Goal: Complete application form: Complete application form

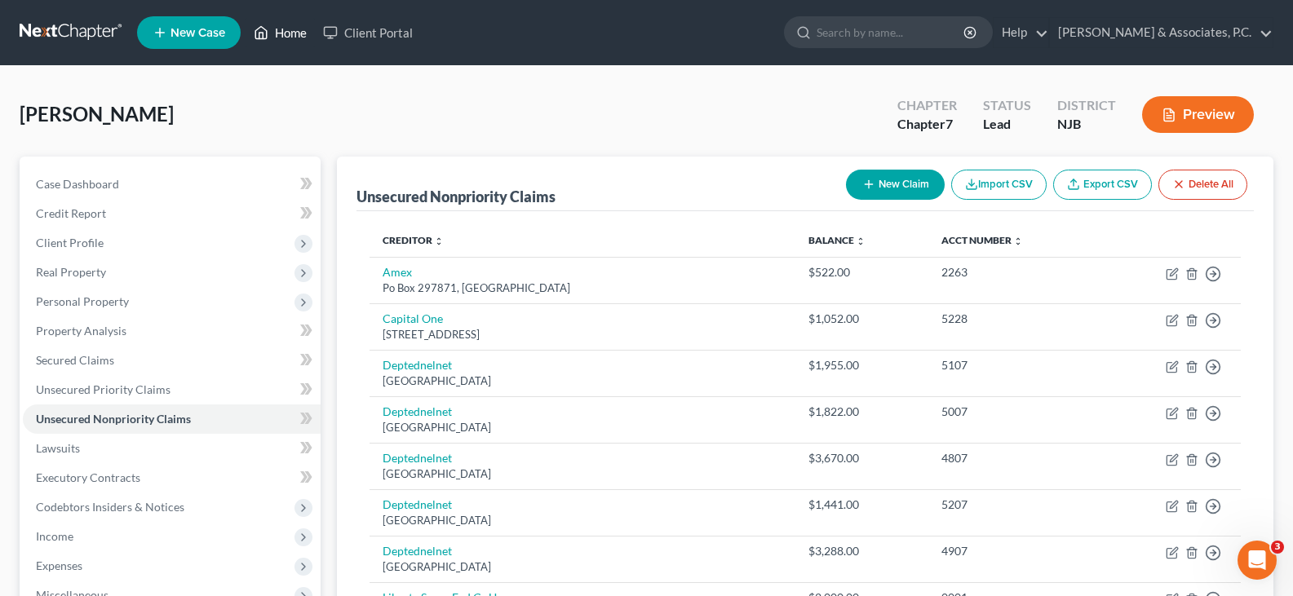
click at [285, 26] on link "Home" at bounding box center [280, 32] width 69 height 29
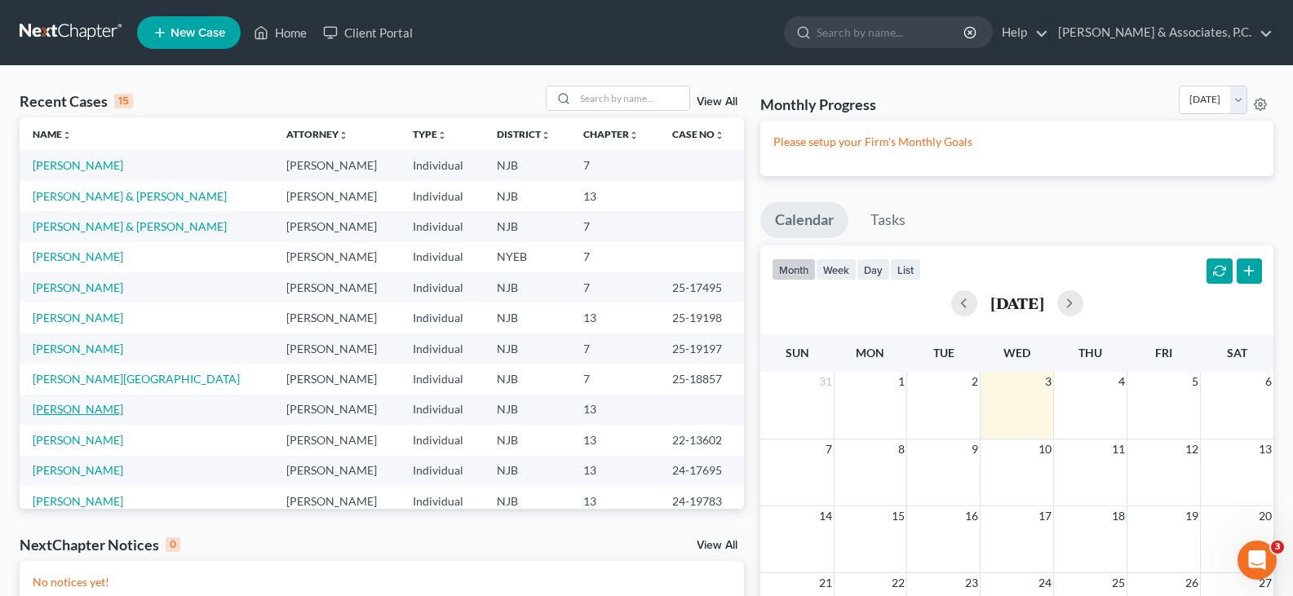
click at [82, 412] on link "[PERSON_NAME]" at bounding box center [78, 409] width 91 height 14
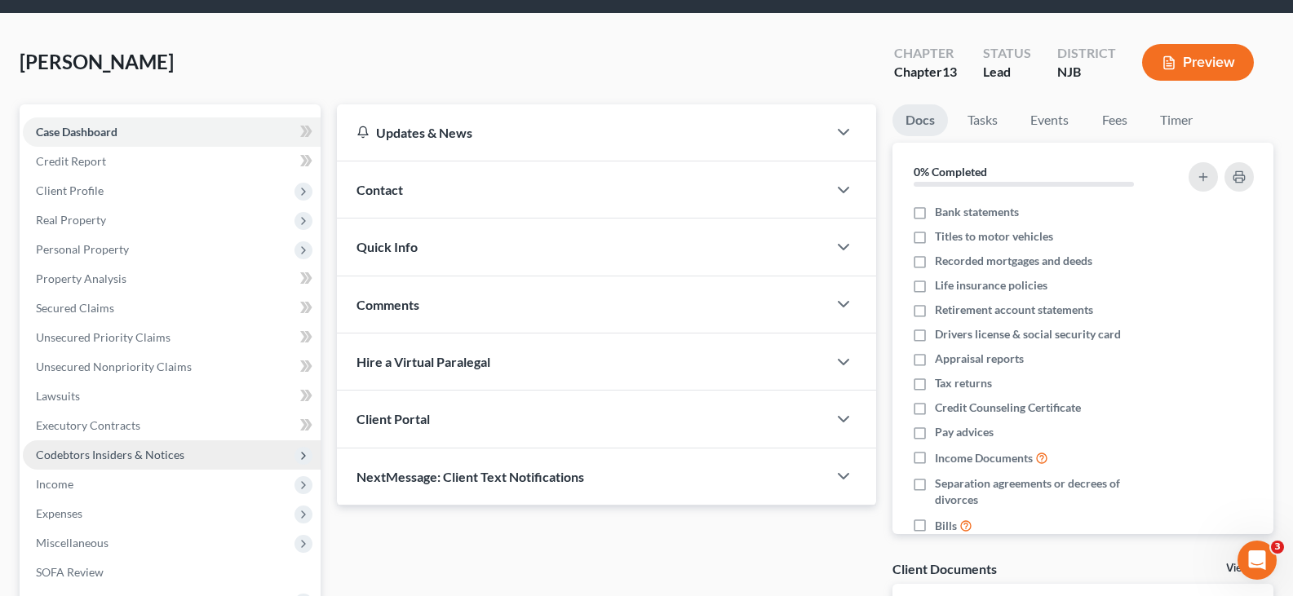
scroll to position [82, 0]
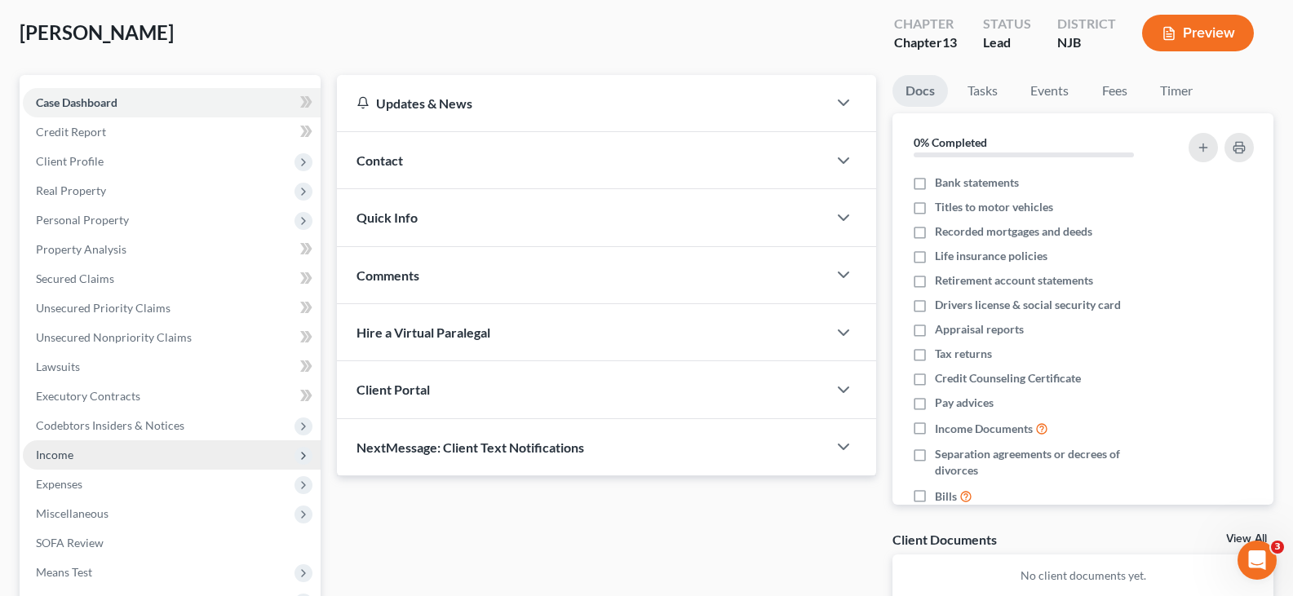
click at [64, 453] on span "Income" at bounding box center [55, 455] width 38 height 14
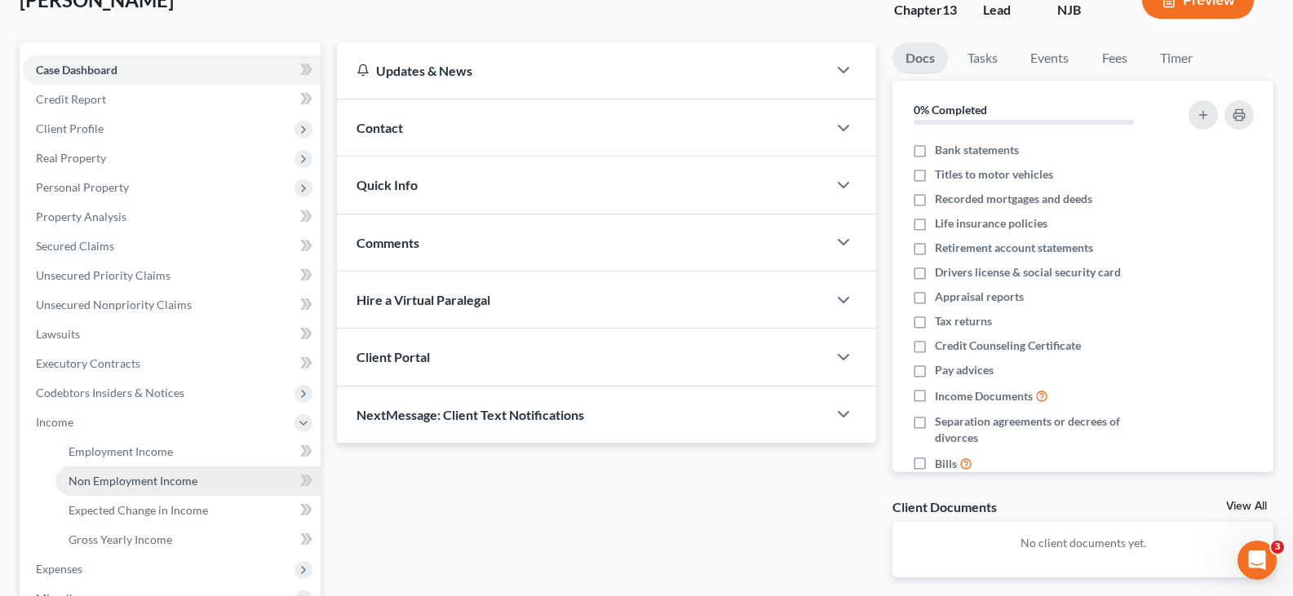
scroll to position [163, 0]
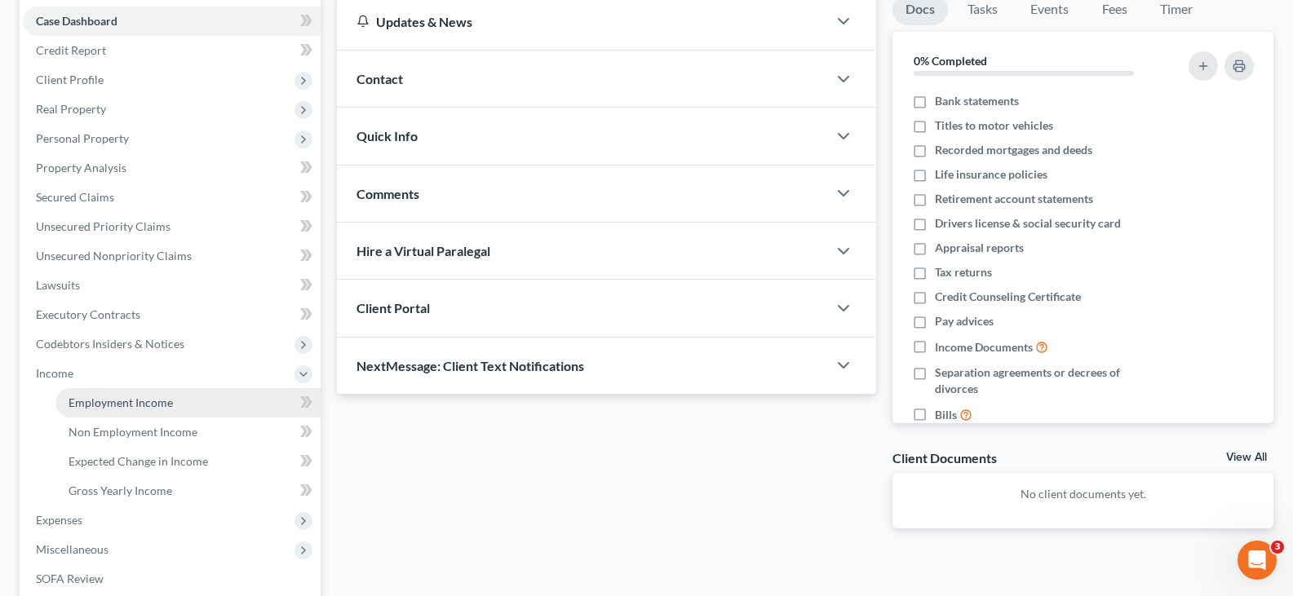
click at [129, 402] on span "Employment Income" at bounding box center [121, 403] width 104 height 14
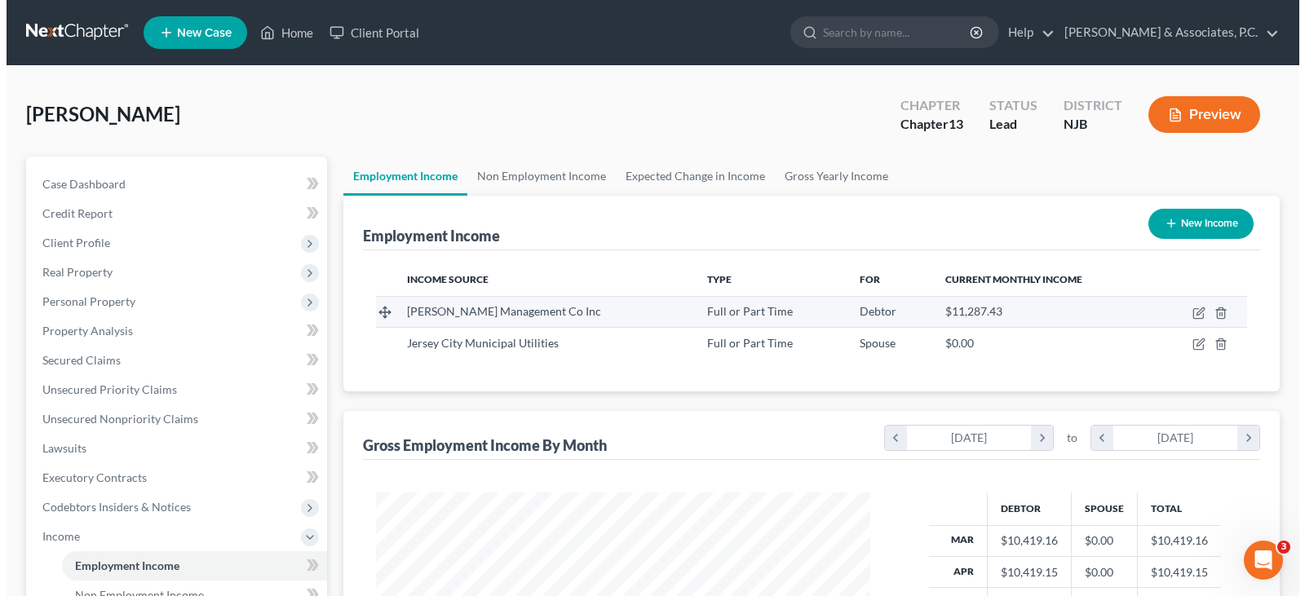
scroll to position [293, 527]
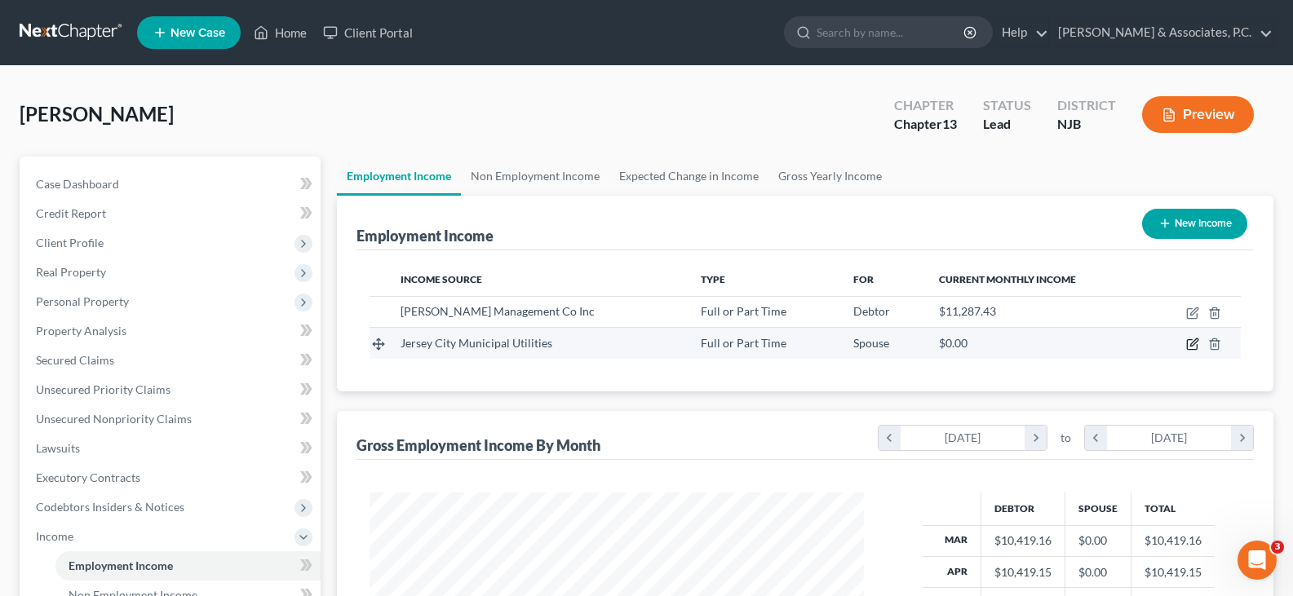
click at [1196, 342] on icon "button" at bounding box center [1192, 344] width 13 height 13
select select "0"
select select "33"
select select "2"
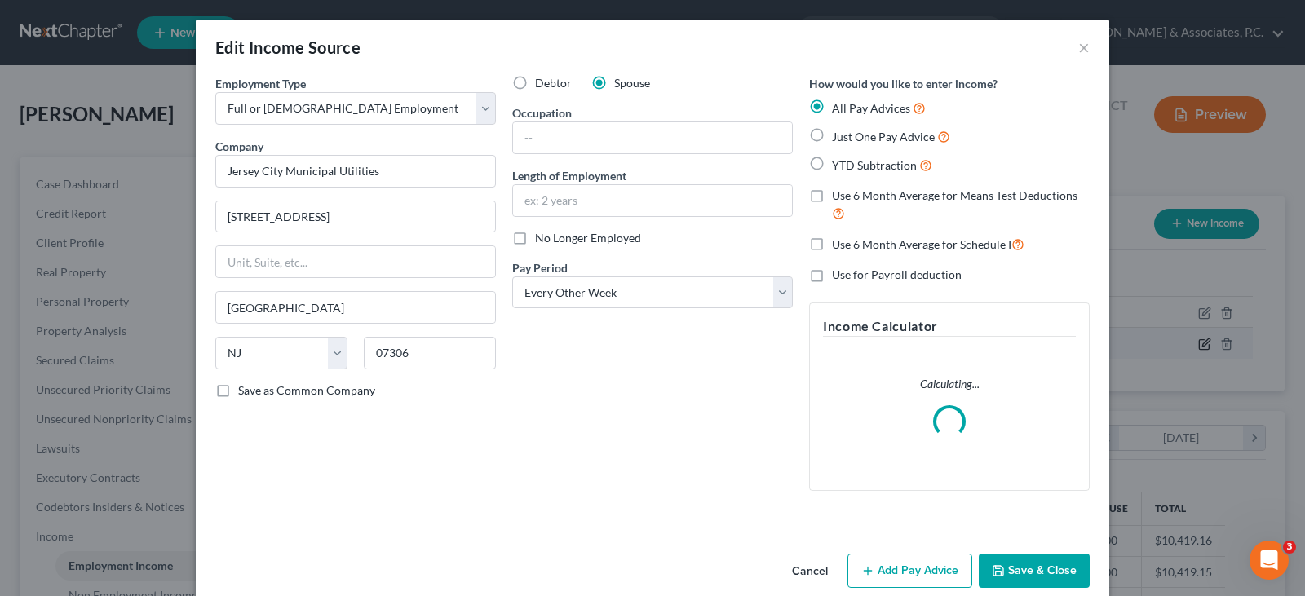
scroll to position [293, 533]
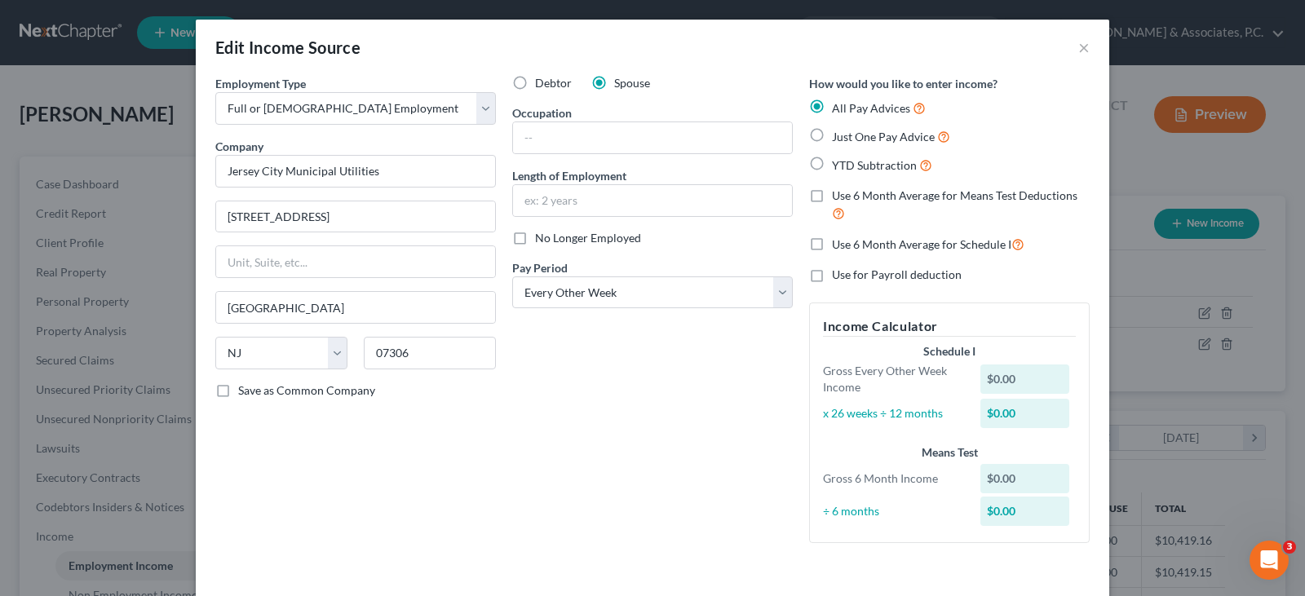
click at [435, 454] on div "Employment Type * Select Full or [DEMOGRAPHIC_DATA] Employment Self Employment …" at bounding box center [355, 315] width 297 height 481
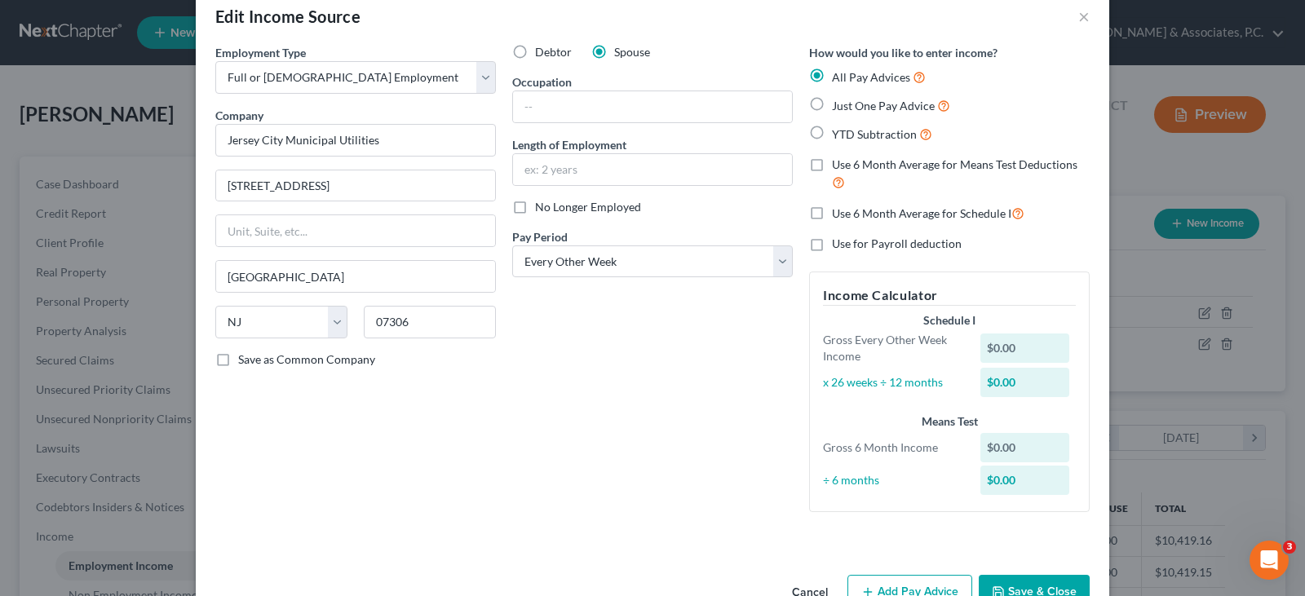
scroll to position [77, 0]
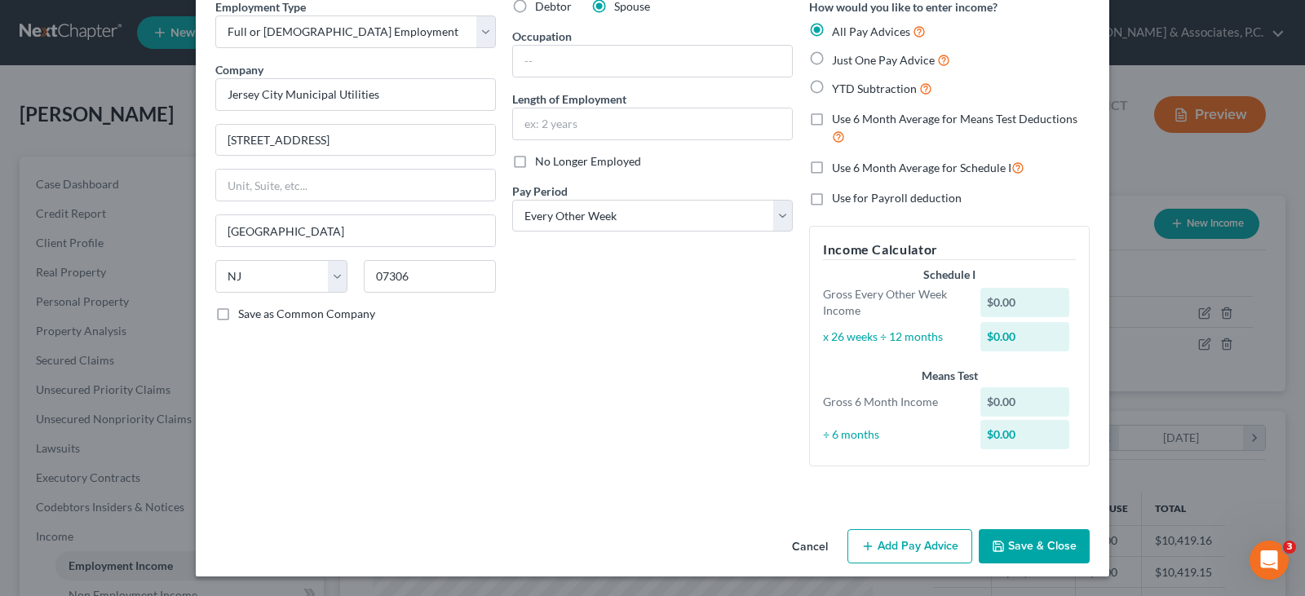
click at [890, 543] on button "Add Pay Advice" at bounding box center [910, 546] width 125 height 34
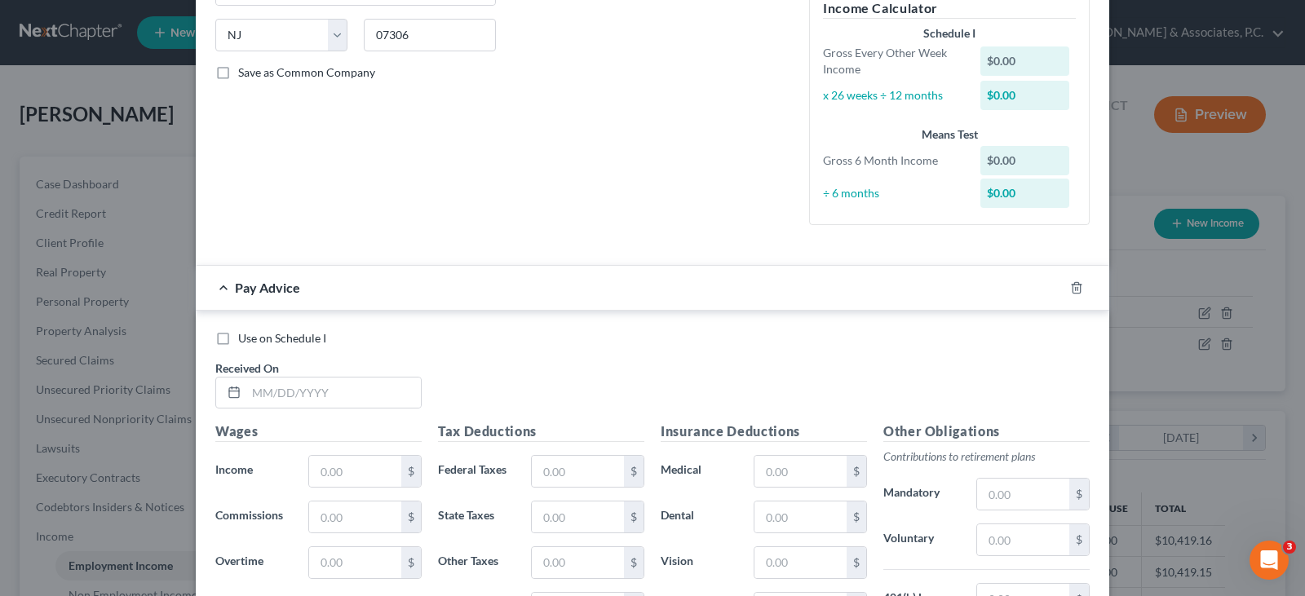
scroll to position [485, 0]
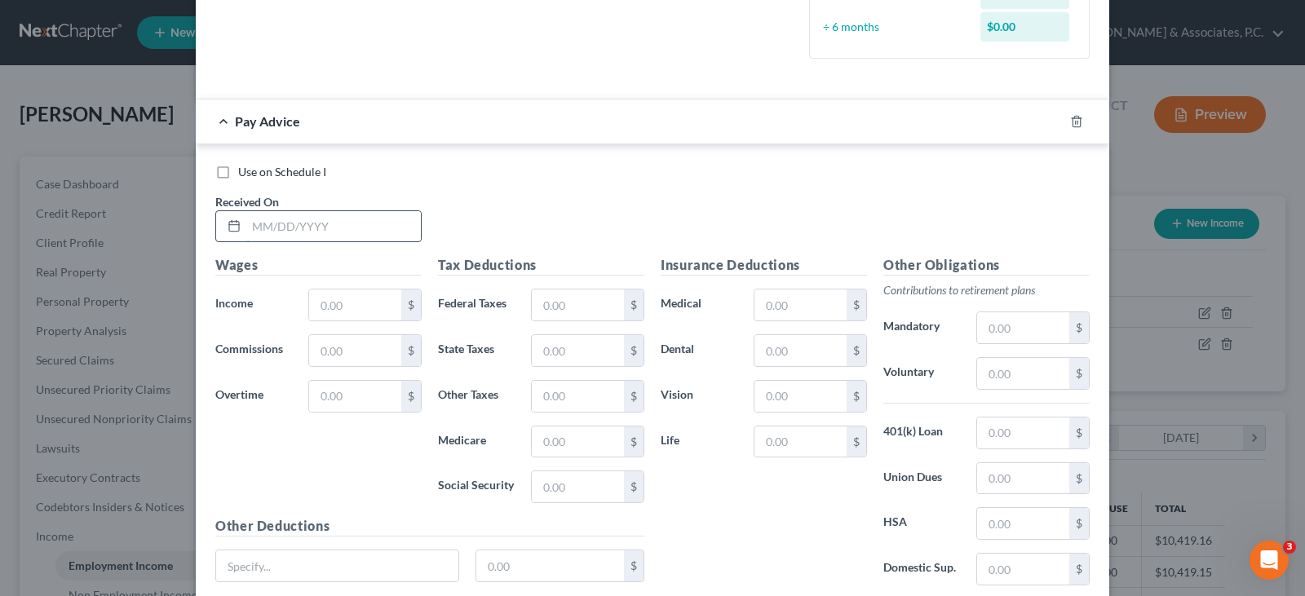
click at [287, 230] on input "text" at bounding box center [333, 226] width 175 height 31
type input "[DATE]"
click at [371, 311] on input "text" at bounding box center [355, 305] width 92 height 31
type input "410.00"
click at [572, 490] on input "text" at bounding box center [578, 487] width 92 height 31
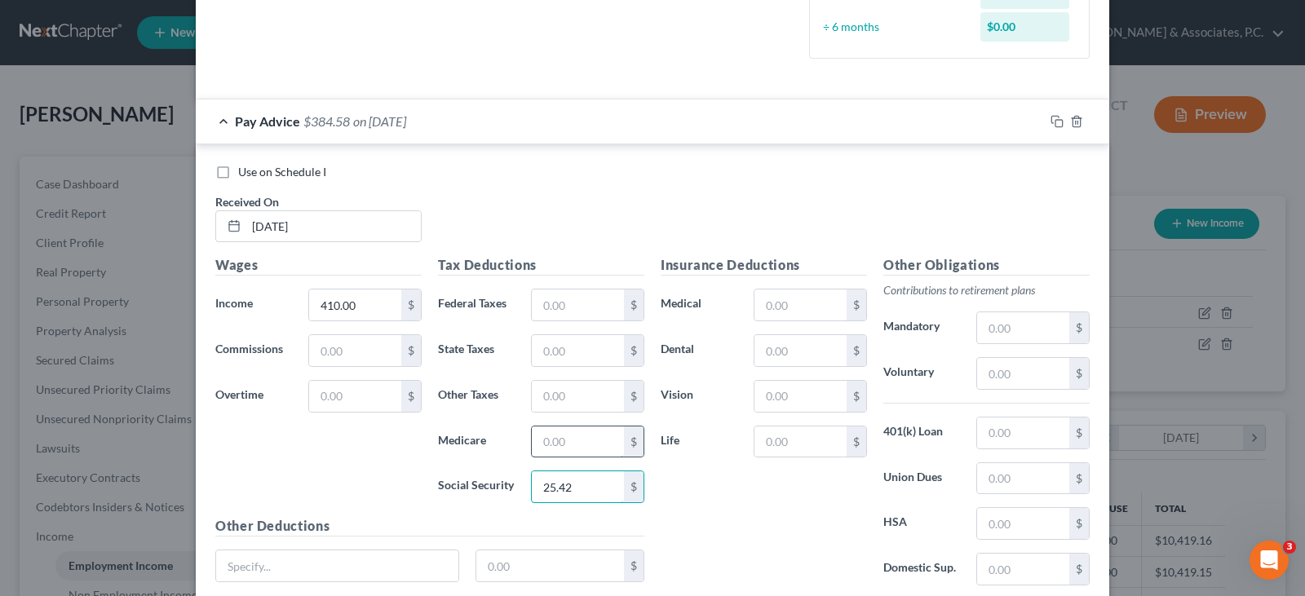
type input "25.42"
click at [555, 430] on input "text" at bounding box center [578, 442] width 92 height 31
click at [560, 444] on input "text" at bounding box center [578, 442] width 92 height 31
type input "5.95"
click at [543, 356] on input "text" at bounding box center [578, 350] width 92 height 31
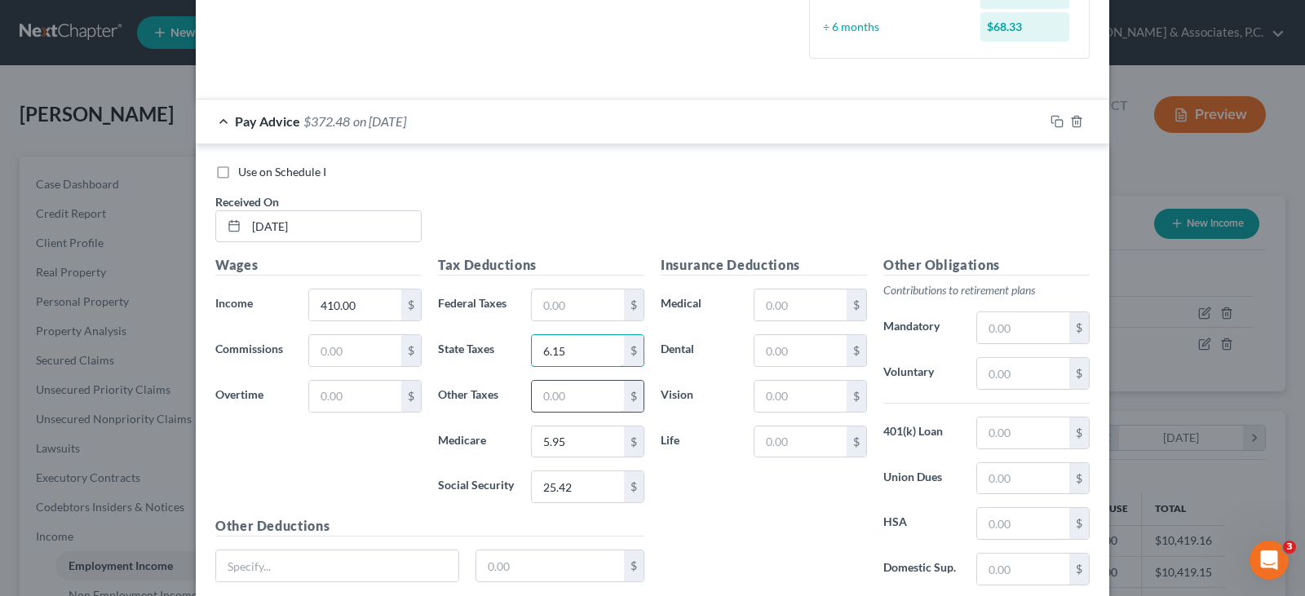
type input "6.15"
click at [574, 393] on input "text" at bounding box center [578, 396] width 92 height 31
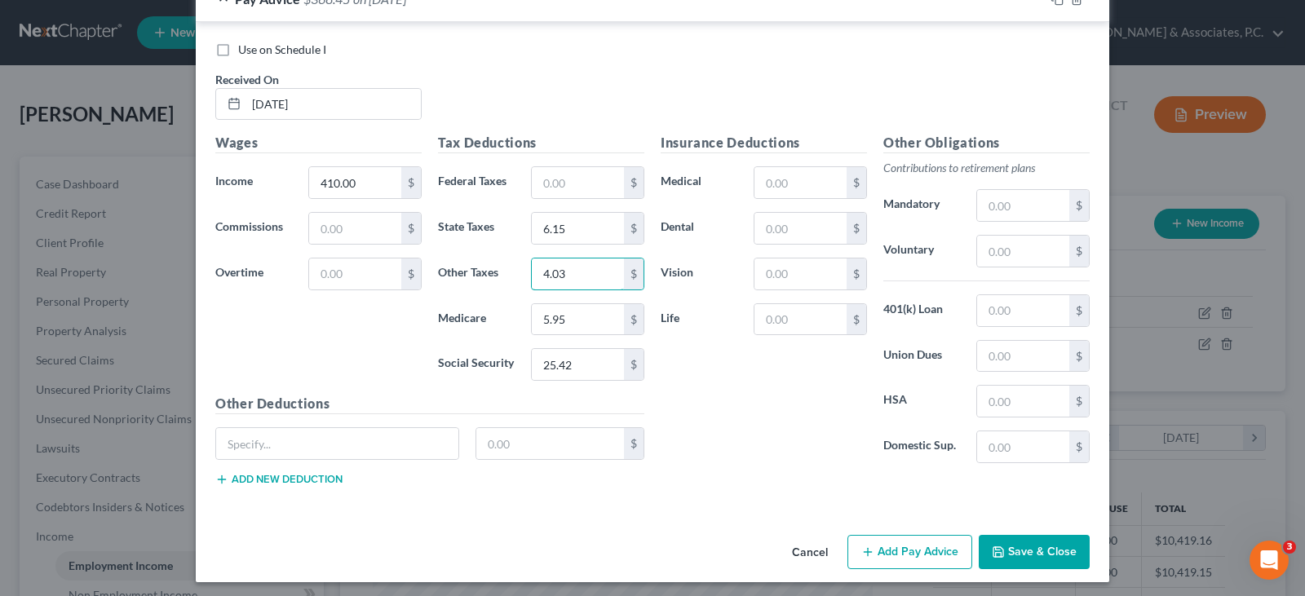
scroll to position [613, 0]
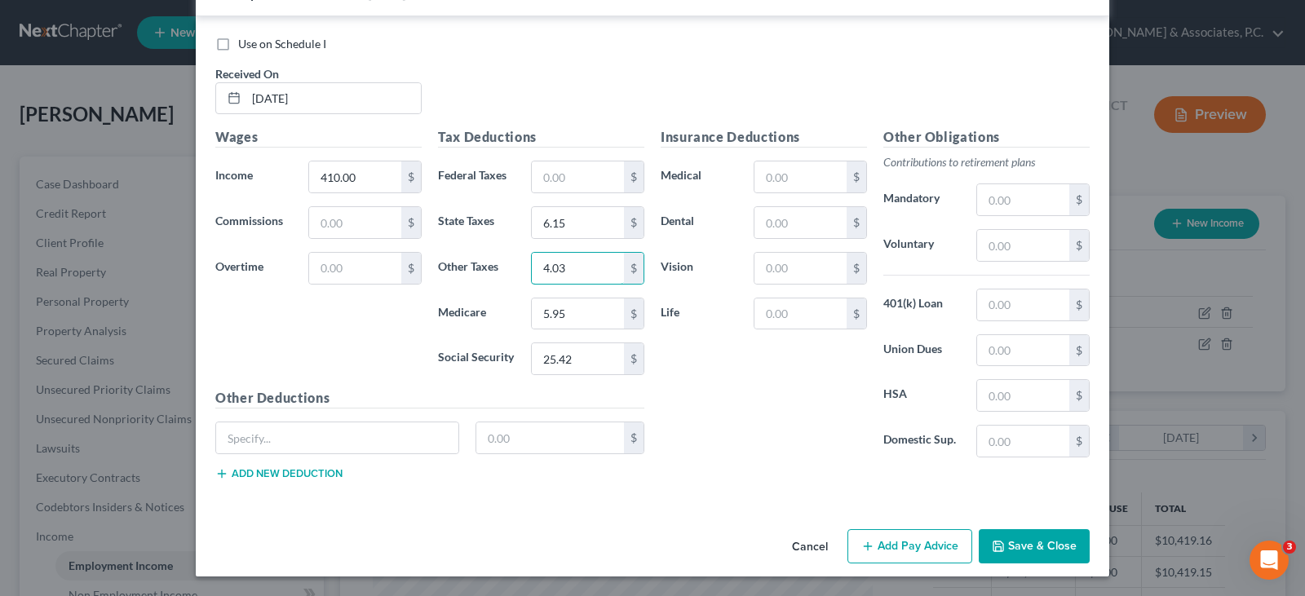
type input "4.03"
drag, startPoint x: 925, startPoint y: 544, endPoint x: 831, endPoint y: 456, distance: 128.7
click at [921, 542] on button "Add Pay Advice" at bounding box center [910, 546] width 125 height 34
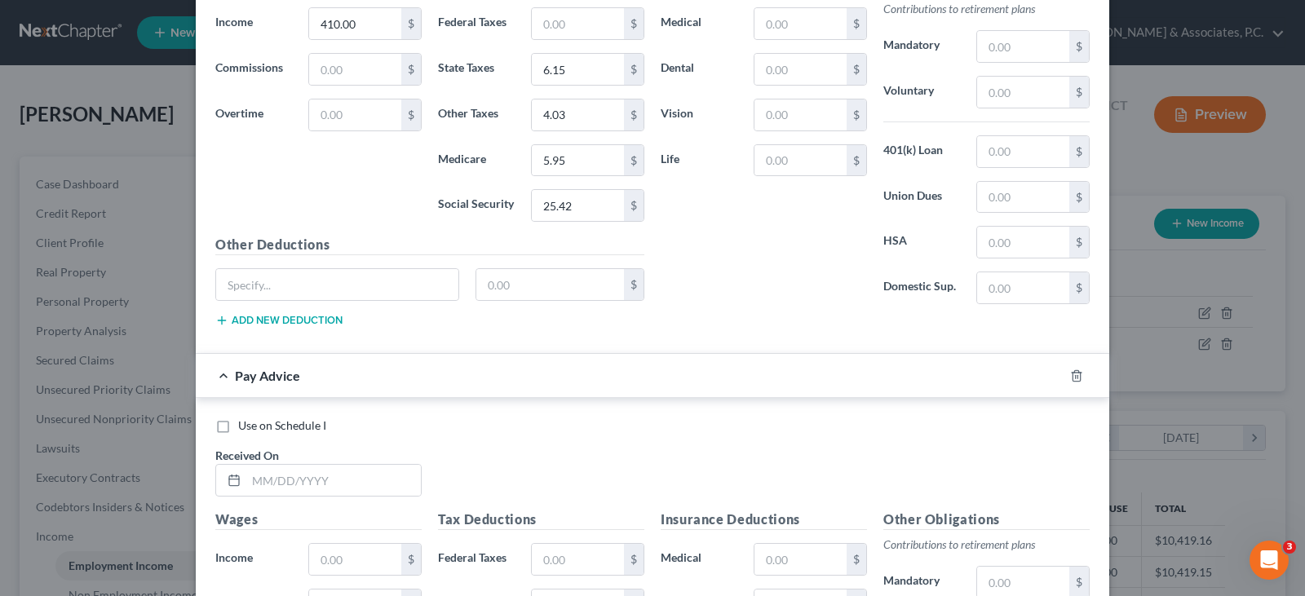
scroll to position [1021, 0]
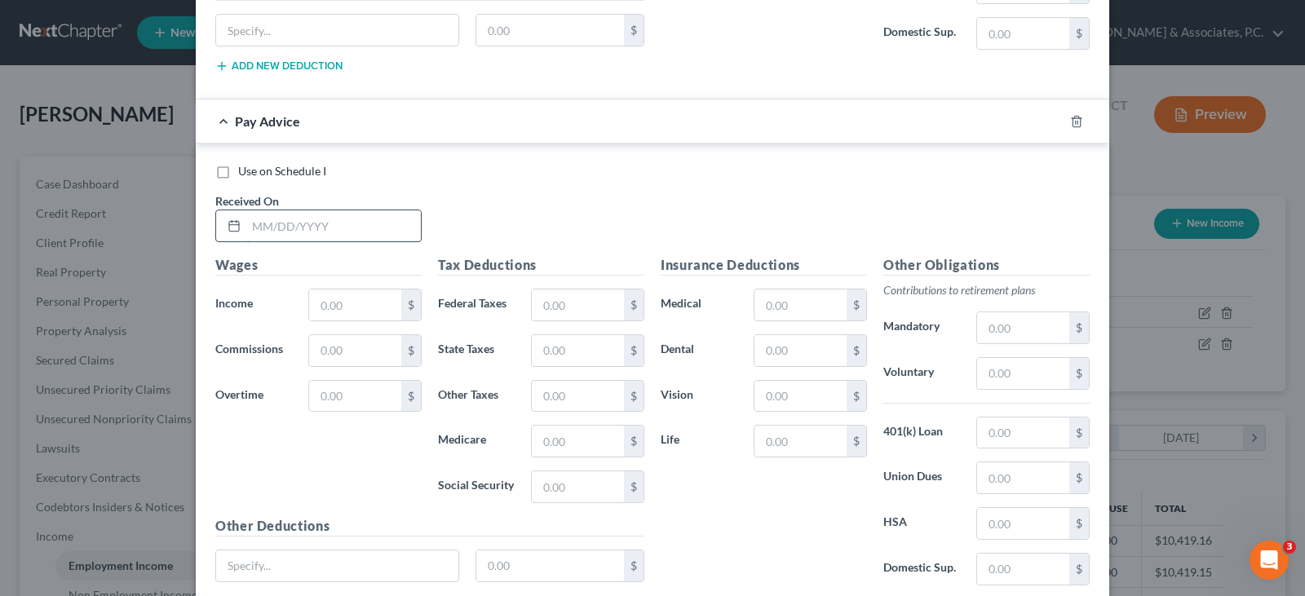
click at [273, 230] on input "text" at bounding box center [333, 225] width 175 height 31
type input "[DATE]"
click at [339, 309] on input "text" at bounding box center [355, 305] width 92 height 31
type input "415.00"
click at [560, 308] on input "text" at bounding box center [578, 305] width 92 height 31
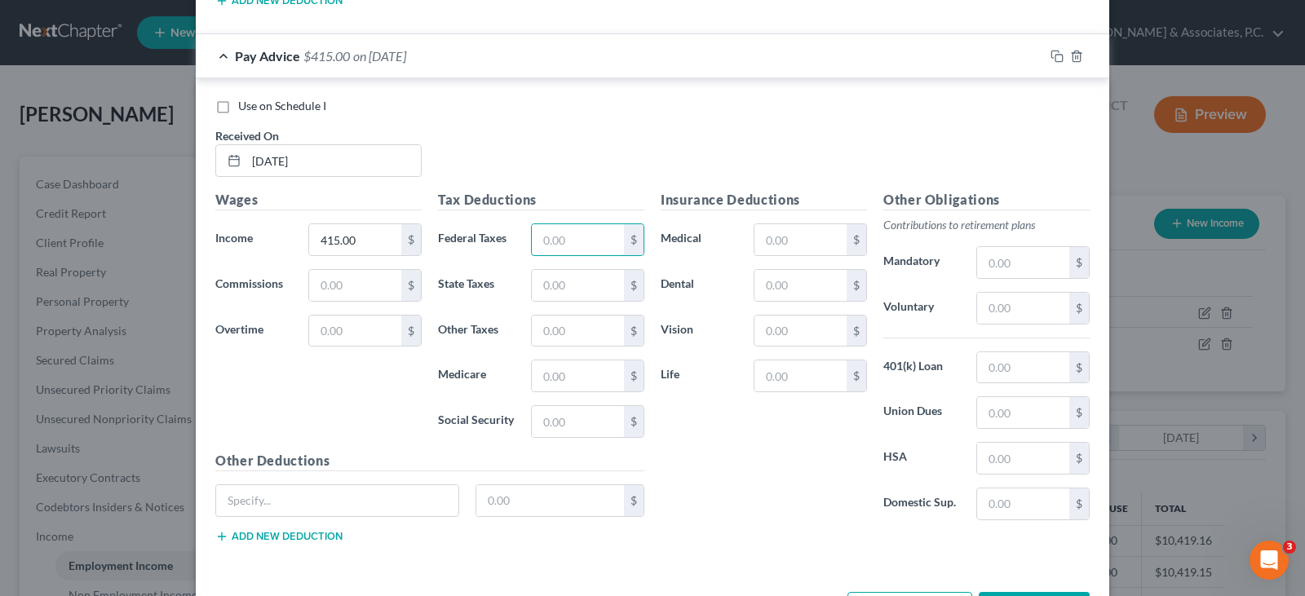
scroll to position [1148, 0]
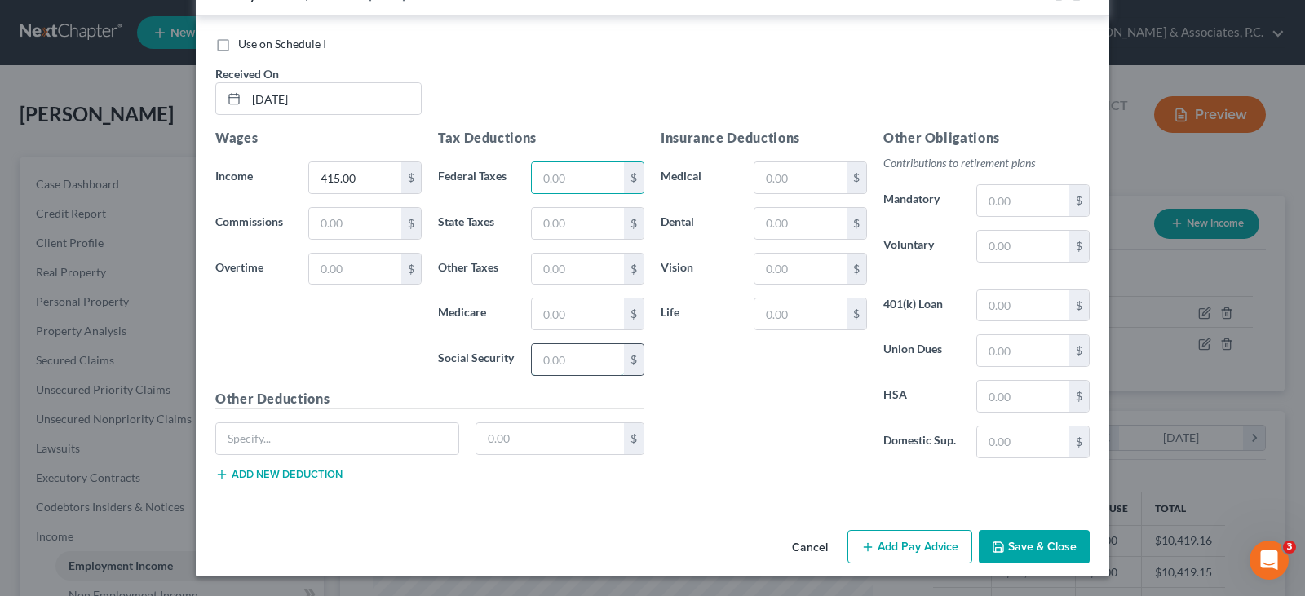
click at [547, 361] on input "text" at bounding box center [578, 359] width 92 height 31
type input "25.73"
click at [537, 317] on input "text" at bounding box center [578, 314] width 92 height 31
type input "6.02"
click at [555, 216] on input "text" at bounding box center [578, 223] width 92 height 31
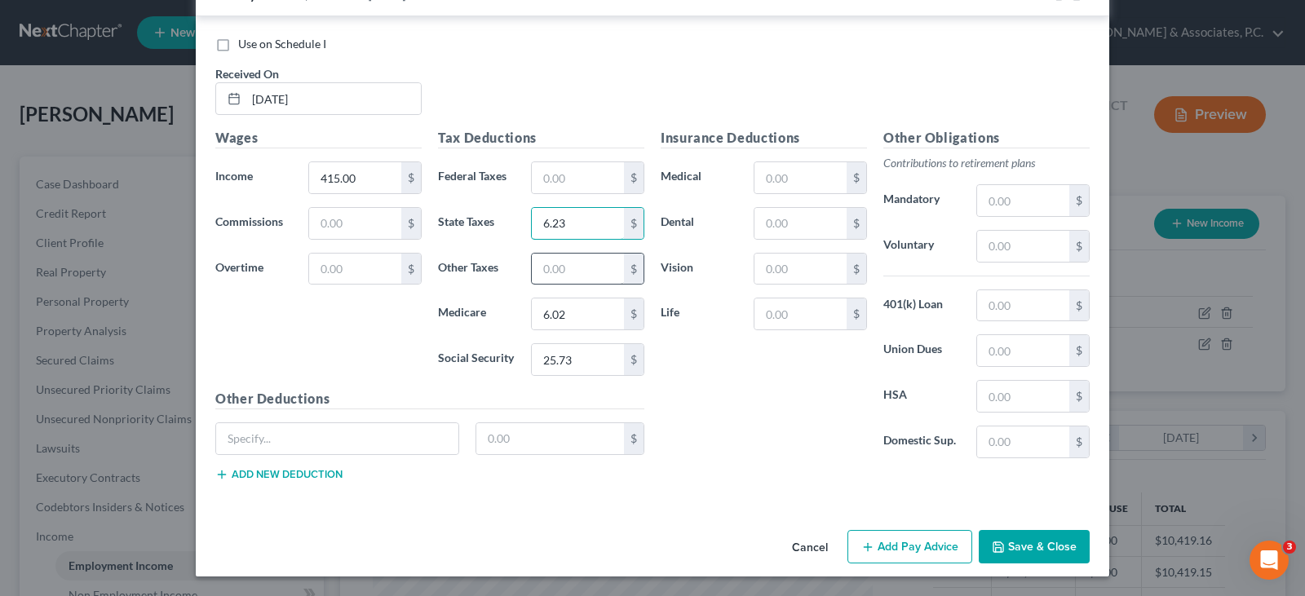
type input "6.23"
click at [549, 265] on input "text" at bounding box center [578, 269] width 92 height 31
type input "4.08"
click at [910, 552] on button "Add Pay Advice" at bounding box center [910, 547] width 125 height 34
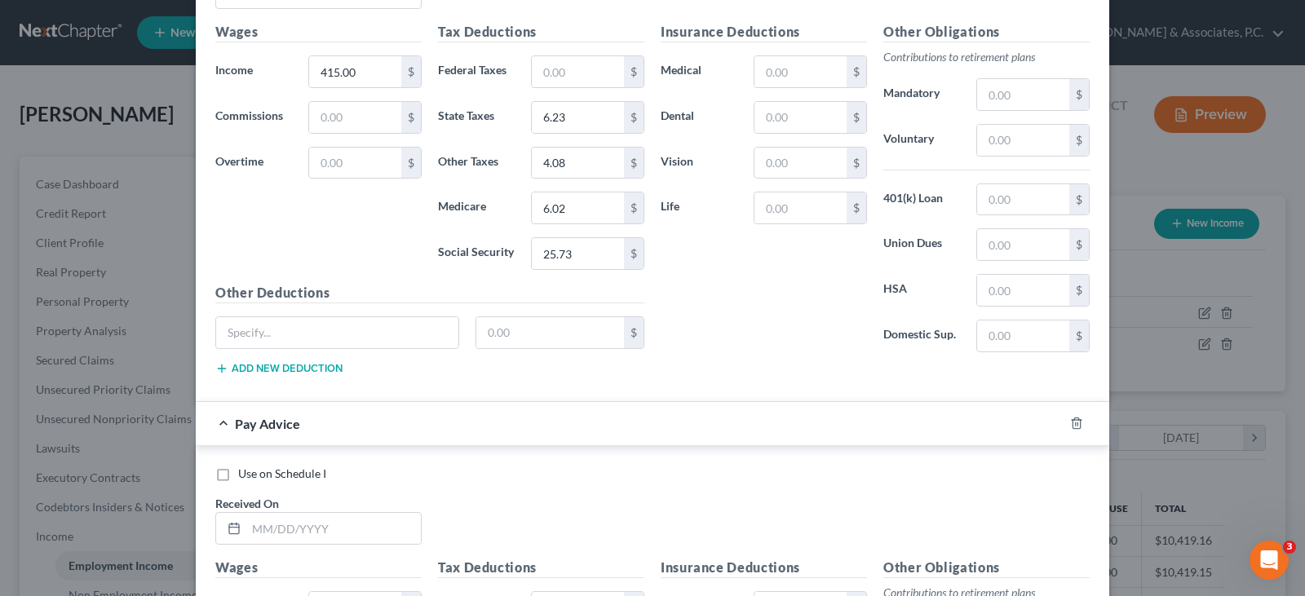
scroll to position [1474, 0]
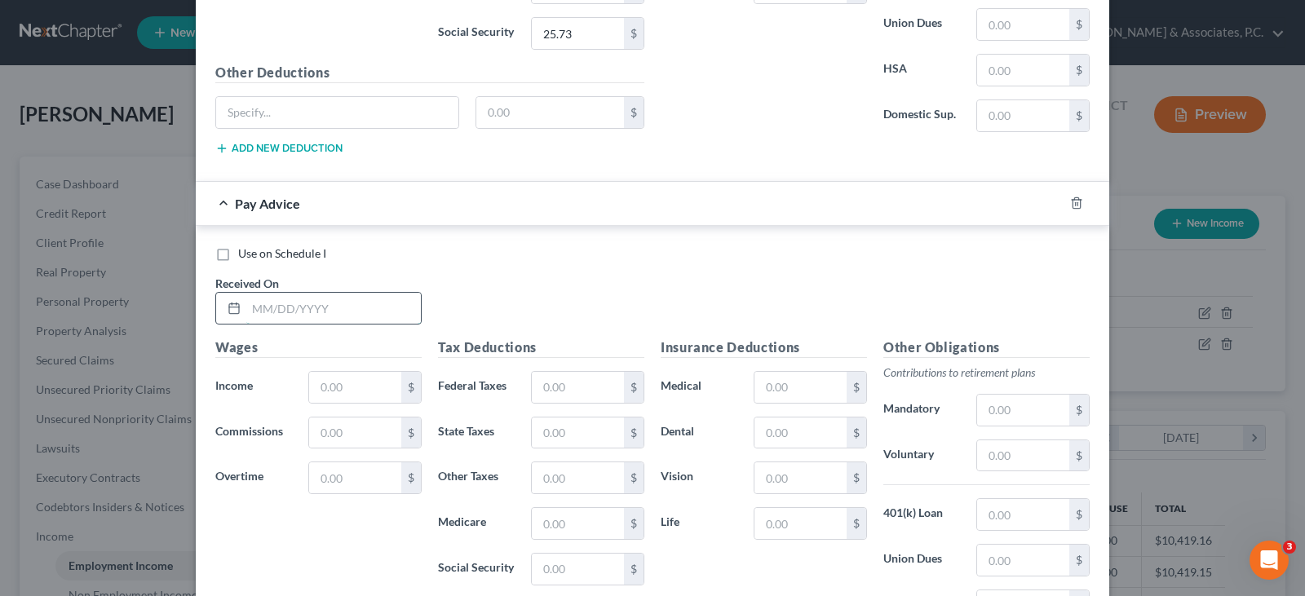
click at [379, 308] on input "text" at bounding box center [333, 308] width 175 height 31
type input "[DATE]"
click at [355, 387] on input "text" at bounding box center [355, 387] width 92 height 31
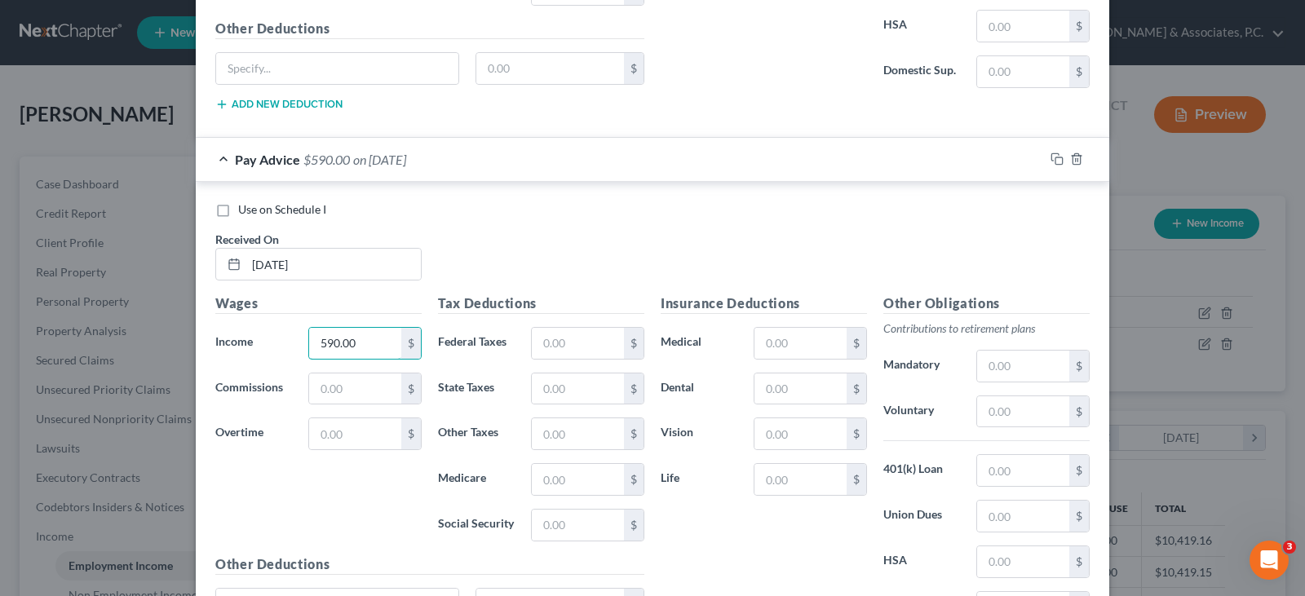
scroll to position [1637, 0]
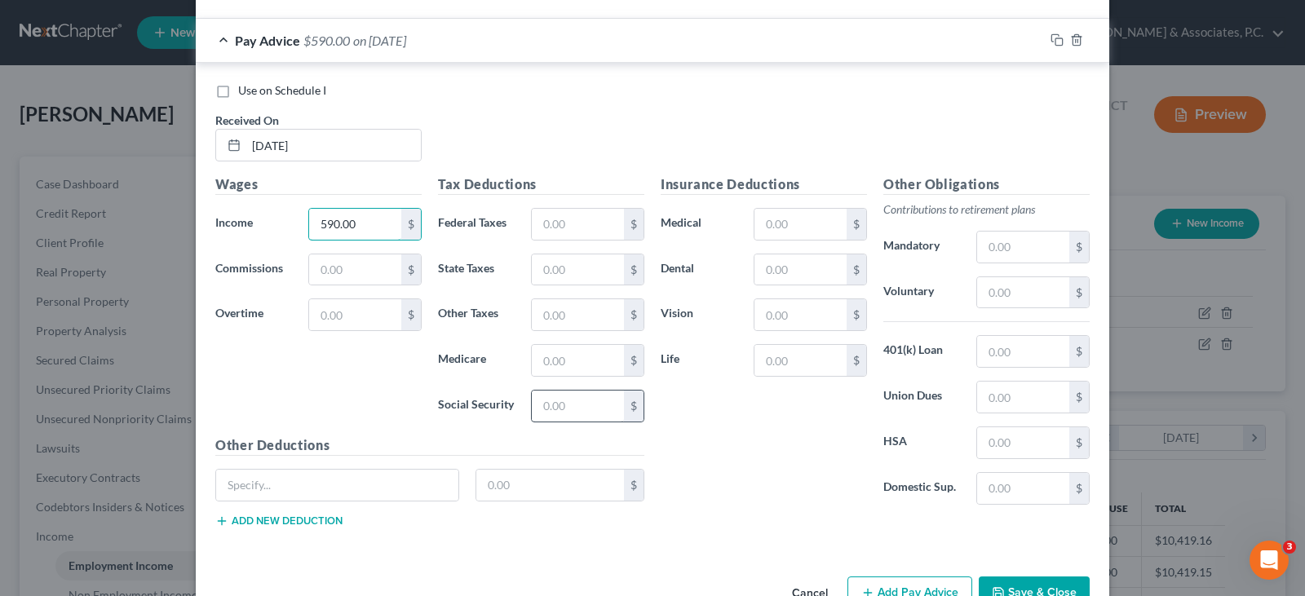
type input "590.00"
click at [570, 416] on input "text" at bounding box center [578, 406] width 92 height 31
type input "36.58"
click at [552, 361] on input "text" at bounding box center [578, 360] width 92 height 31
type input "8.55"
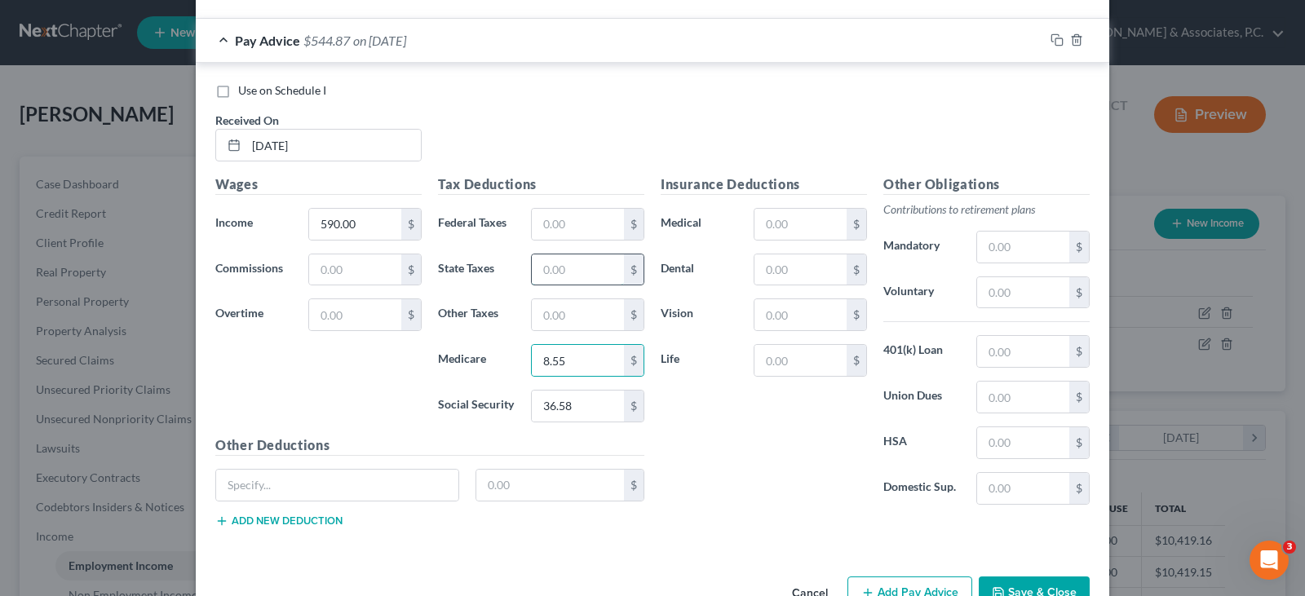
click at [567, 263] on input "text" at bounding box center [578, 270] width 92 height 31
type input "8.85"
click at [565, 314] on input "text" at bounding box center [578, 314] width 92 height 31
type input "5.82"
click at [578, 223] on input "text" at bounding box center [578, 224] width 92 height 31
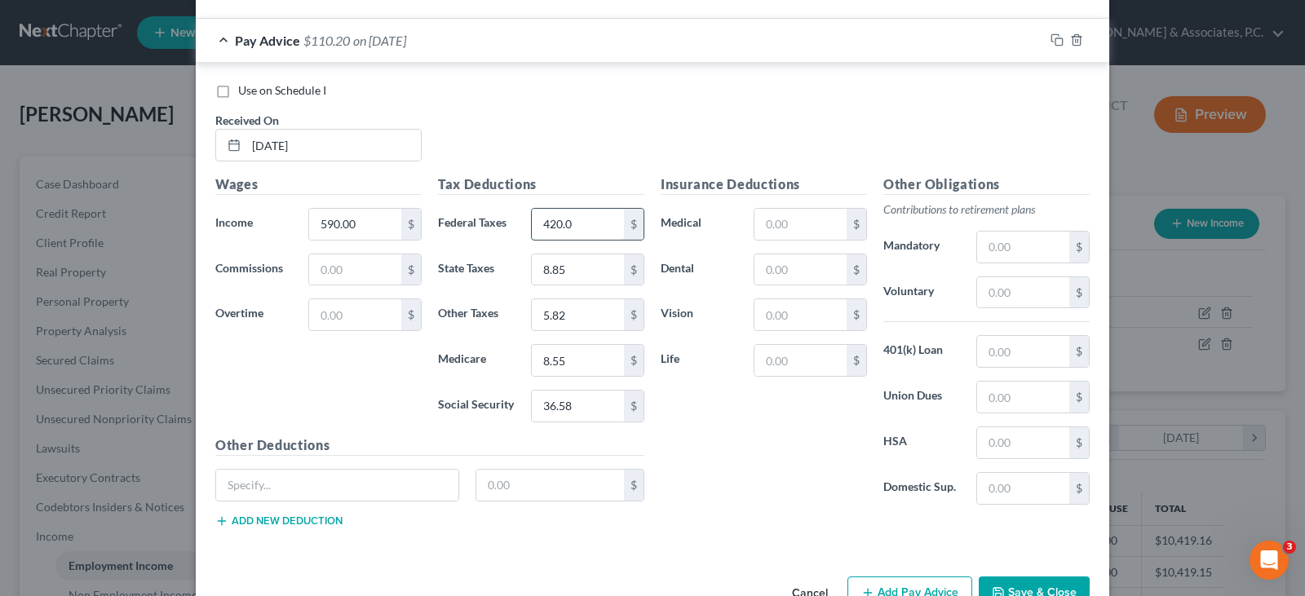
type input "420.00"
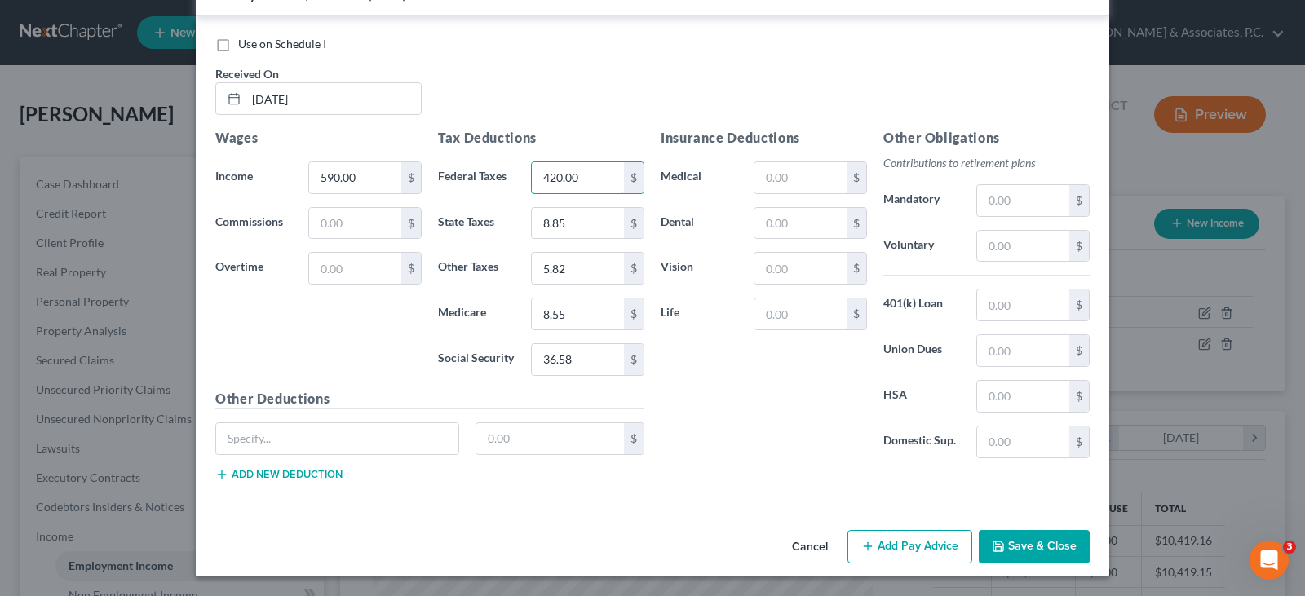
drag, startPoint x: 587, startPoint y: 173, endPoint x: 435, endPoint y: 224, distance: 160.0
click at [435, 224] on div "Tax Deductions Federal Taxes 420.00 $ State Taxes 8.85 $ Other Taxes 5.82 $ Med…" at bounding box center [541, 258] width 223 height 261
drag, startPoint x: 898, startPoint y: 549, endPoint x: 849, endPoint y: 465, distance: 97.2
click at [897, 549] on button "Add Pay Advice" at bounding box center [910, 547] width 125 height 34
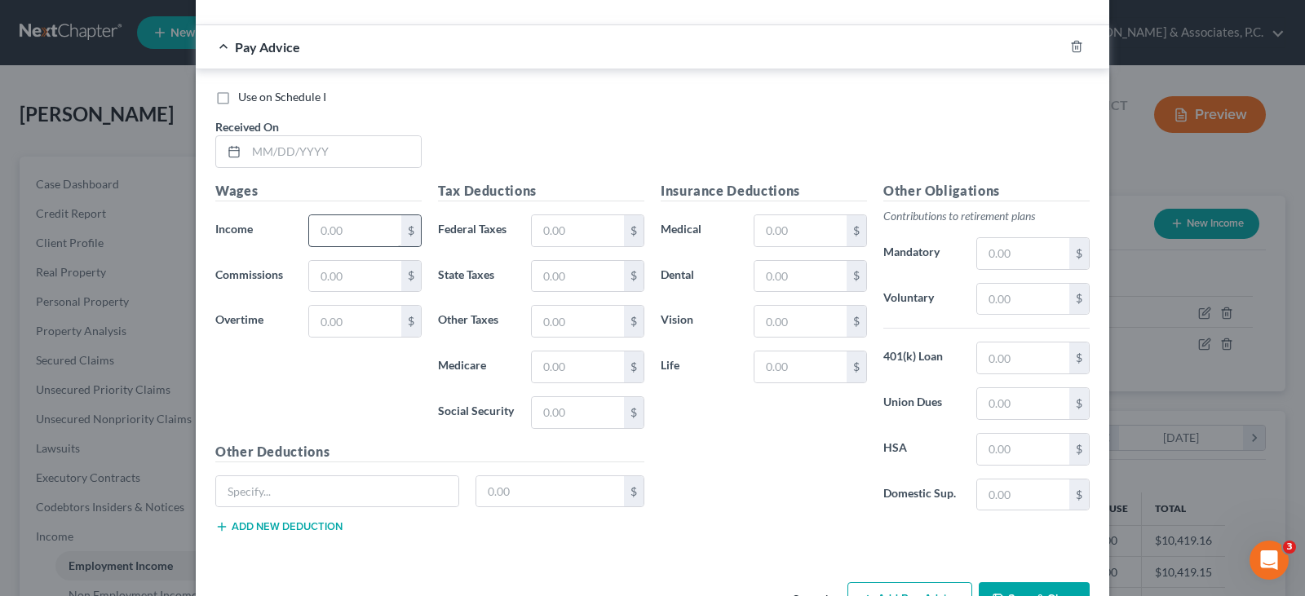
scroll to position [2220, 0]
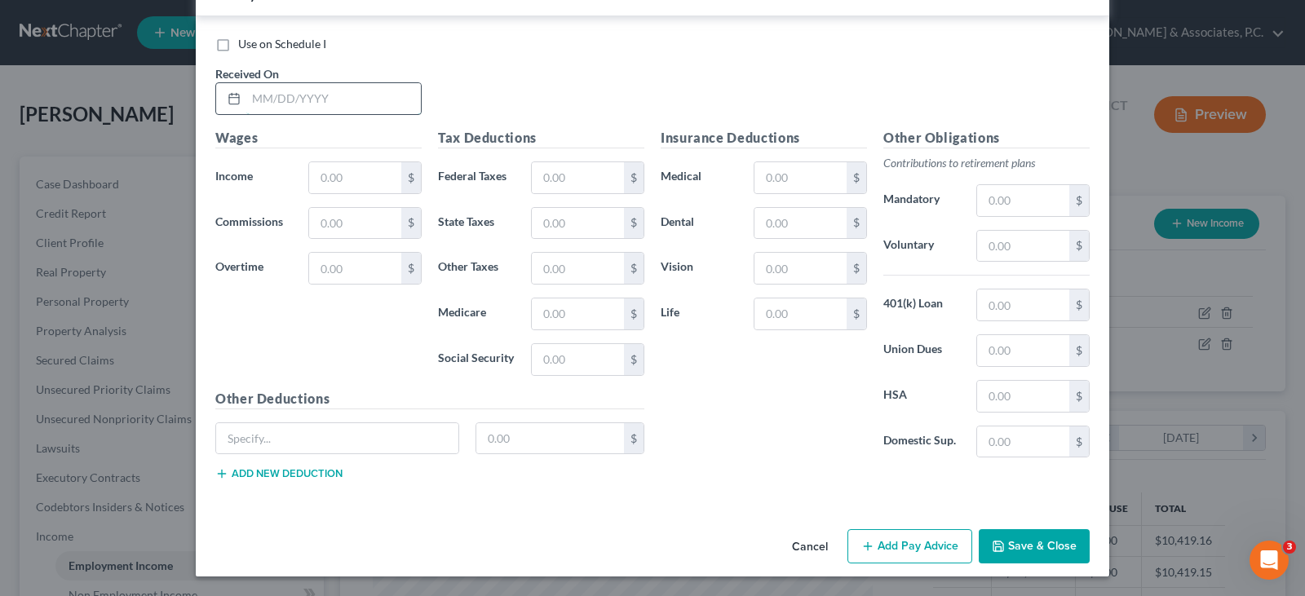
click at [330, 99] on input "text" at bounding box center [333, 98] width 175 height 31
type input "[DATE]"
click at [365, 184] on input "text" at bounding box center [355, 177] width 92 height 31
type input "420.00"
click at [604, 179] on input "text" at bounding box center [578, 177] width 92 height 31
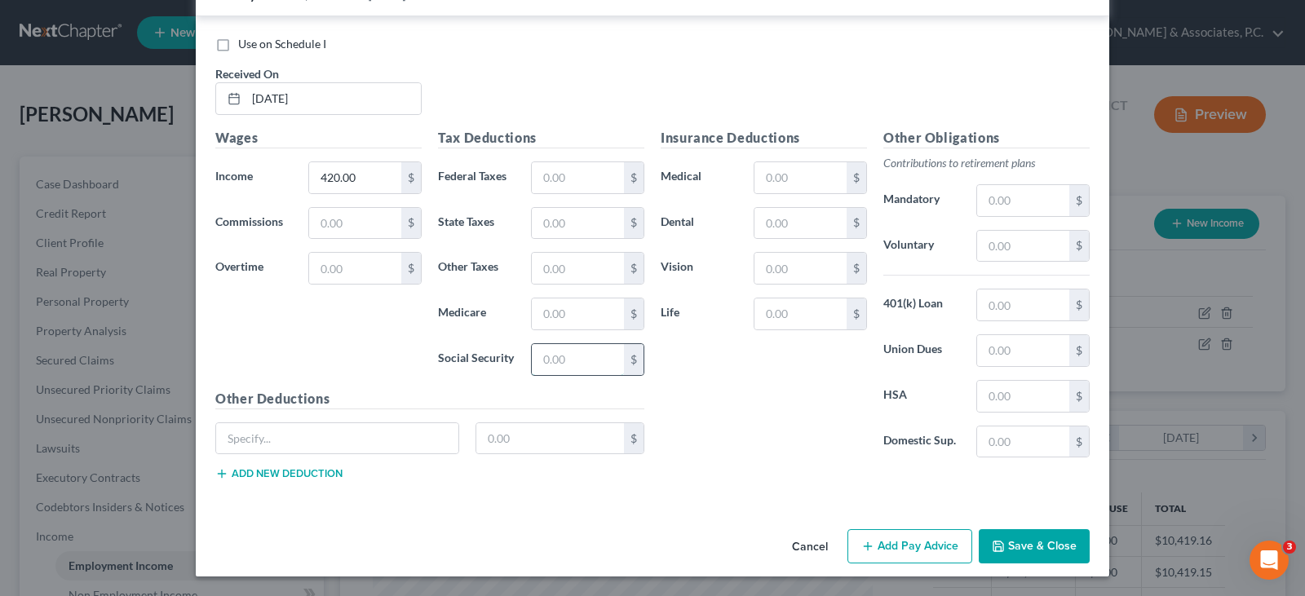
click at [544, 356] on input "text" at bounding box center [578, 359] width 92 height 31
type input "26.04"
click at [556, 315] on input "text" at bounding box center [578, 314] width 92 height 31
type input "6.09"
click at [577, 224] on input "text" at bounding box center [578, 223] width 92 height 31
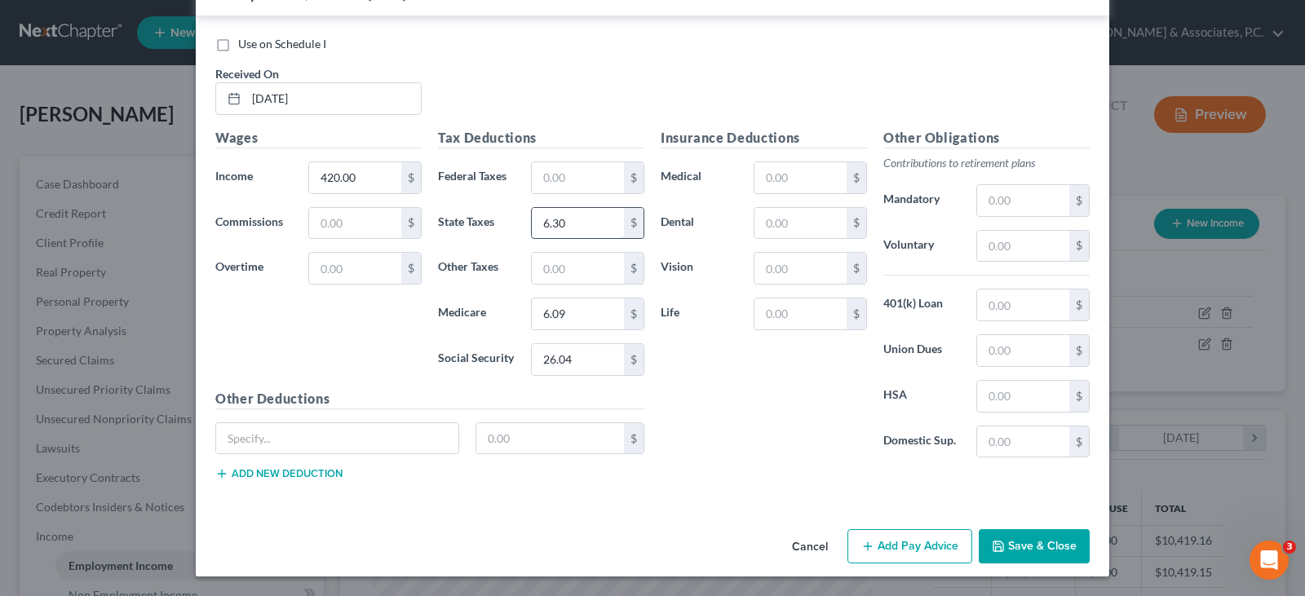
scroll to position [2138, 0]
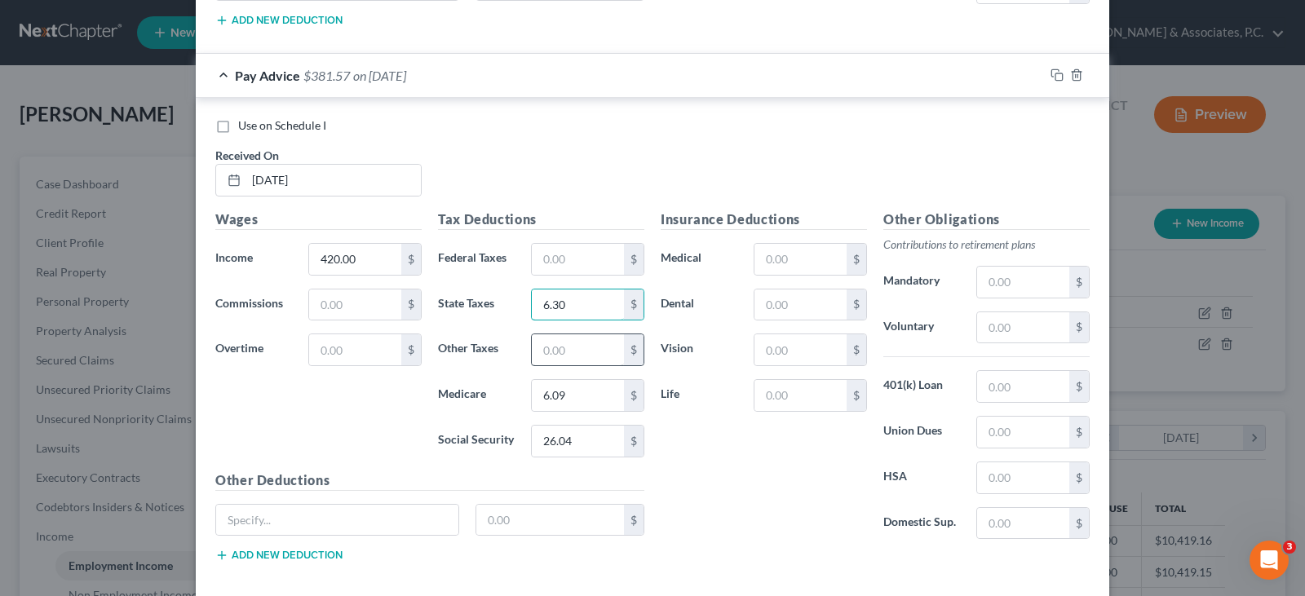
type input "6.30"
click at [575, 361] on input "text" at bounding box center [578, 349] width 92 height 31
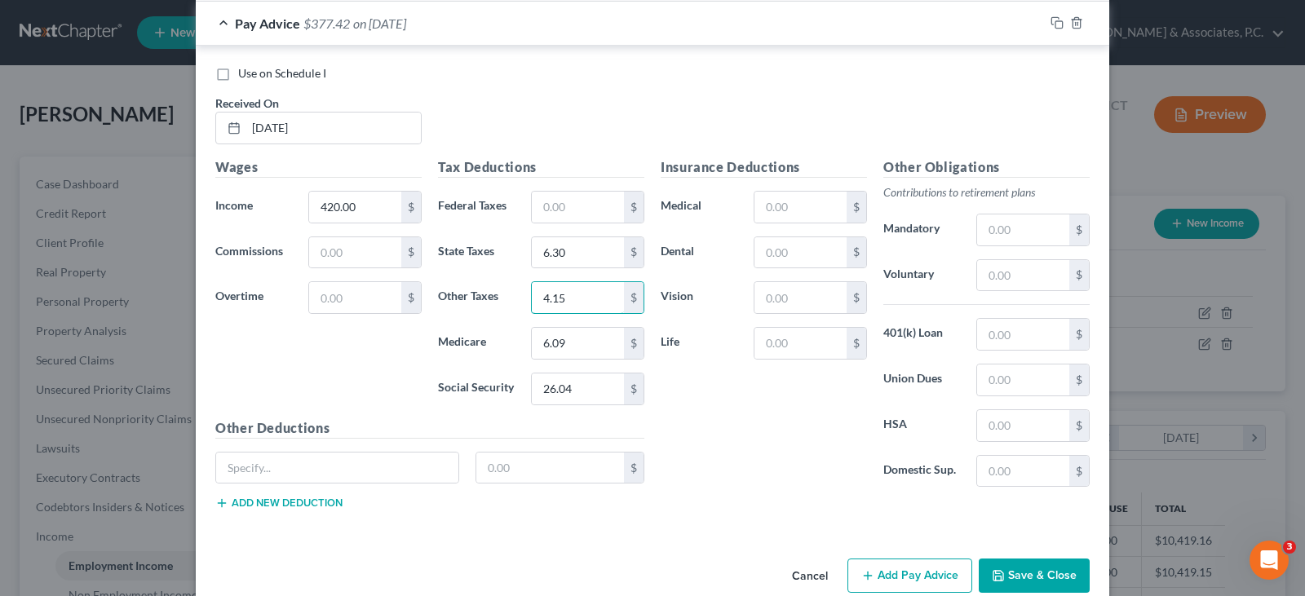
scroll to position [2220, 0]
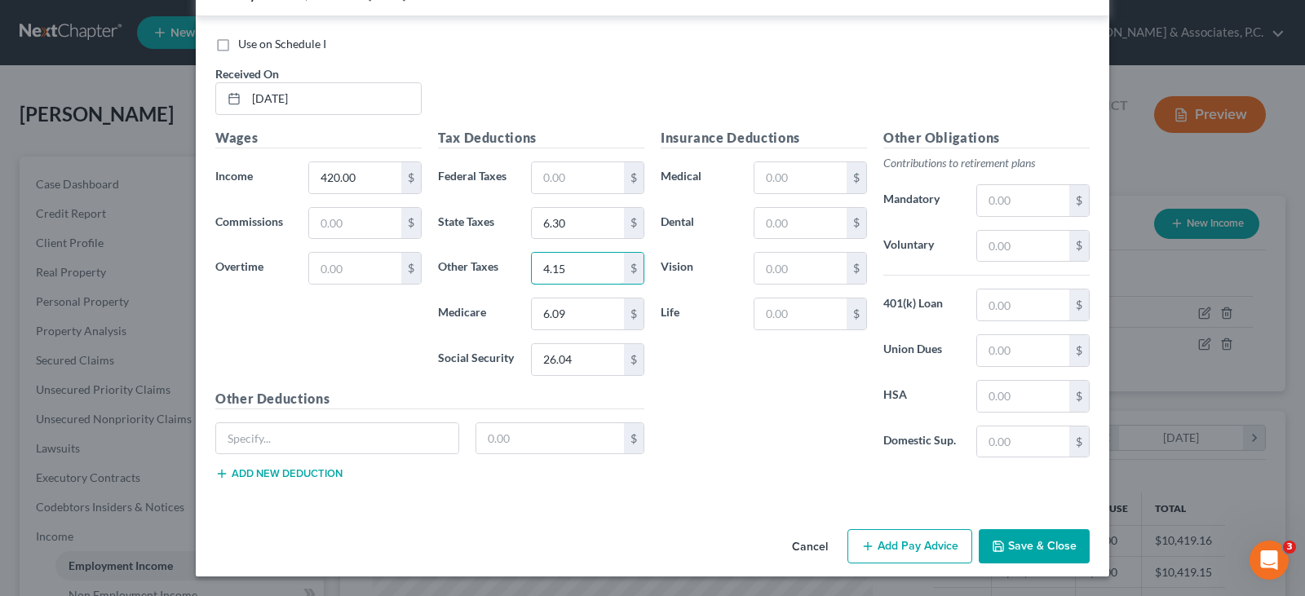
type input "4.15"
click at [892, 538] on button "Add Pay Advice" at bounding box center [910, 546] width 125 height 34
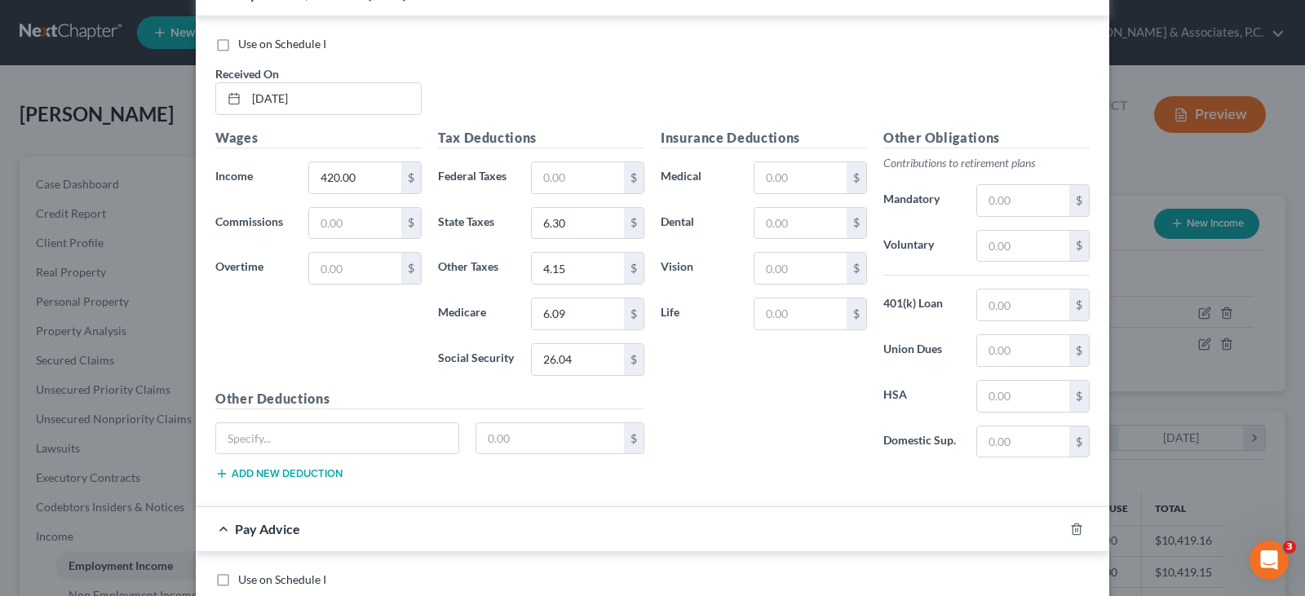
scroll to position [2546, 0]
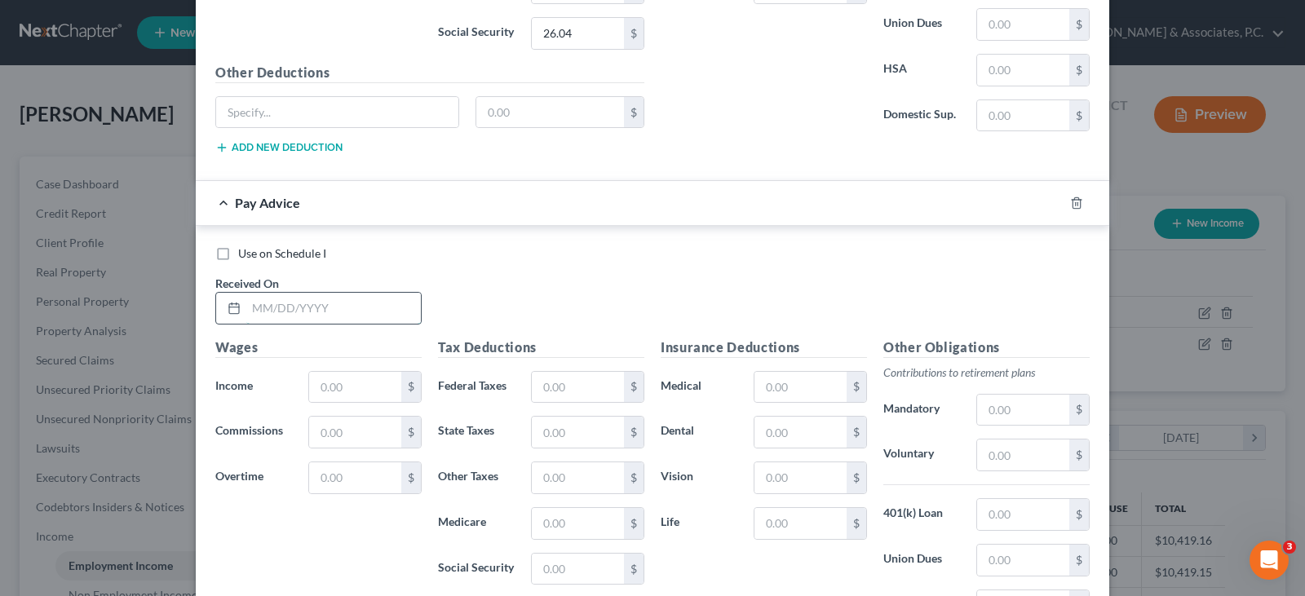
click at [330, 314] on input "text" at bounding box center [333, 308] width 175 height 31
type input "[DATE]"
click at [358, 389] on input "text" at bounding box center [355, 387] width 92 height 31
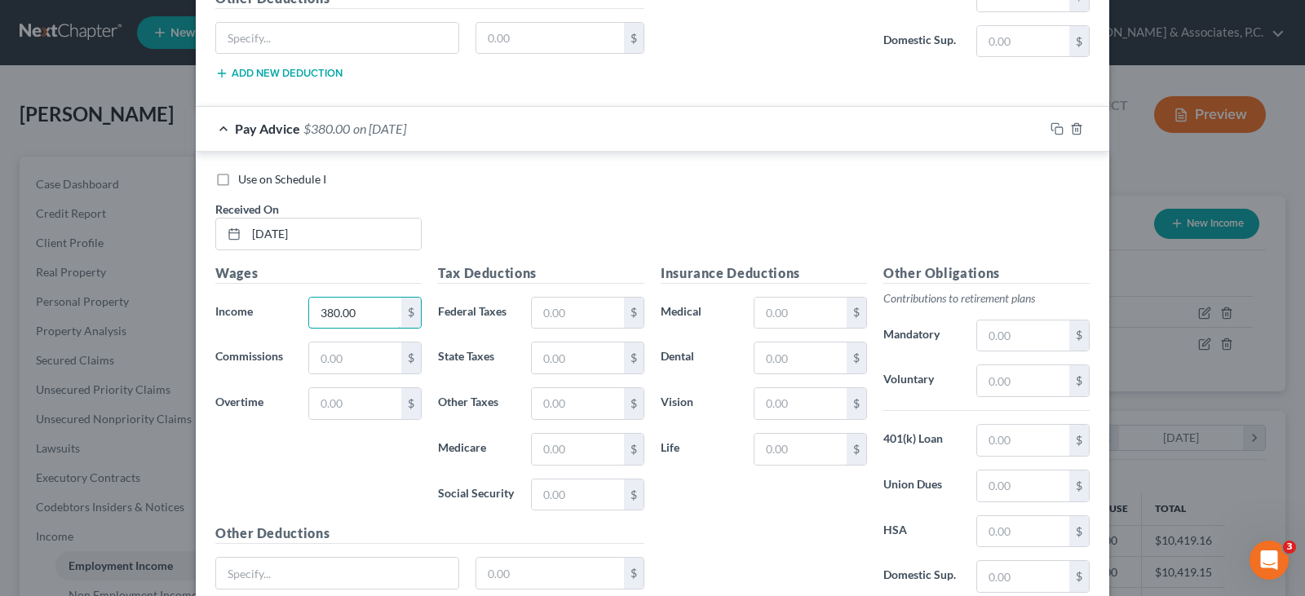
scroll to position [2709, 0]
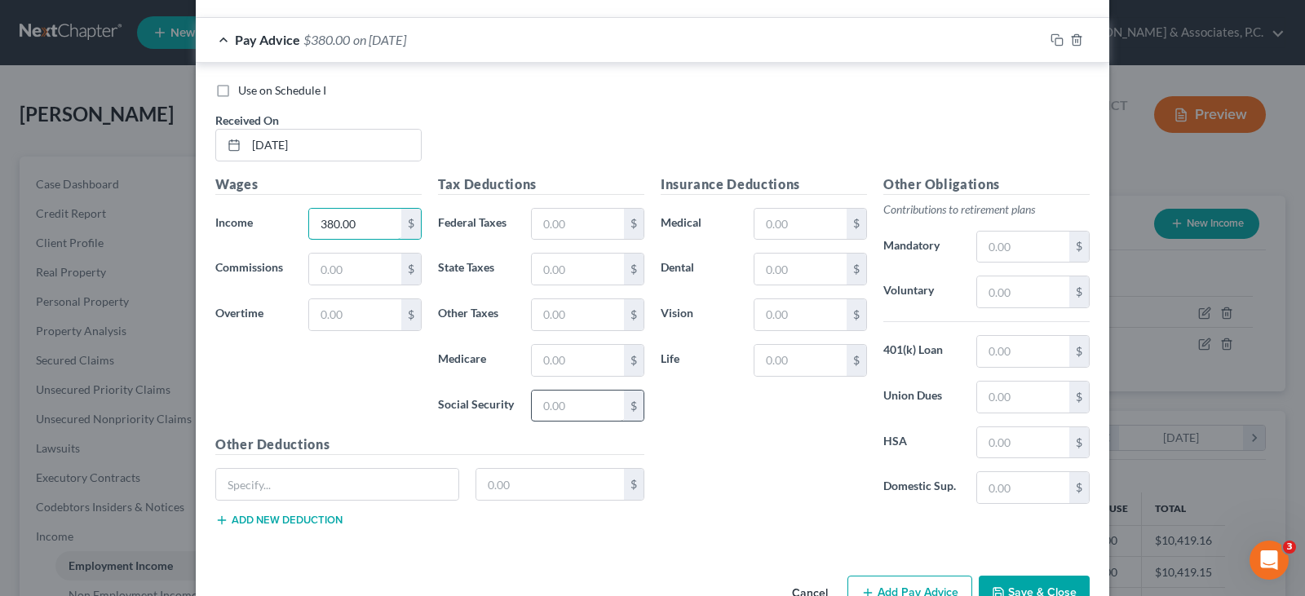
type input "380.00"
click at [539, 408] on input "text" at bounding box center [578, 406] width 92 height 31
type input "23.56"
click at [575, 360] on input "text" at bounding box center [578, 360] width 92 height 31
type input "5.51"
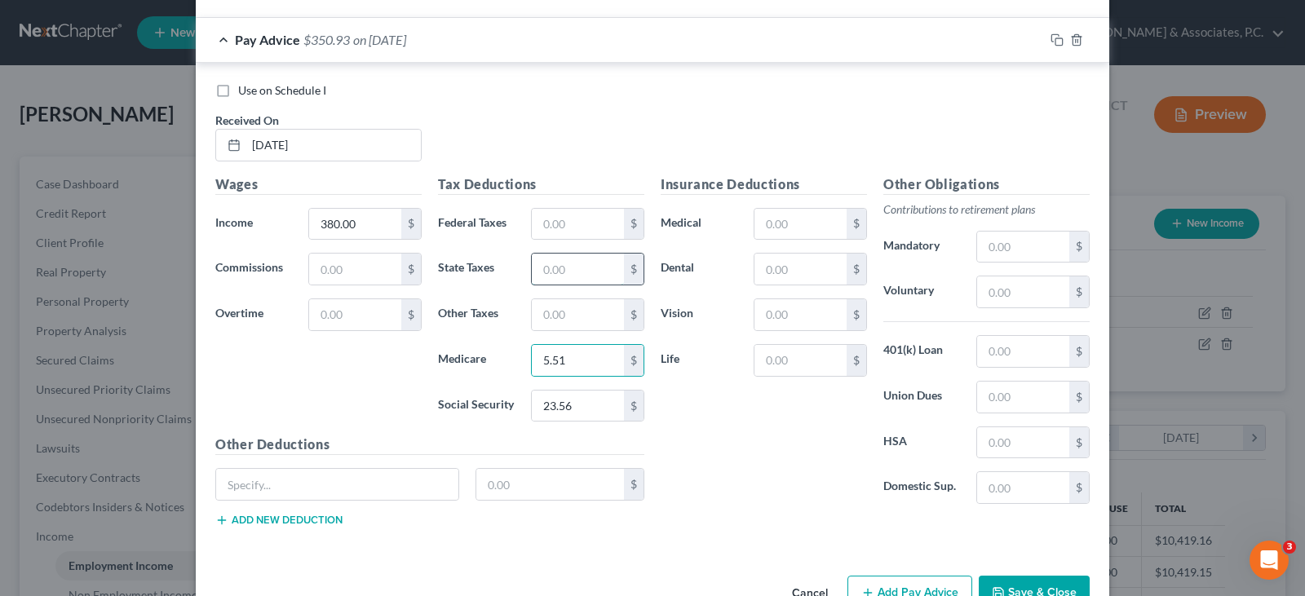
click at [605, 266] on input "text" at bounding box center [578, 269] width 92 height 31
type input "5.70"
click at [586, 321] on input "text" at bounding box center [578, 314] width 92 height 31
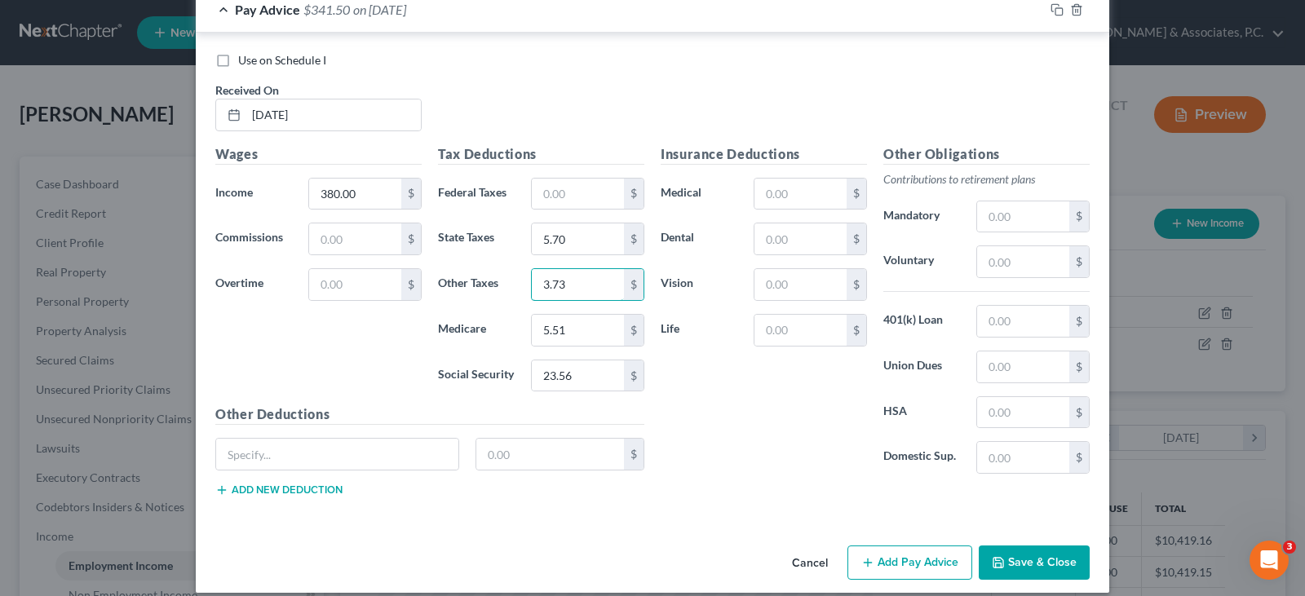
scroll to position [2756, 0]
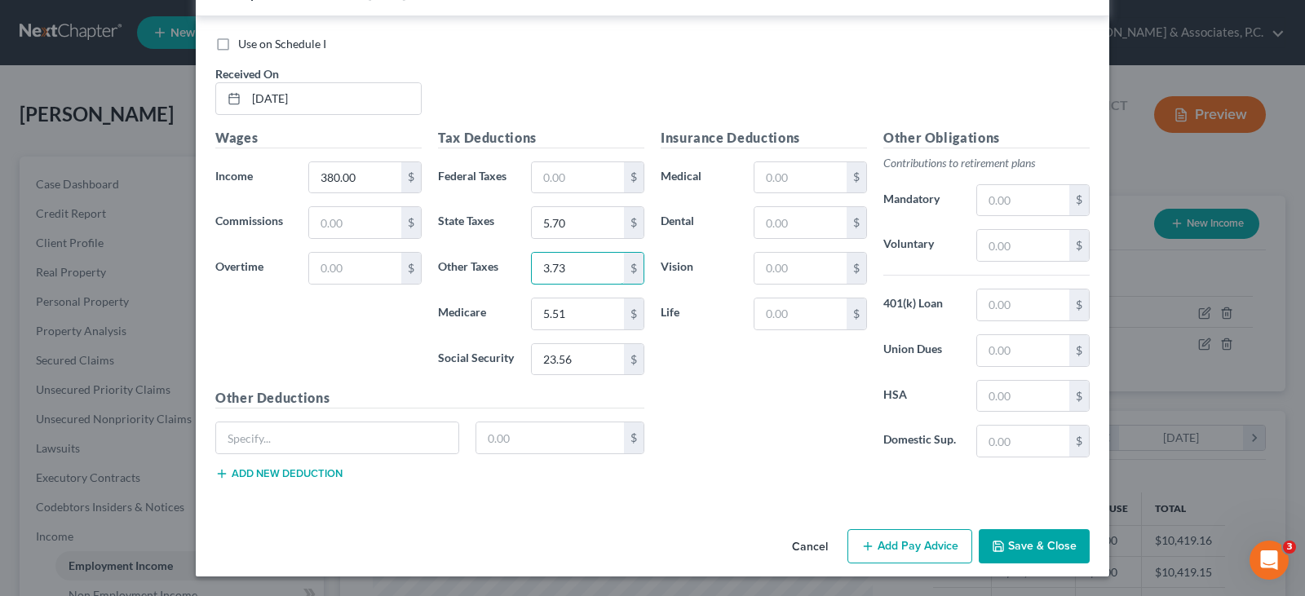
type input "3.73"
click at [900, 546] on button "Add Pay Advice" at bounding box center [910, 546] width 125 height 34
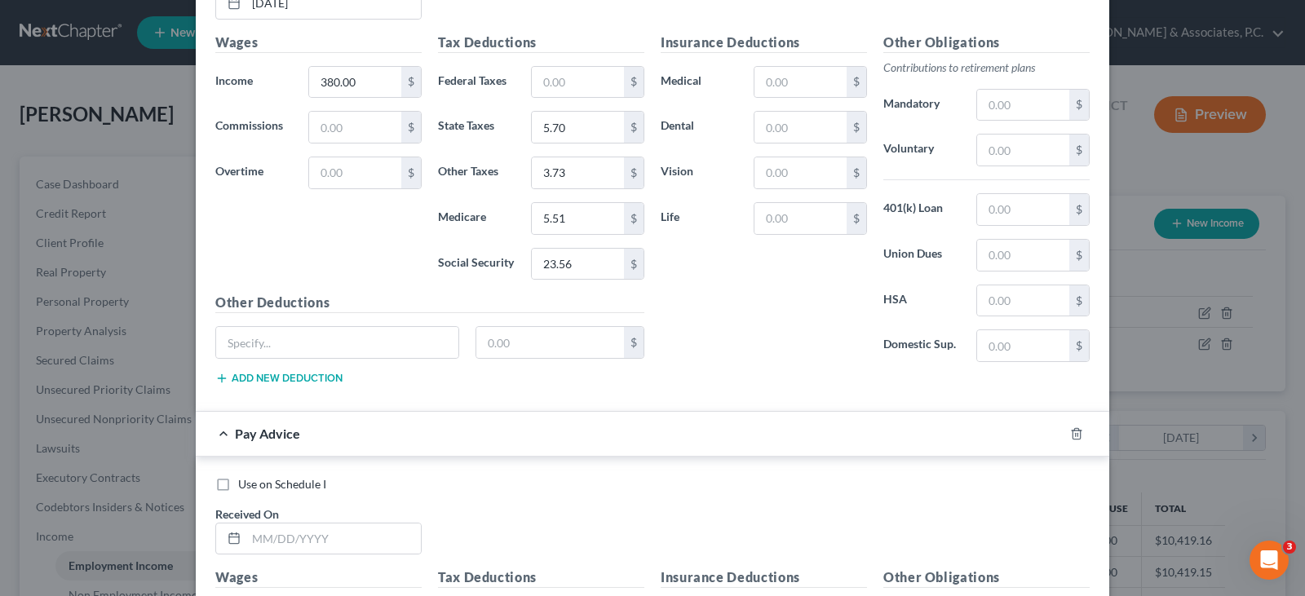
scroll to position [3082, 0]
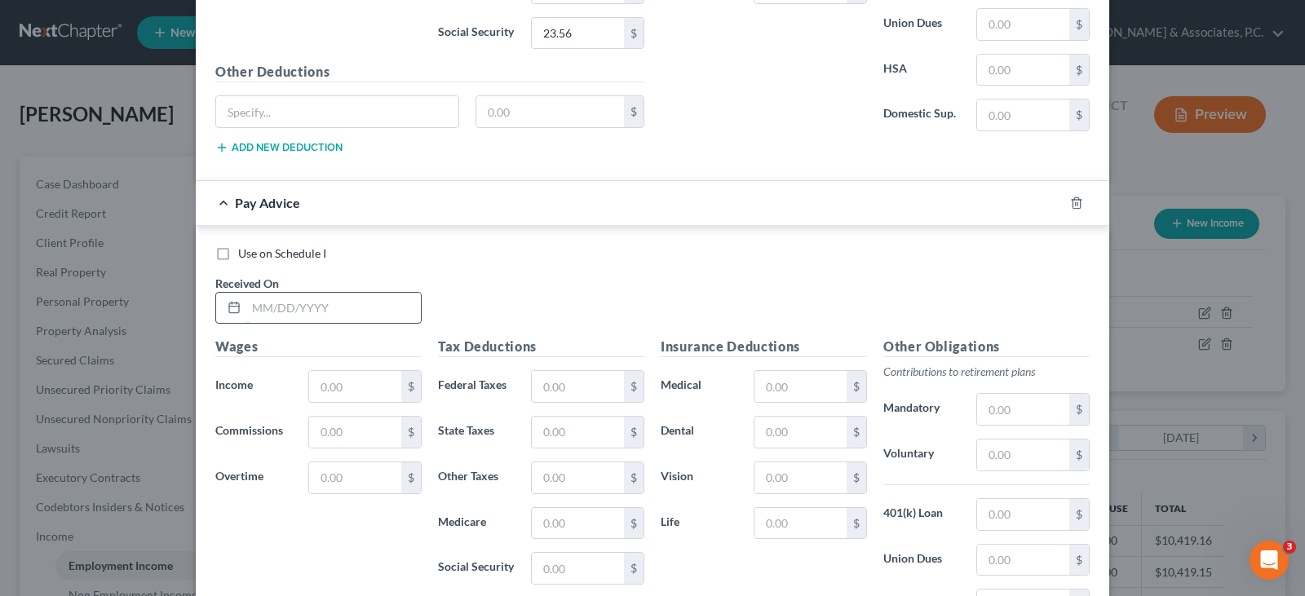
click at [294, 311] on input "text" at bounding box center [333, 308] width 175 height 31
type input "[DATE]"
click at [328, 395] on input "text" at bounding box center [355, 386] width 92 height 31
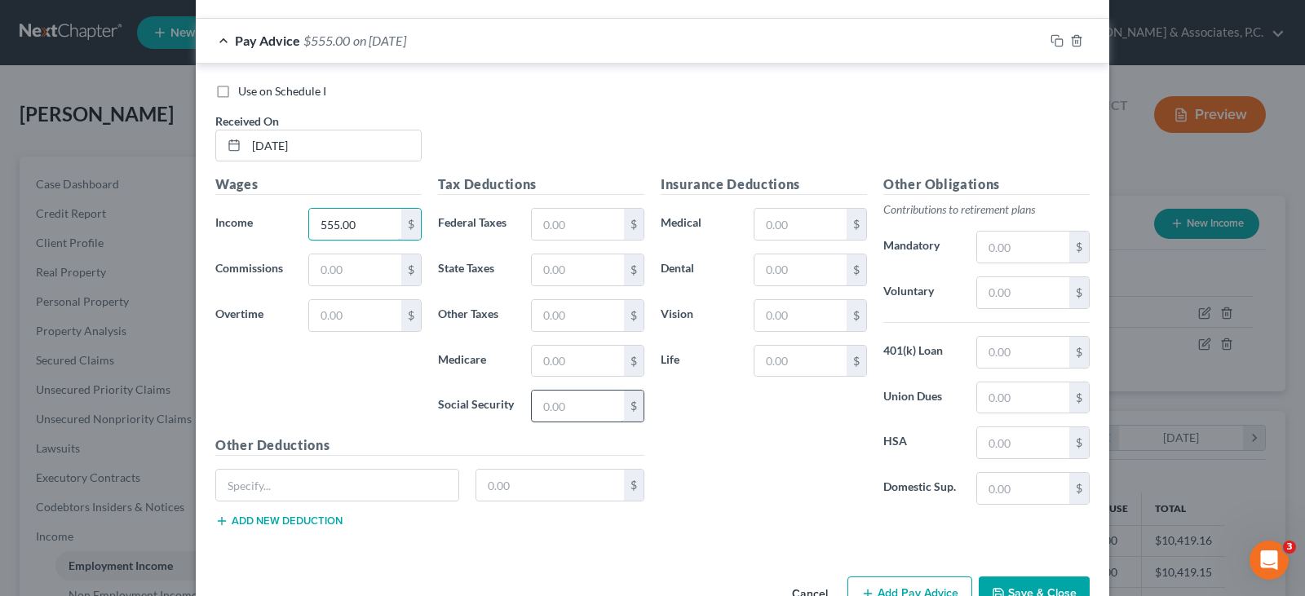
scroll to position [3245, 0]
type input "555.00"
click at [547, 410] on input "text" at bounding box center [578, 405] width 92 height 31
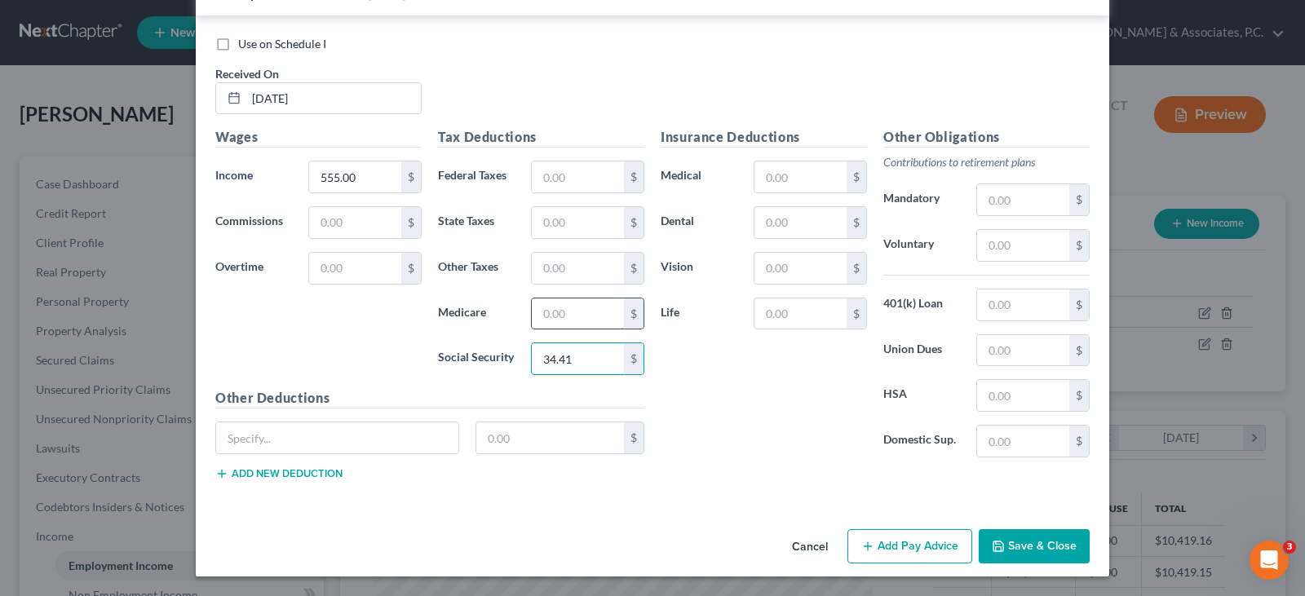
type input "34.41"
click at [574, 315] on input "text" at bounding box center [578, 314] width 92 height 31
type input "8.05"
click at [540, 216] on input "text" at bounding box center [578, 222] width 92 height 31
type input "8.33"
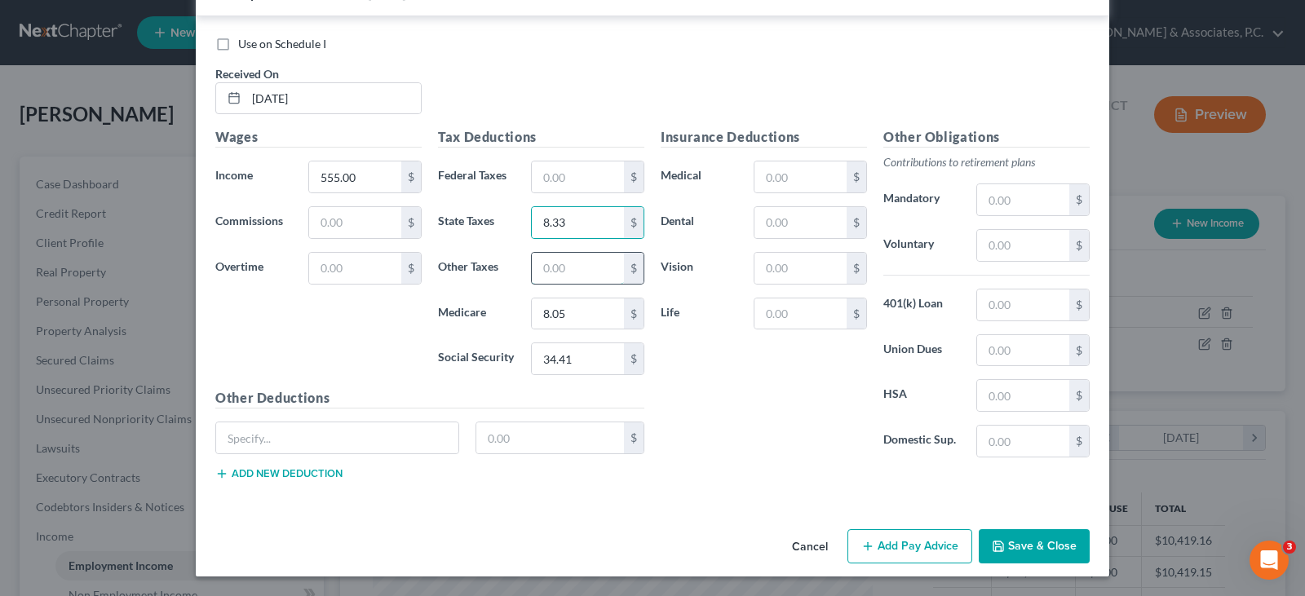
click at [574, 274] on input "text" at bounding box center [578, 268] width 92 height 31
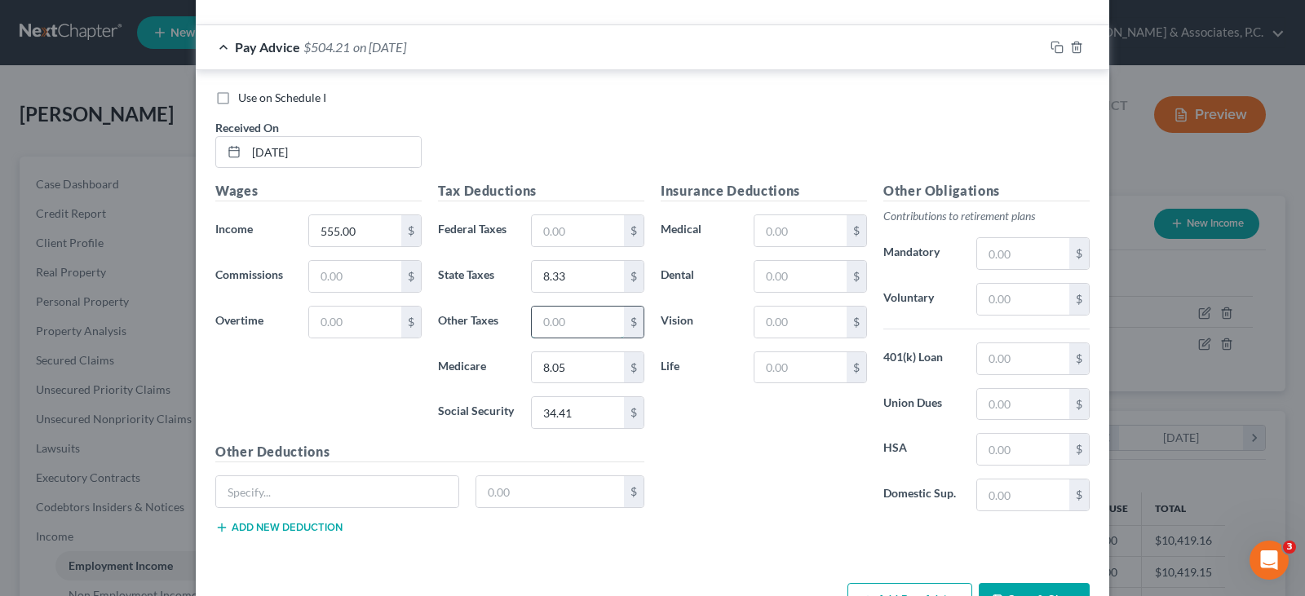
scroll to position [3210, 0]
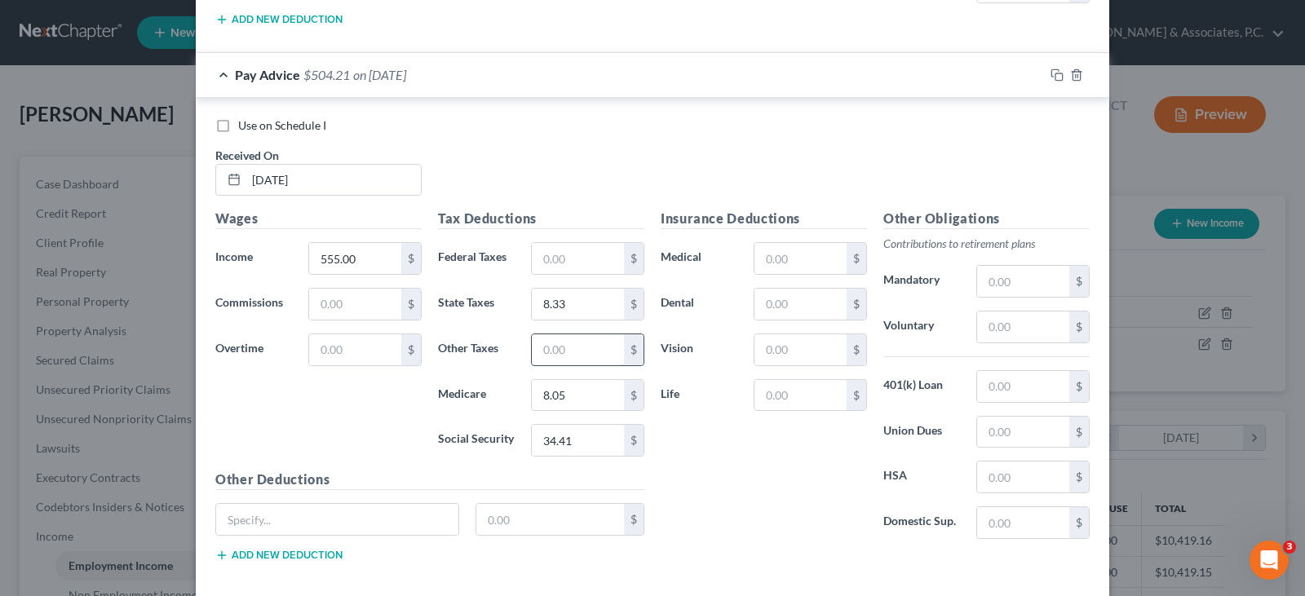
click at [543, 344] on input "text" at bounding box center [578, 349] width 92 height 31
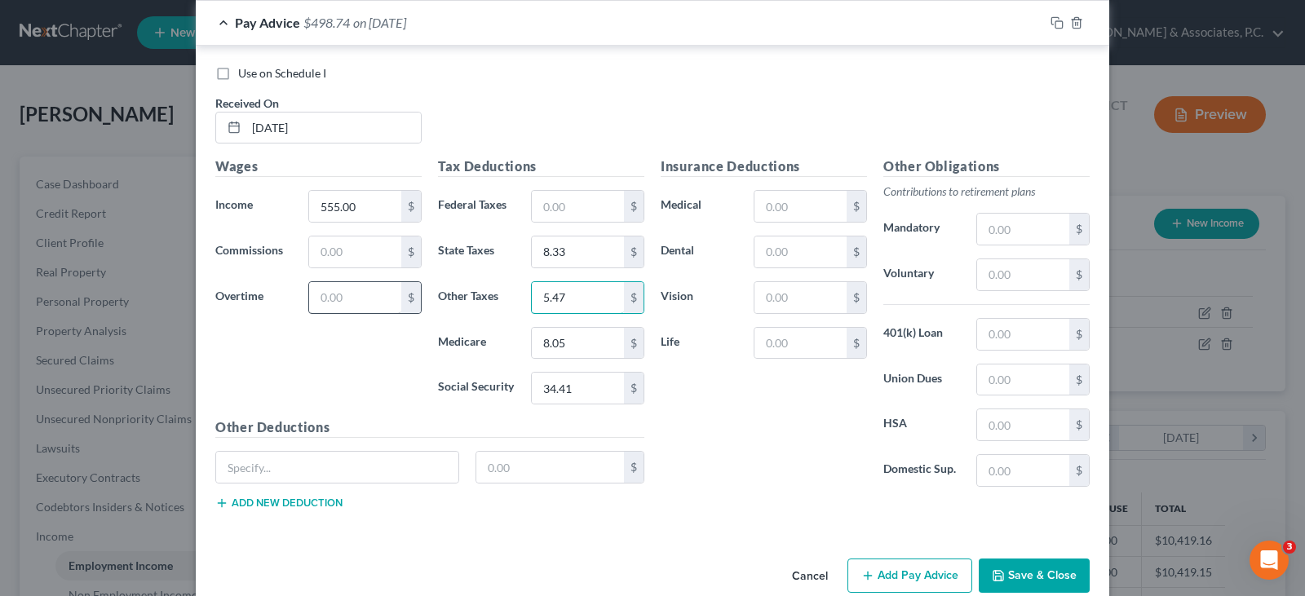
scroll to position [3292, 0]
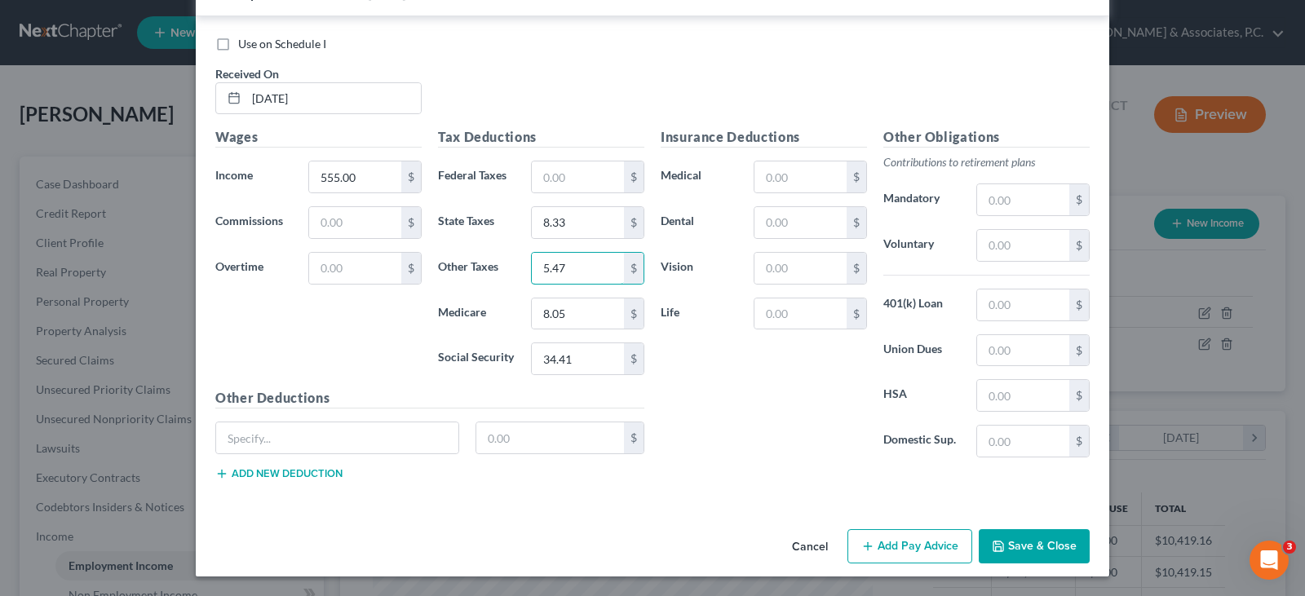
type input "5.47"
click at [892, 549] on button "Add Pay Advice" at bounding box center [910, 546] width 125 height 34
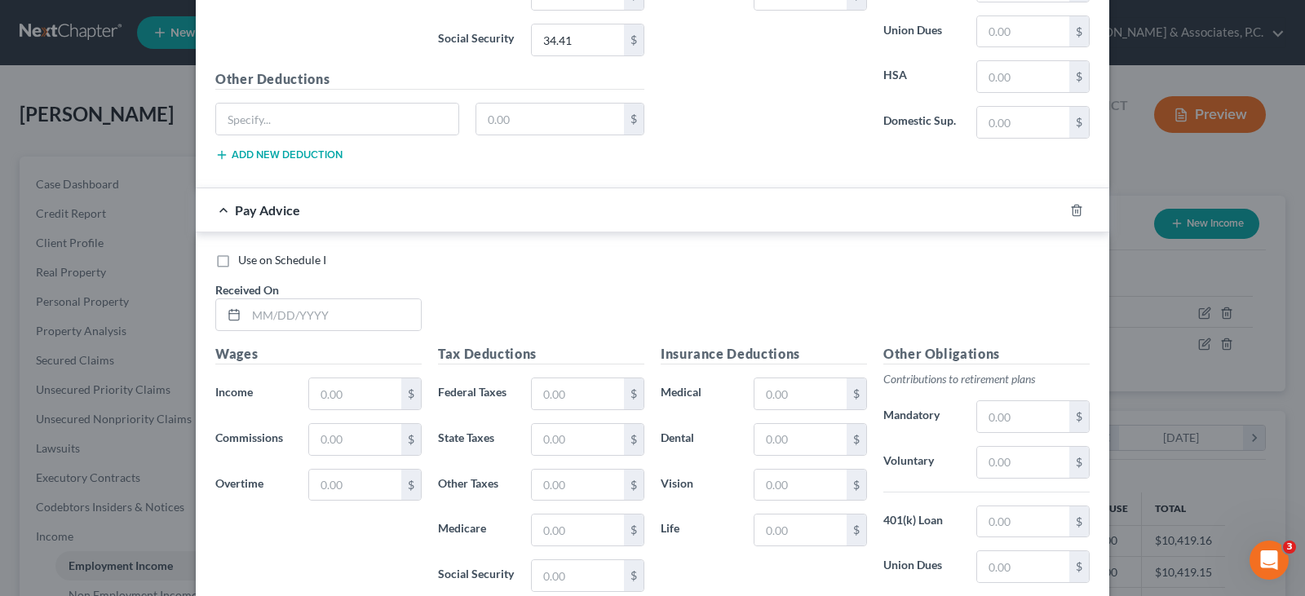
scroll to position [3618, 0]
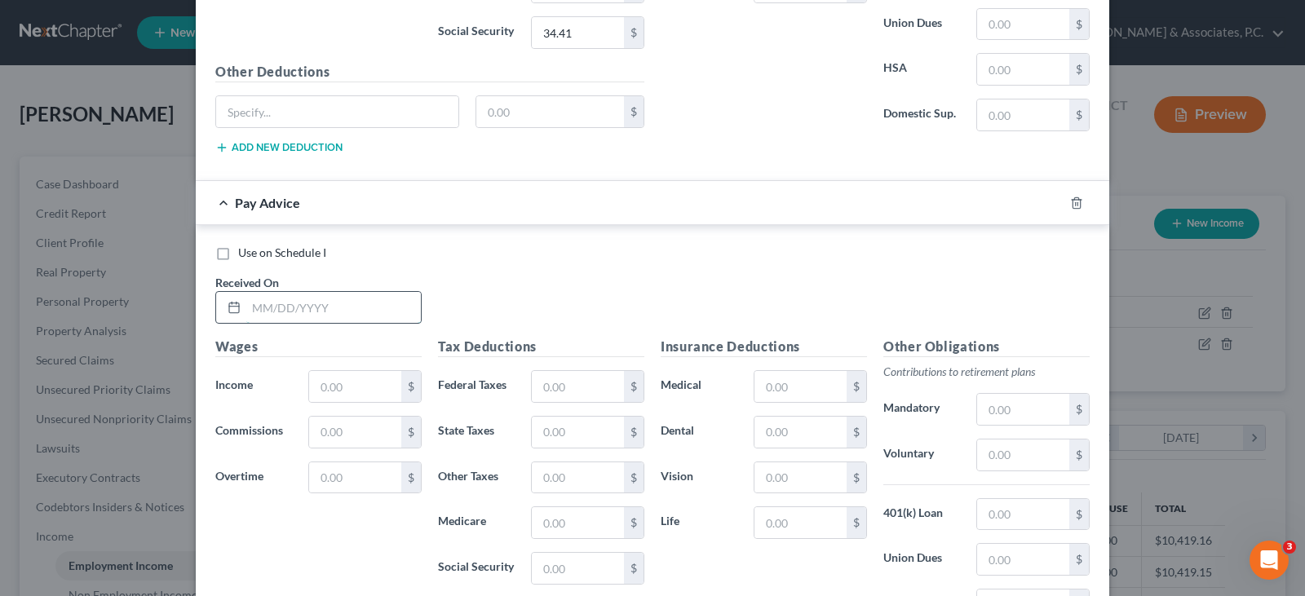
click at [317, 308] on input "text" at bounding box center [333, 307] width 175 height 31
type input "[DATE]"
click at [332, 388] on input "text" at bounding box center [355, 386] width 92 height 31
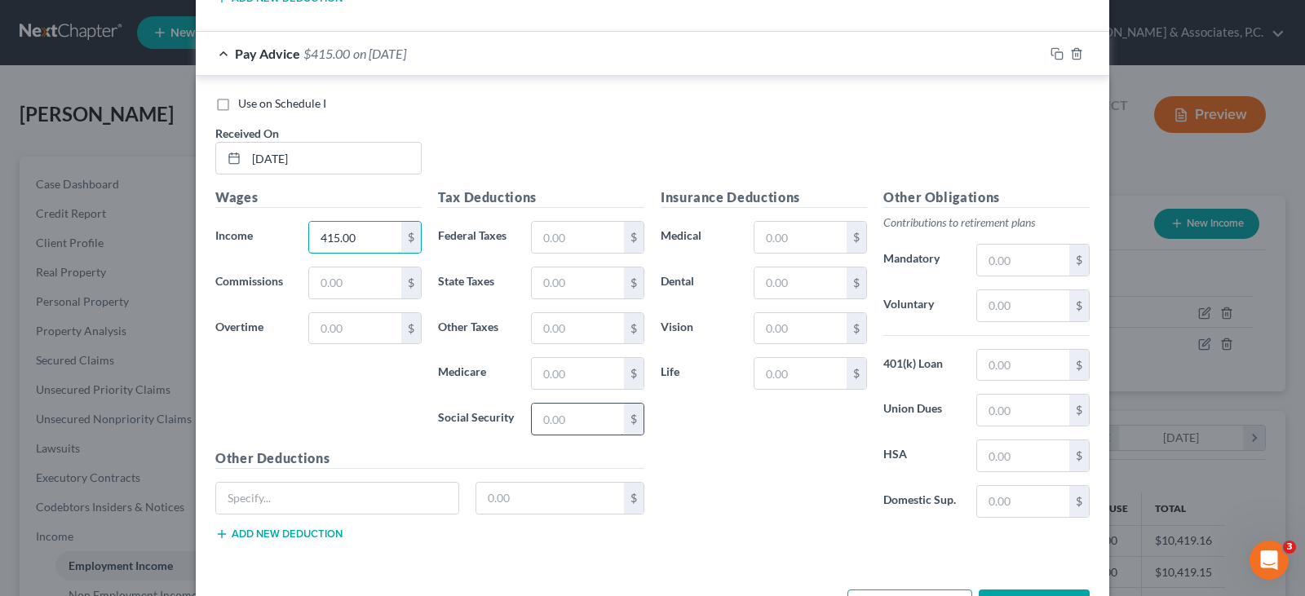
scroll to position [3781, 0]
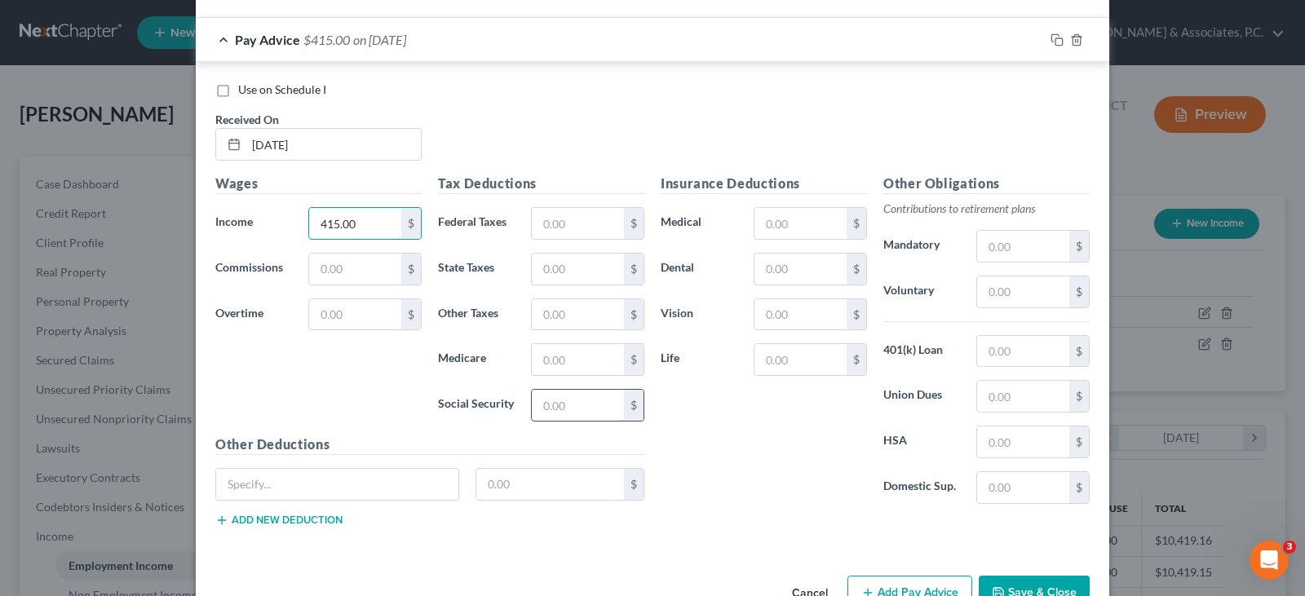
type input "415.00"
click at [568, 408] on input "text" at bounding box center [578, 405] width 92 height 31
type input "25.73"
drag, startPoint x: 571, startPoint y: 366, endPoint x: 572, endPoint y: 375, distance: 9.0
click at [571, 366] on input "text" at bounding box center [578, 359] width 92 height 31
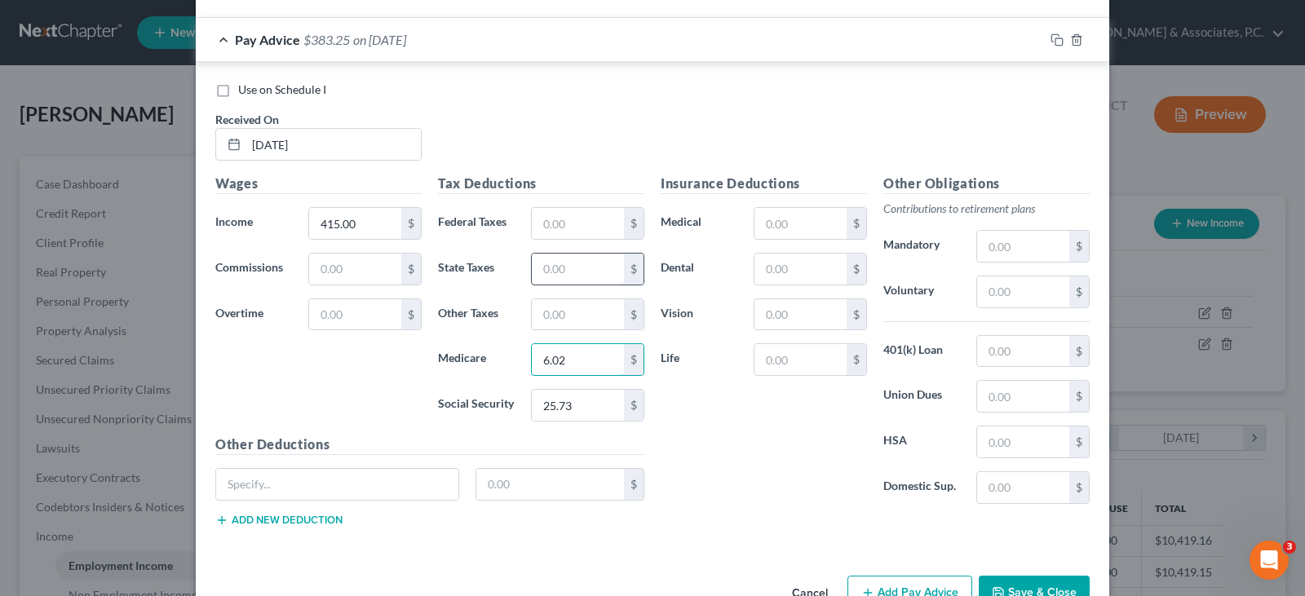
type input "6.02"
click at [547, 273] on input "text" at bounding box center [578, 269] width 92 height 31
type input "6.23"
click at [559, 320] on input "text" at bounding box center [578, 314] width 92 height 31
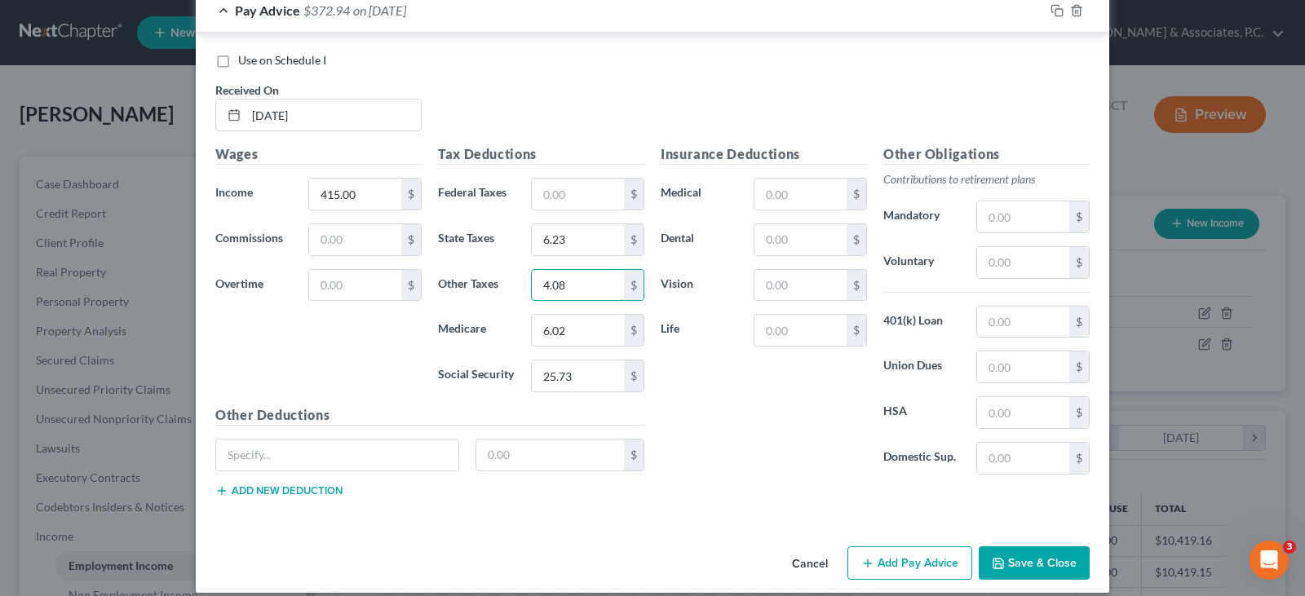
scroll to position [3827, 0]
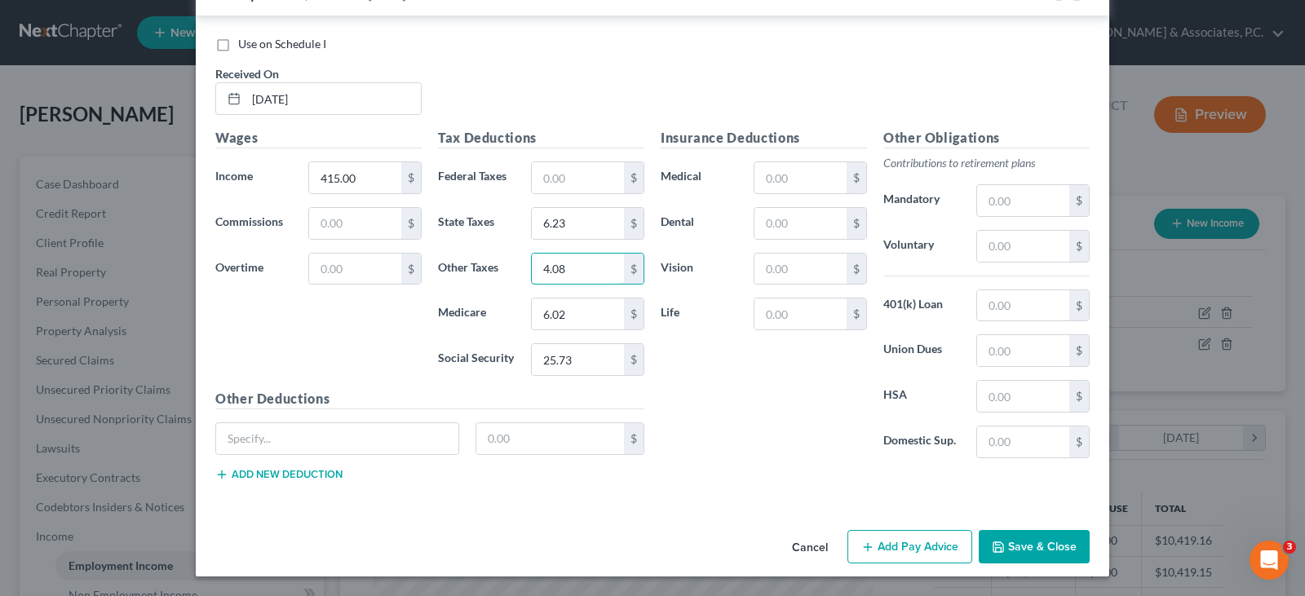
type input "4.08"
click at [952, 538] on button "Add Pay Advice" at bounding box center [910, 547] width 125 height 34
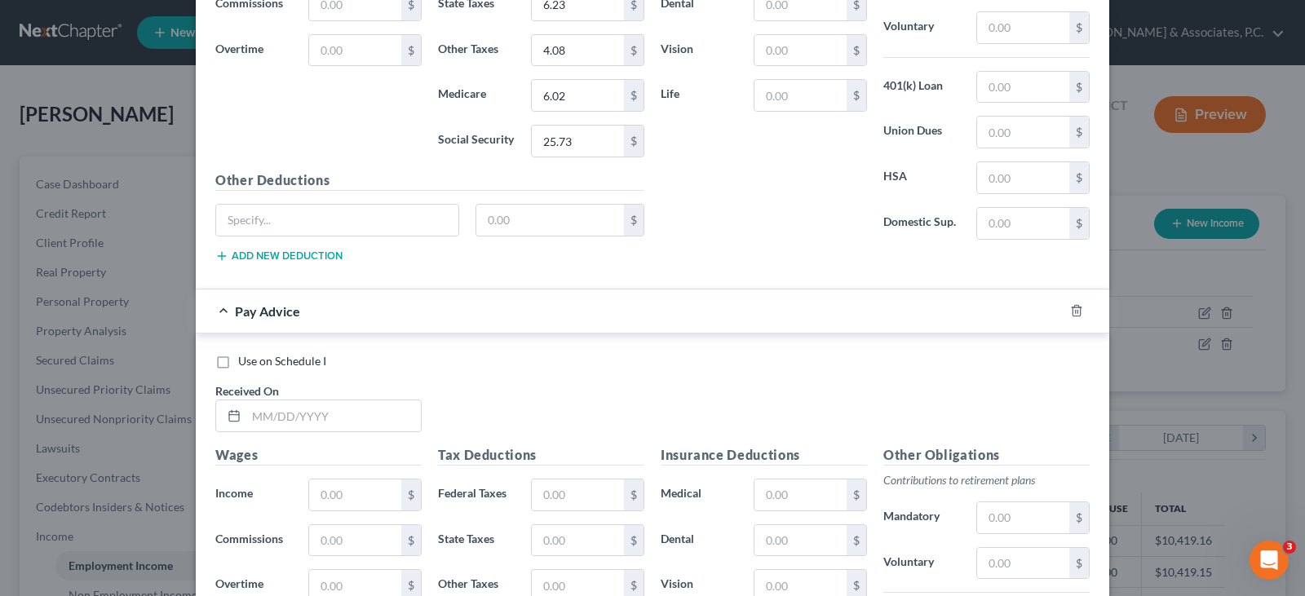
scroll to position [4235, 0]
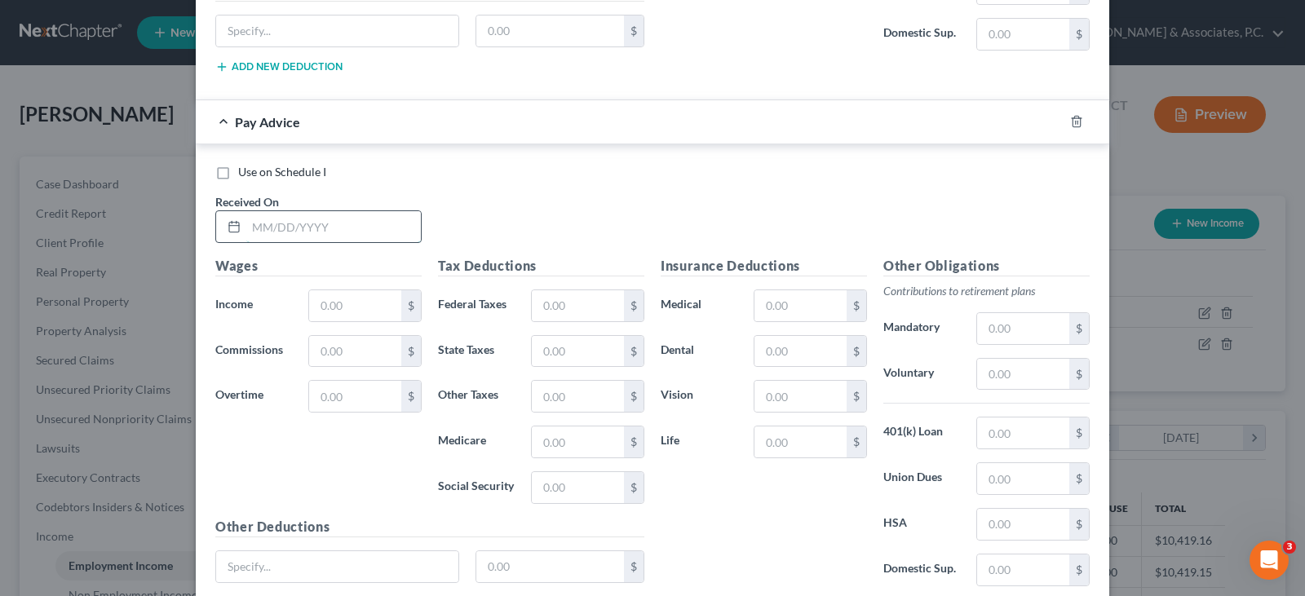
click at [368, 219] on input "text" at bounding box center [333, 226] width 175 height 31
type input "[DATE]"
click at [369, 303] on input "text" at bounding box center [355, 305] width 92 height 31
type input "595.00"
click at [552, 307] on input "text" at bounding box center [578, 305] width 92 height 31
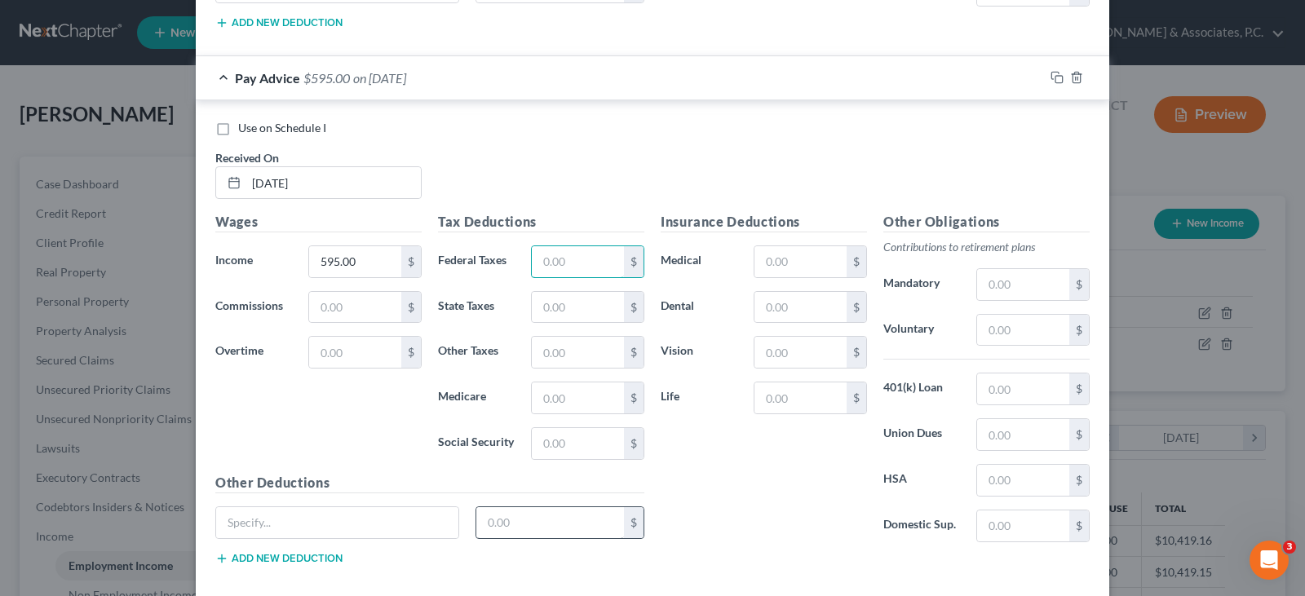
scroll to position [4317, 0]
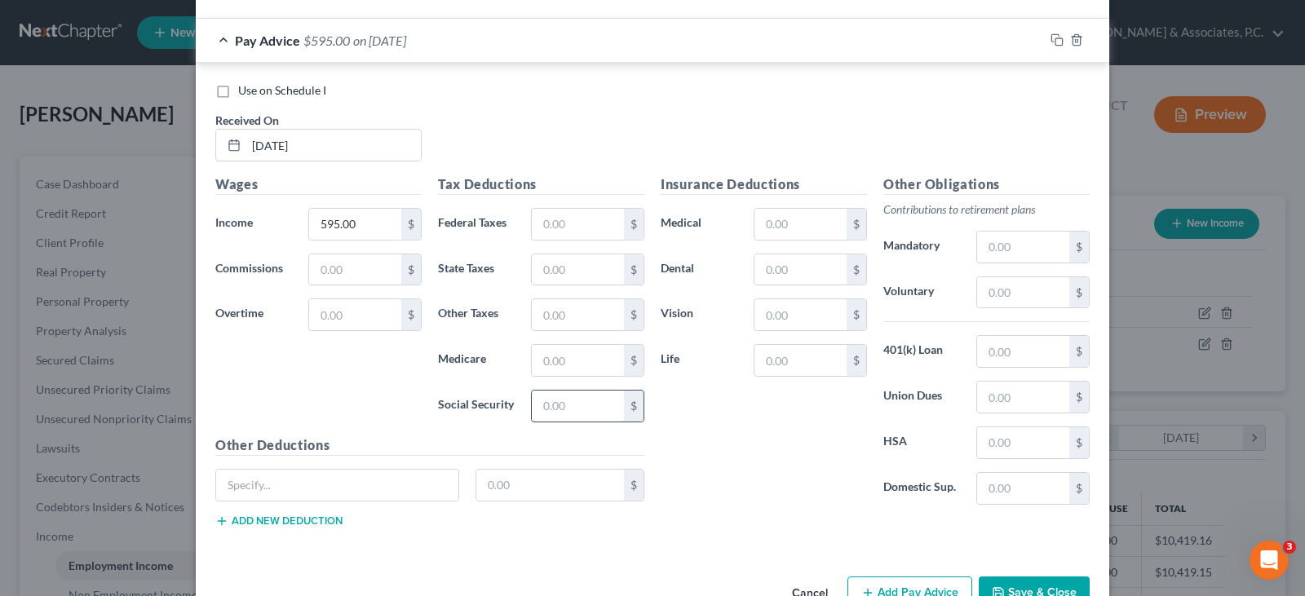
click at [545, 406] on input "text" at bounding box center [578, 406] width 92 height 31
type input "36.89"
click at [556, 359] on input "text" at bounding box center [578, 360] width 92 height 31
type input "8.62"
drag, startPoint x: 545, startPoint y: 276, endPoint x: 544, endPoint y: 300, distance: 24.5
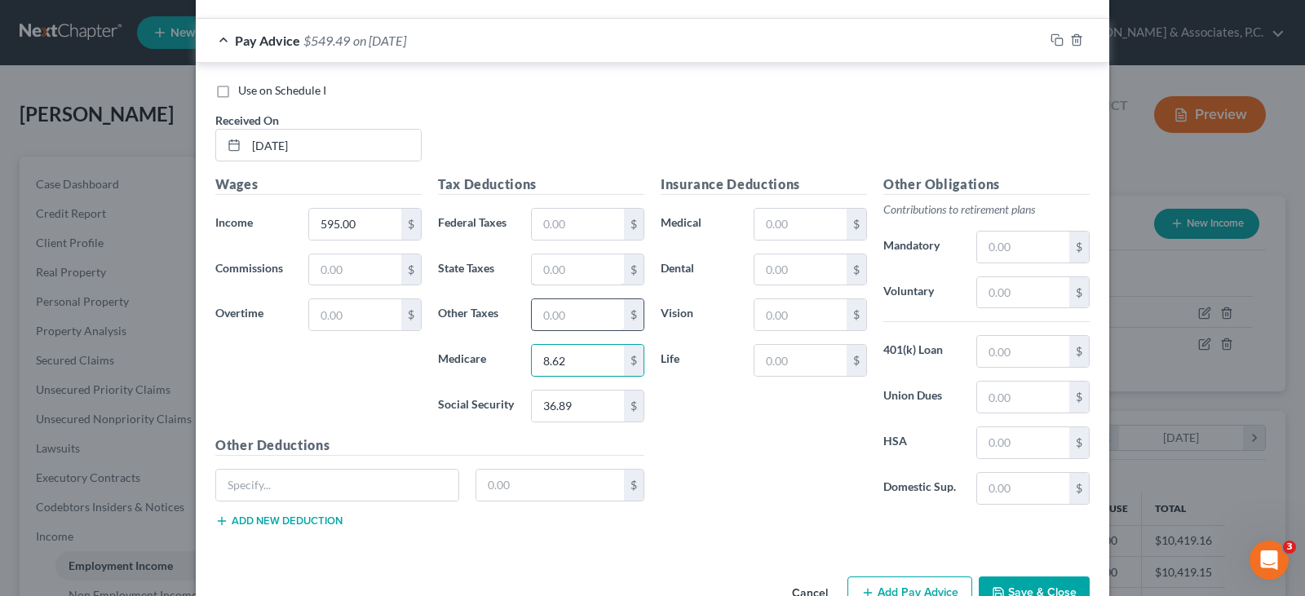
click at [545, 276] on input "text" at bounding box center [578, 270] width 92 height 31
type input "8.93"
click at [560, 317] on input "text" at bounding box center [578, 314] width 92 height 31
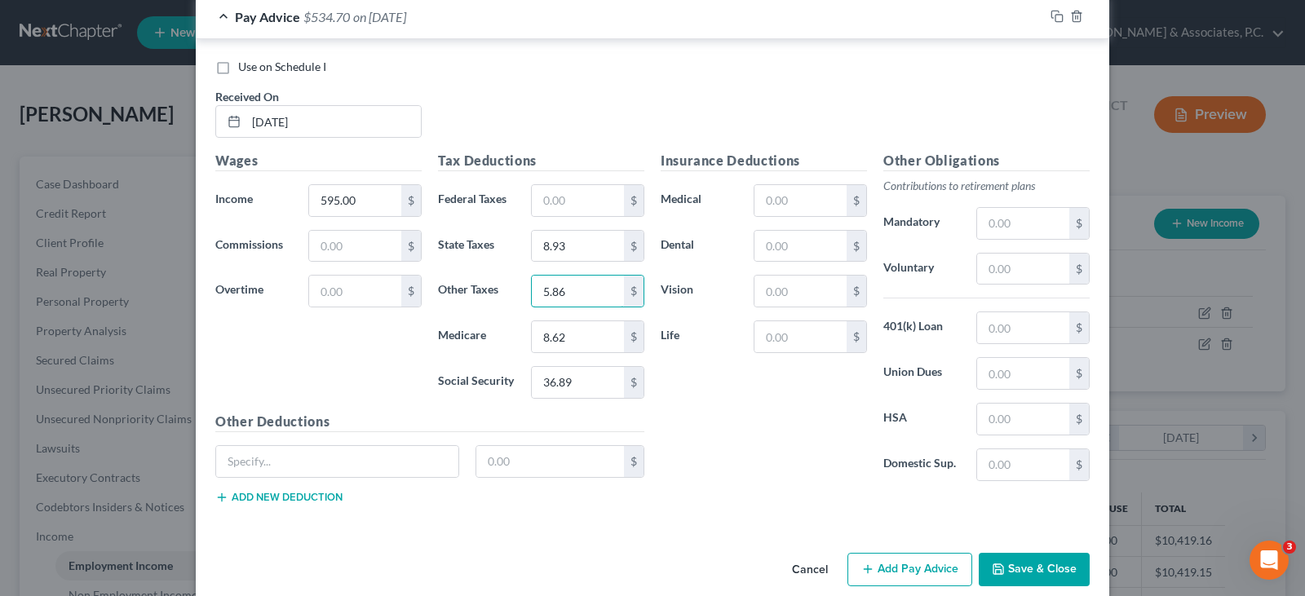
scroll to position [4363, 0]
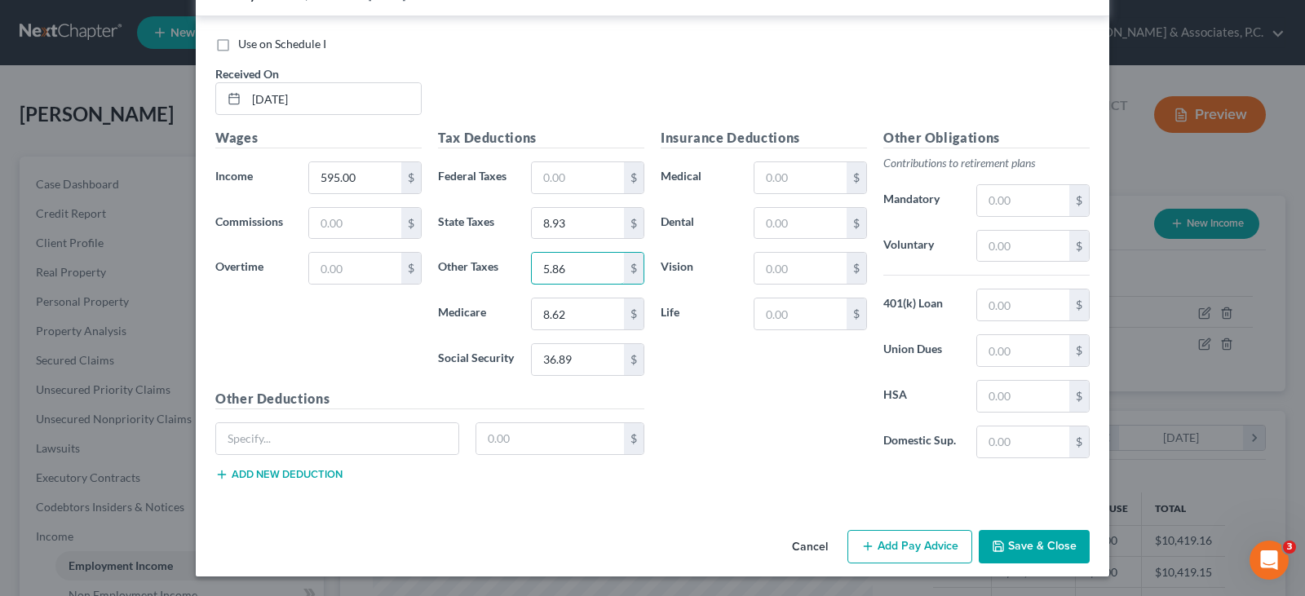
type input "5.86"
click at [912, 543] on button "Add Pay Advice" at bounding box center [910, 547] width 125 height 34
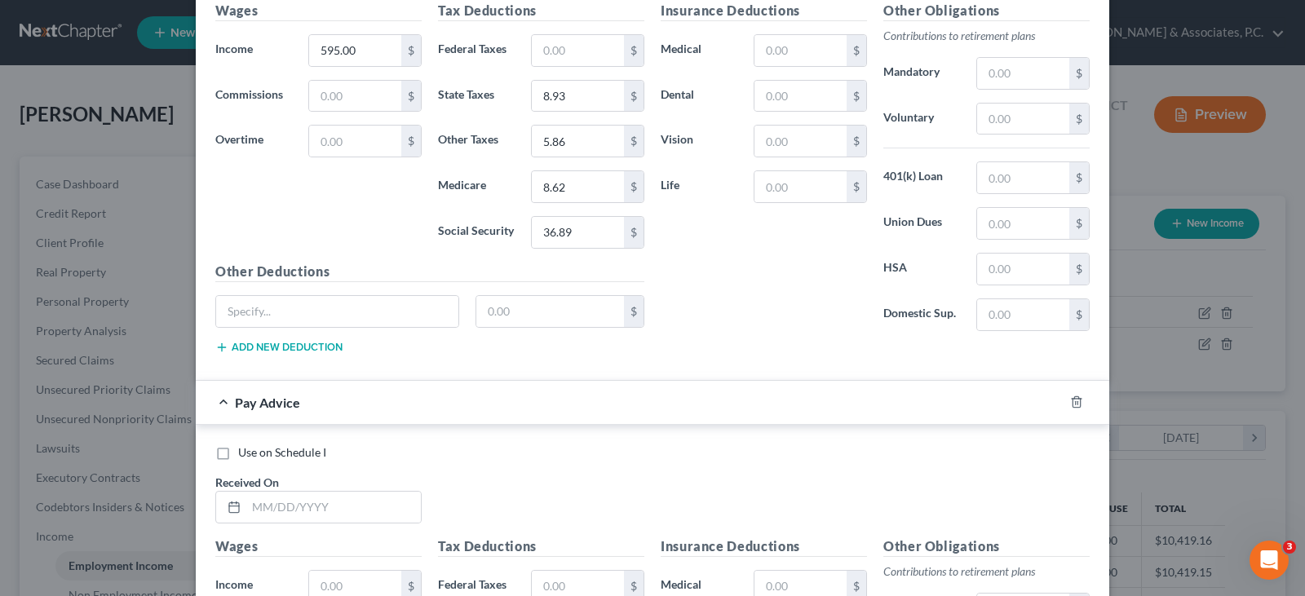
scroll to position [4608, 0]
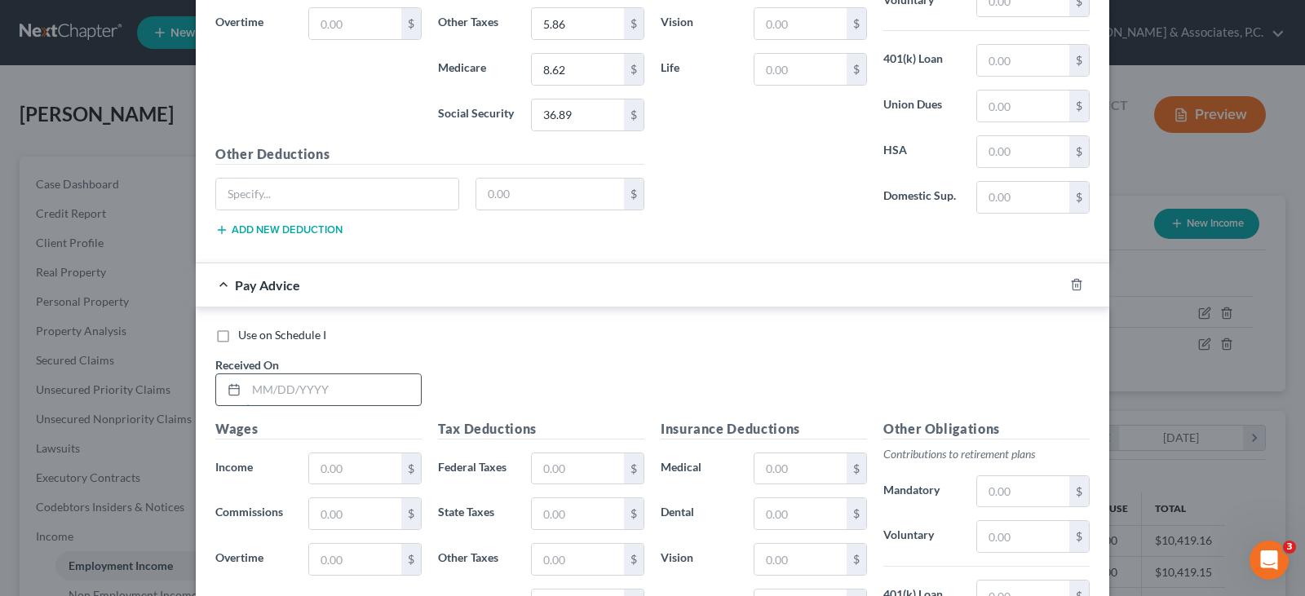
click at [360, 397] on input "text" at bounding box center [333, 389] width 175 height 31
type input "[DATE]"
click at [365, 463] on input "text" at bounding box center [355, 469] width 92 height 31
type input "765.00"
click at [553, 463] on input "text" at bounding box center [578, 469] width 92 height 31
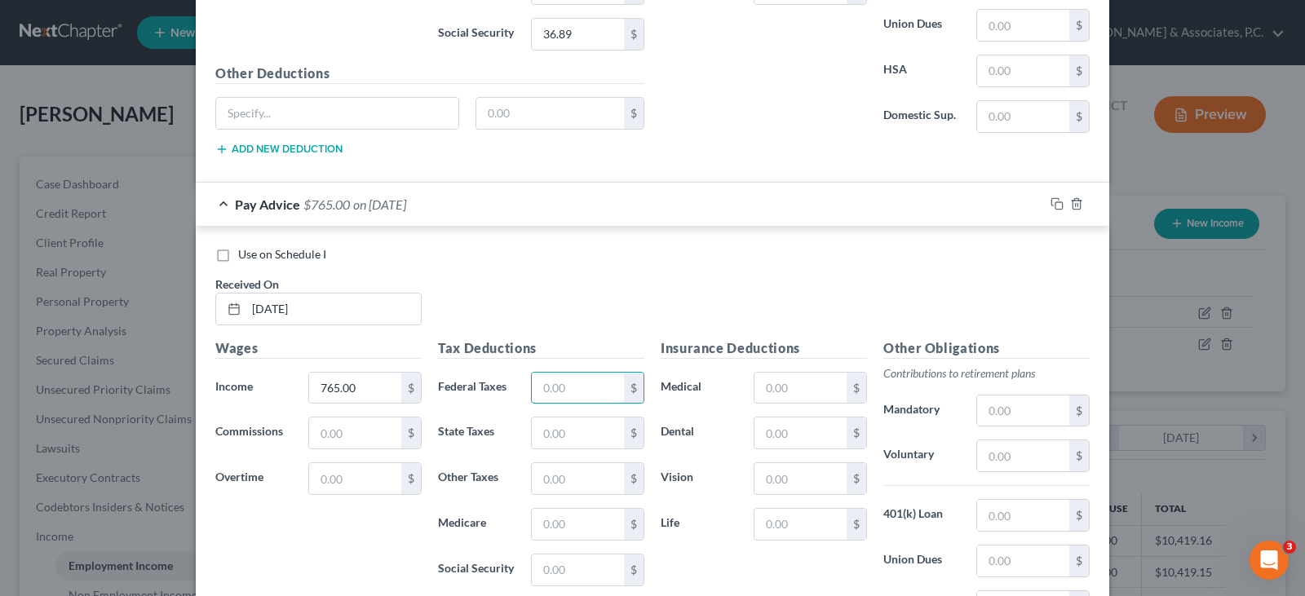
scroll to position [4771, 0]
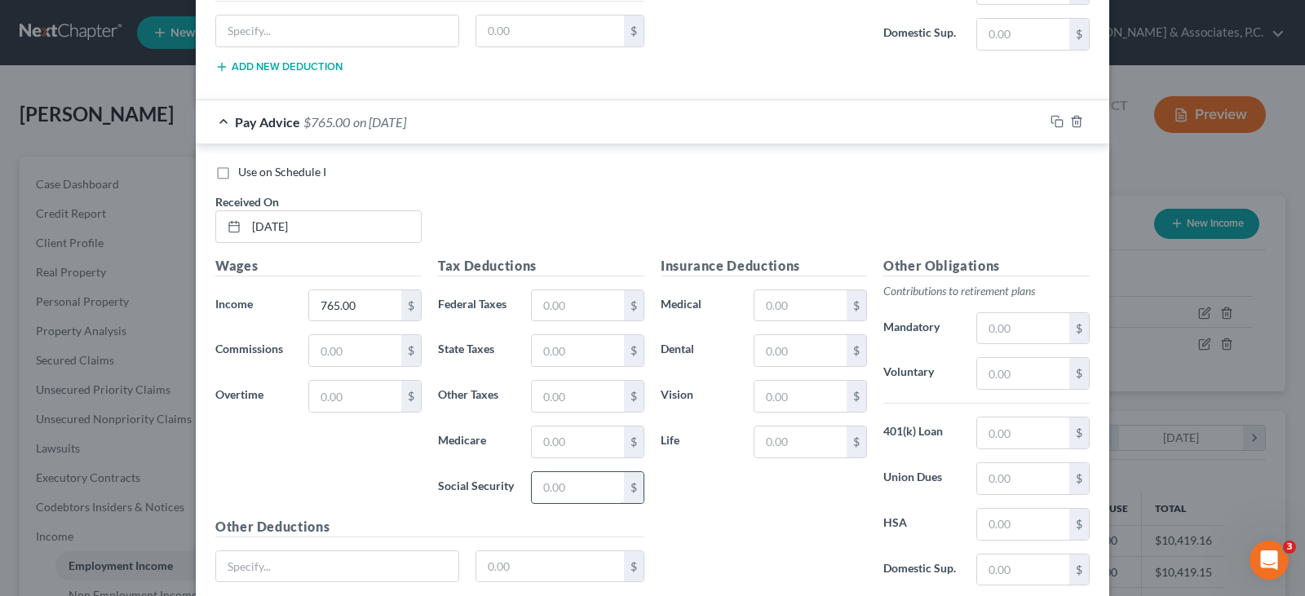
click at [555, 477] on input "text" at bounding box center [578, 487] width 92 height 31
type input "47.43"
click at [551, 441] on input "text" at bounding box center [578, 442] width 92 height 31
type input "11.10"
click at [574, 346] on input "text" at bounding box center [578, 350] width 92 height 31
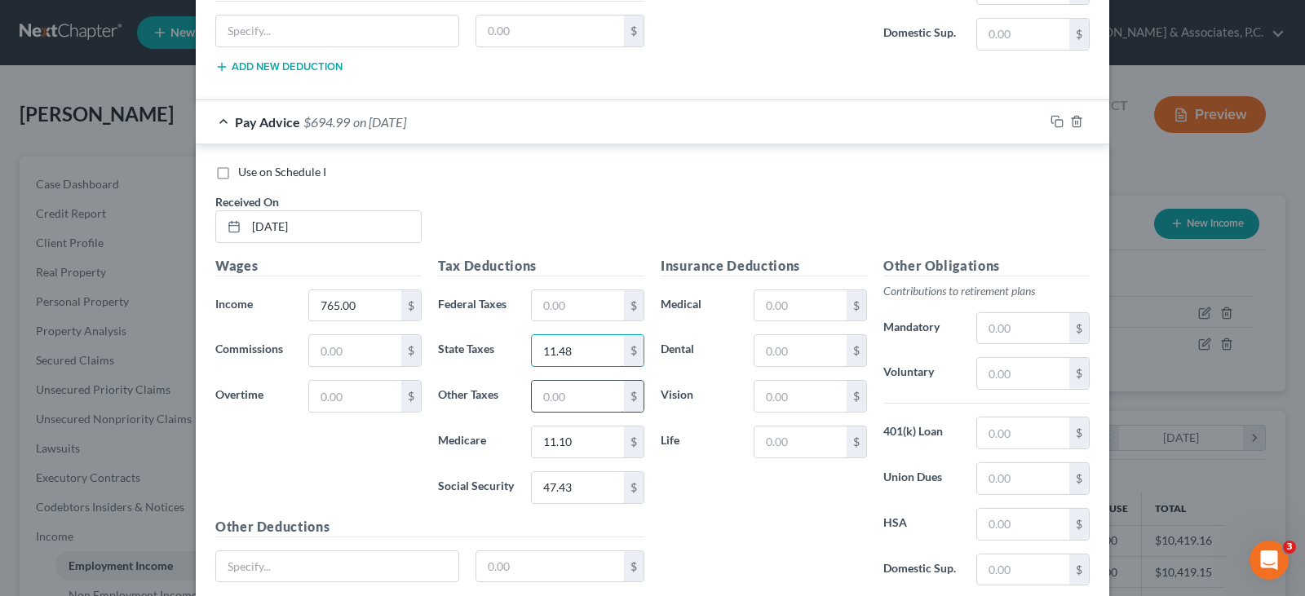
type input "11.48"
click at [578, 404] on input "text" at bounding box center [578, 396] width 92 height 31
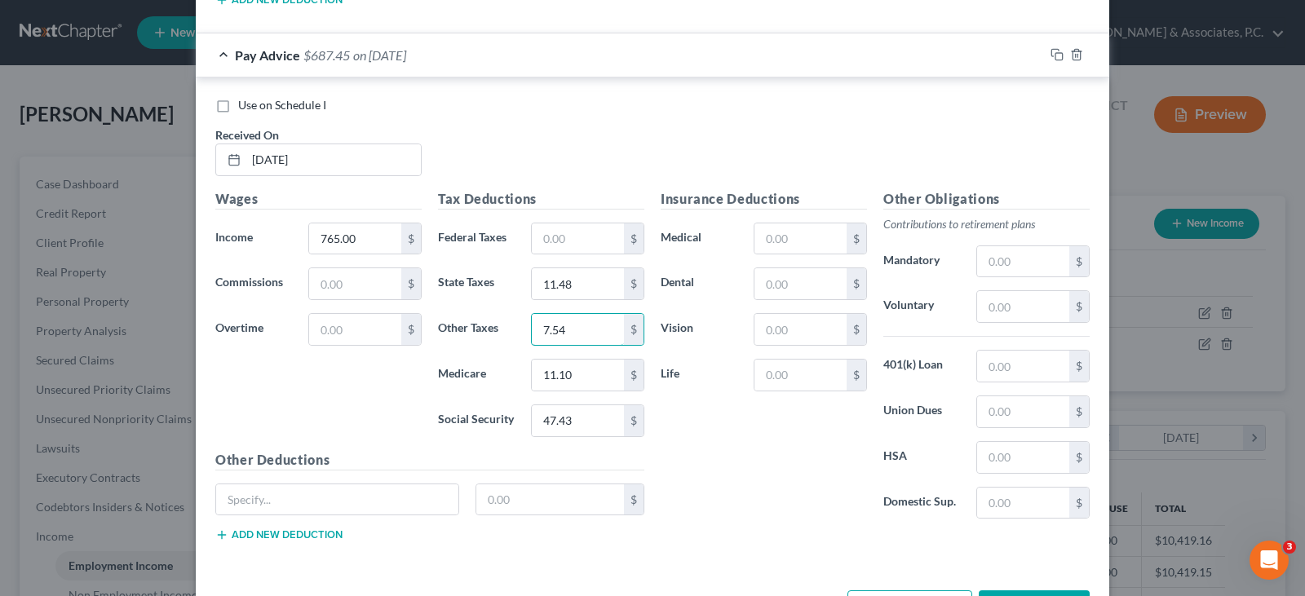
scroll to position [4899, 0]
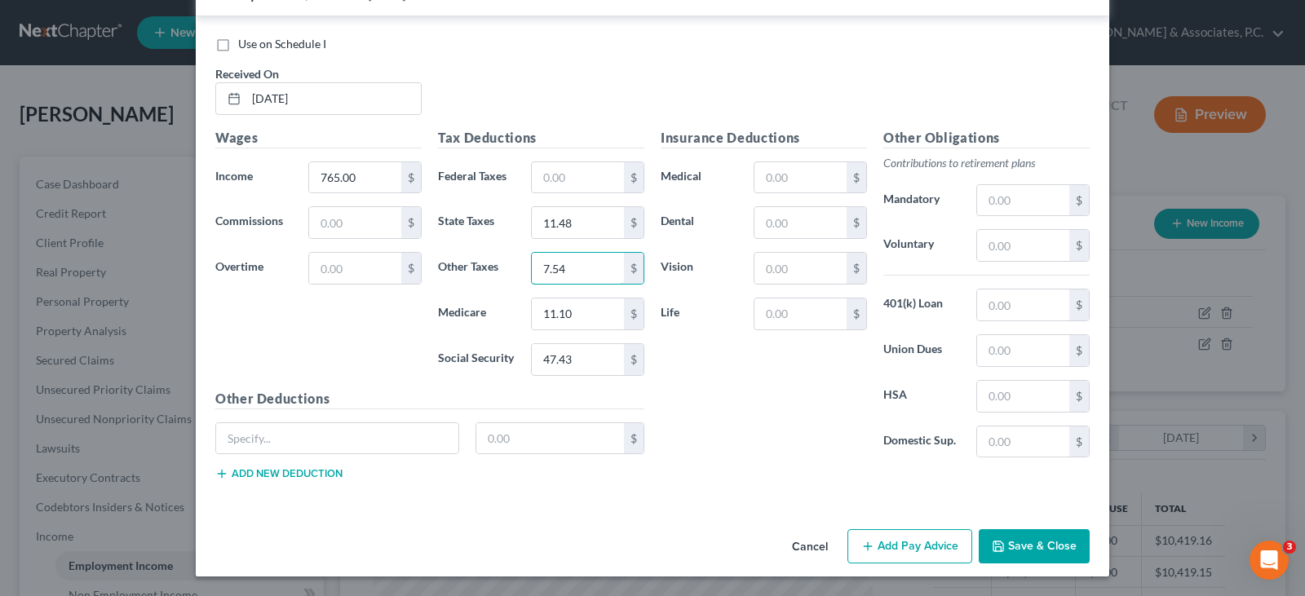
type input "7.54"
click at [919, 559] on button "Add Pay Advice" at bounding box center [910, 546] width 125 height 34
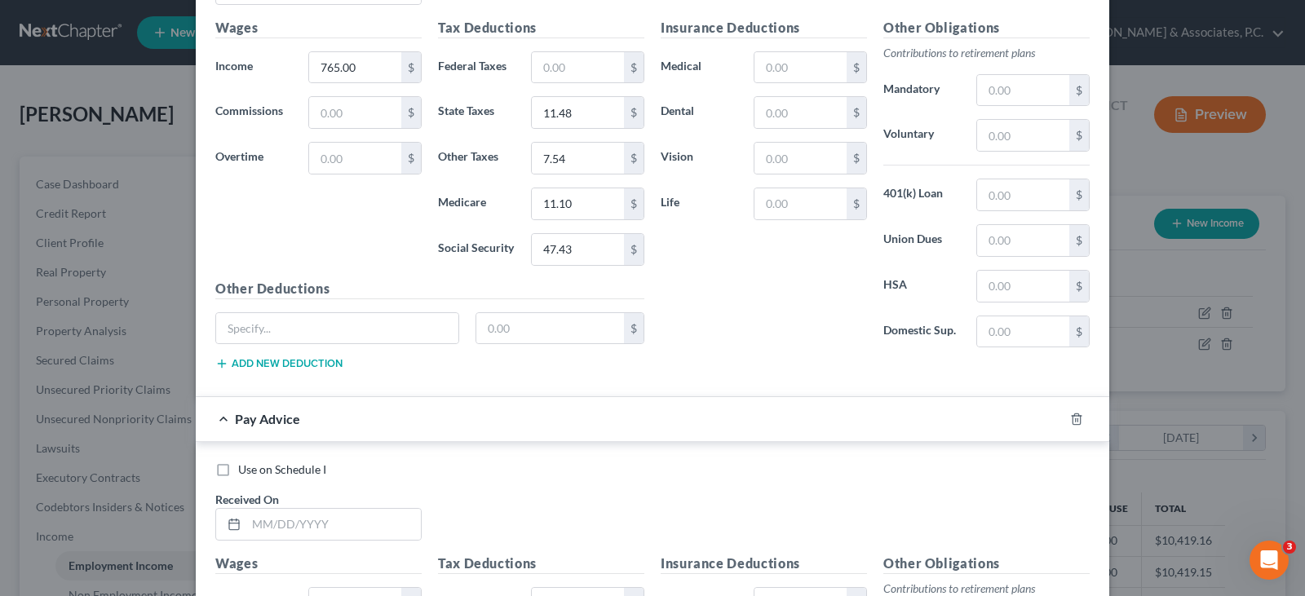
scroll to position [5225, 0]
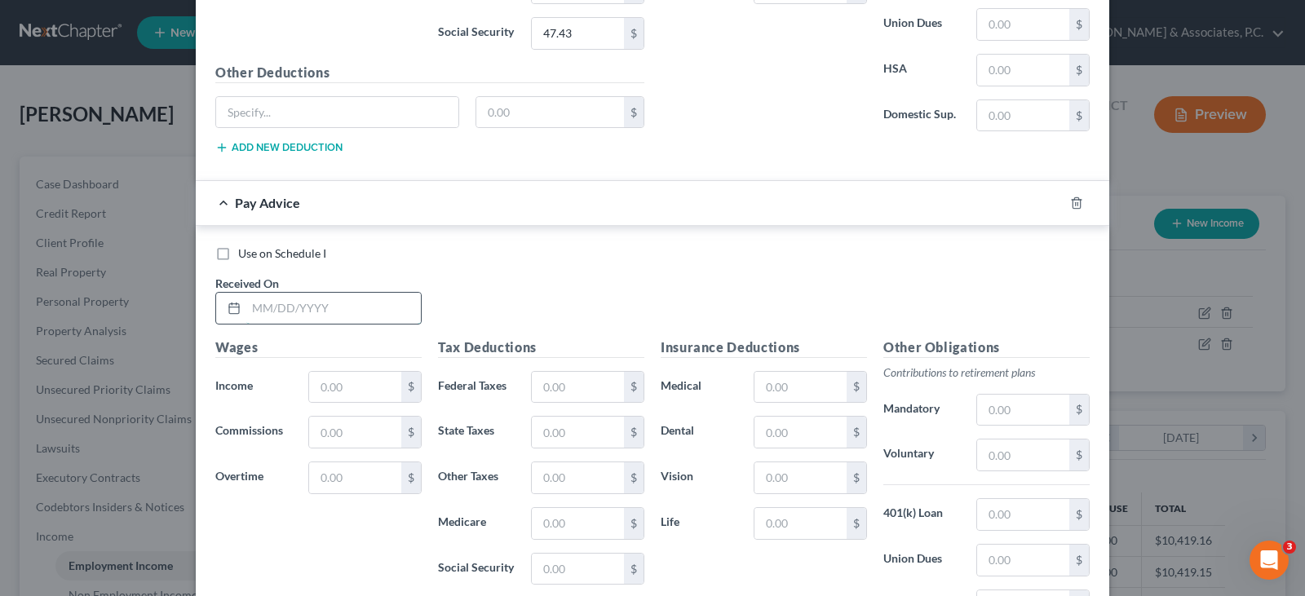
click at [343, 310] on input "text" at bounding box center [333, 308] width 175 height 31
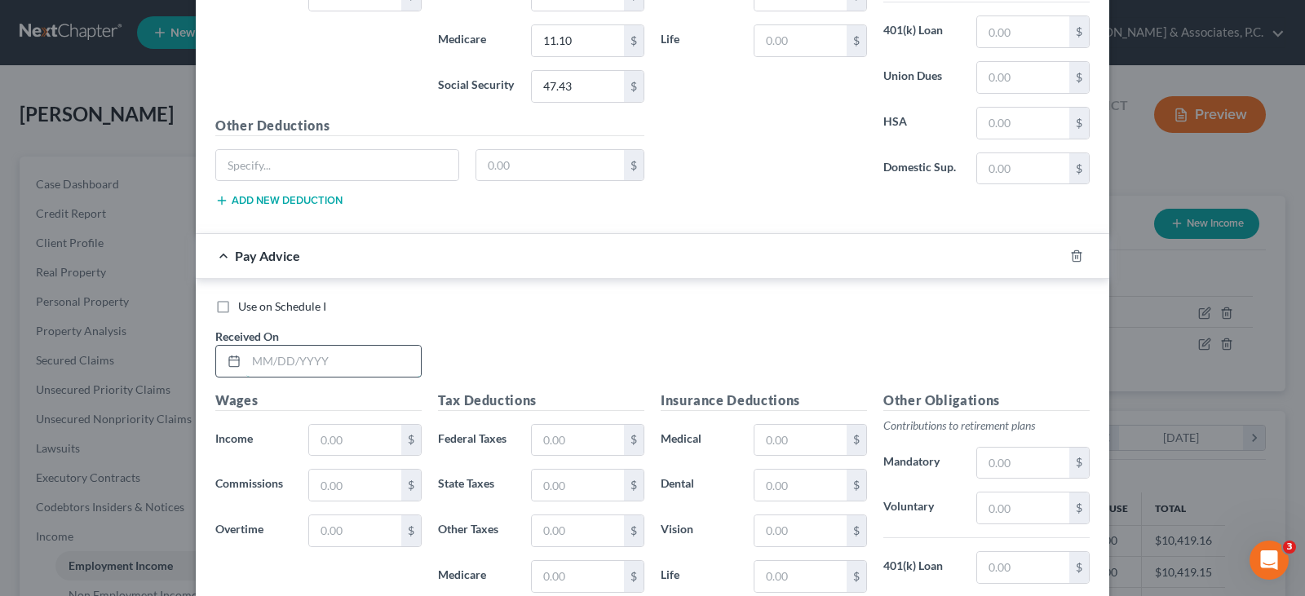
scroll to position [5144, 0]
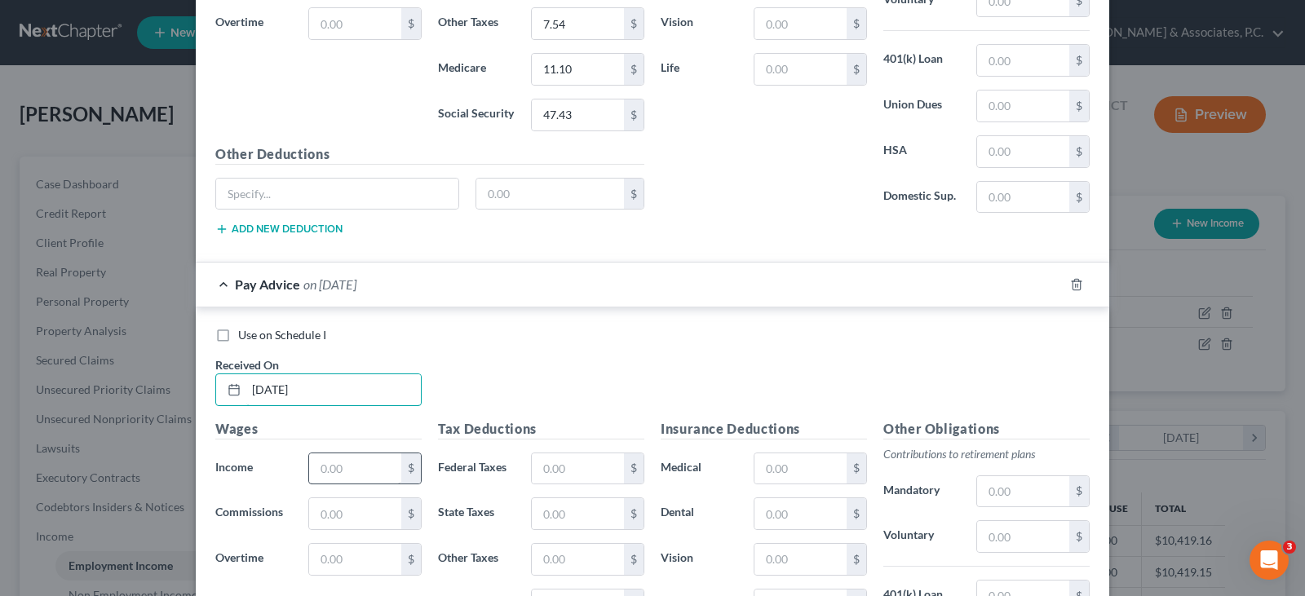
type input "[DATE]"
click at [346, 475] on input "text" at bounding box center [355, 469] width 92 height 31
type input "575.00"
click at [571, 473] on input "text" at bounding box center [578, 469] width 92 height 31
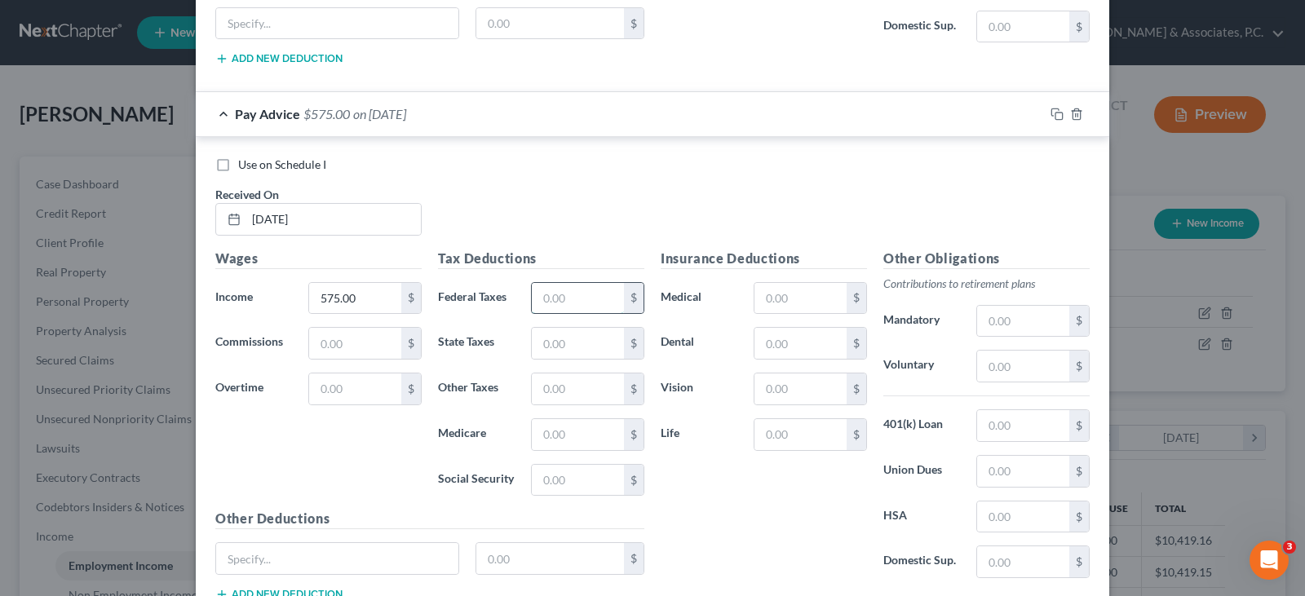
scroll to position [5389, 0]
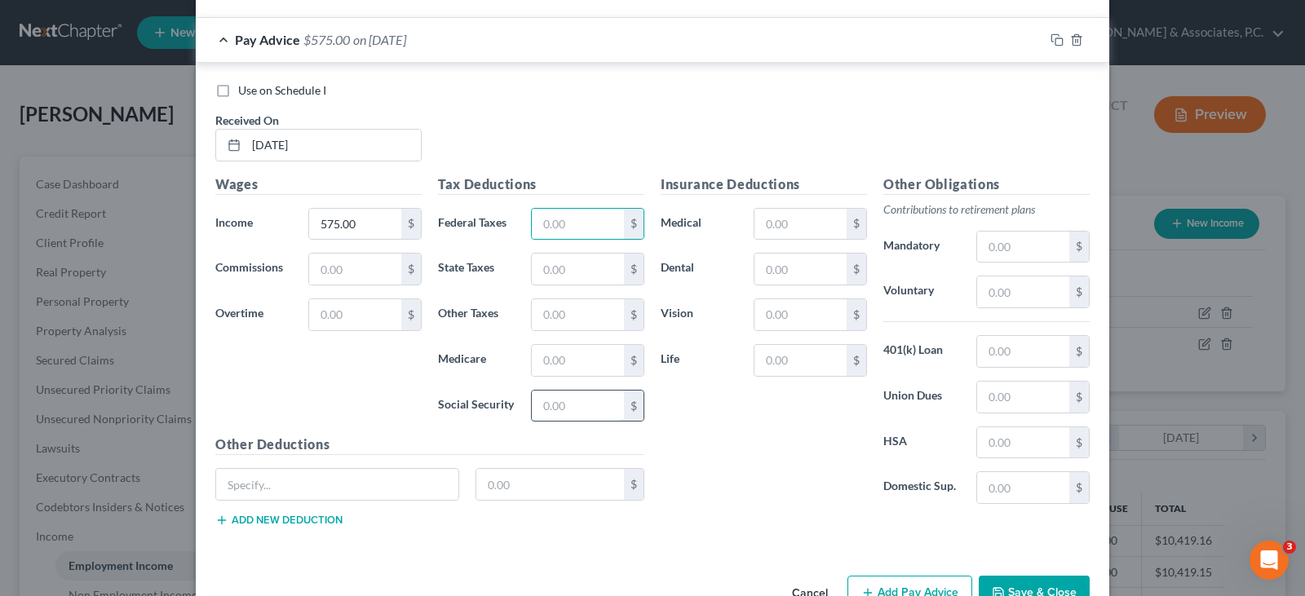
click at [539, 402] on input "text" at bounding box center [578, 406] width 92 height 31
type input "35.65"
click at [545, 366] on input "text" at bounding box center [578, 360] width 92 height 31
type input "8.33"
click at [552, 268] on input "text" at bounding box center [578, 269] width 92 height 31
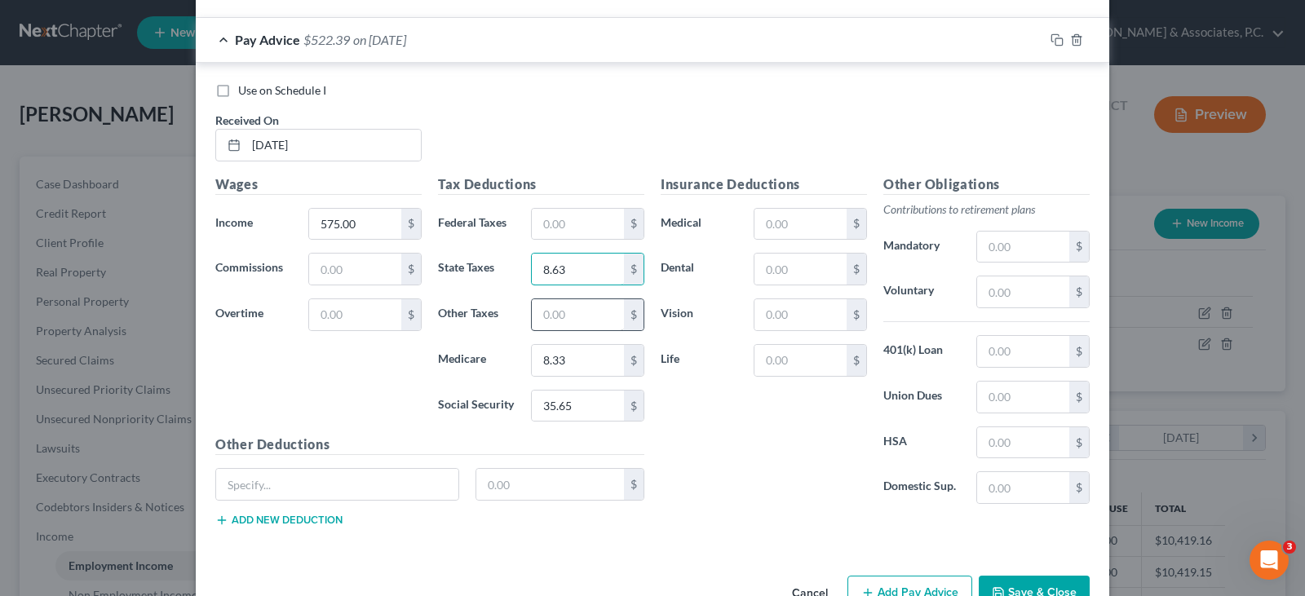
type input "8.63"
click at [587, 321] on input "text" at bounding box center [578, 314] width 92 height 31
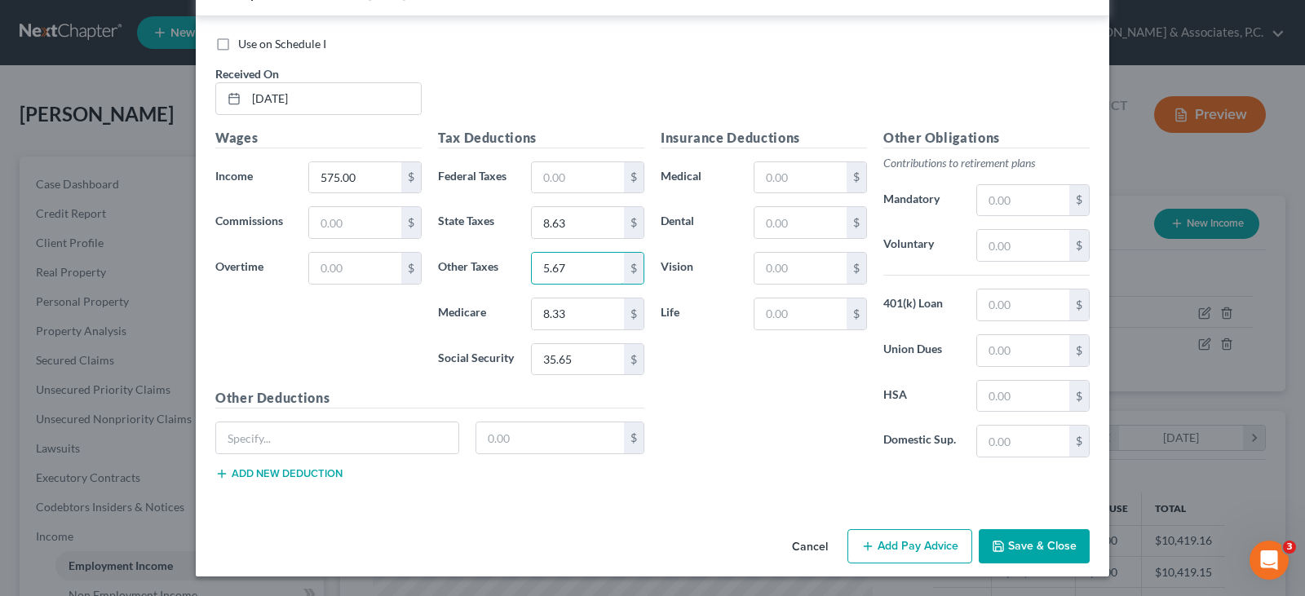
type input "5.67"
click at [882, 551] on button "Add Pay Advice" at bounding box center [910, 546] width 125 height 34
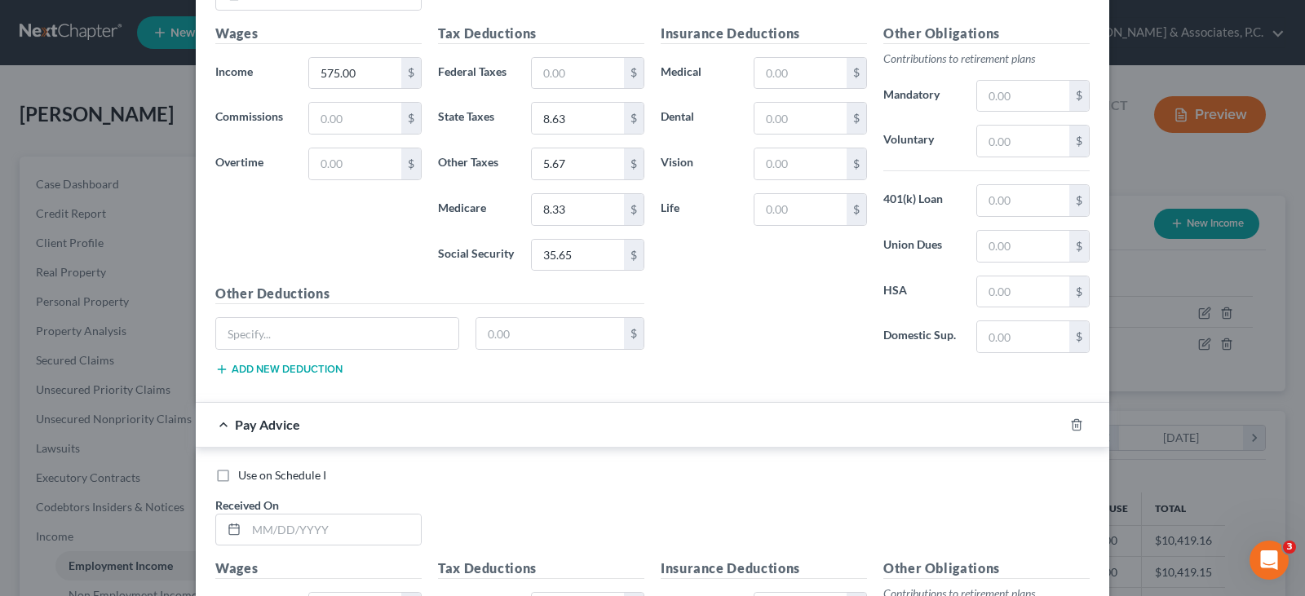
scroll to position [5761, 0]
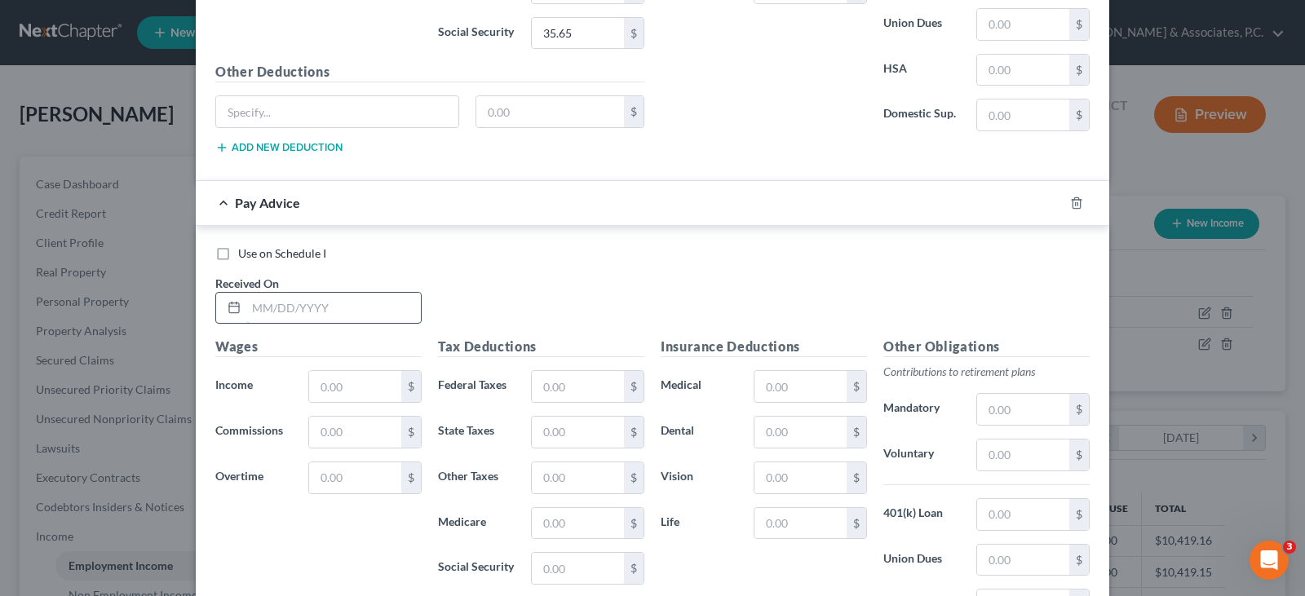
click at [310, 311] on input "text" at bounding box center [333, 308] width 175 height 31
type input "[DATE]"
click at [324, 388] on input "text" at bounding box center [355, 386] width 92 height 31
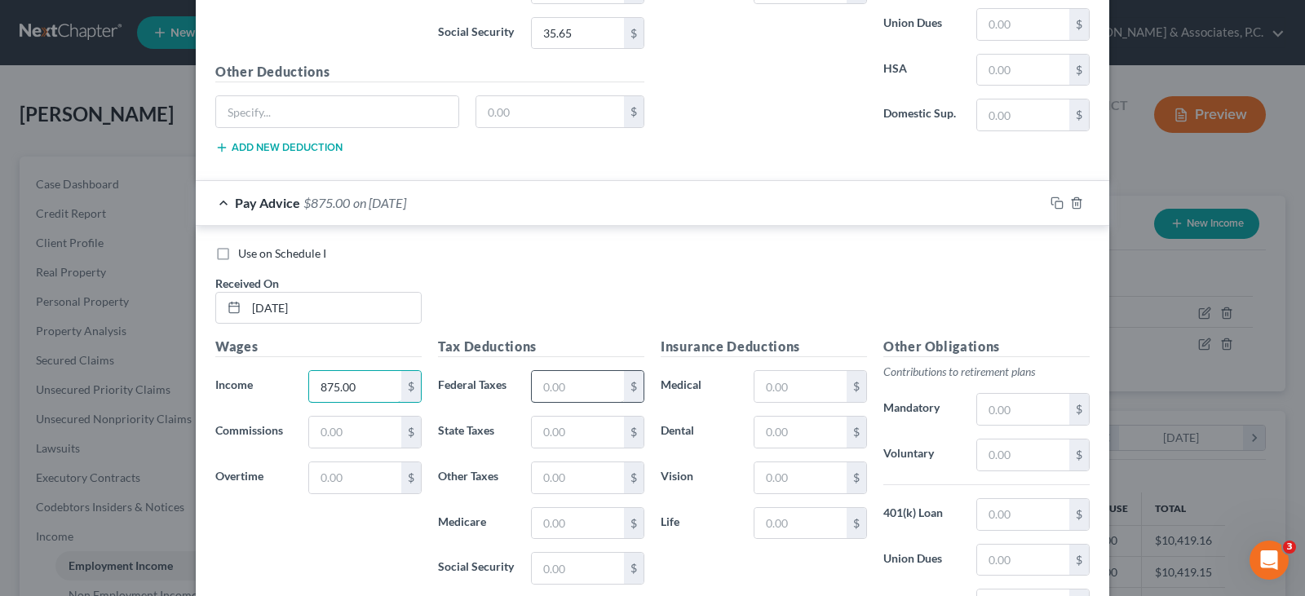
type input "875.00"
click at [554, 387] on input "text" at bounding box center [578, 386] width 92 height 31
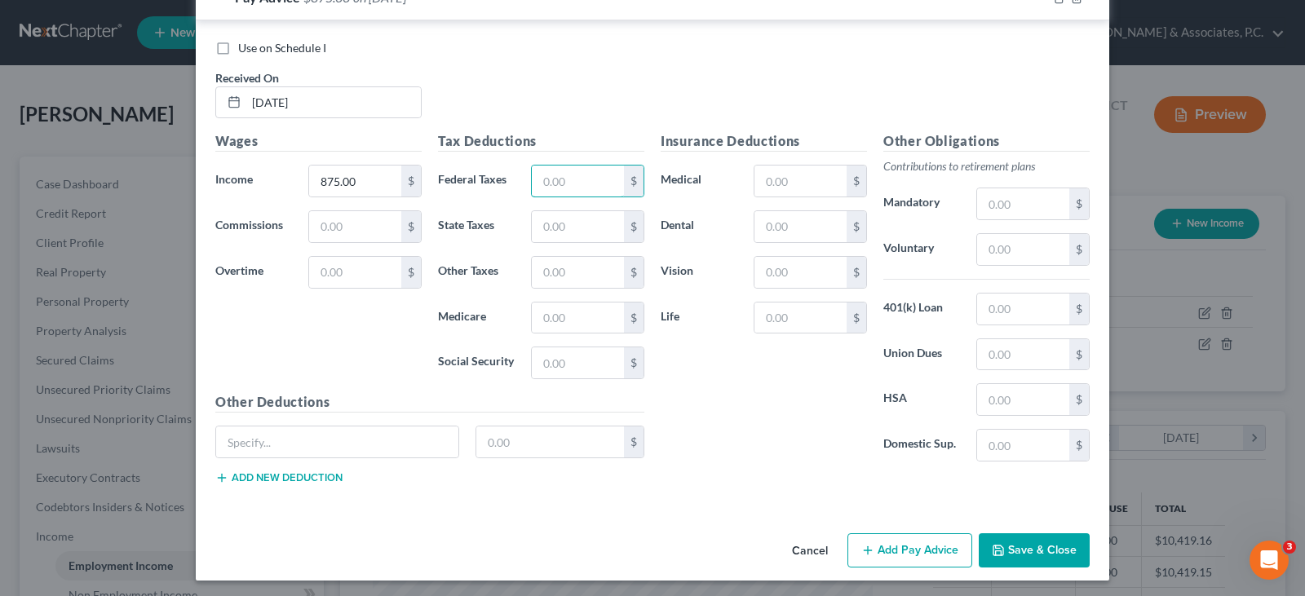
scroll to position [5971, 0]
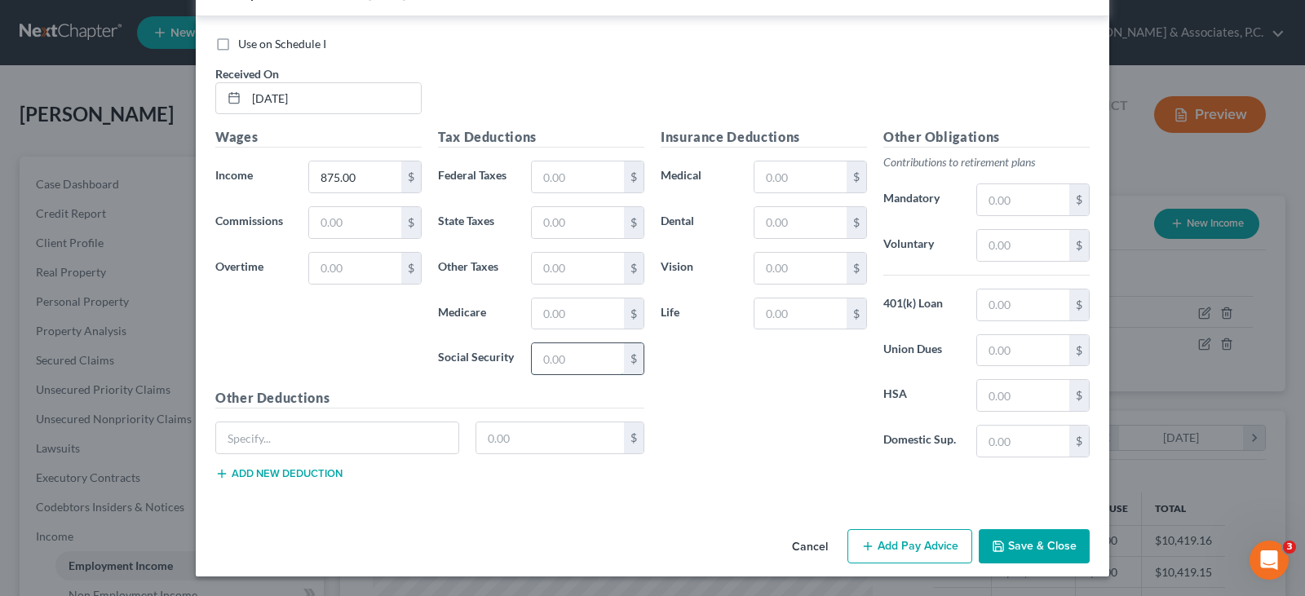
click at [556, 359] on input "text" at bounding box center [578, 358] width 92 height 31
type input "54.25"
click at [569, 313] on input "text" at bounding box center [578, 314] width 92 height 31
type input "12.69"
click at [575, 224] on input "text" at bounding box center [578, 222] width 92 height 31
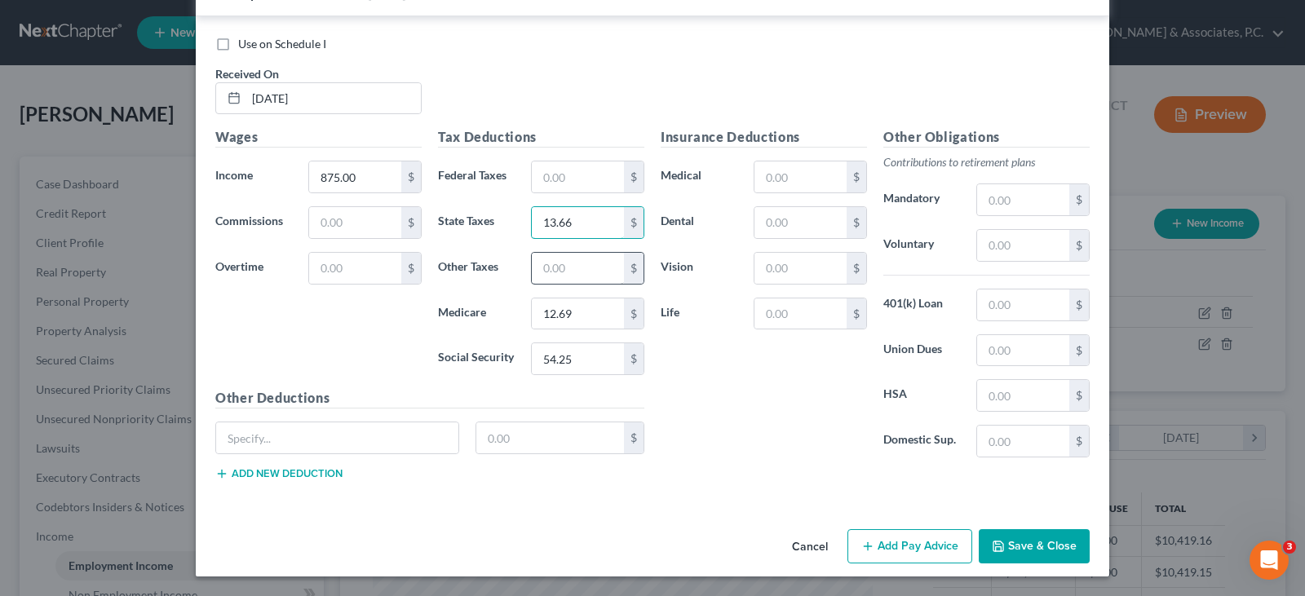
type input "13.66"
click at [591, 264] on input "text" at bounding box center [578, 268] width 92 height 31
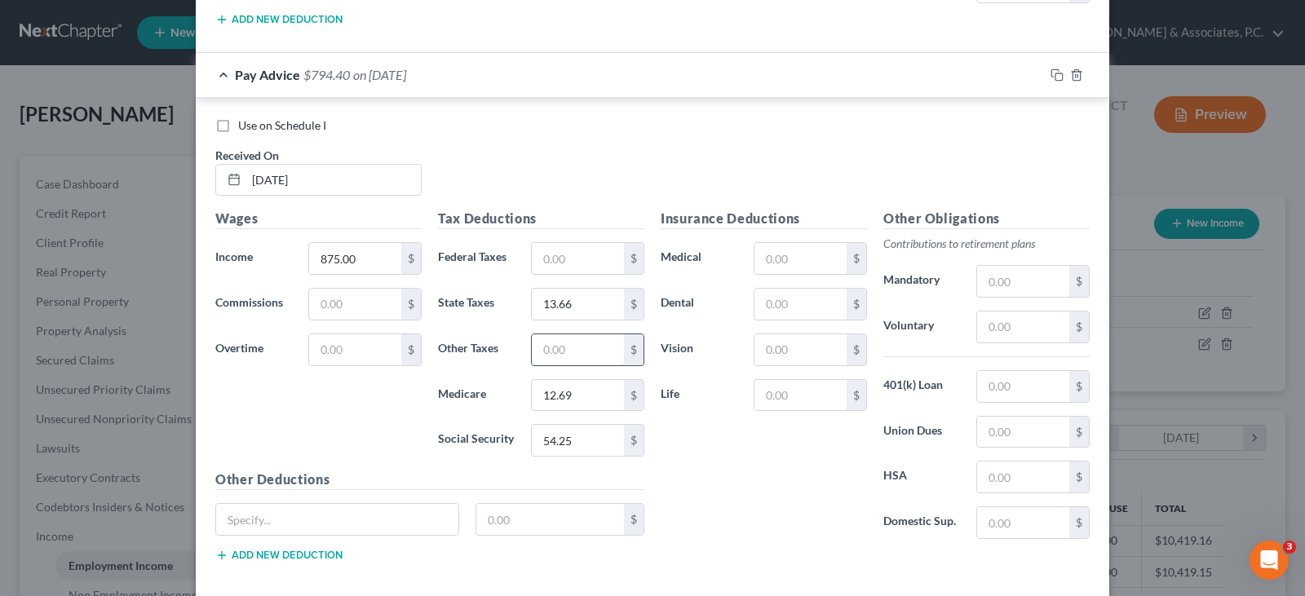
click at [540, 348] on input "text" at bounding box center [578, 349] width 92 height 31
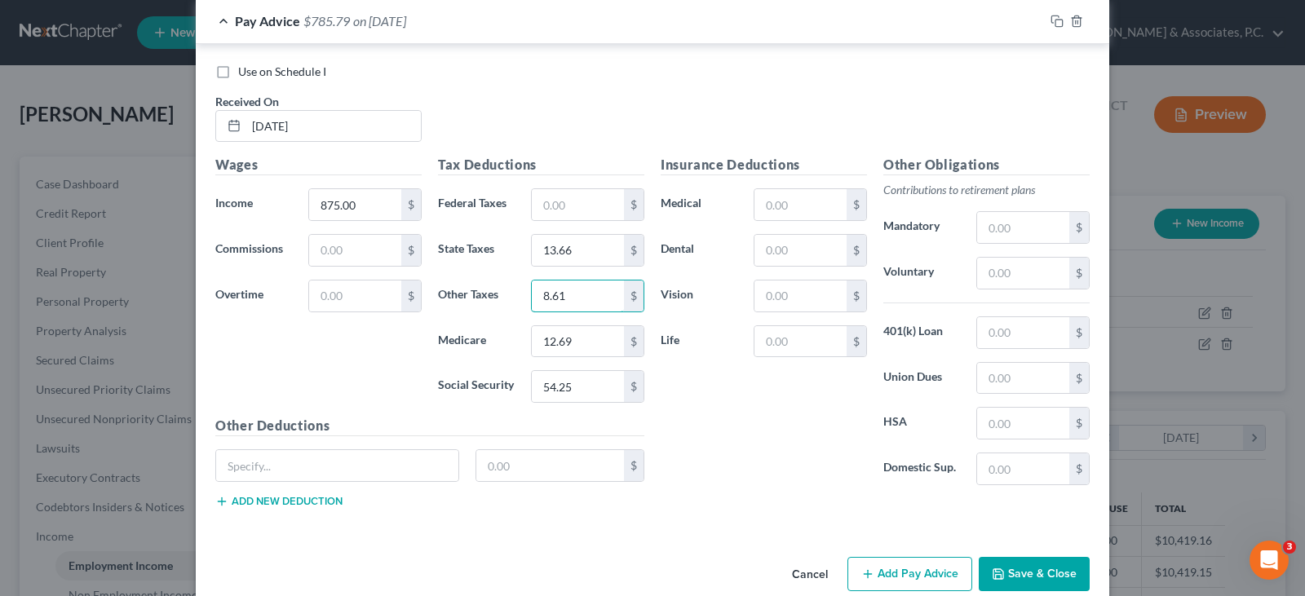
scroll to position [5971, 0]
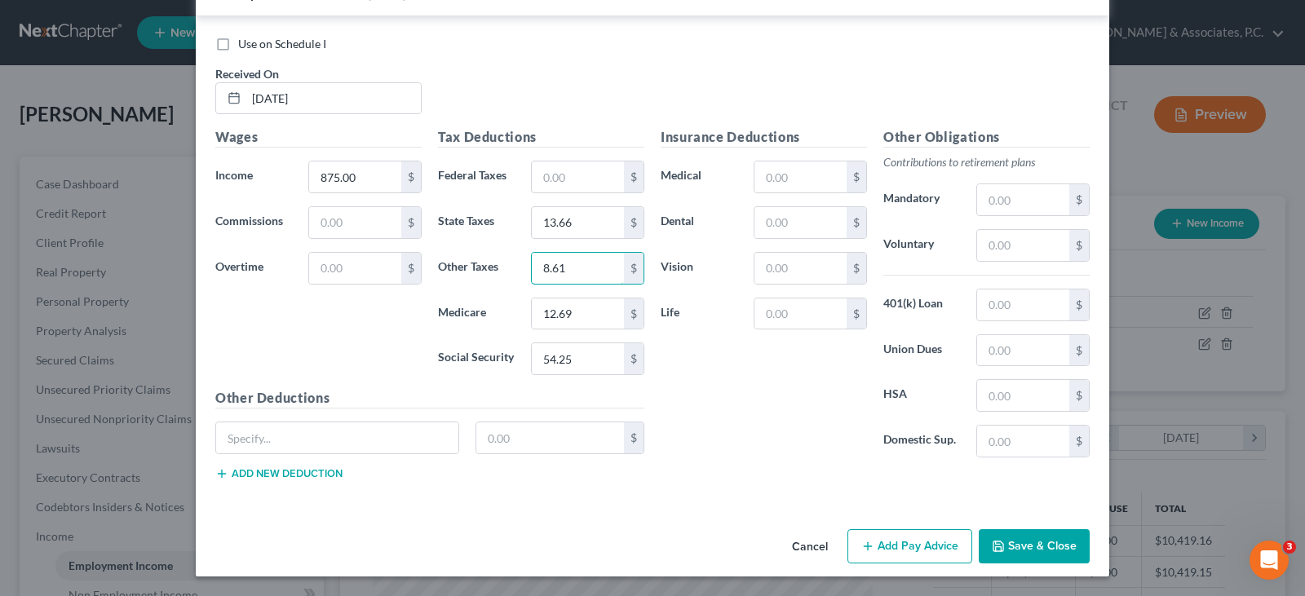
type input "8.61"
click at [893, 544] on button "Add Pay Advice" at bounding box center [910, 546] width 125 height 34
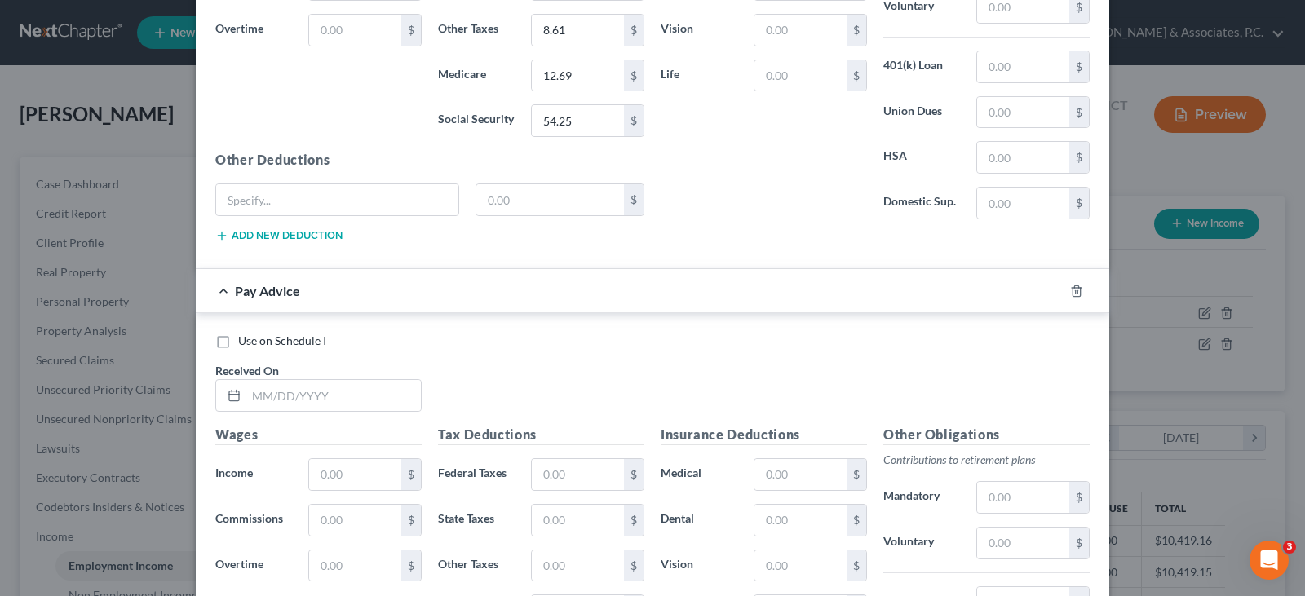
scroll to position [6379, 0]
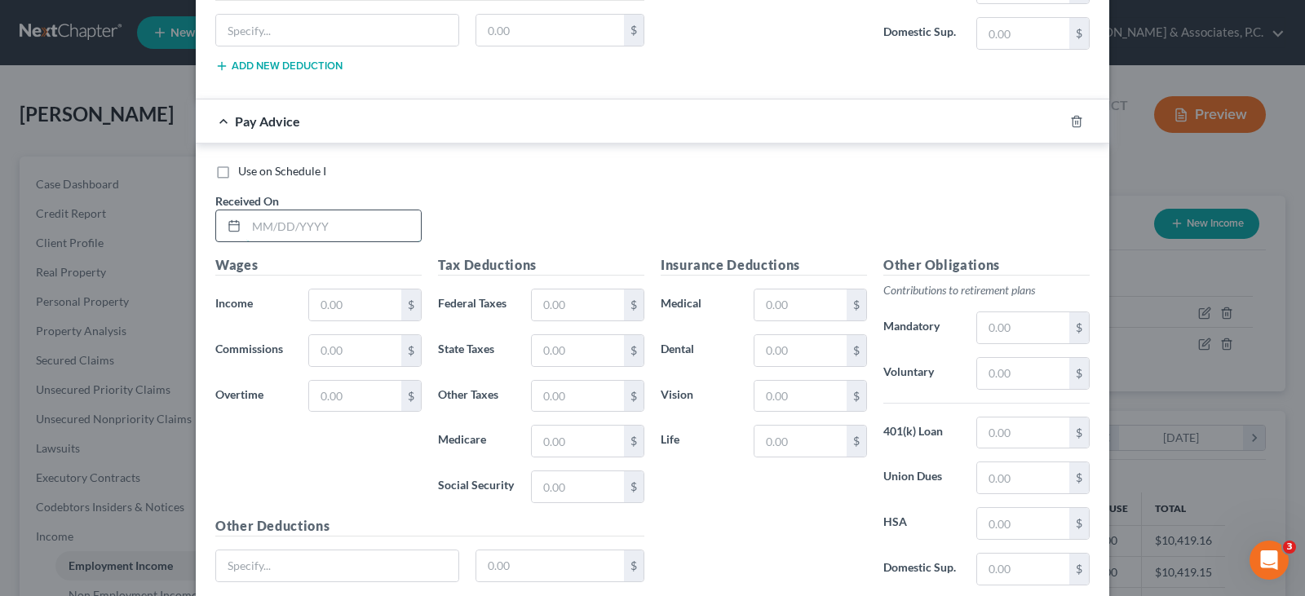
click at [370, 220] on input "text" at bounding box center [333, 225] width 175 height 31
type input "[DATE]"
click at [374, 315] on input "text" at bounding box center [355, 305] width 92 height 31
type input "640.00"
click at [555, 304] on input "text" at bounding box center [578, 305] width 92 height 31
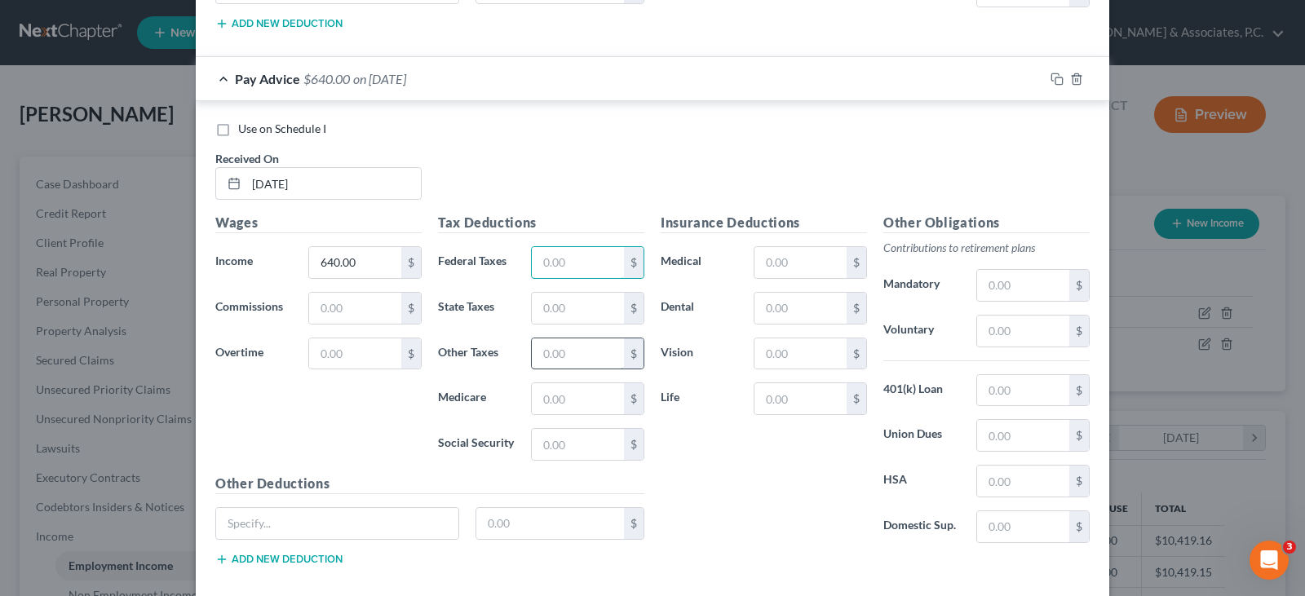
scroll to position [6506, 0]
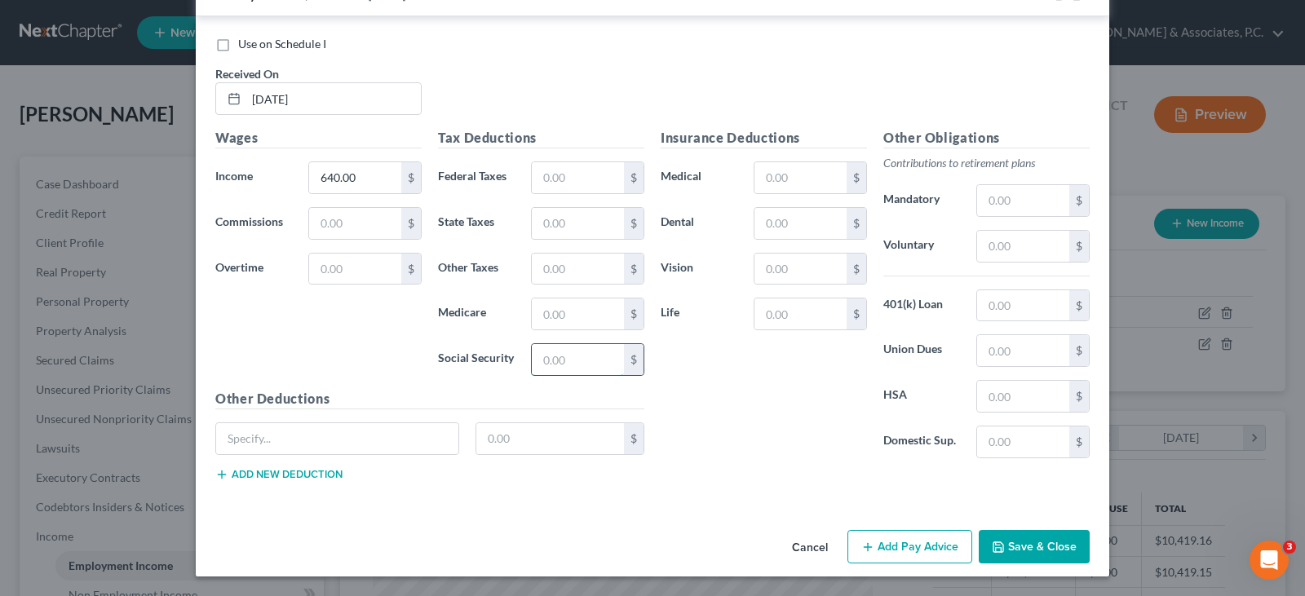
click at [549, 361] on input "text" at bounding box center [578, 359] width 92 height 31
type input "39.68"
click at [551, 311] on input "text" at bounding box center [578, 314] width 92 height 31
type input "9.28"
click at [574, 229] on input "text" at bounding box center [578, 223] width 92 height 31
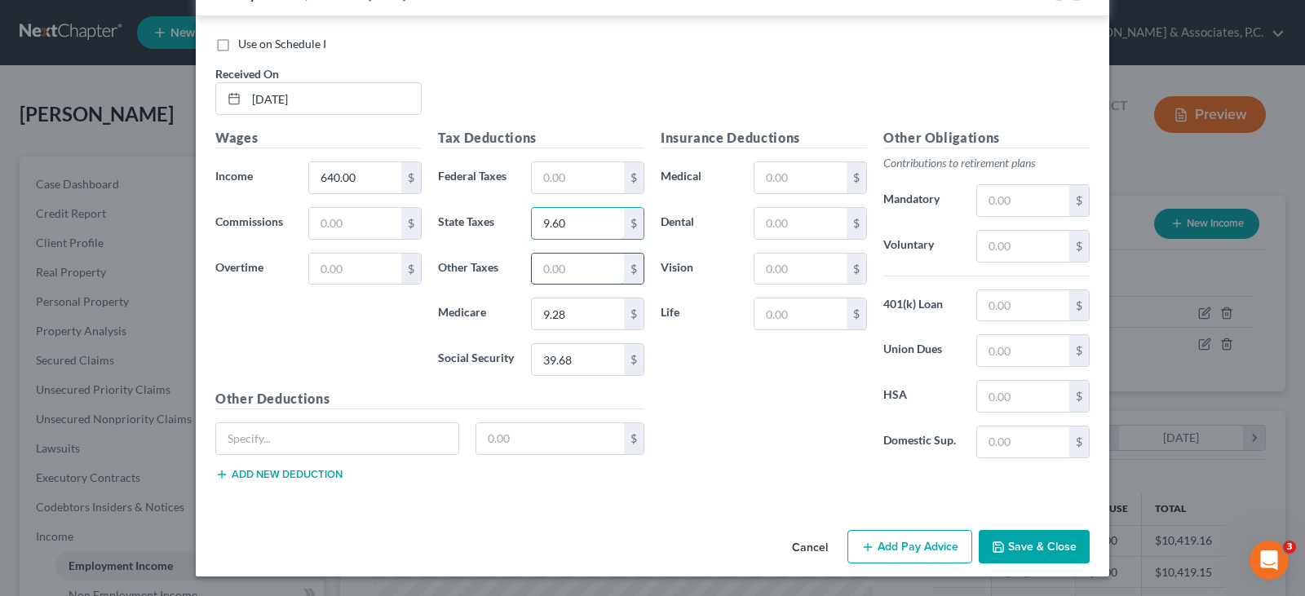
type input "9.60"
click at [588, 268] on input "text" at bounding box center [578, 269] width 92 height 31
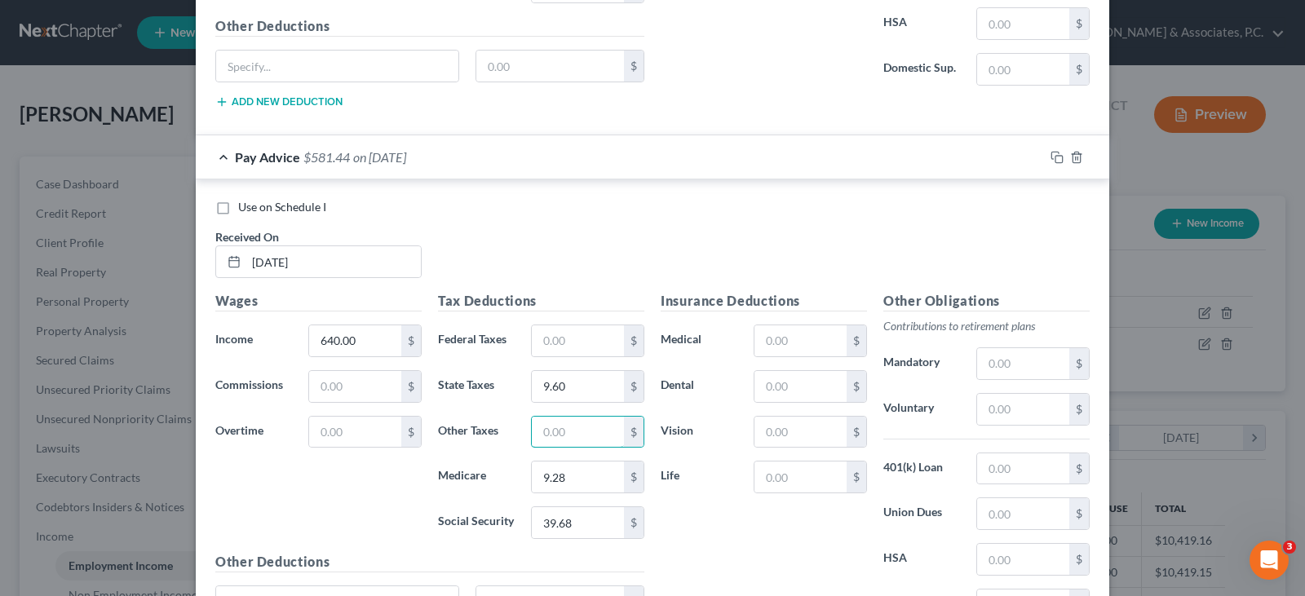
scroll to position [6425, 0]
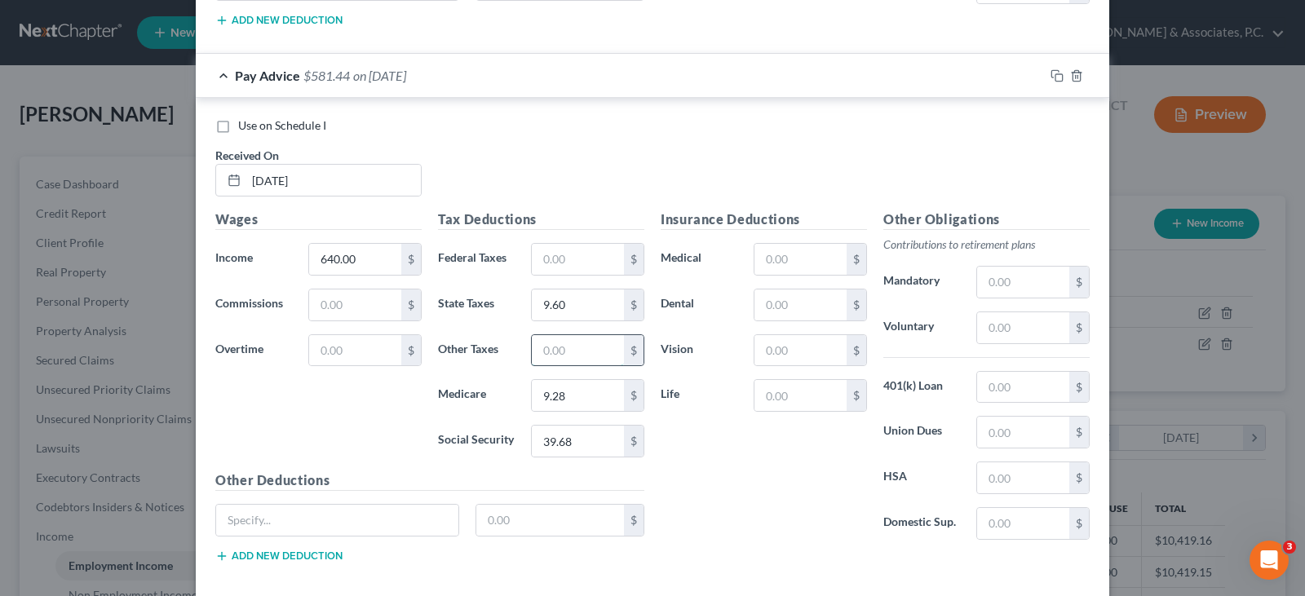
click at [539, 352] on input "text" at bounding box center [578, 350] width 92 height 31
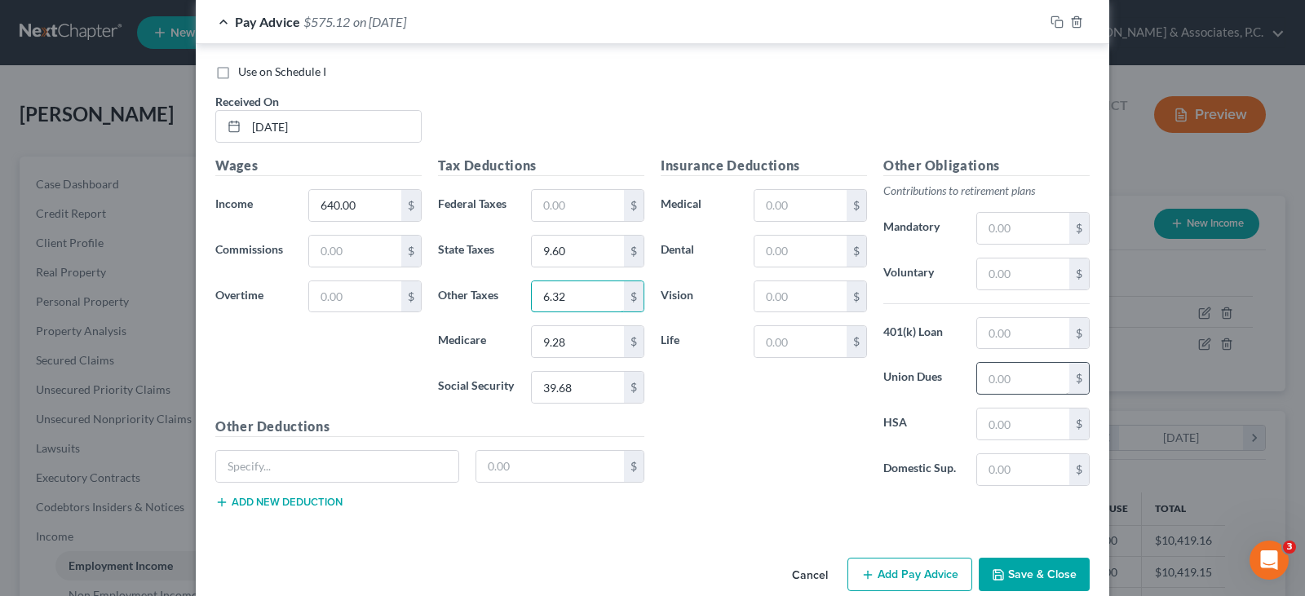
scroll to position [6506, 0]
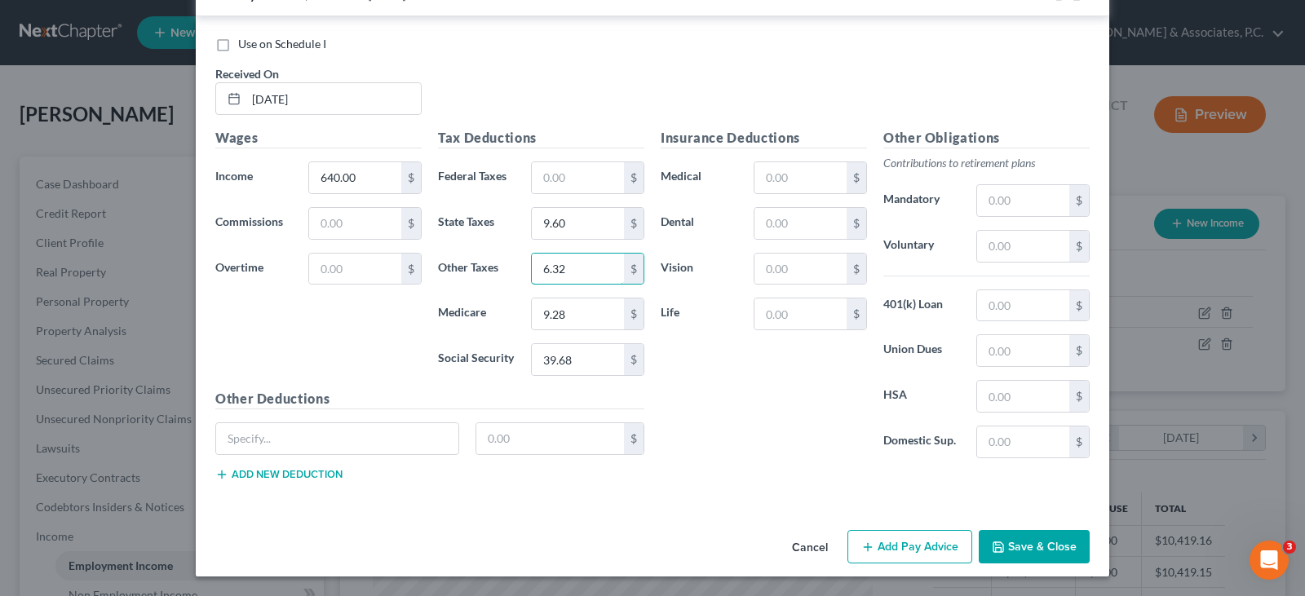
type input "6.32"
click at [937, 549] on button "Add Pay Advice" at bounding box center [910, 547] width 125 height 34
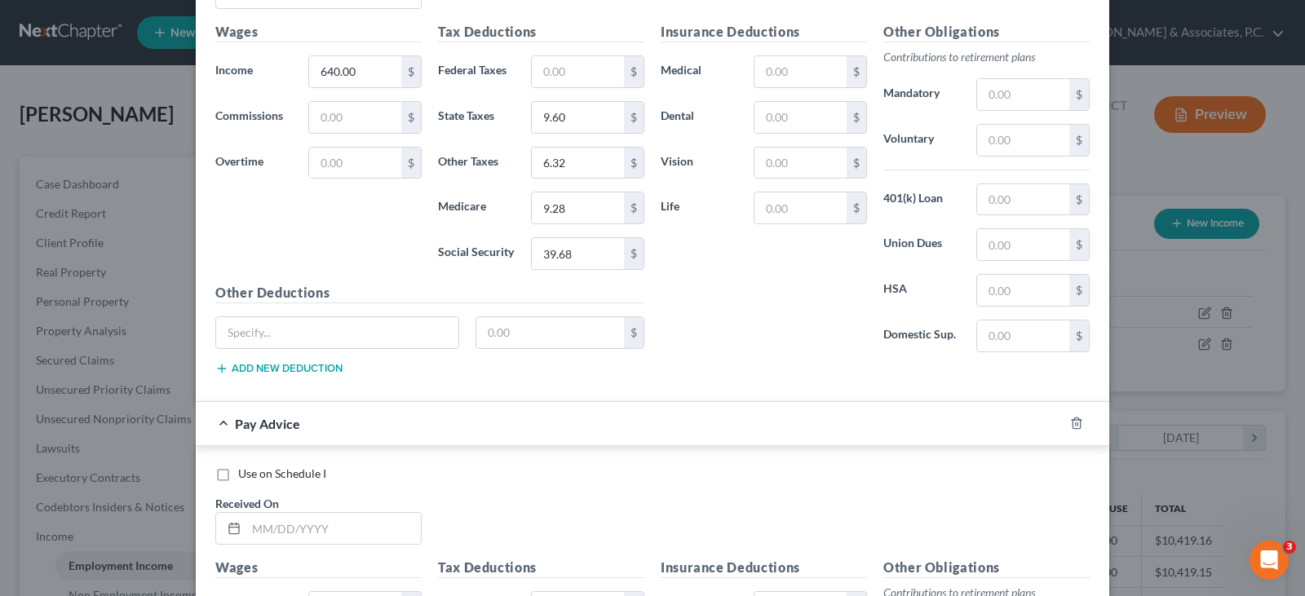
scroll to position [6833, 0]
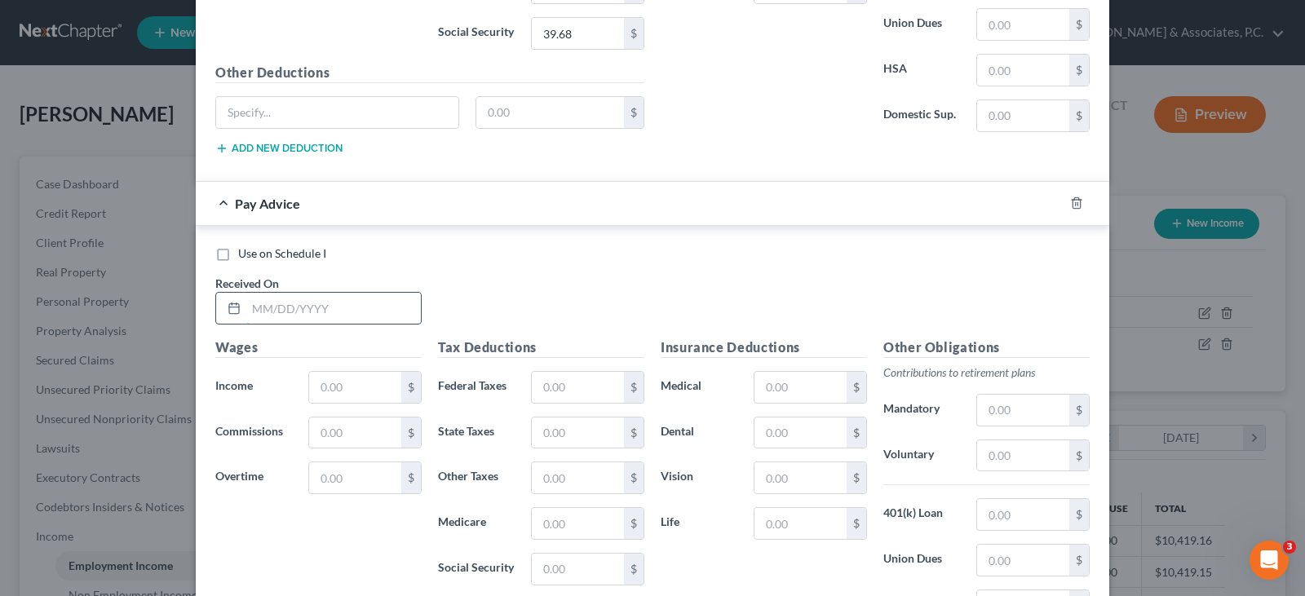
click at [354, 299] on input "text" at bounding box center [333, 308] width 175 height 31
type input "[DATE]"
click at [344, 393] on input "text" at bounding box center [355, 387] width 92 height 31
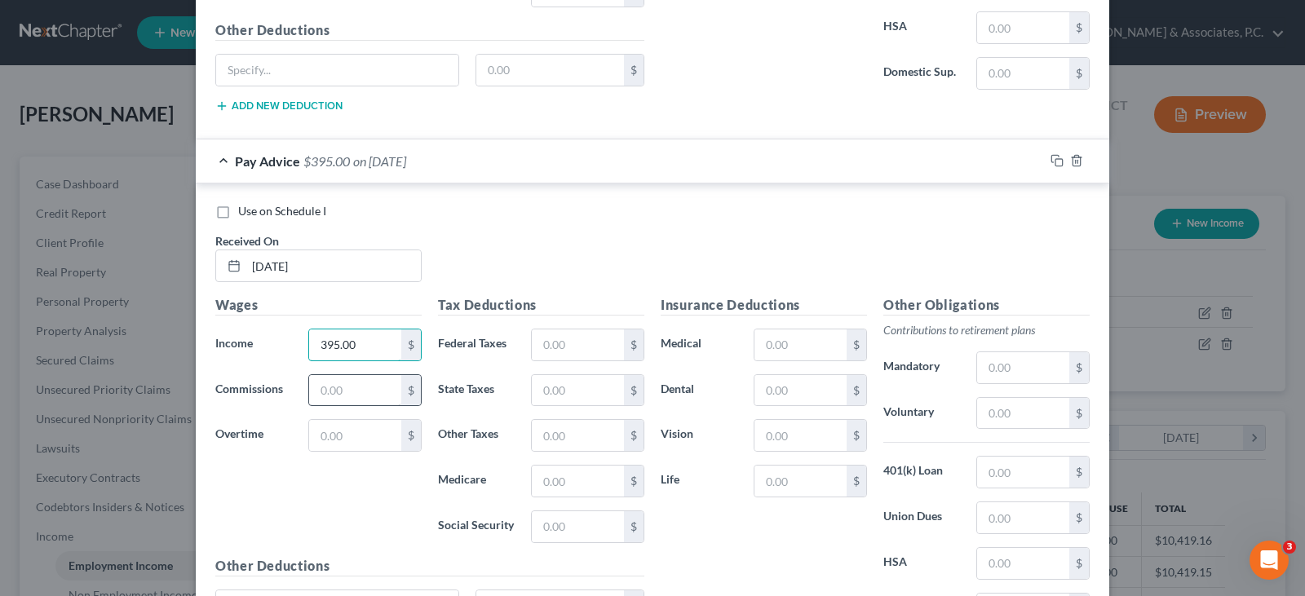
scroll to position [6914, 0]
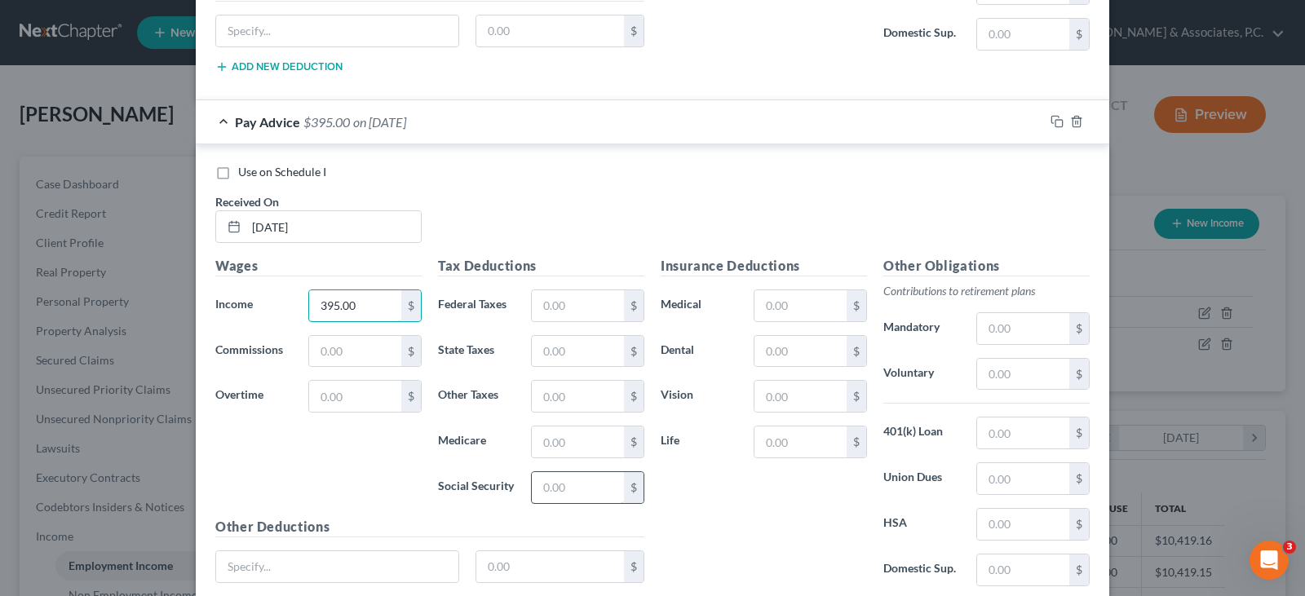
type input "395.00"
drag, startPoint x: 559, startPoint y: 479, endPoint x: 523, endPoint y: 506, distance: 44.9
click at [559, 483] on input "text" at bounding box center [578, 487] width 92 height 31
type input "24.49"
click at [551, 447] on input "text" at bounding box center [578, 442] width 92 height 31
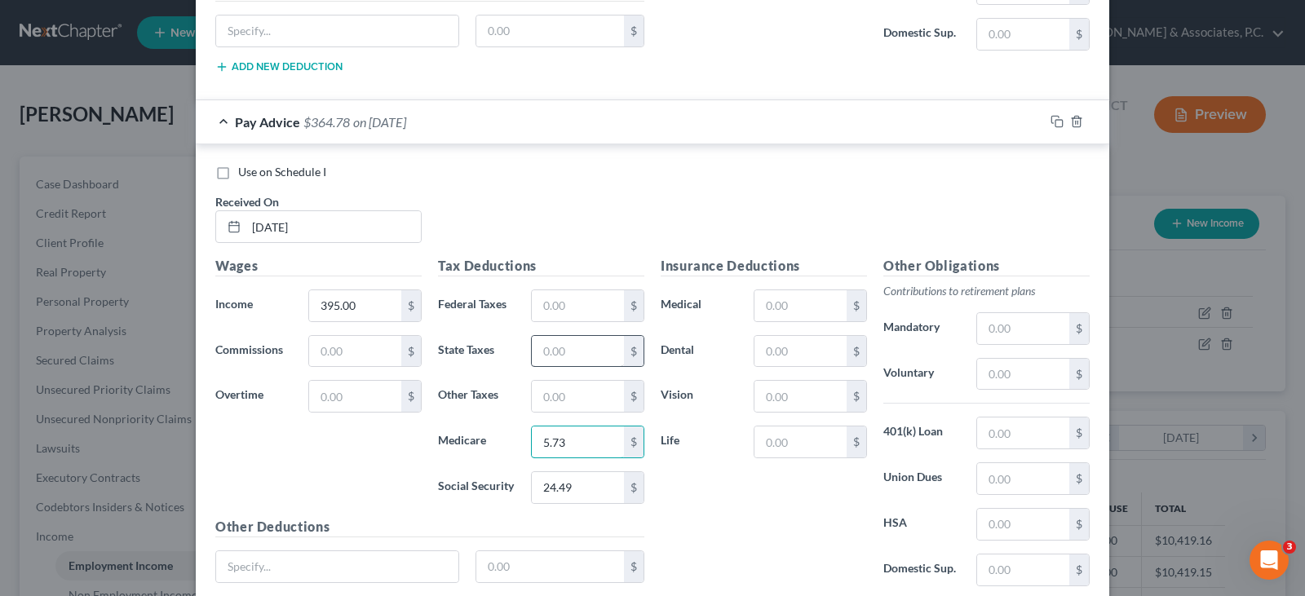
type input "5.73"
click at [571, 353] on input "text" at bounding box center [578, 351] width 92 height 31
type input "5.93"
drag, startPoint x: 556, startPoint y: 396, endPoint x: 553, endPoint y: 411, distance: 15.7
click at [556, 396] on input "text" at bounding box center [578, 396] width 92 height 31
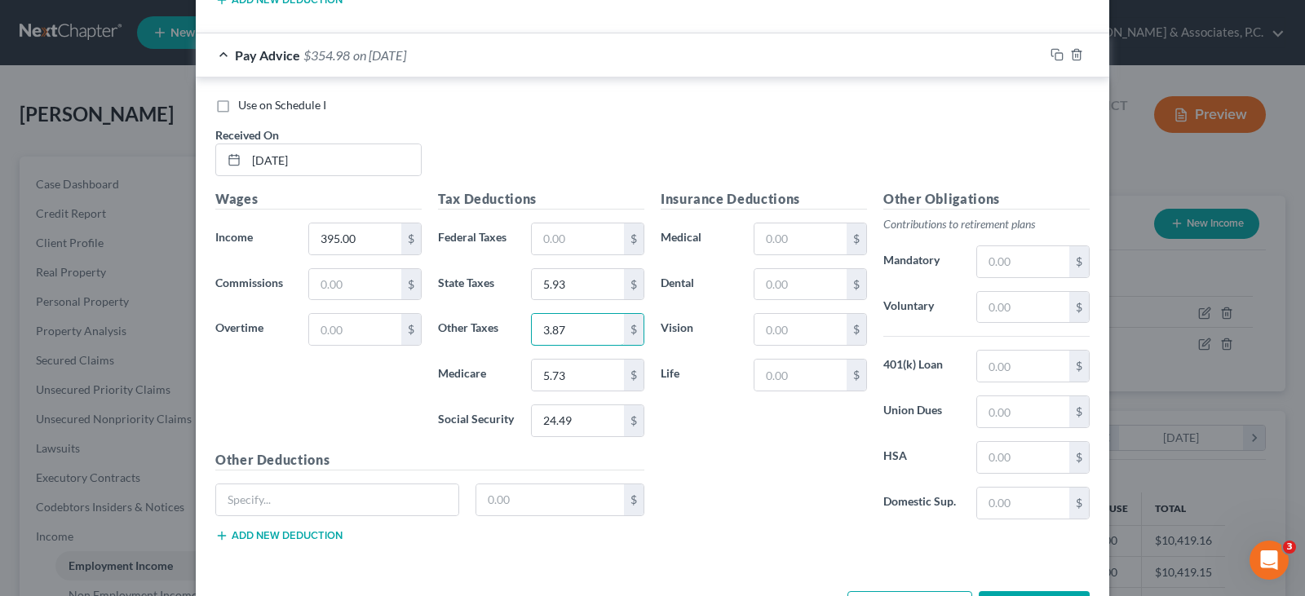
scroll to position [7042, 0]
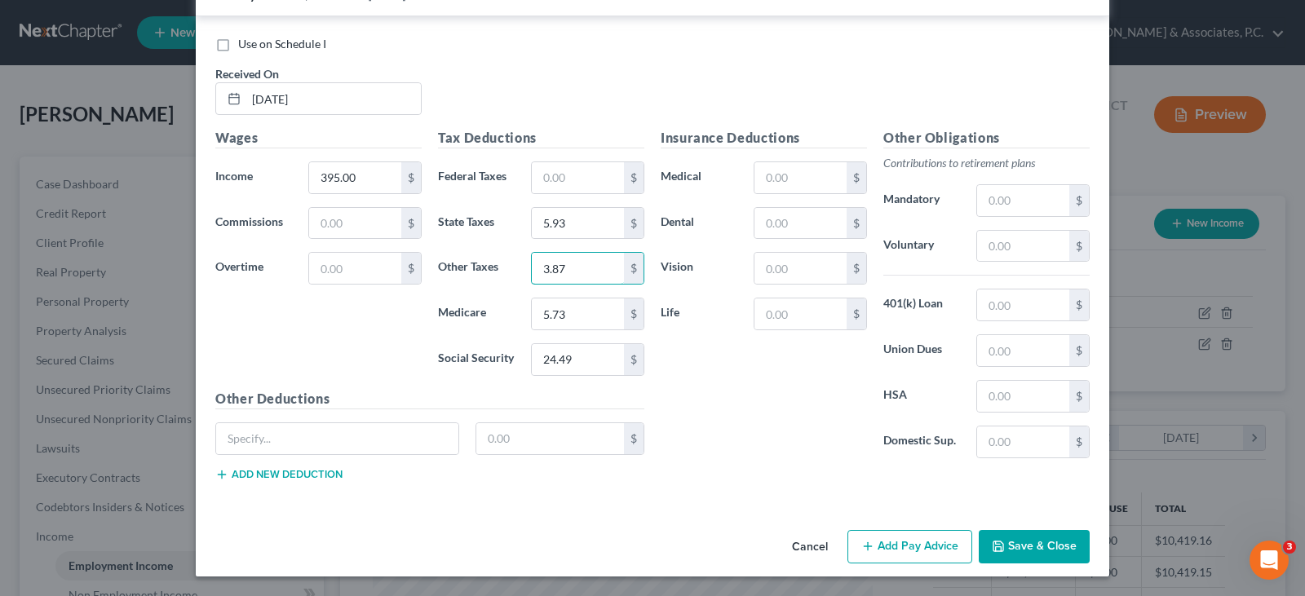
type input "3.87"
drag, startPoint x: 912, startPoint y: 552, endPoint x: 832, endPoint y: 498, distance: 96.4
click at [911, 552] on button "Add Pay Advice" at bounding box center [910, 547] width 125 height 34
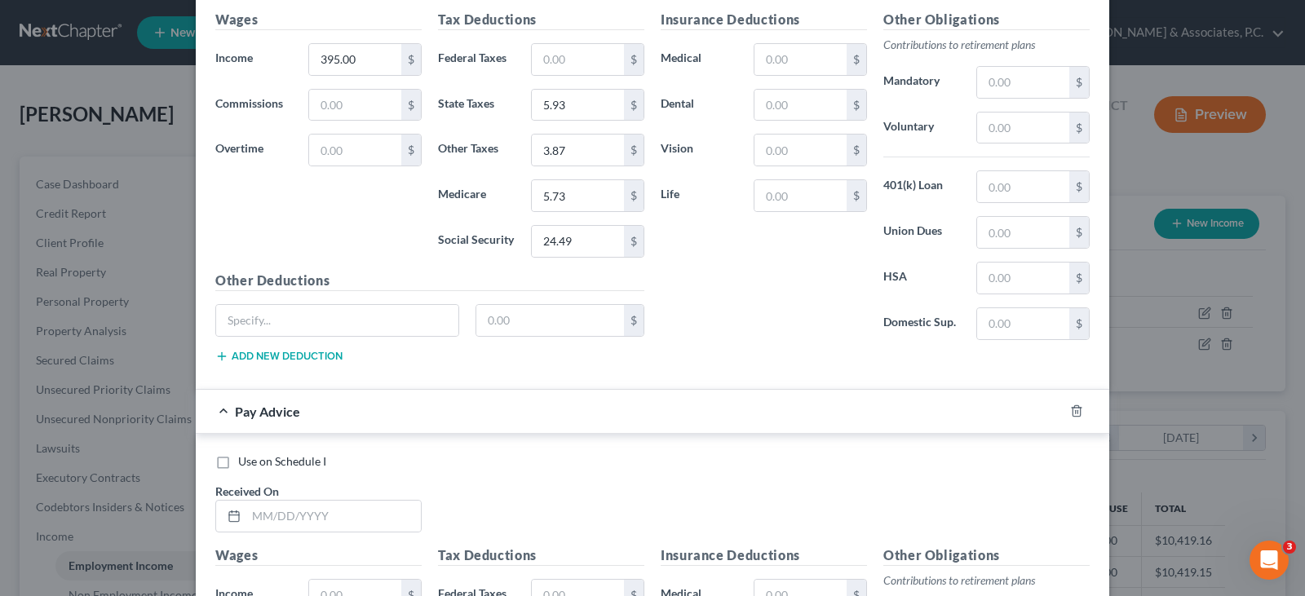
scroll to position [7287, 0]
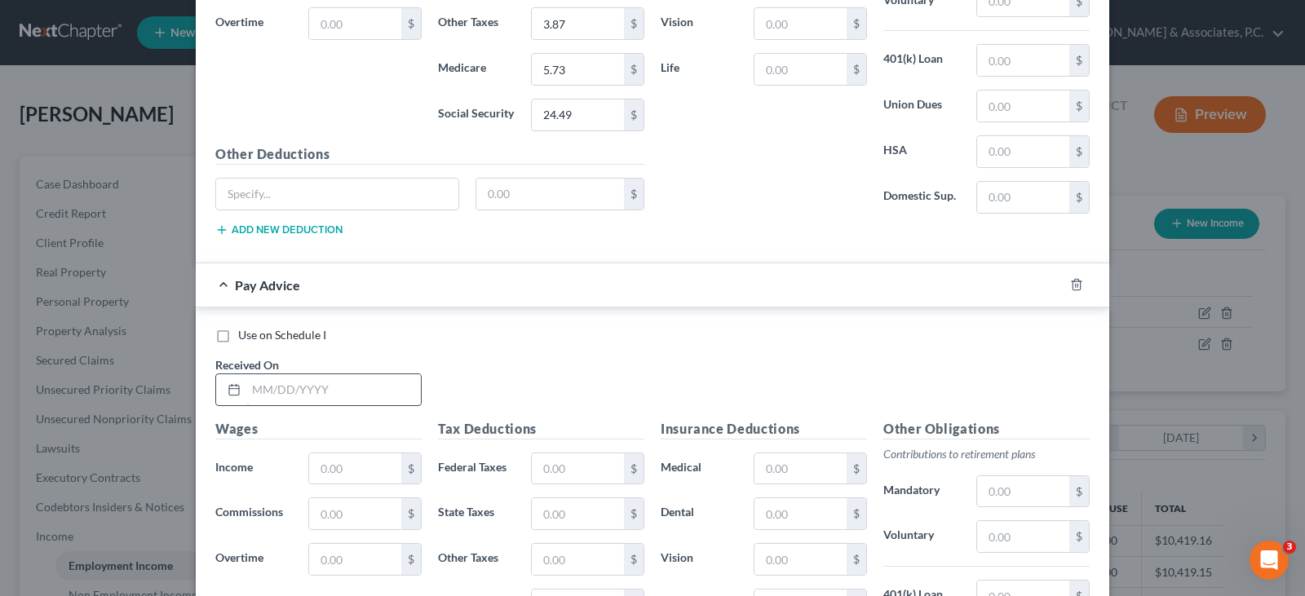
click at [301, 379] on input "text" at bounding box center [333, 389] width 175 height 31
type input "[DATE]"
click at [335, 471] on input "text" at bounding box center [355, 469] width 92 height 31
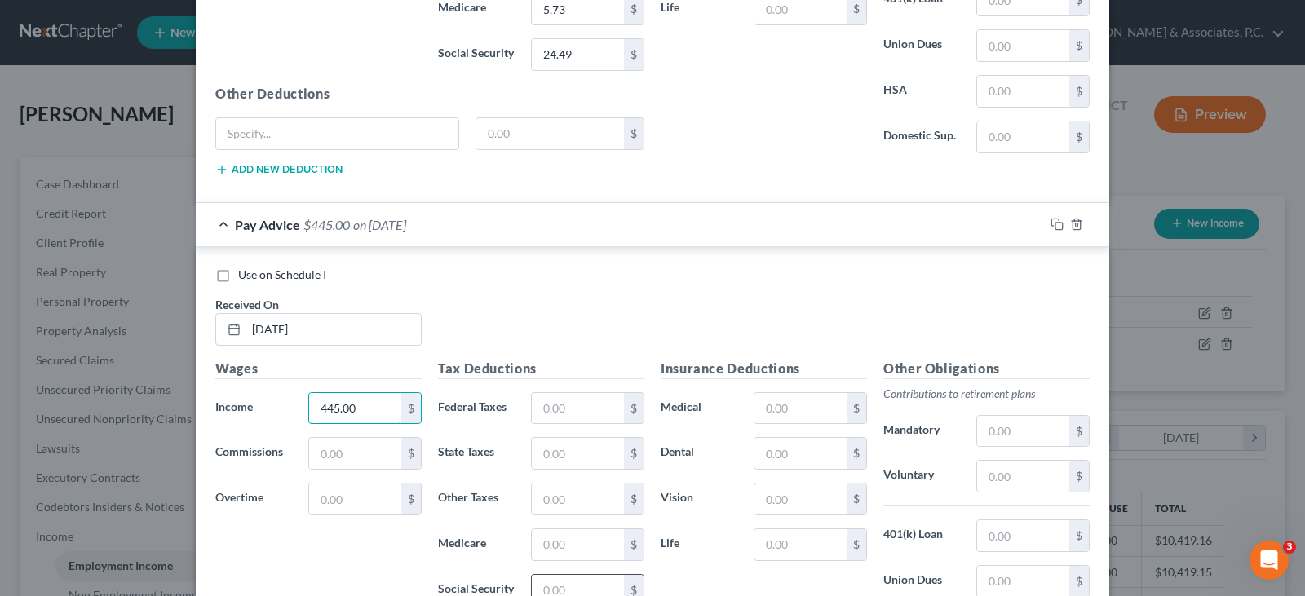
scroll to position [7450, 0]
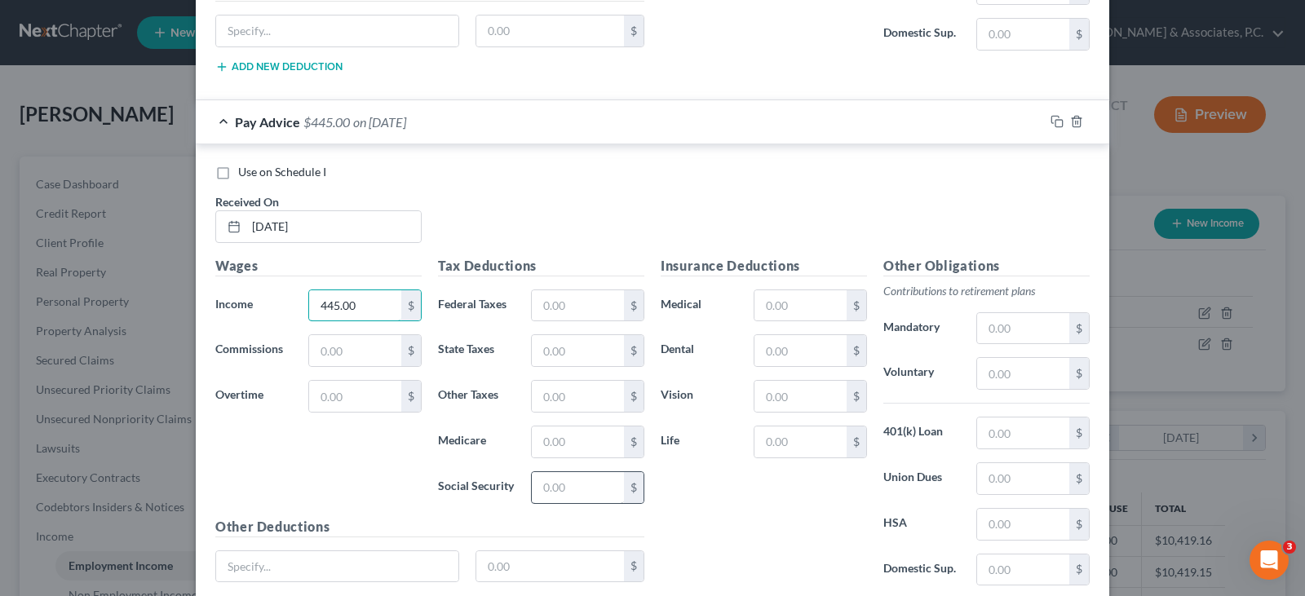
type input "445.00"
click at [569, 497] on input "text" at bounding box center [578, 487] width 92 height 31
type input "27.59"
click at [570, 435] on input "text" at bounding box center [578, 442] width 92 height 31
type input "6.45"
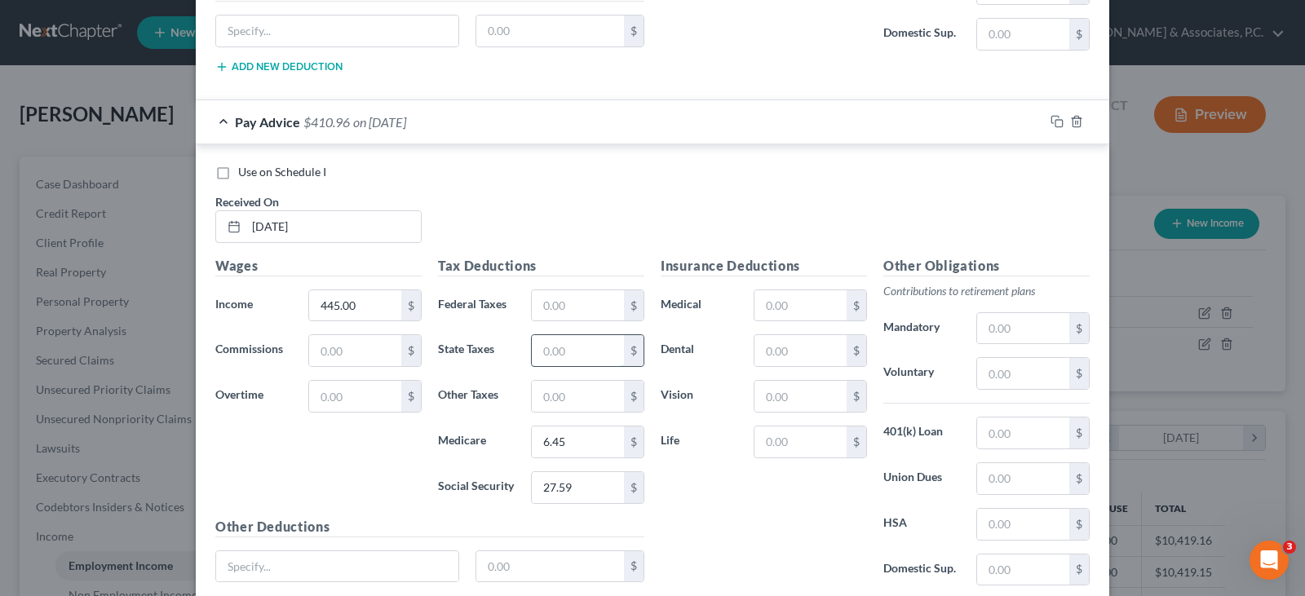
click at [549, 360] on input "text" at bounding box center [578, 350] width 92 height 31
type input "6.68"
click at [570, 406] on input "text" at bounding box center [578, 396] width 92 height 31
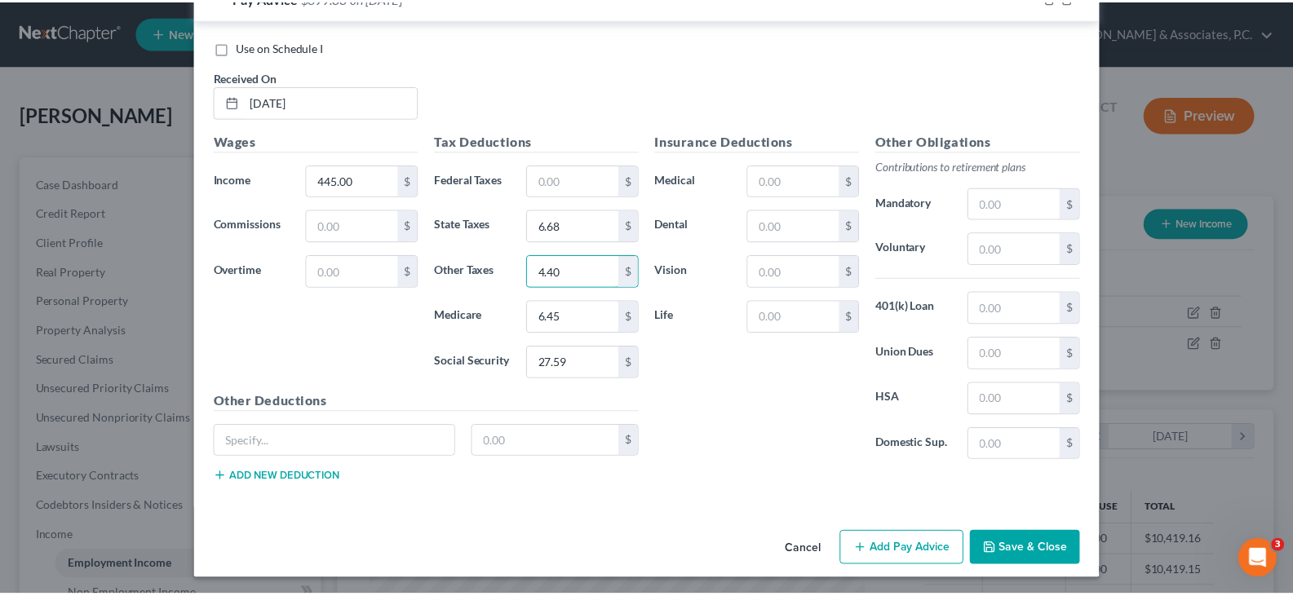
scroll to position [7578, 0]
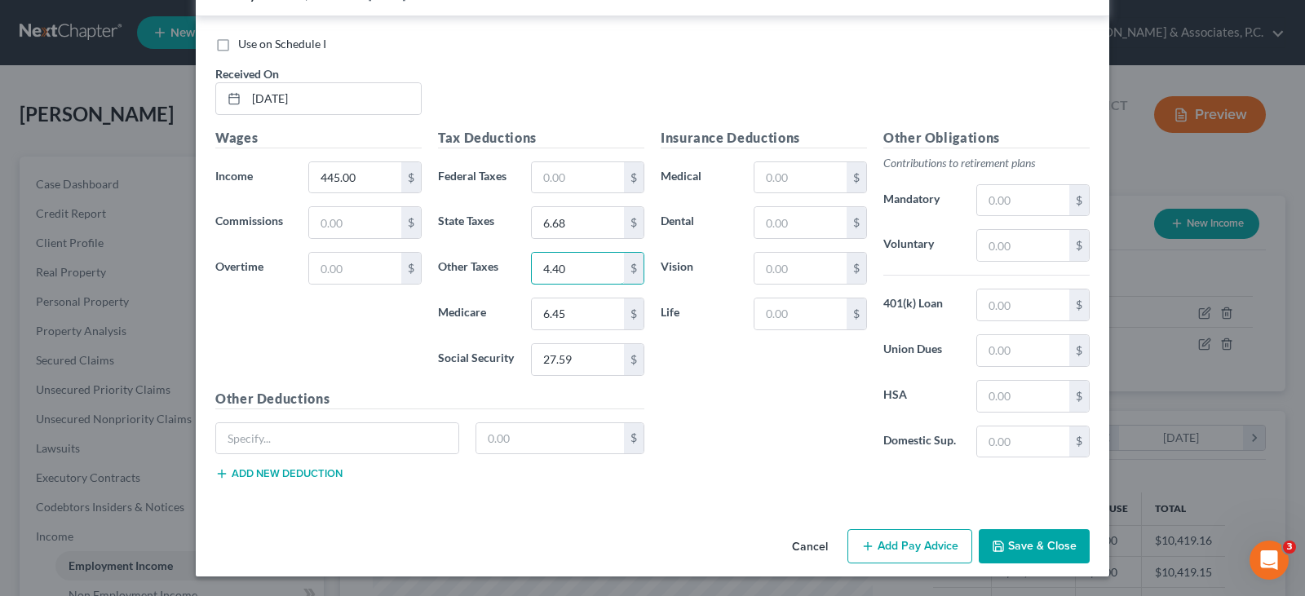
type input "4.40"
click at [1042, 547] on button "Save & Close" at bounding box center [1034, 546] width 111 height 34
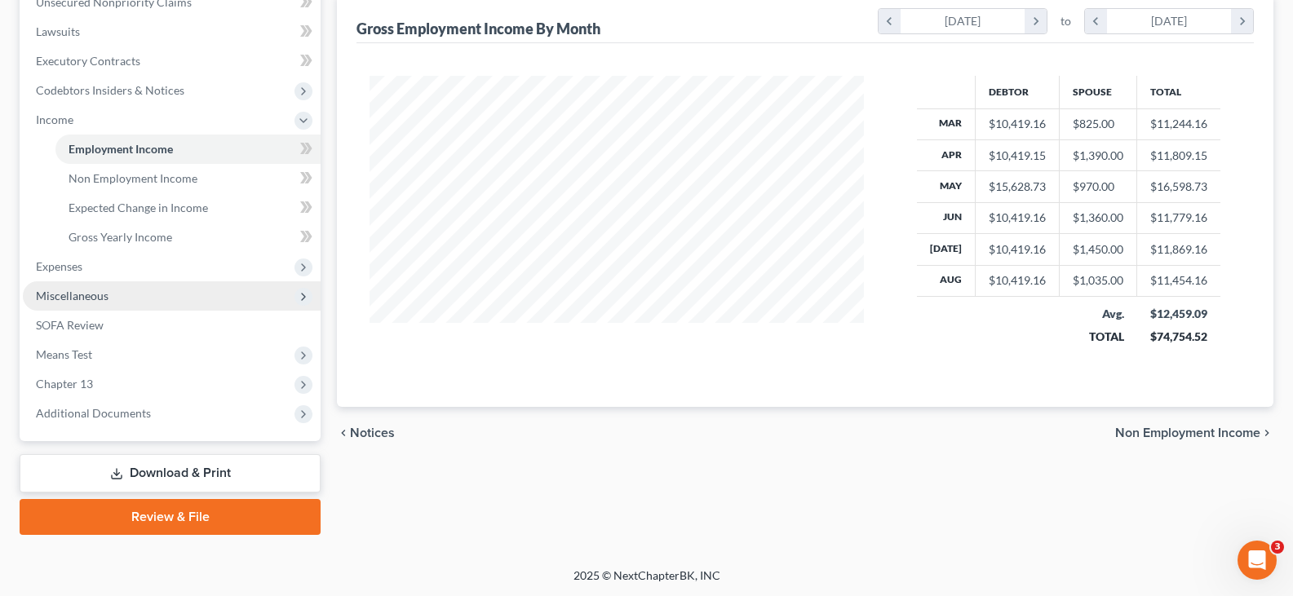
scroll to position [418, 0]
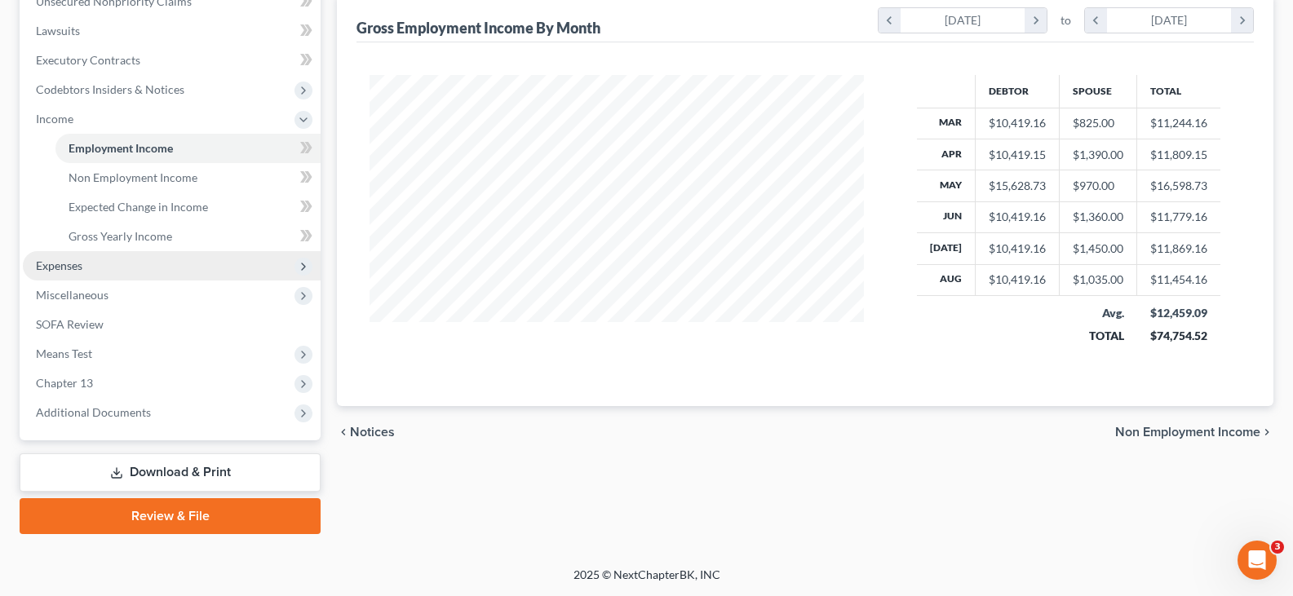
click at [74, 272] on span "Expenses" at bounding box center [59, 266] width 47 height 14
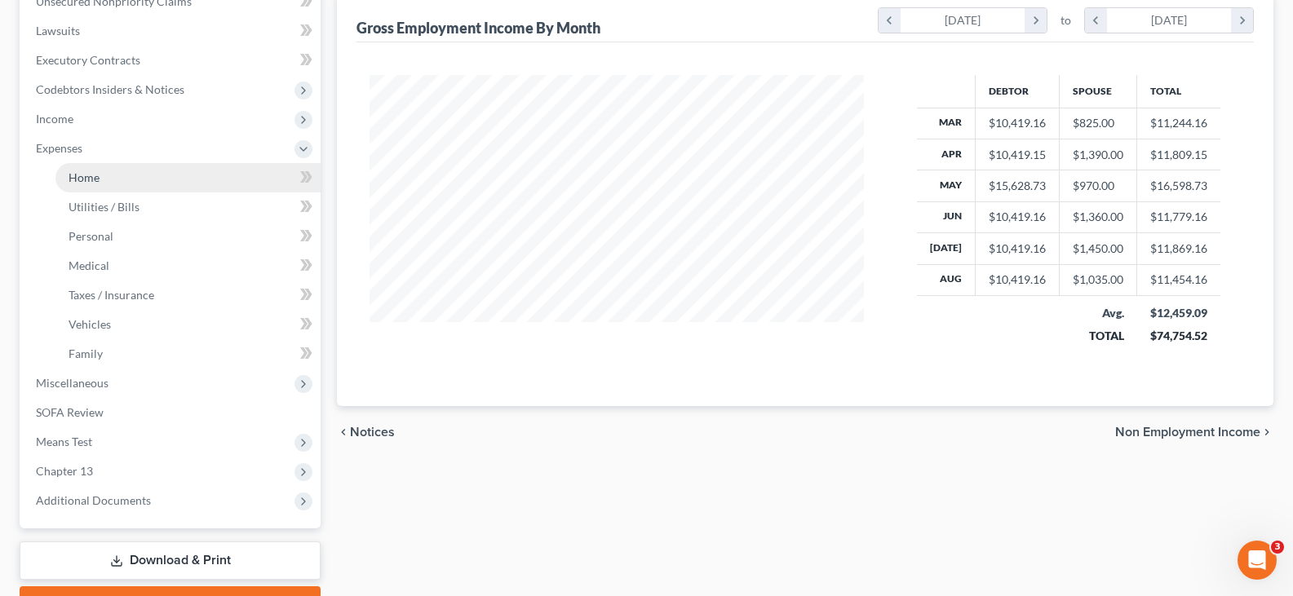
click at [89, 172] on span "Home" at bounding box center [84, 178] width 31 height 14
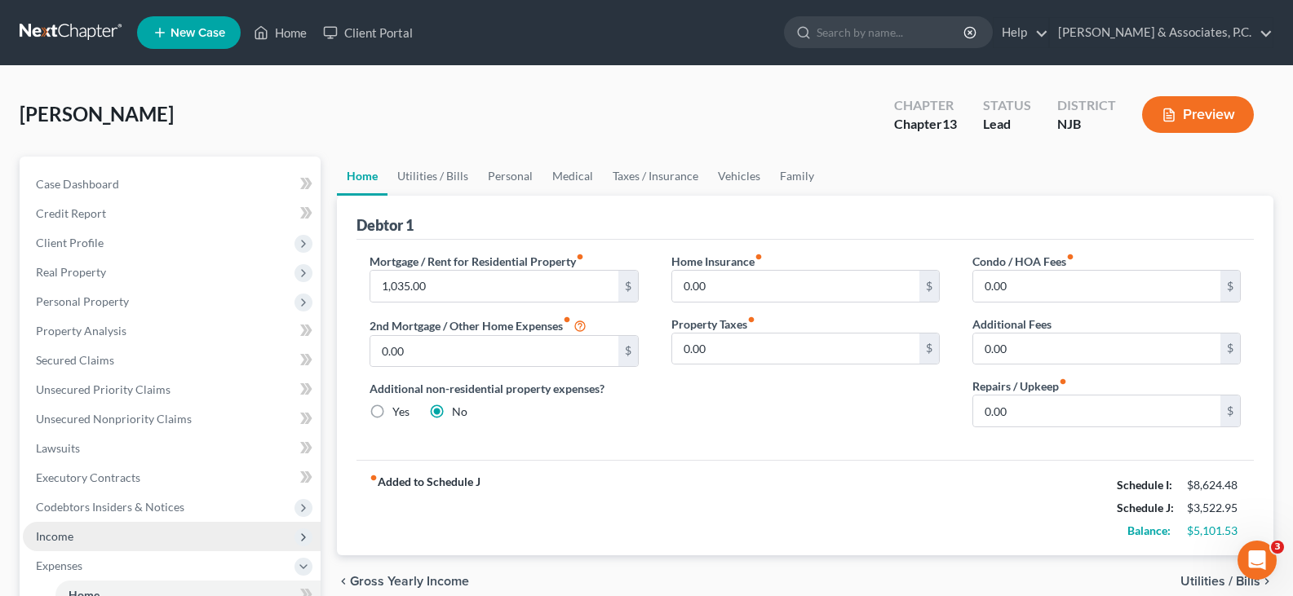
click at [58, 532] on span "Income" at bounding box center [55, 536] width 38 height 14
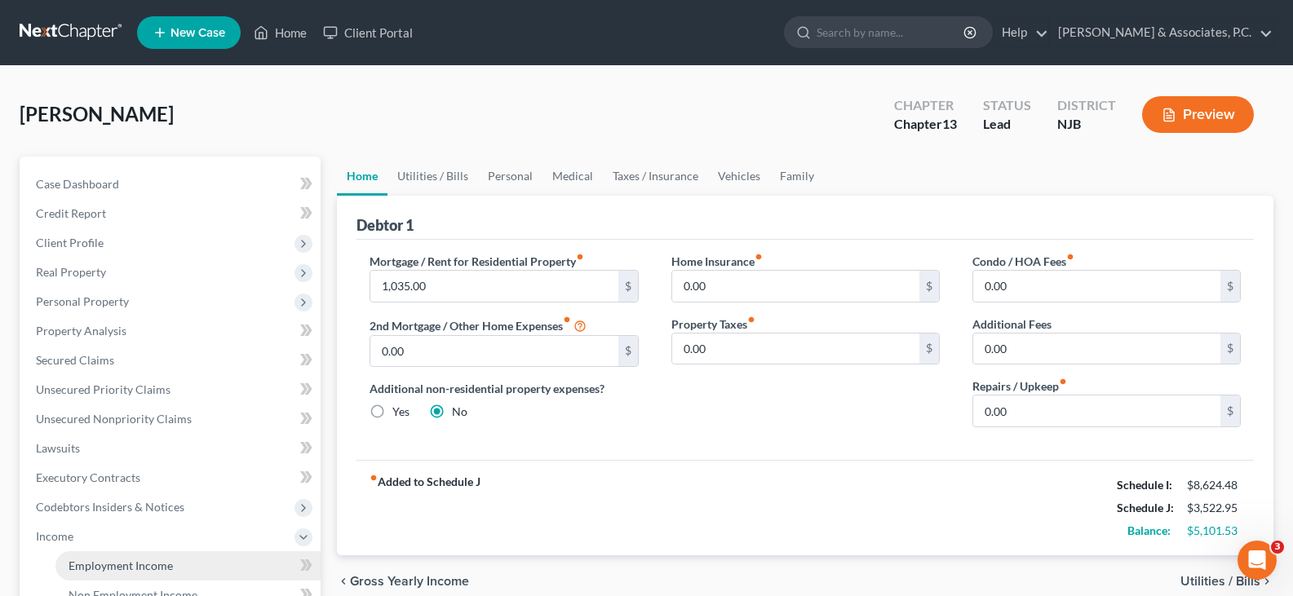
click at [114, 564] on span "Employment Income" at bounding box center [121, 566] width 104 height 14
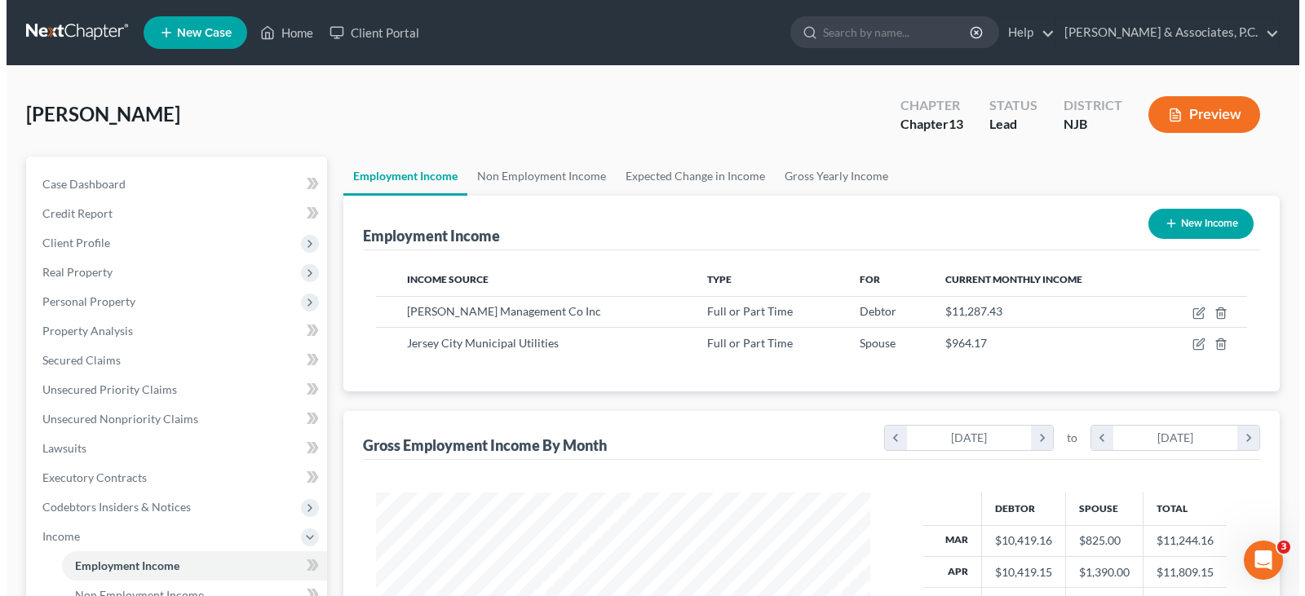
scroll to position [293, 527]
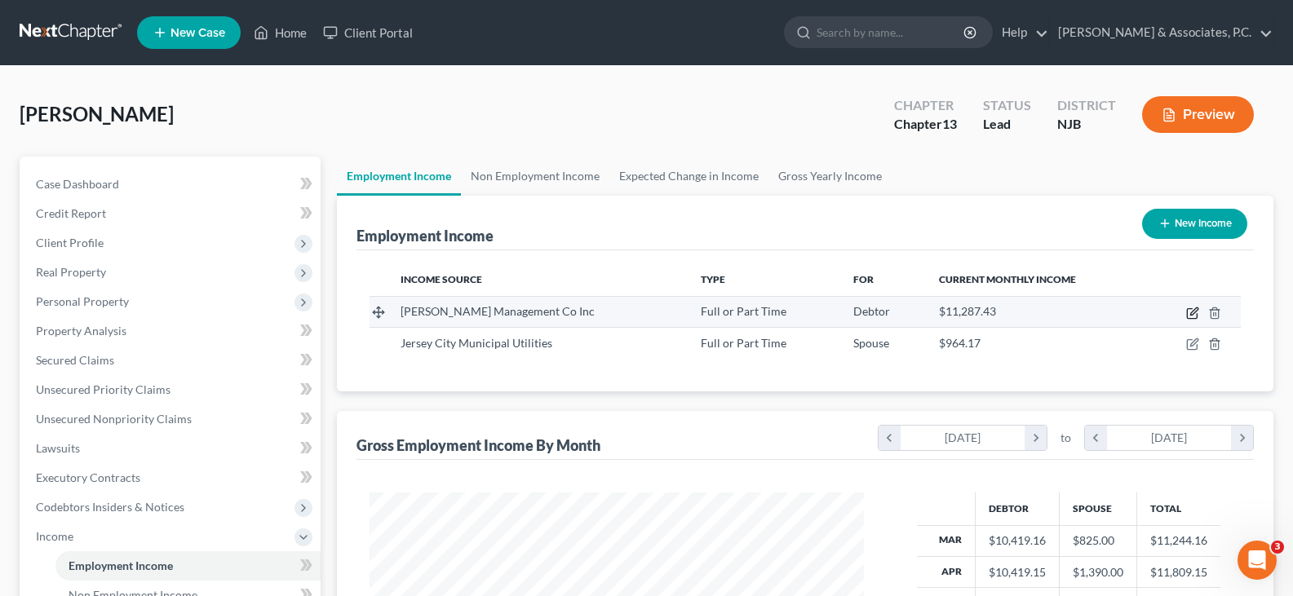
click at [1195, 309] on icon "button" at bounding box center [1193, 311] width 7 height 7
select select "0"
select select "35"
select select "2"
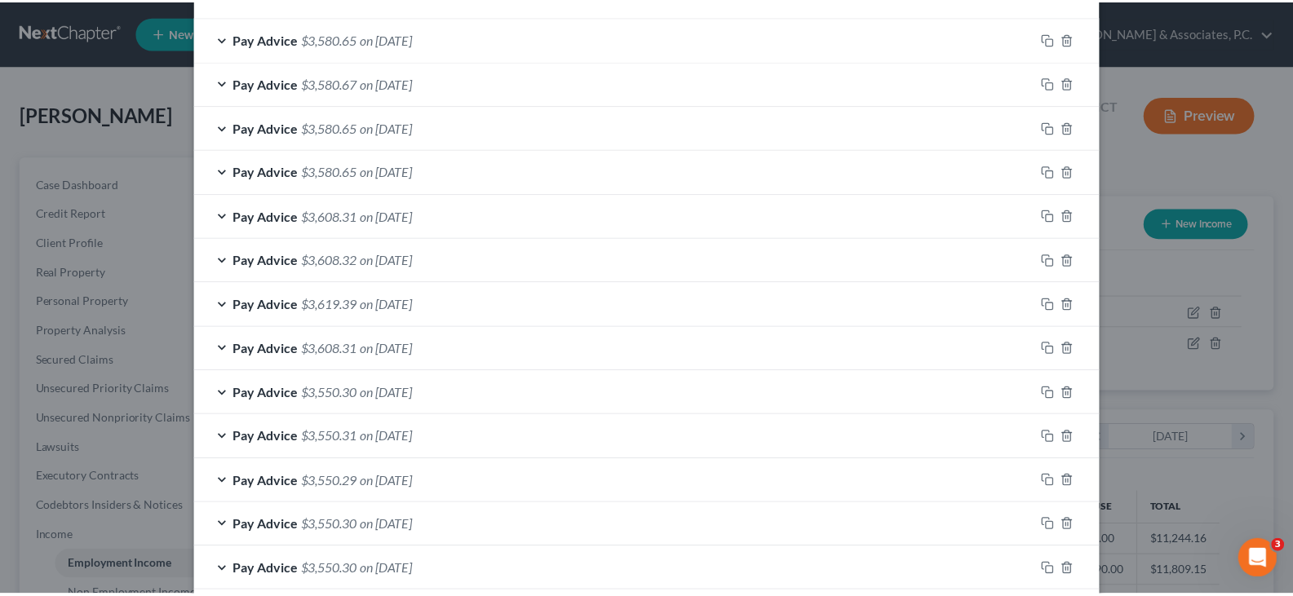
scroll to position [698, 0]
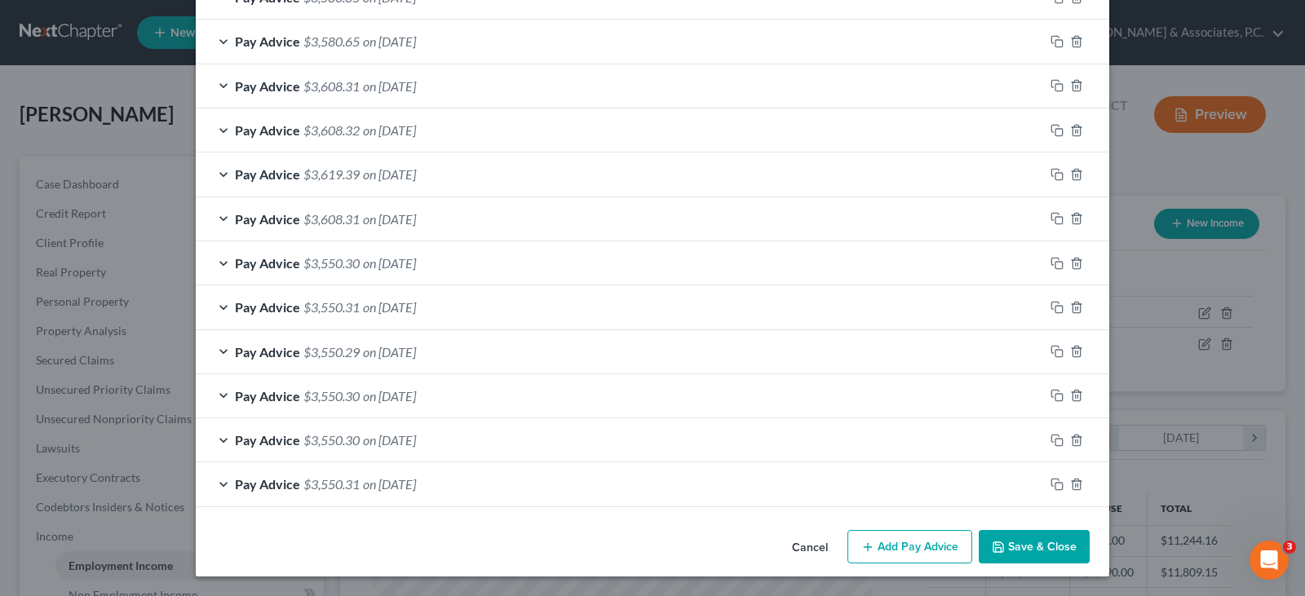
click at [1025, 544] on button "Save & Close" at bounding box center [1034, 547] width 111 height 34
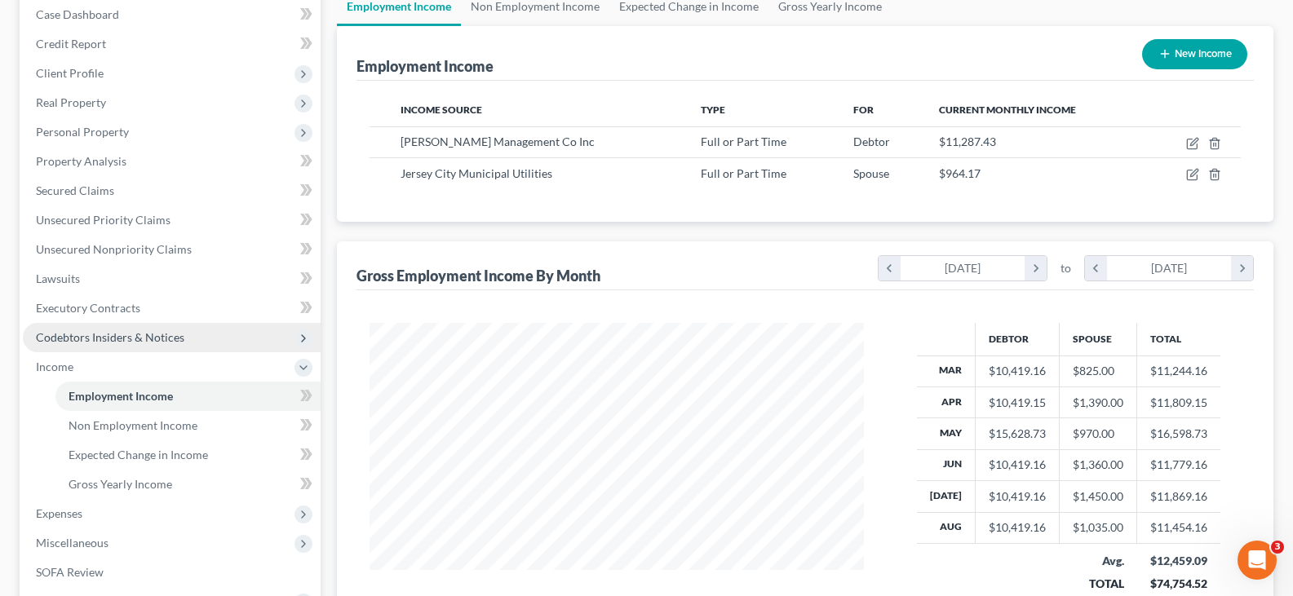
scroll to position [163, 0]
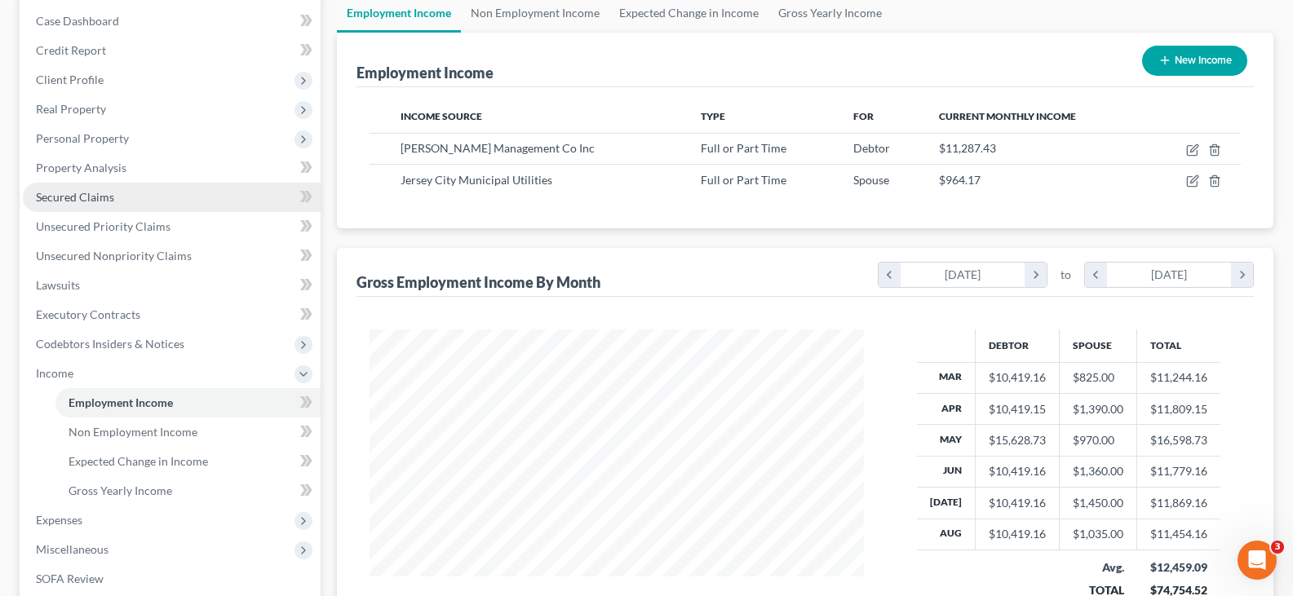
click at [71, 198] on span "Secured Claims" at bounding box center [75, 197] width 78 height 14
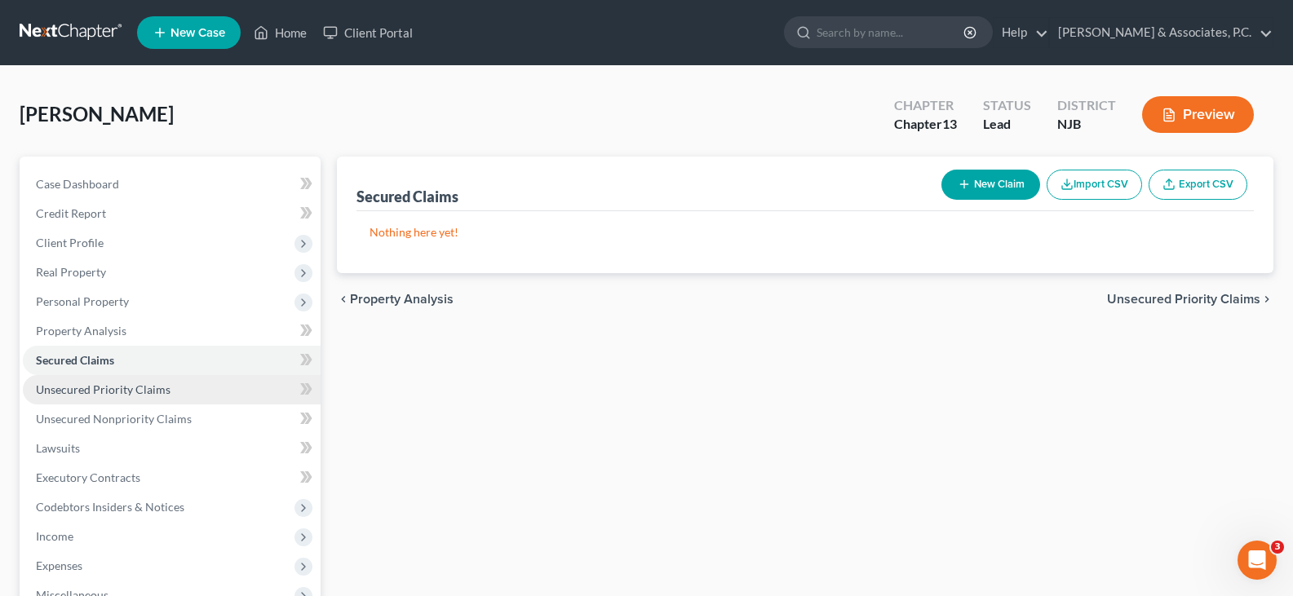
click at [95, 391] on span "Unsecured Priority Claims" at bounding box center [103, 390] width 135 height 14
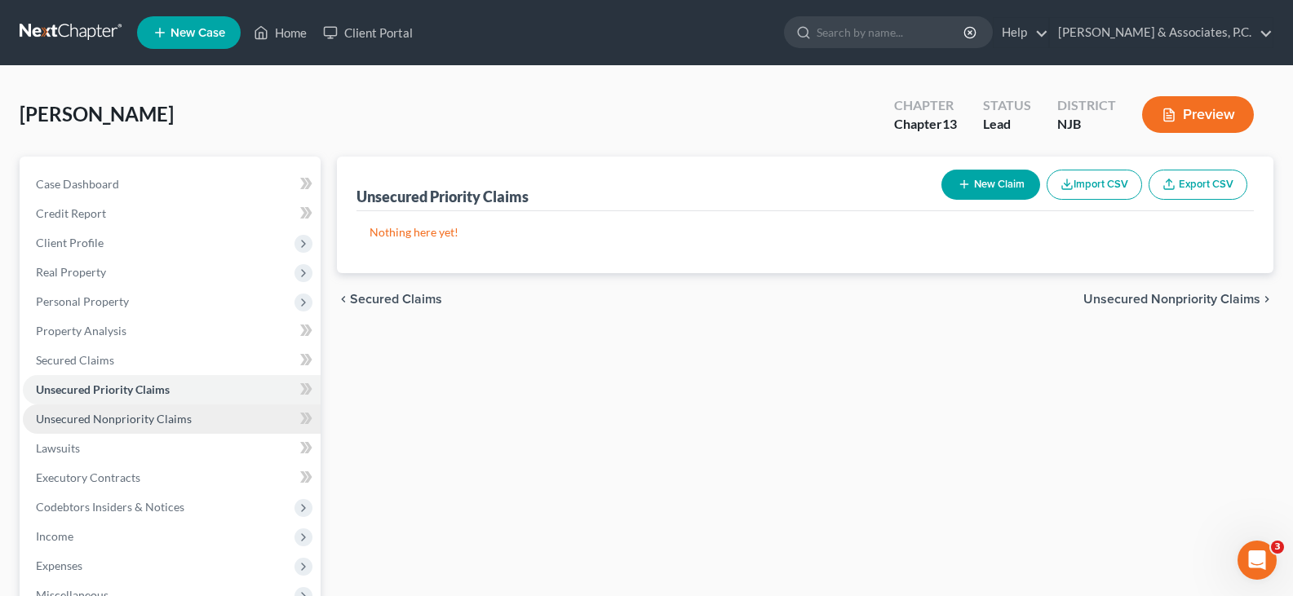
click at [100, 422] on span "Unsecured Nonpriority Claims" at bounding box center [114, 419] width 156 height 14
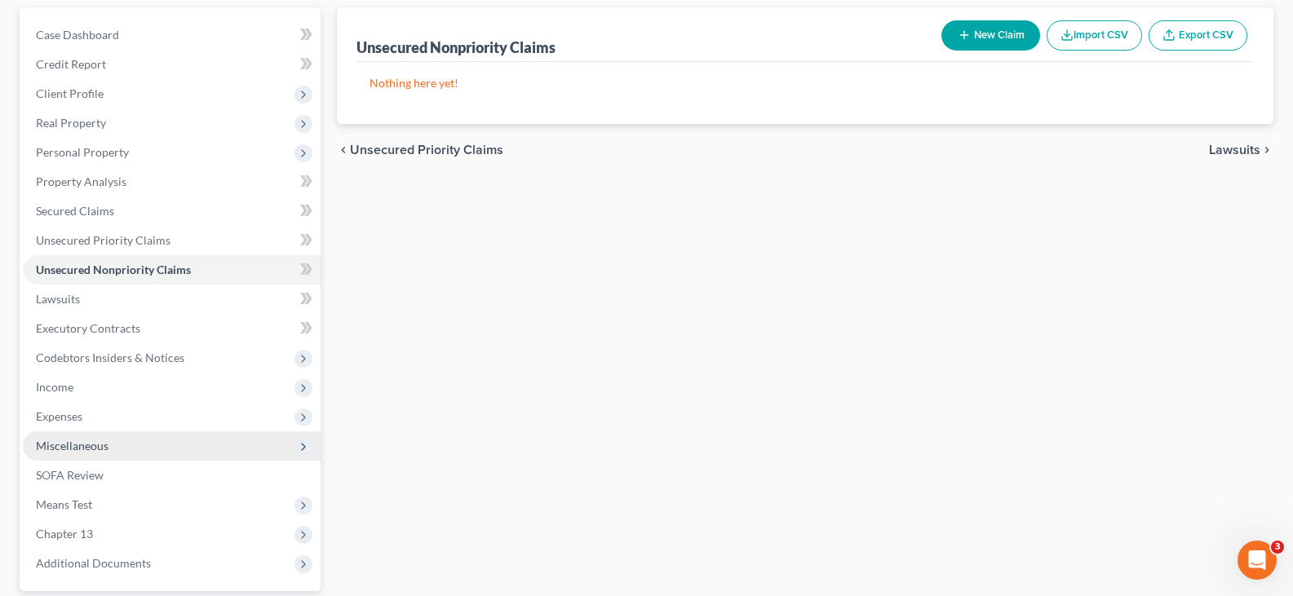
scroll to position [163, 0]
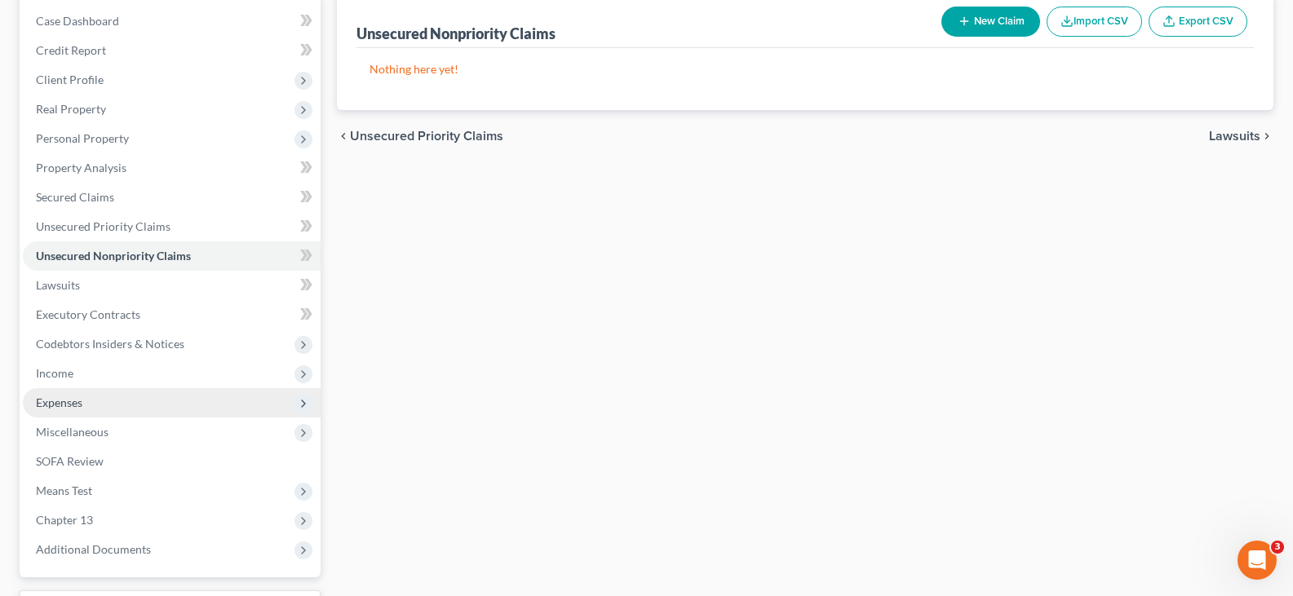
click at [69, 409] on span "Expenses" at bounding box center [59, 403] width 47 height 14
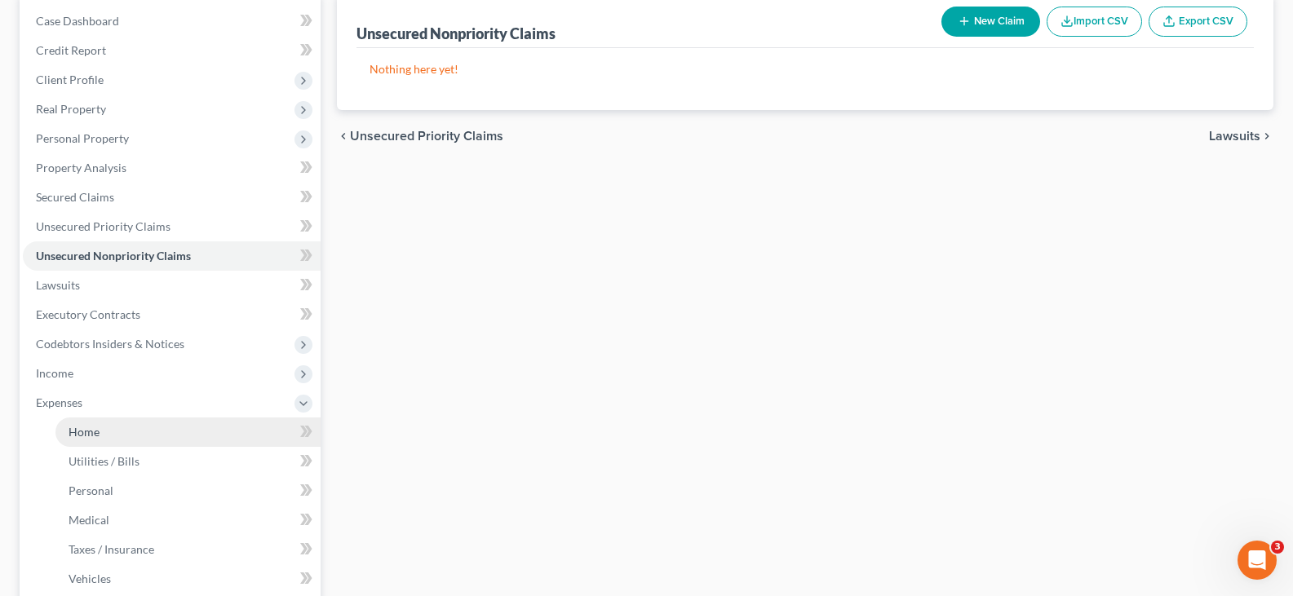
click at [86, 425] on span "Home" at bounding box center [84, 432] width 31 height 14
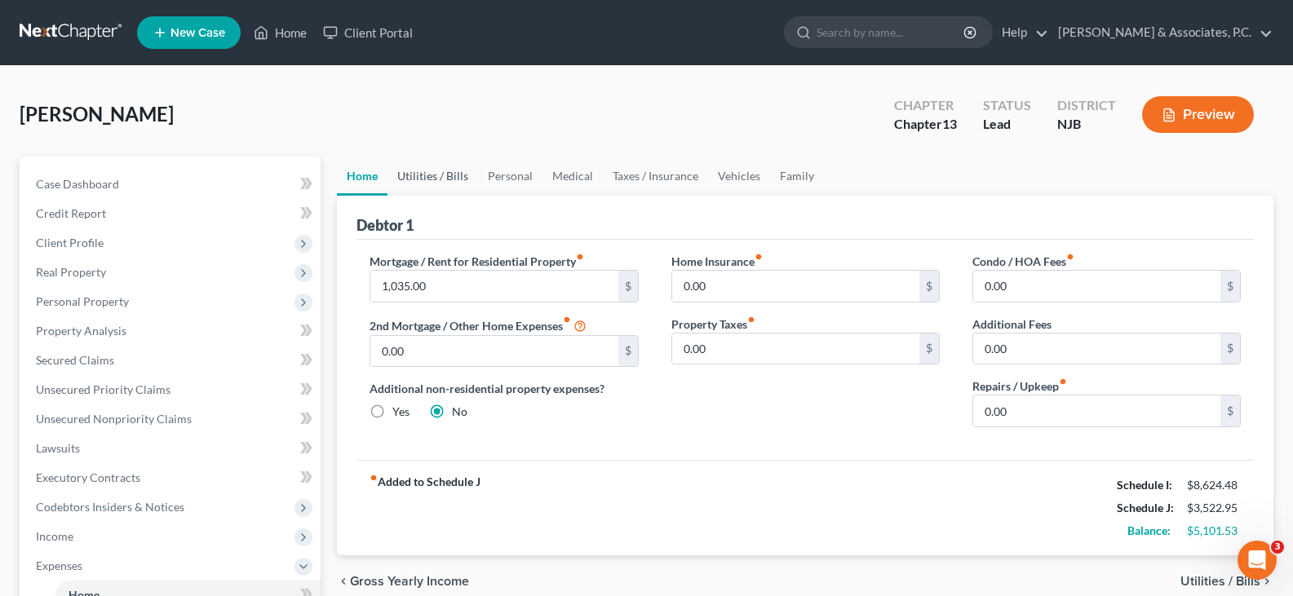
click at [419, 184] on link "Utilities / Bills" at bounding box center [433, 176] width 91 height 39
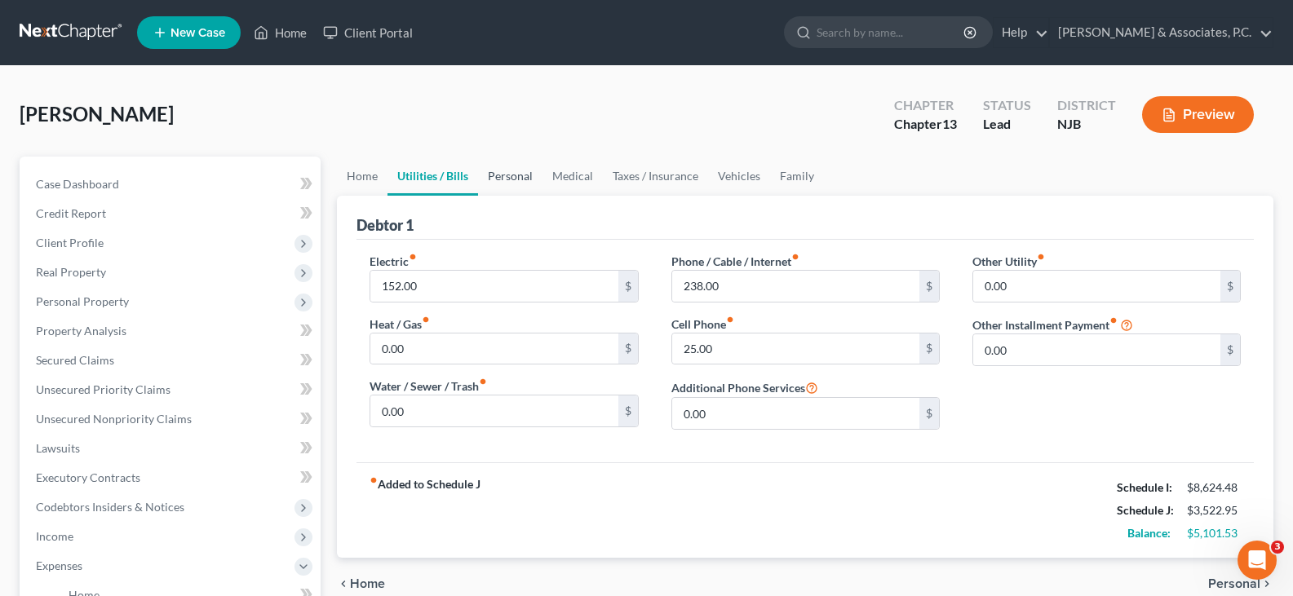
click at [489, 176] on link "Personal" at bounding box center [510, 176] width 64 height 39
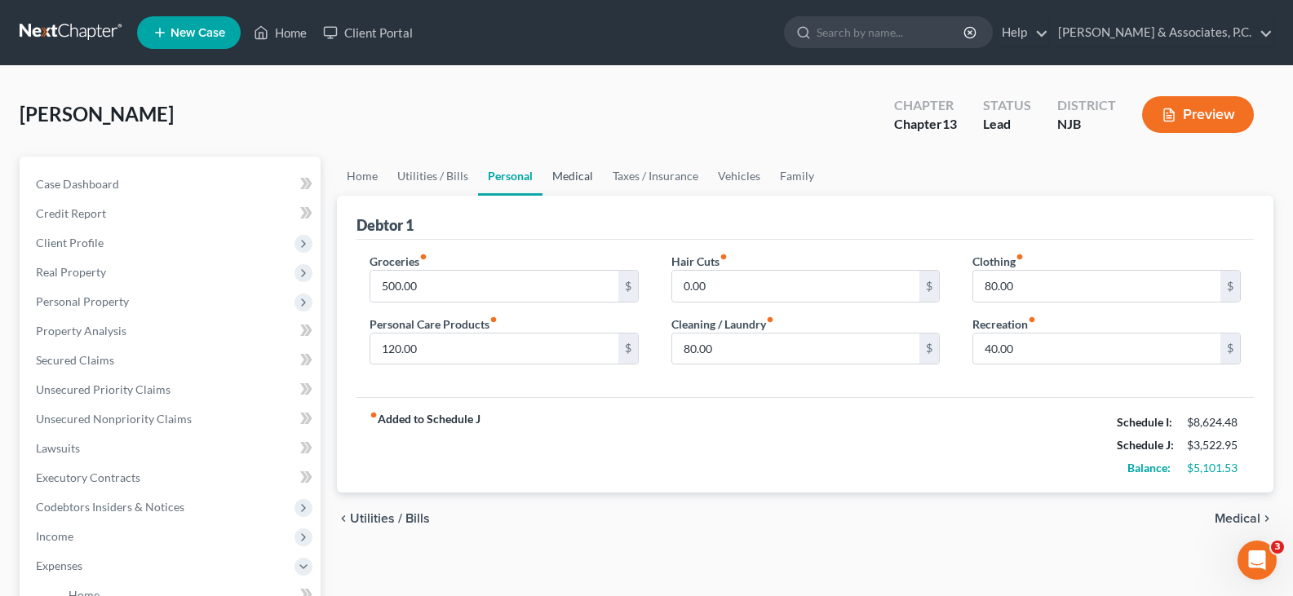
click at [560, 175] on link "Medical" at bounding box center [573, 176] width 60 height 39
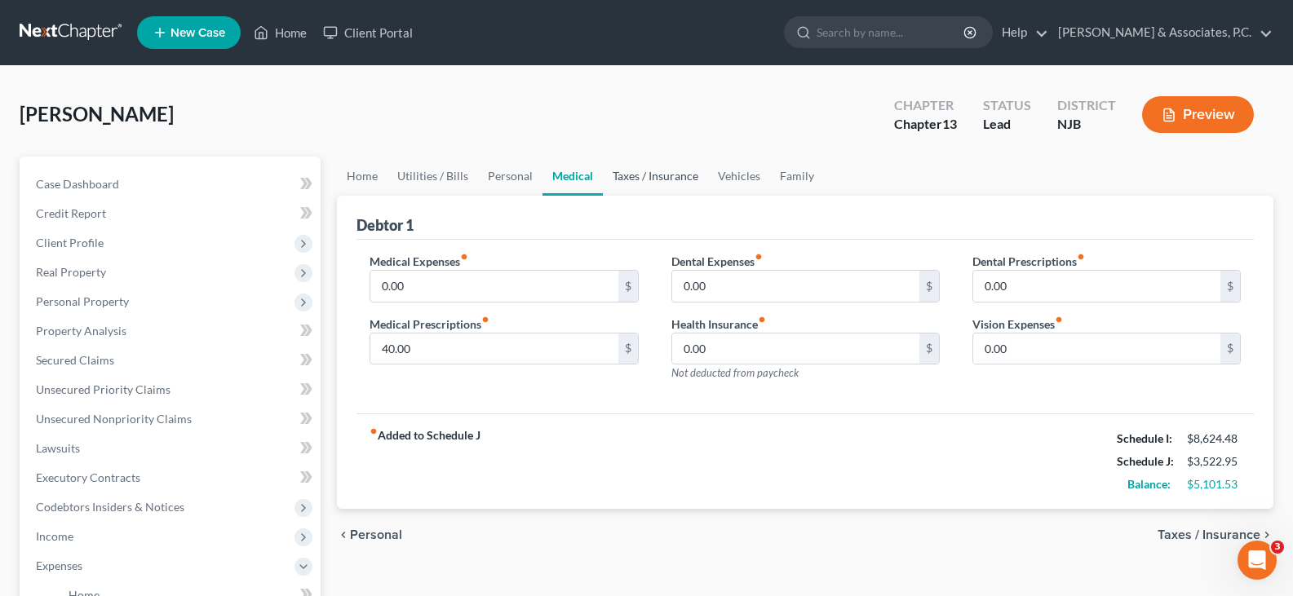
click at [623, 174] on link "Taxes / Insurance" at bounding box center [655, 176] width 105 height 39
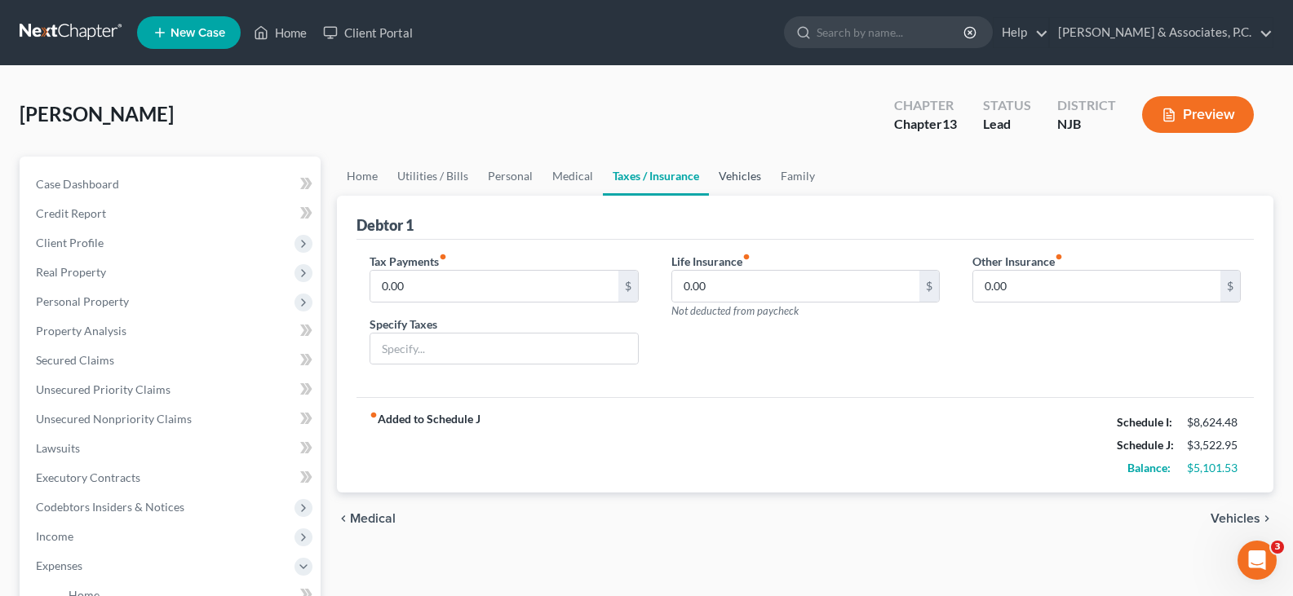
click at [742, 179] on link "Vehicles" at bounding box center [740, 176] width 62 height 39
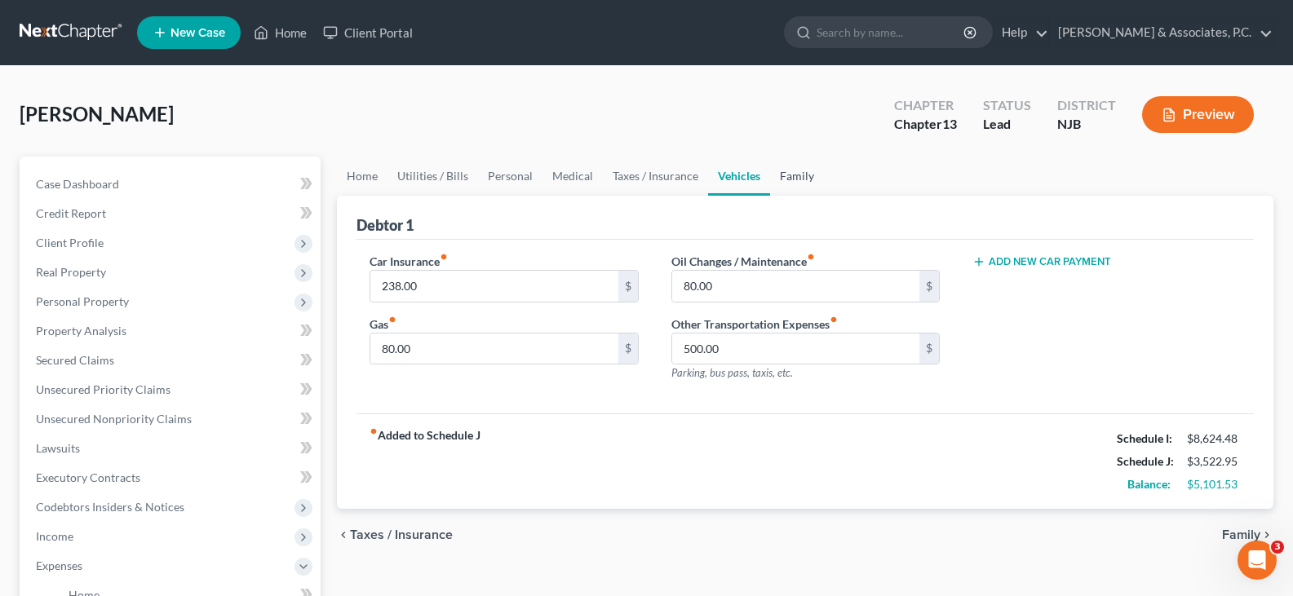
click at [791, 179] on link "Family" at bounding box center [797, 176] width 54 height 39
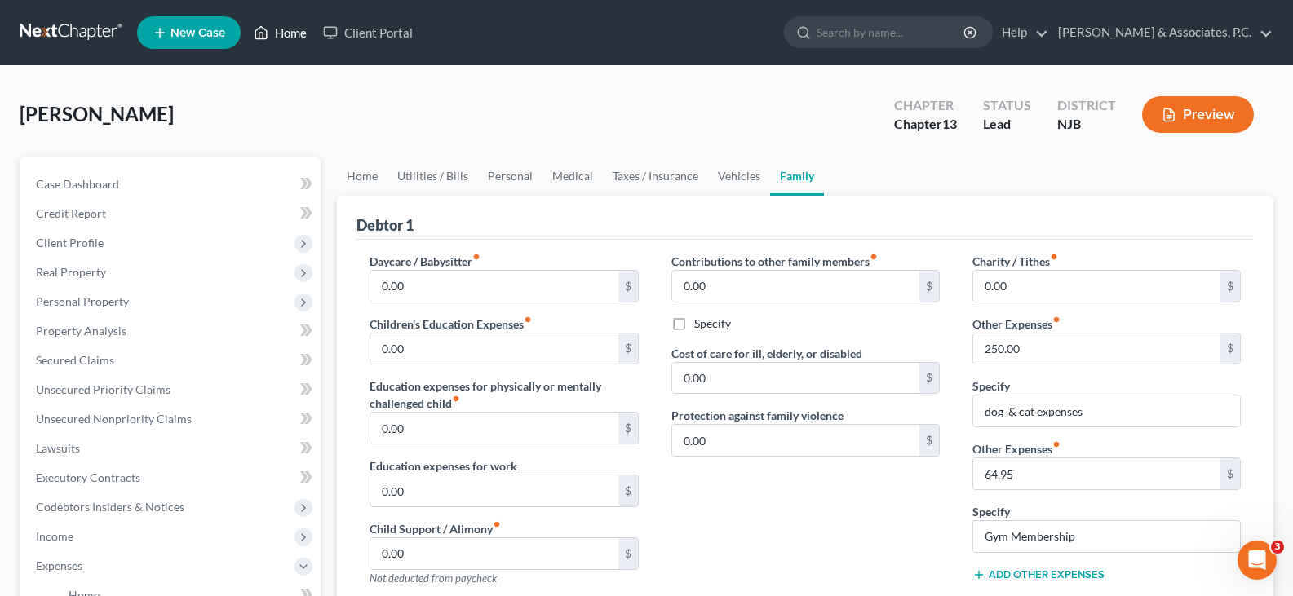
click at [290, 30] on link "Home" at bounding box center [280, 32] width 69 height 29
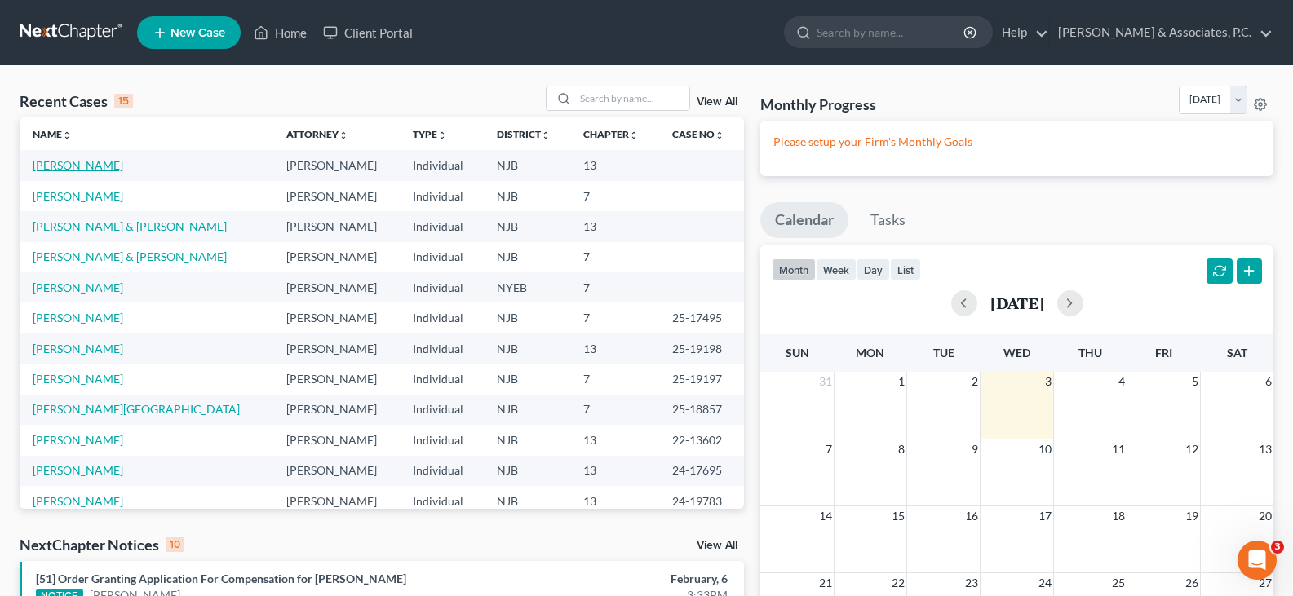
click at [78, 162] on link "[PERSON_NAME]" at bounding box center [78, 165] width 91 height 14
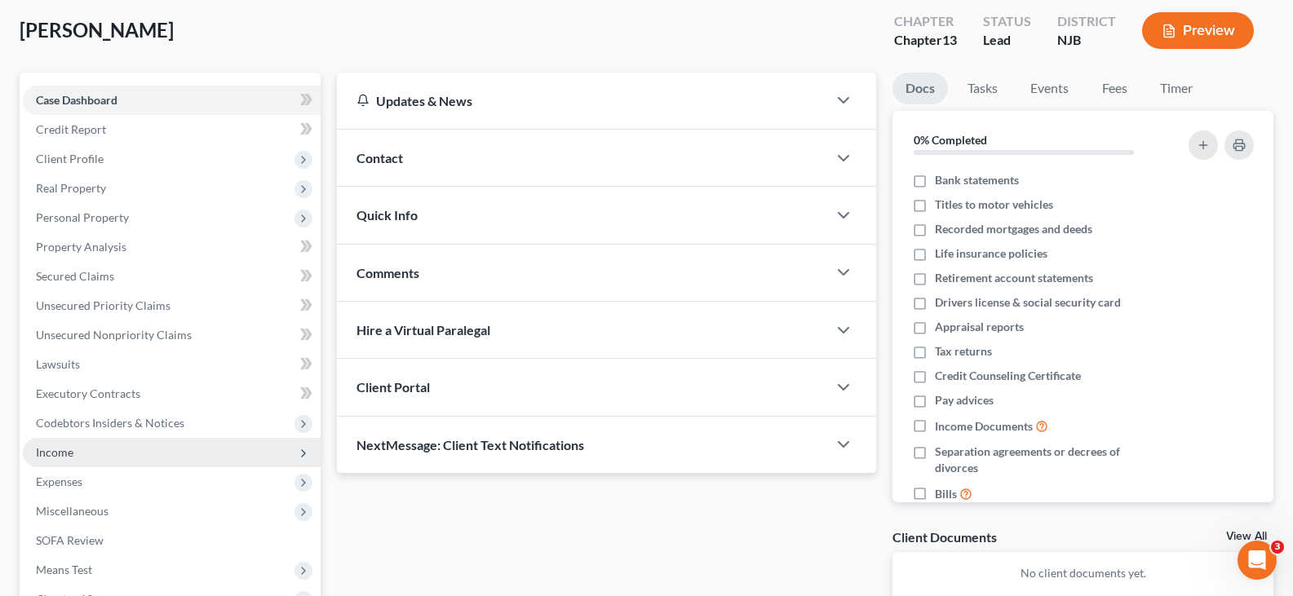
scroll to position [300, 0]
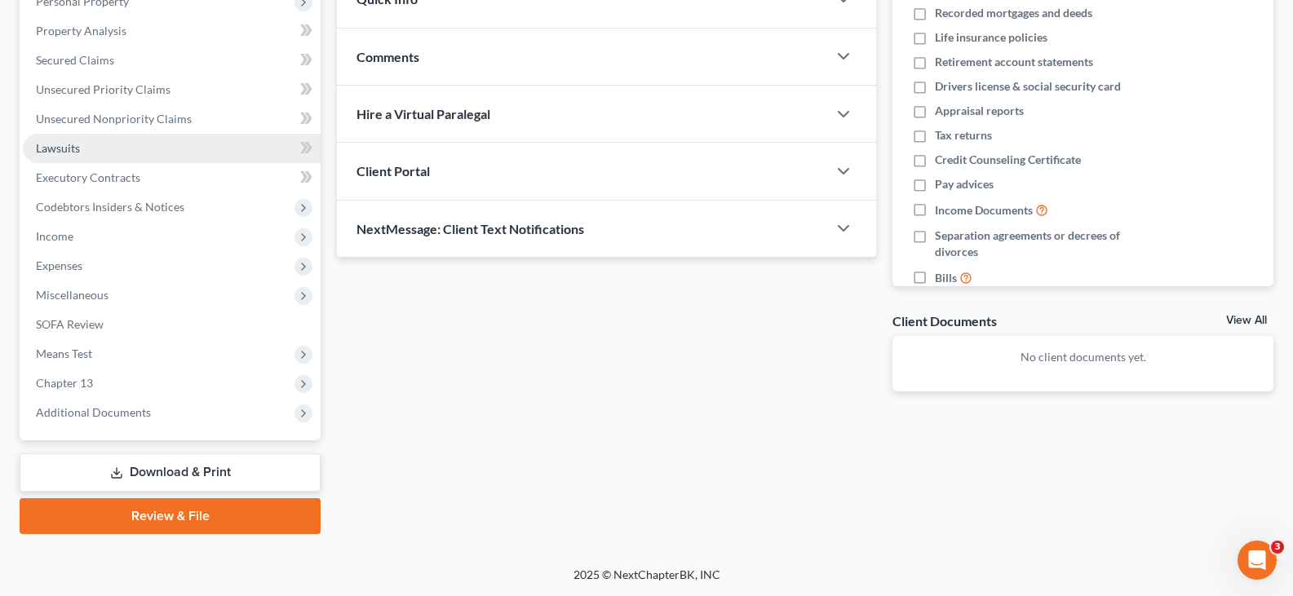
click at [63, 153] on span "Lawsuits" at bounding box center [58, 148] width 44 height 14
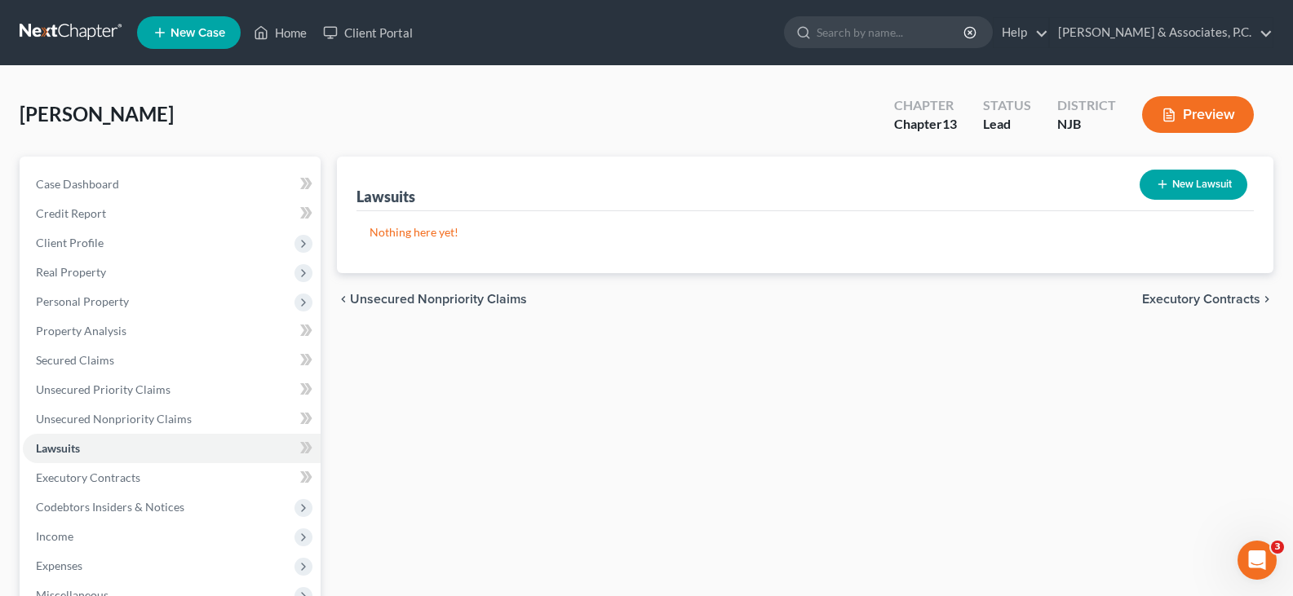
click at [1198, 190] on button "New Lawsuit" at bounding box center [1194, 185] width 108 height 30
select select "0"
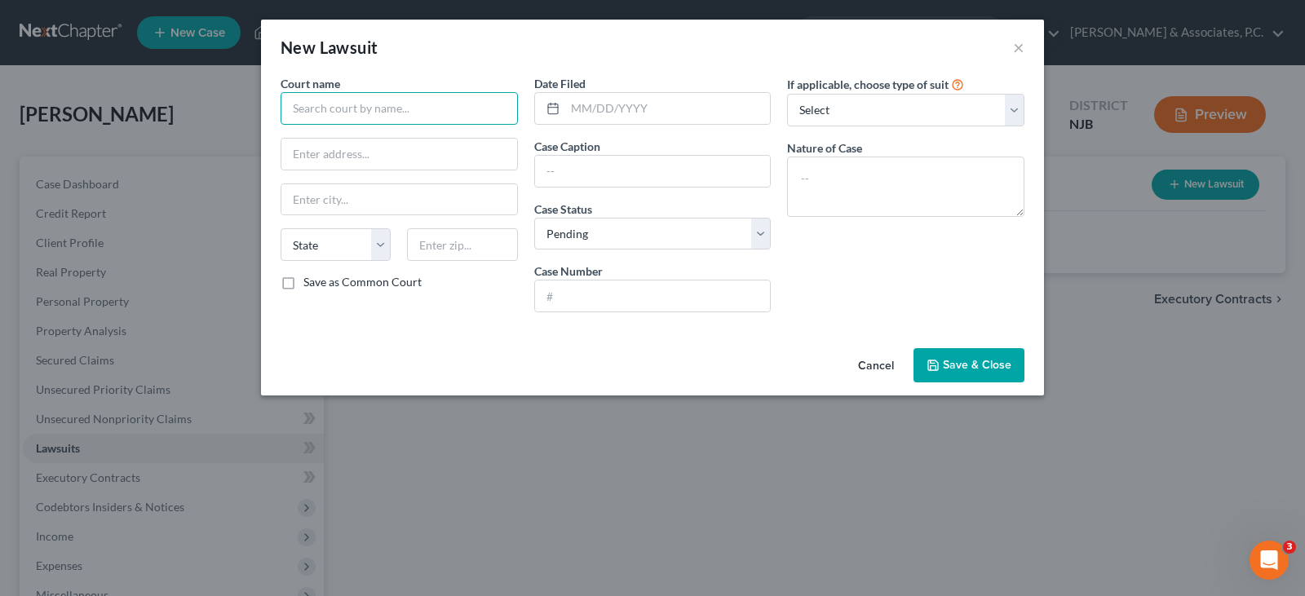
click at [401, 107] on input "text" at bounding box center [399, 108] width 237 height 33
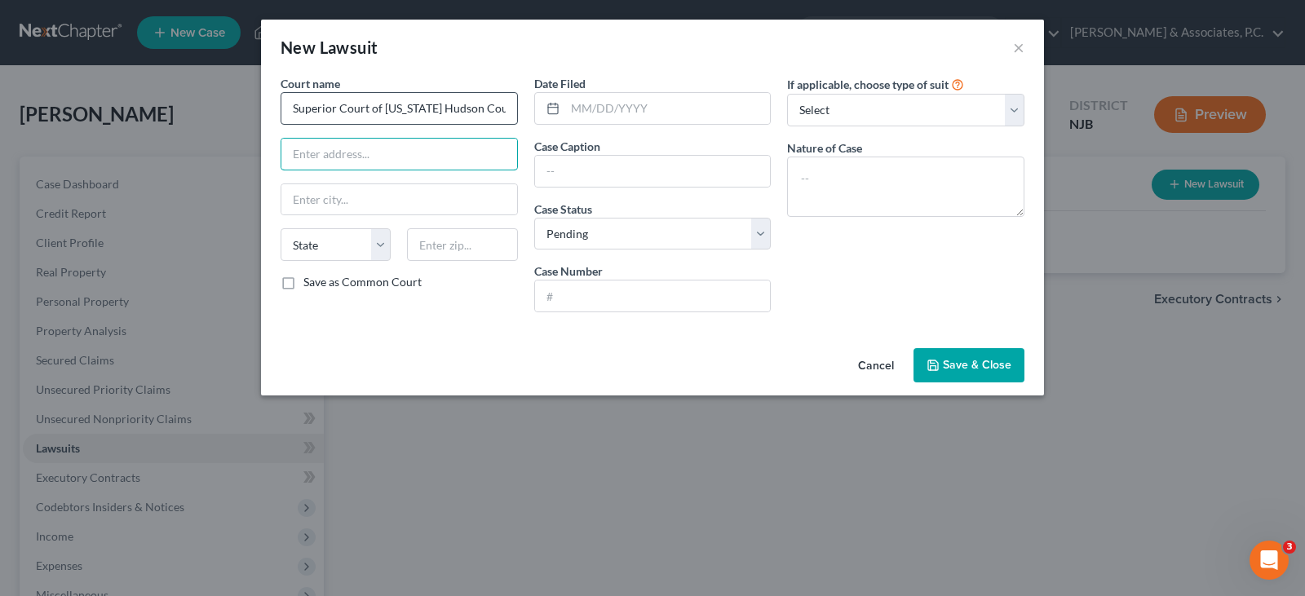
type input "Superior Court of [US_STATE] Hudson County Law Division"
type input "[STREET_ADDRESS]"
type input "07306"
type input "[GEOGRAPHIC_DATA]"
select select "33"
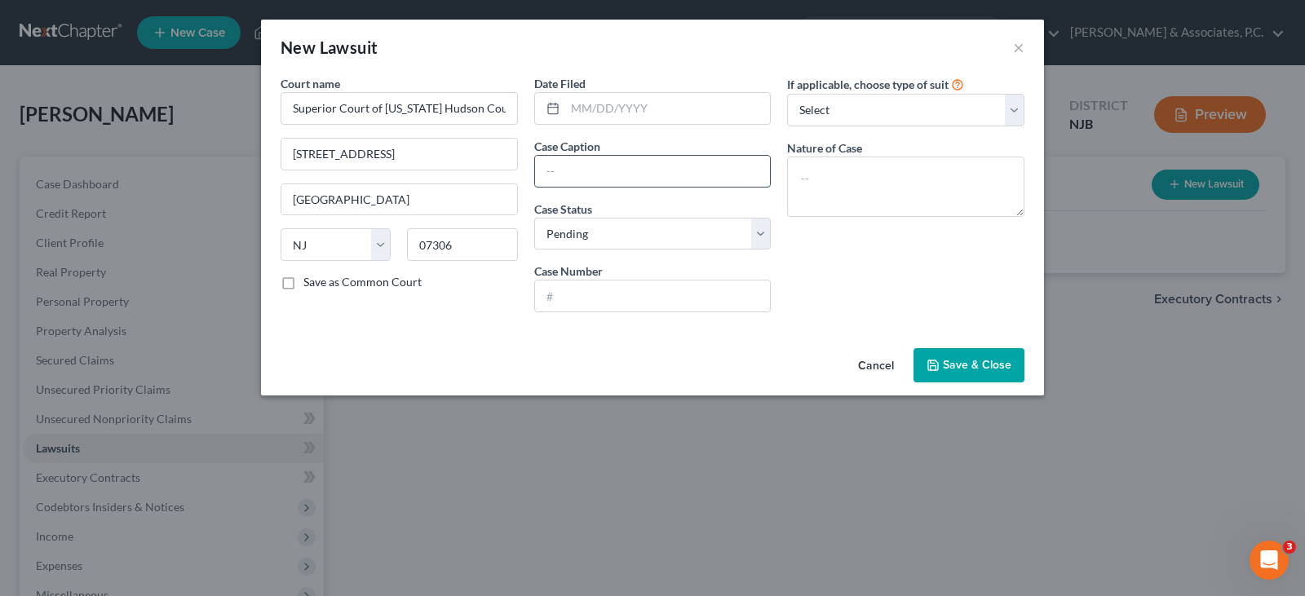
click at [588, 172] on input "text" at bounding box center [653, 171] width 236 height 31
type input "Midland Credit Management Inc vs [PERSON_NAME]"
click at [821, 174] on textarea at bounding box center [905, 187] width 237 height 60
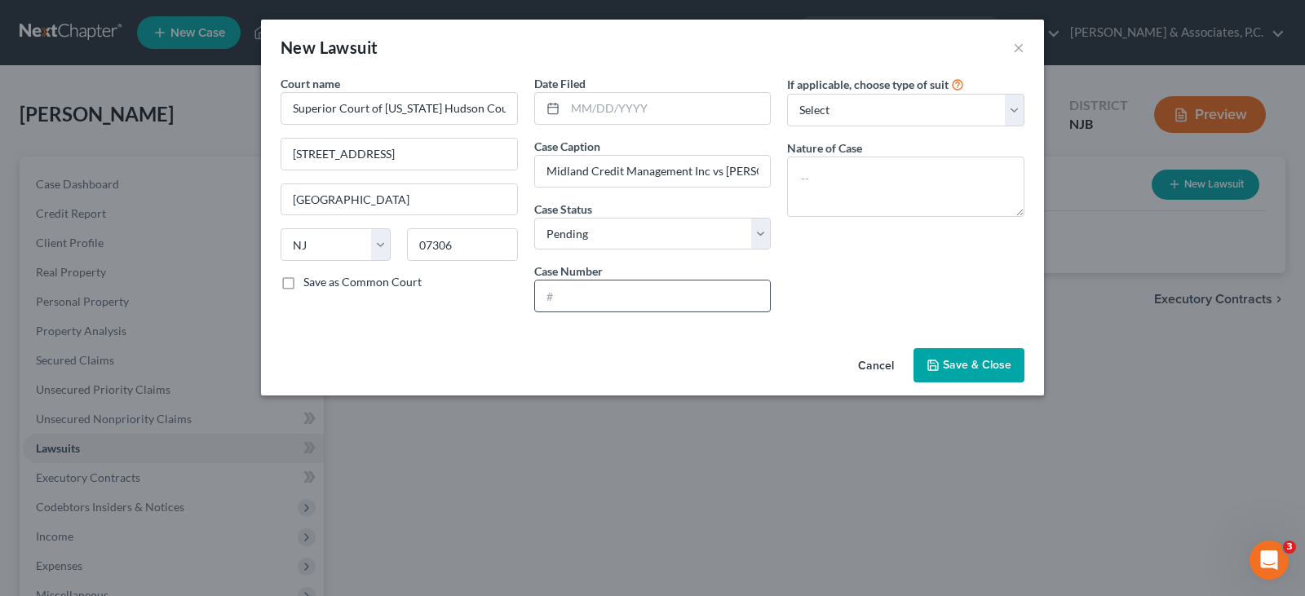
click at [650, 297] on input "text" at bounding box center [653, 296] width 236 height 31
type input "HUDL00293925"
click at [843, 161] on textarea at bounding box center [905, 187] width 237 height 60
type textarea "Civil Action"
click at [848, 88] on label "If applicable, choose type of suit" at bounding box center [868, 84] width 162 height 17
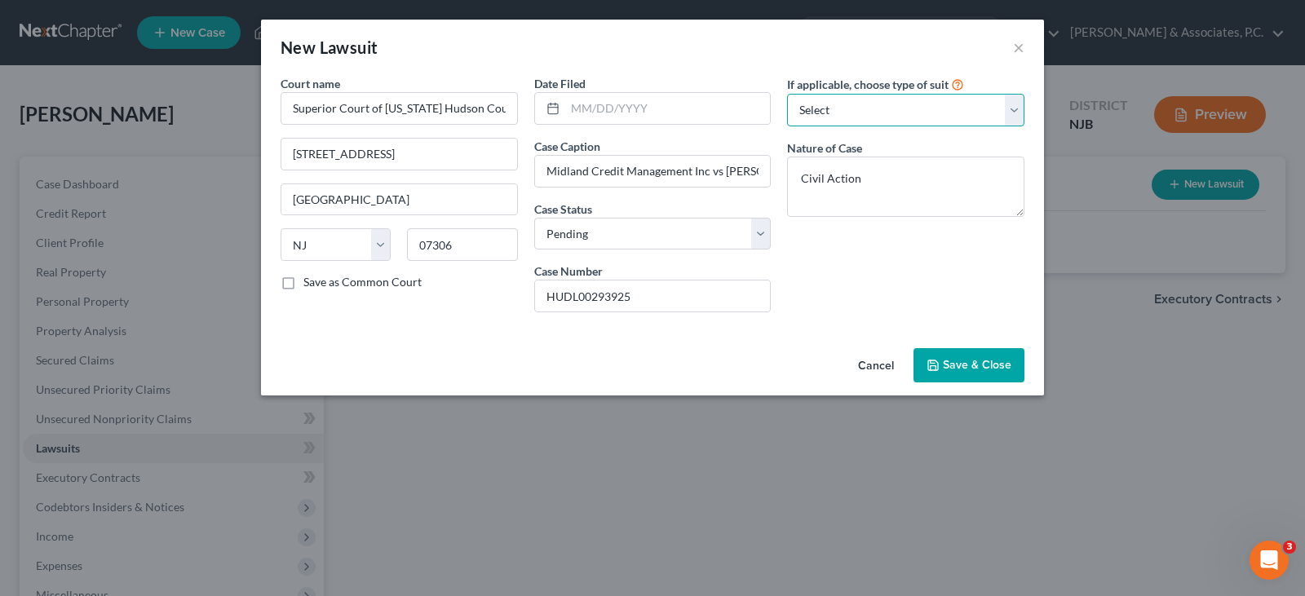
click at [844, 102] on select "Select Repossession Garnishment Foreclosure Attached, Seized, Or Levied Other" at bounding box center [905, 110] width 237 height 33
select select "4"
click at [787, 94] on select "Select Repossession Garnishment Foreclosure Attached, Seized, Or Levied Other" at bounding box center [905, 110] width 237 height 33
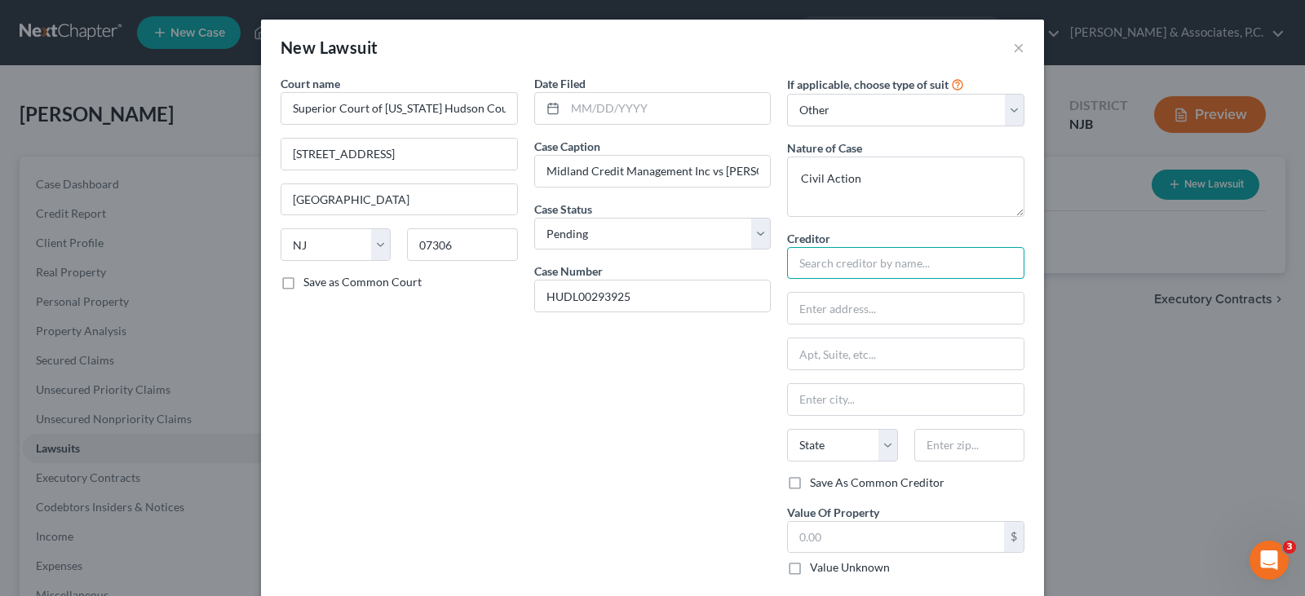
click at [814, 264] on input "text" at bounding box center [905, 263] width 237 height 33
type input "Midland Credit Management Inc"
type input "[STREET_ADDRESS]"
type input "07102"
type input "[GEOGRAPHIC_DATA]"
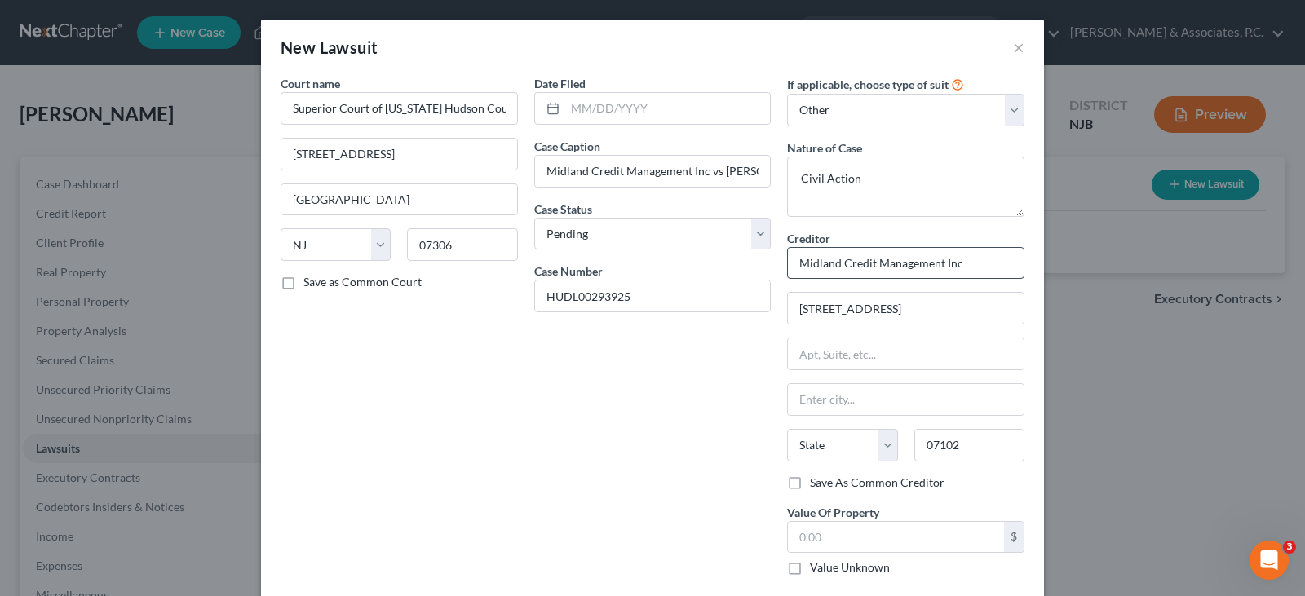
select select "33"
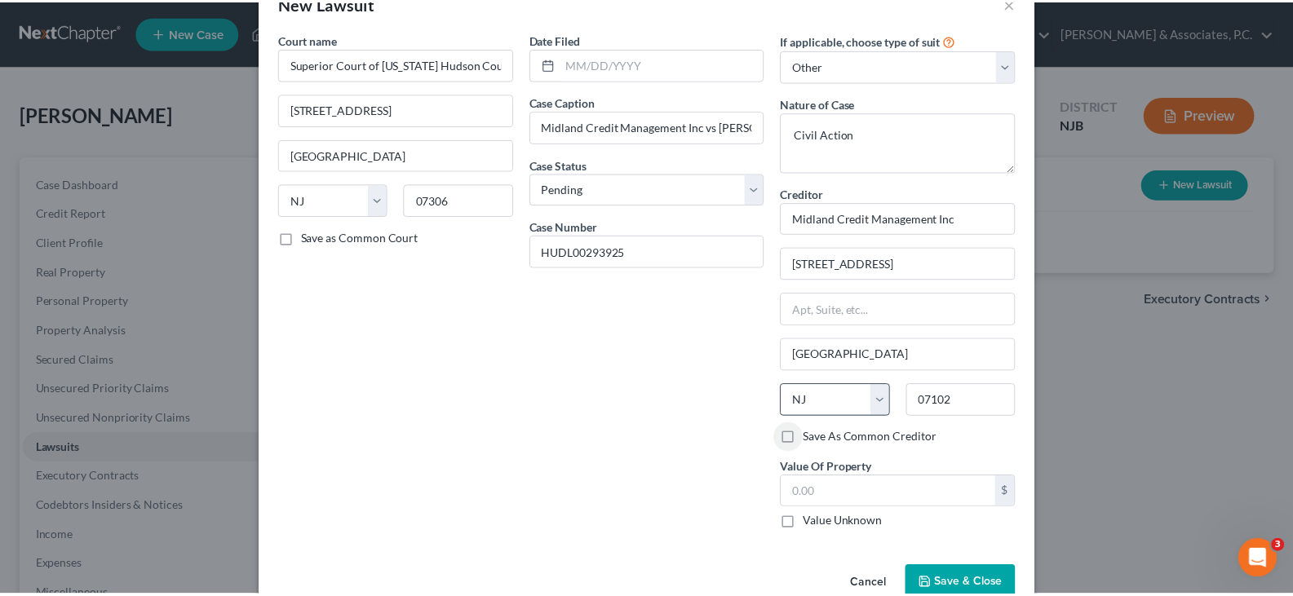
scroll to position [82, 0]
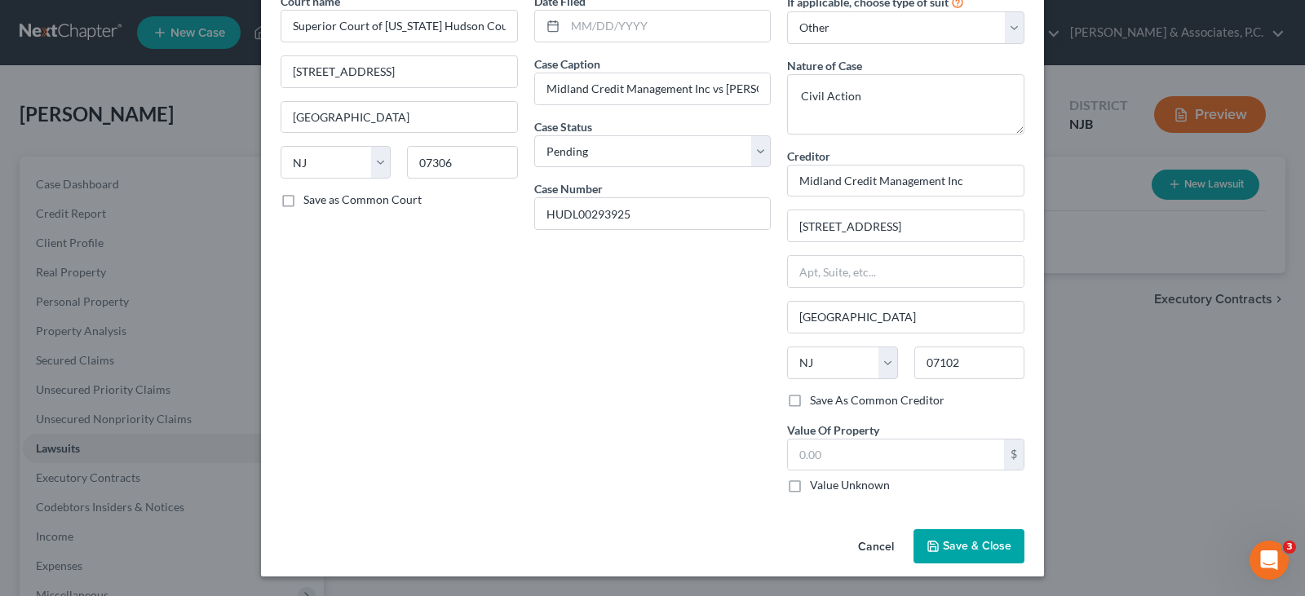
click at [810, 404] on label "Save As Common Creditor" at bounding box center [877, 400] width 135 height 16
click at [817, 403] on input "Save As Common Creditor" at bounding box center [822, 397] width 11 height 11
checkbox input "true"
click at [958, 542] on span "Save & Close" at bounding box center [977, 546] width 69 height 14
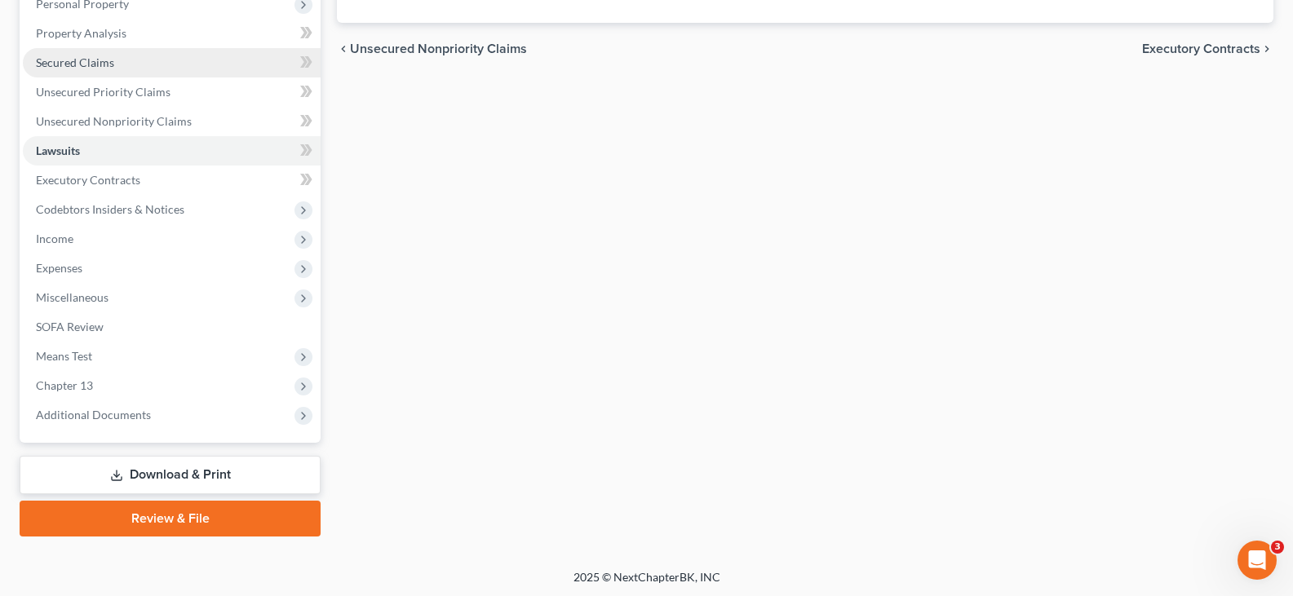
scroll to position [300, 0]
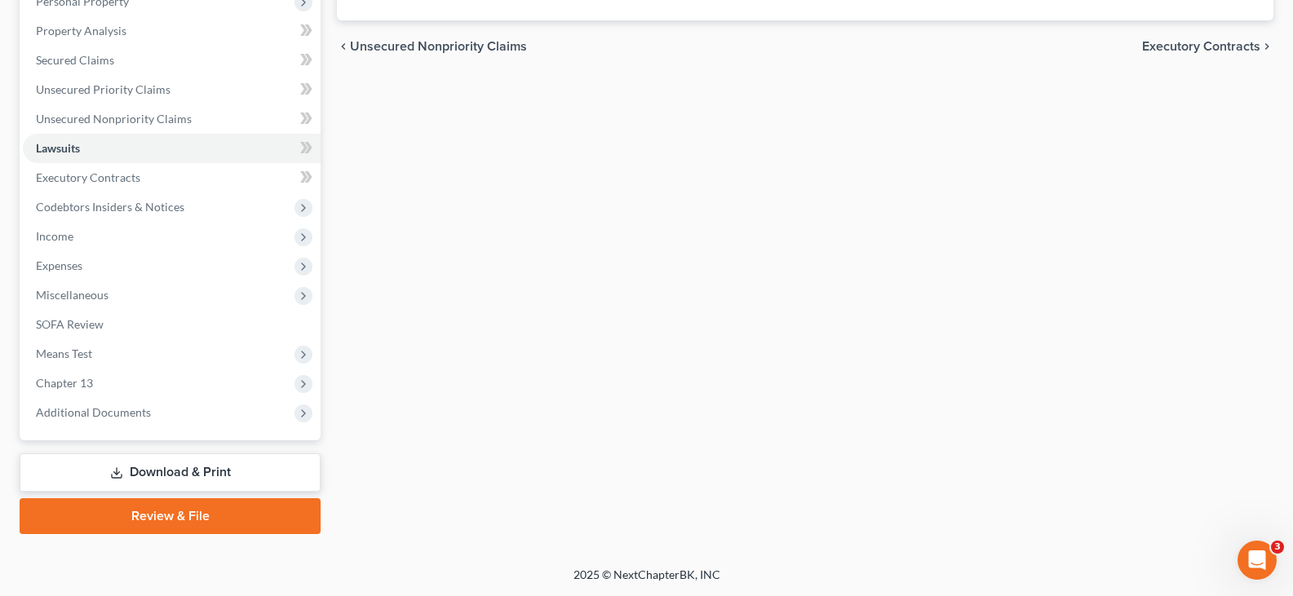
click at [139, 471] on link "Download & Print" at bounding box center [170, 473] width 301 height 38
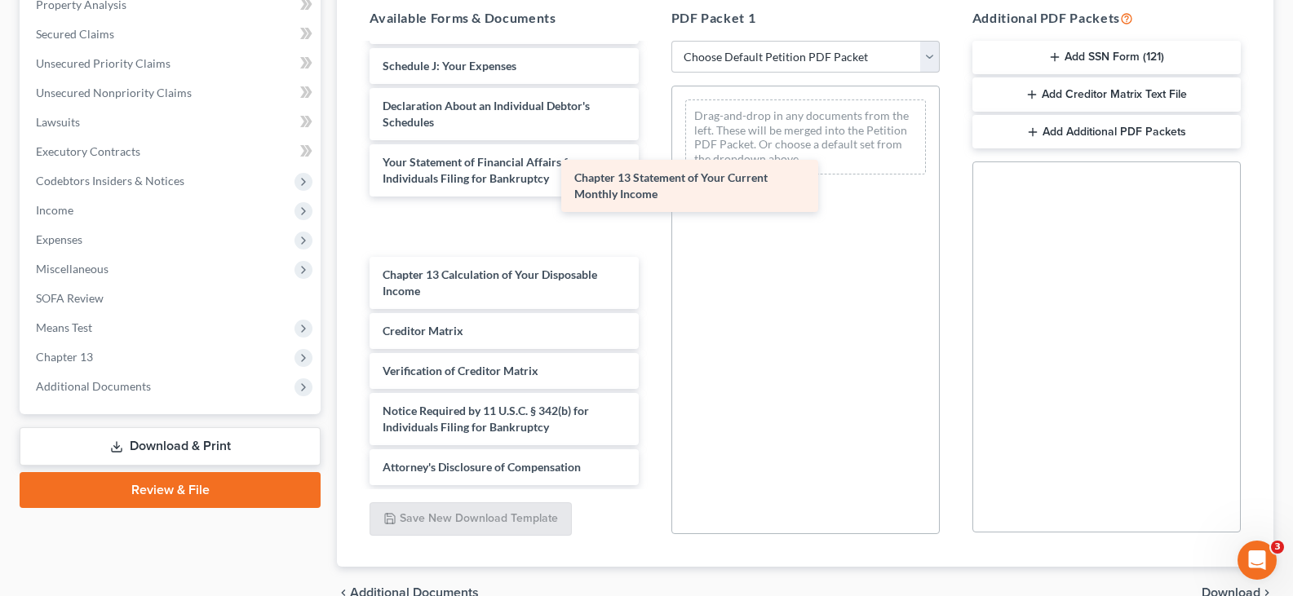
scroll to position [382, 0]
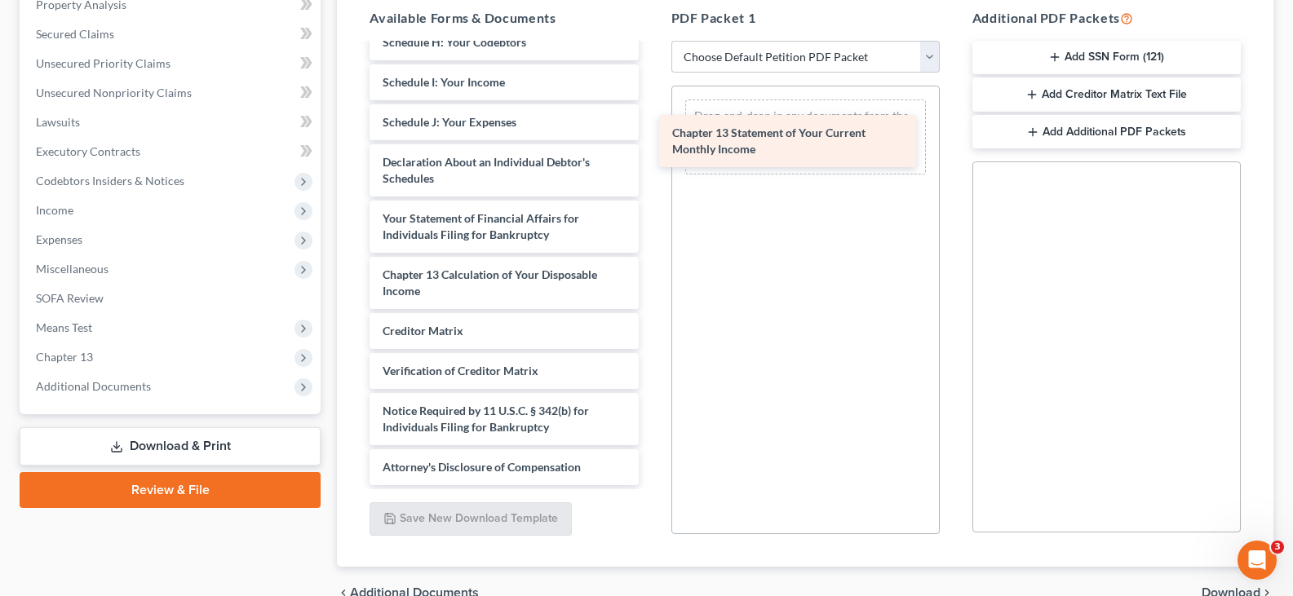
drag, startPoint x: 447, startPoint y: 218, endPoint x: 739, endPoint y: 126, distance: 306.3
click at [651, 126] on div "Chapter 13 Statement of Your Current Monthly Income Voluntary Petition for Indi…" at bounding box center [504, 82] width 295 height 806
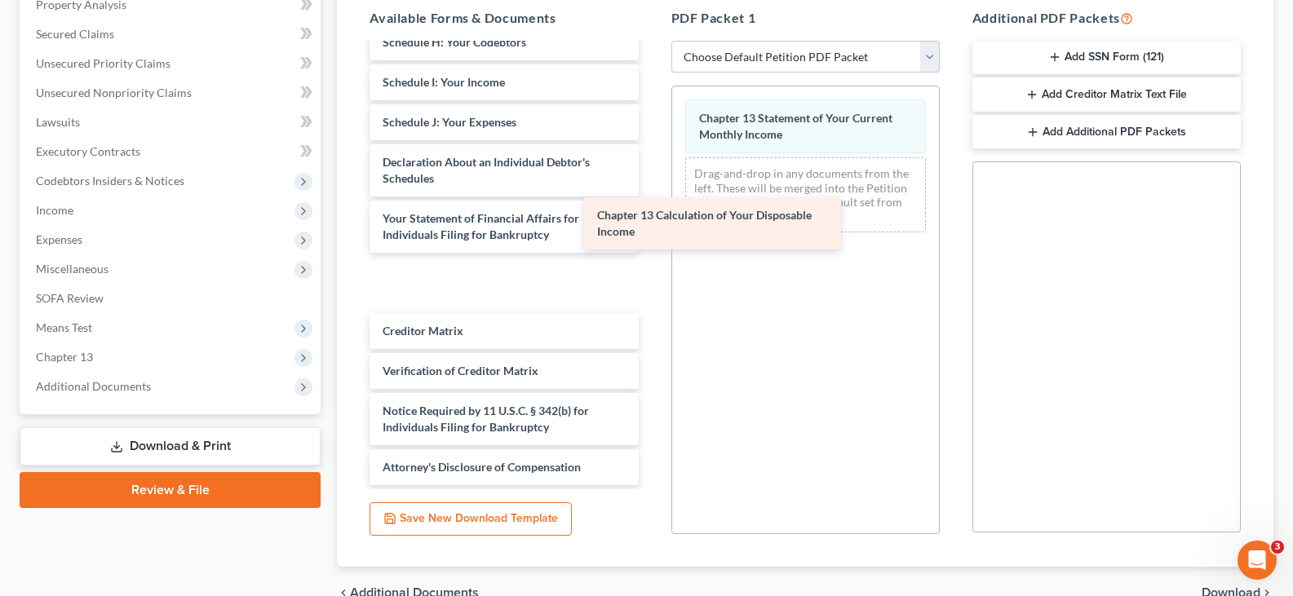
scroll to position [326, 0]
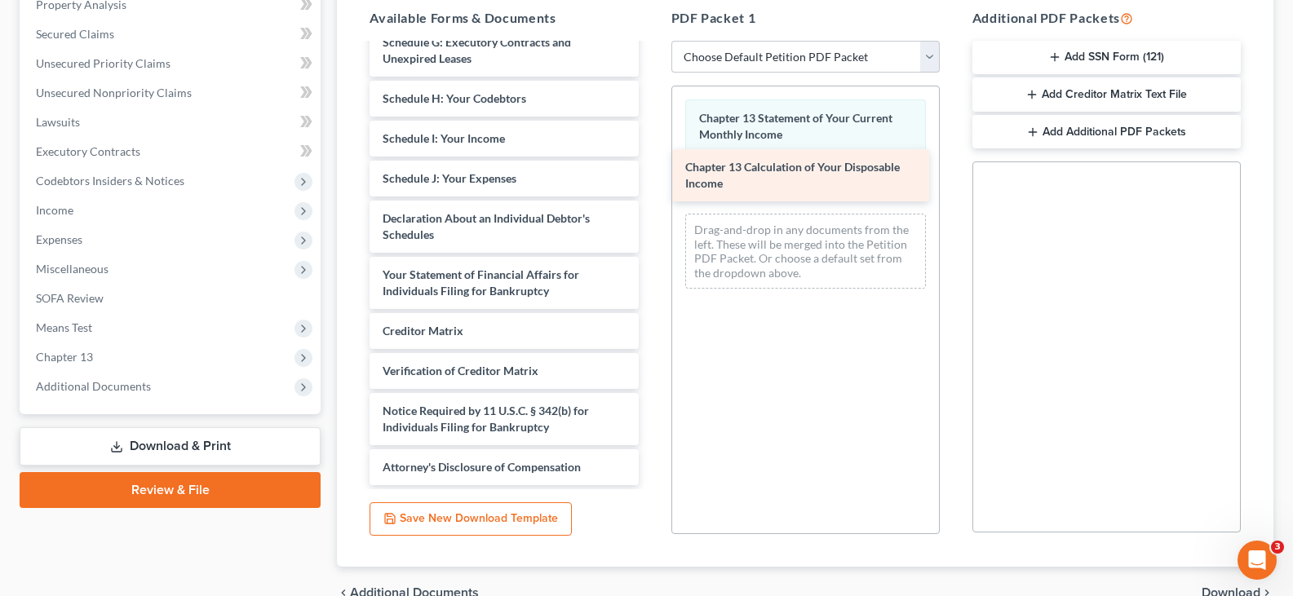
drag, startPoint x: 451, startPoint y: 286, endPoint x: 754, endPoint y: 179, distance: 321.3
click at [651, 179] on div "Chapter 13 Calculation of Your Disposable Income Voluntary Petition for Individ…" at bounding box center [504, 111] width 295 height 750
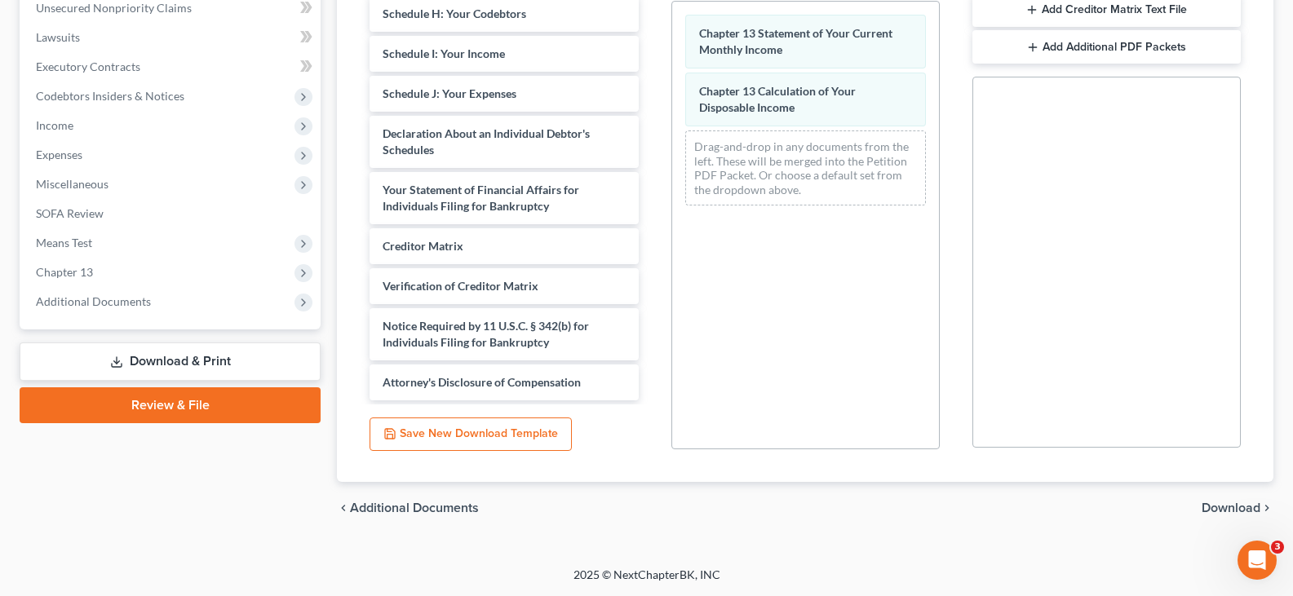
click at [1227, 507] on span "Download" at bounding box center [1231, 508] width 59 height 13
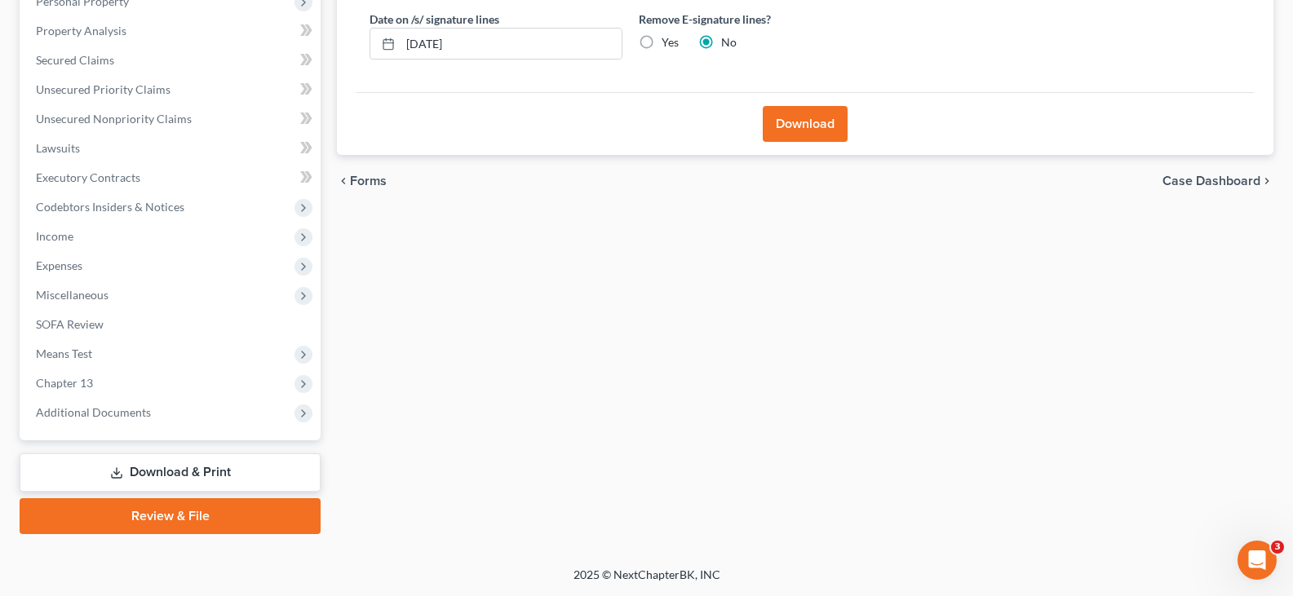
scroll to position [300, 0]
click at [31, 146] on link "Lawsuits" at bounding box center [172, 148] width 298 height 29
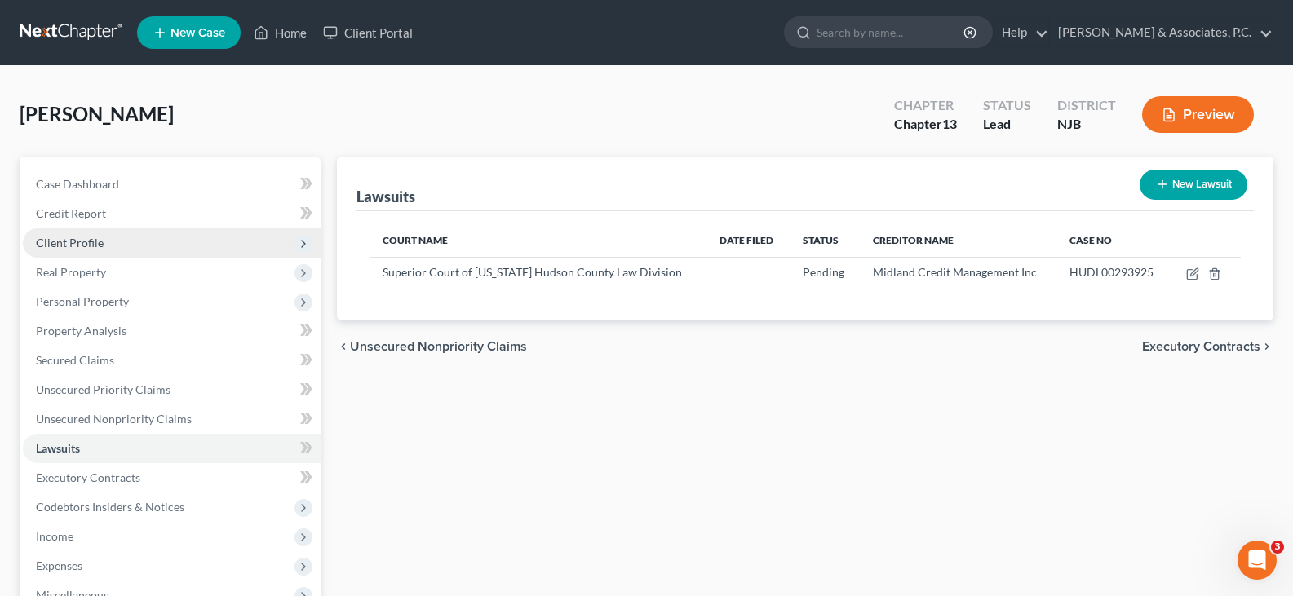
click at [70, 241] on span "Client Profile" at bounding box center [70, 243] width 68 height 14
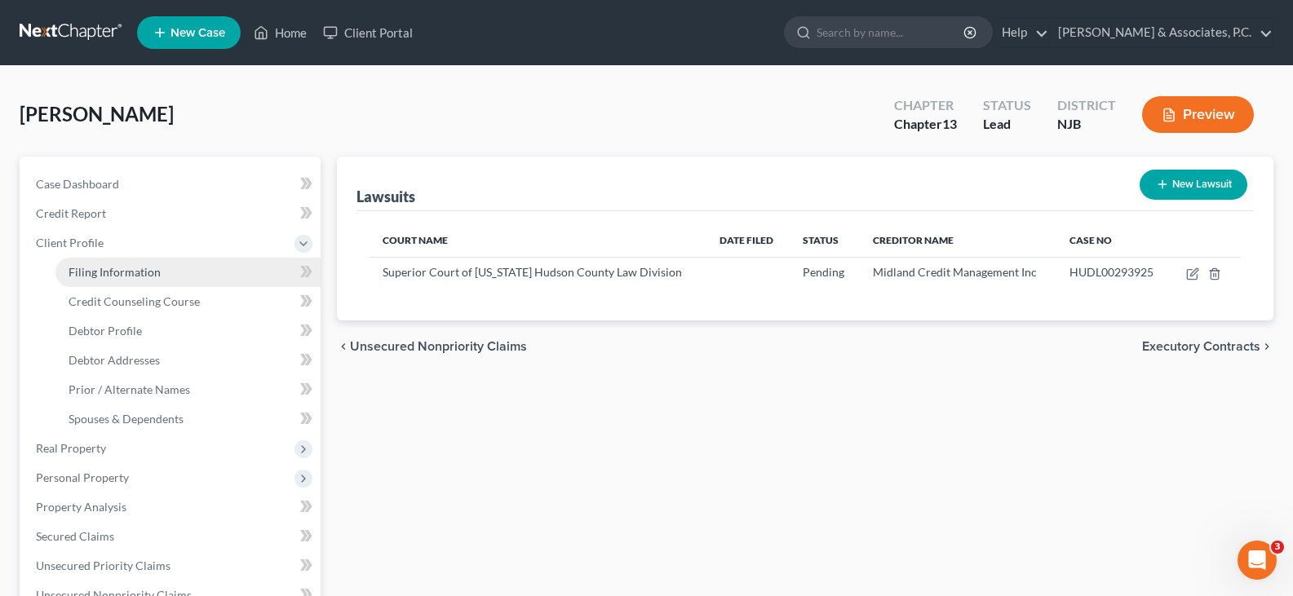
click at [97, 268] on span "Filing Information" at bounding box center [115, 272] width 92 height 14
select select "1"
select select "0"
select select "3"
select select "51"
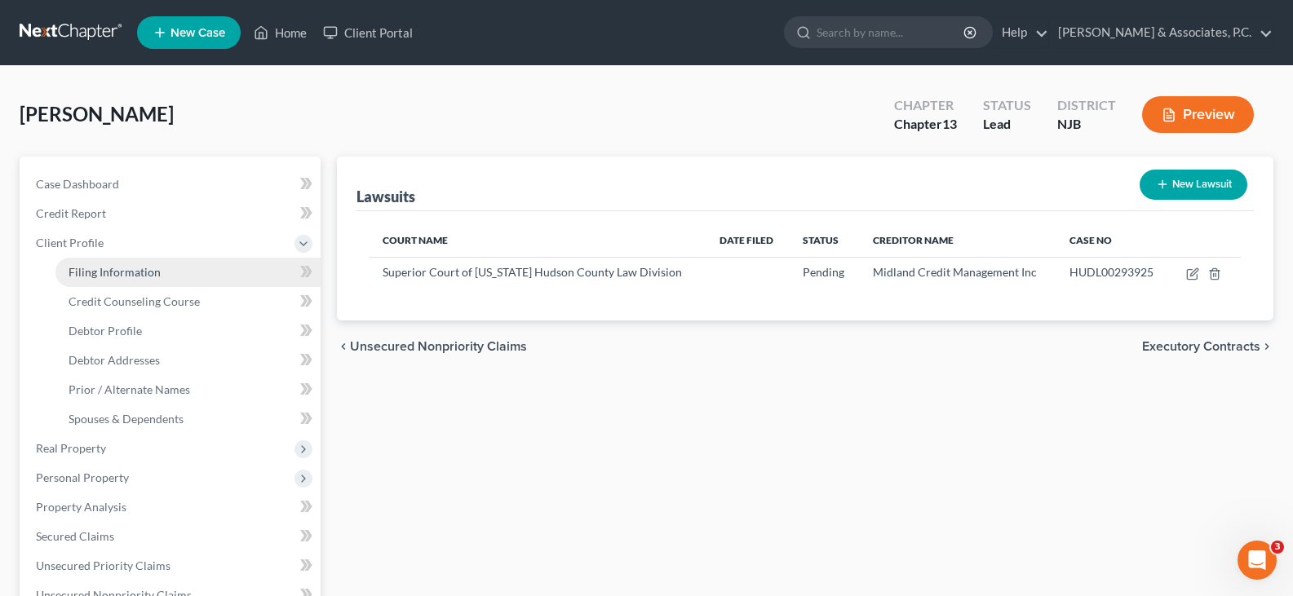
select select "0"
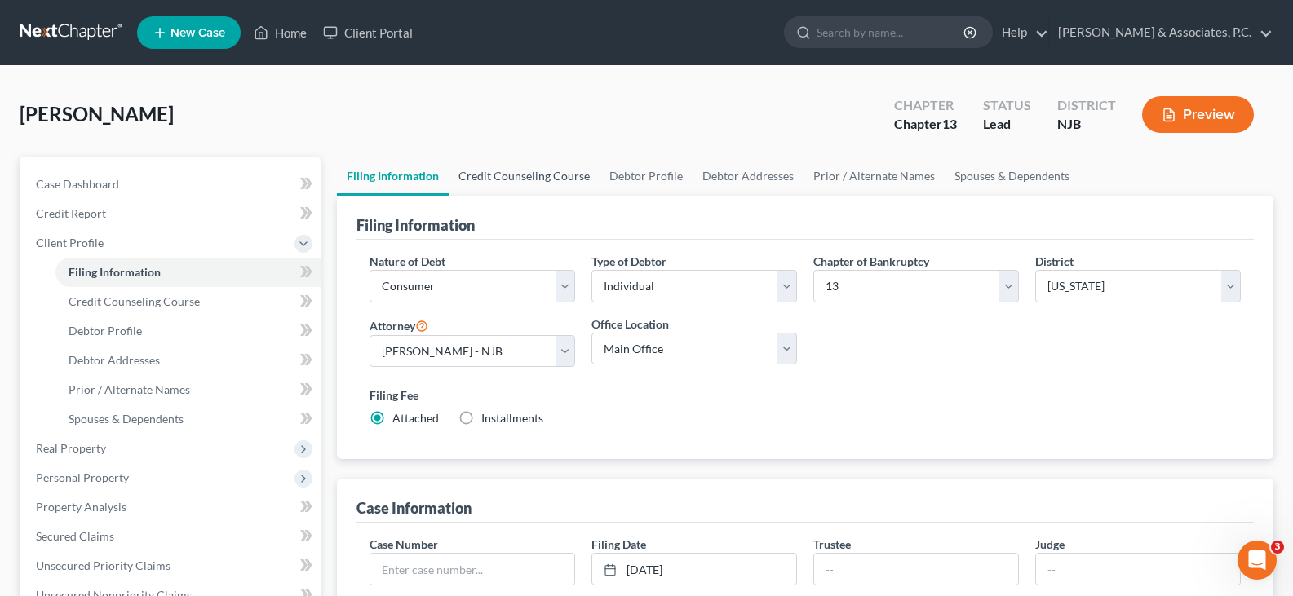
click at [491, 187] on link "Credit Counseling Course" at bounding box center [524, 176] width 151 height 39
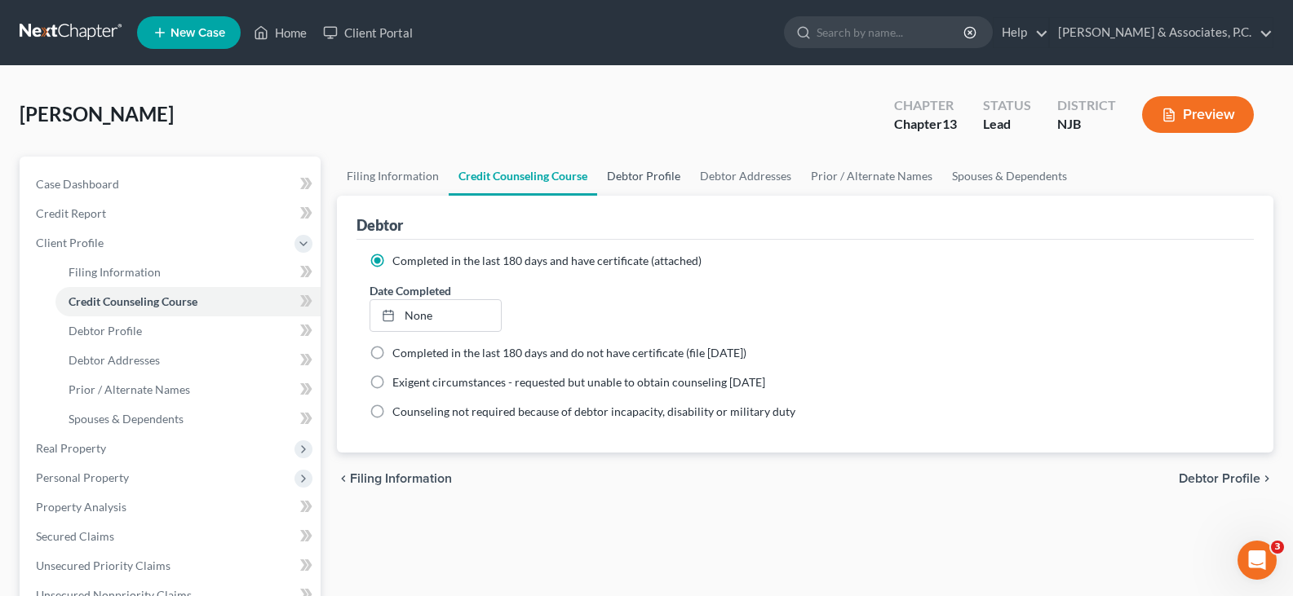
click at [640, 174] on link "Debtor Profile" at bounding box center [643, 176] width 93 height 39
select select "1"
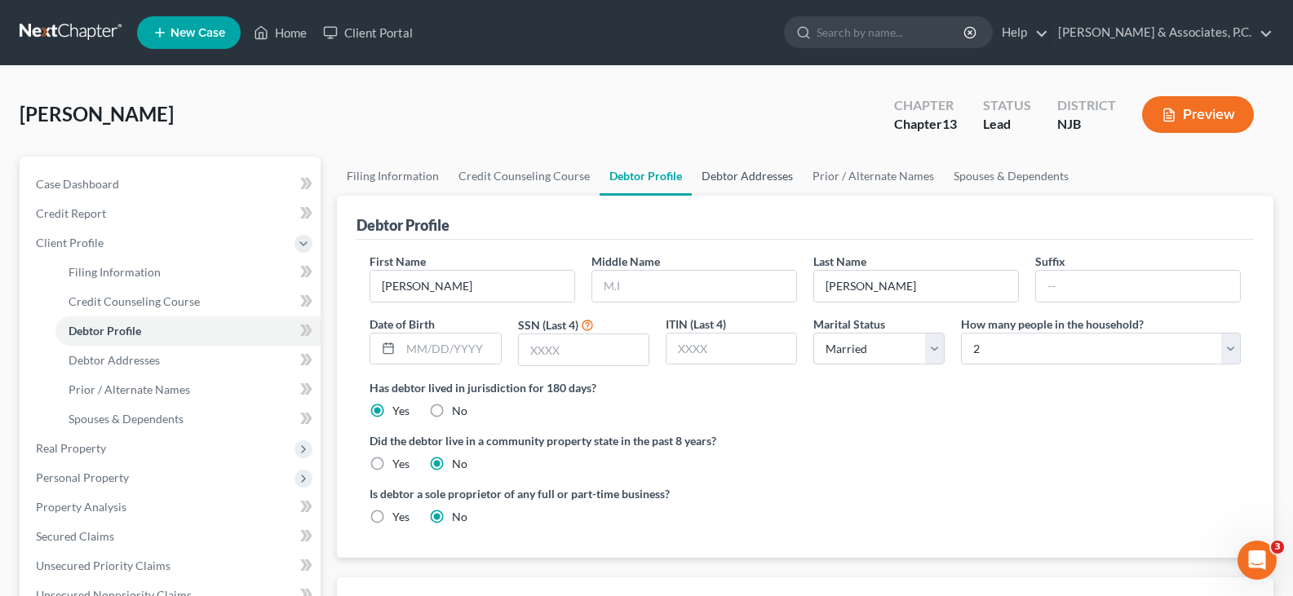
click at [714, 175] on link "Debtor Addresses" at bounding box center [747, 176] width 111 height 39
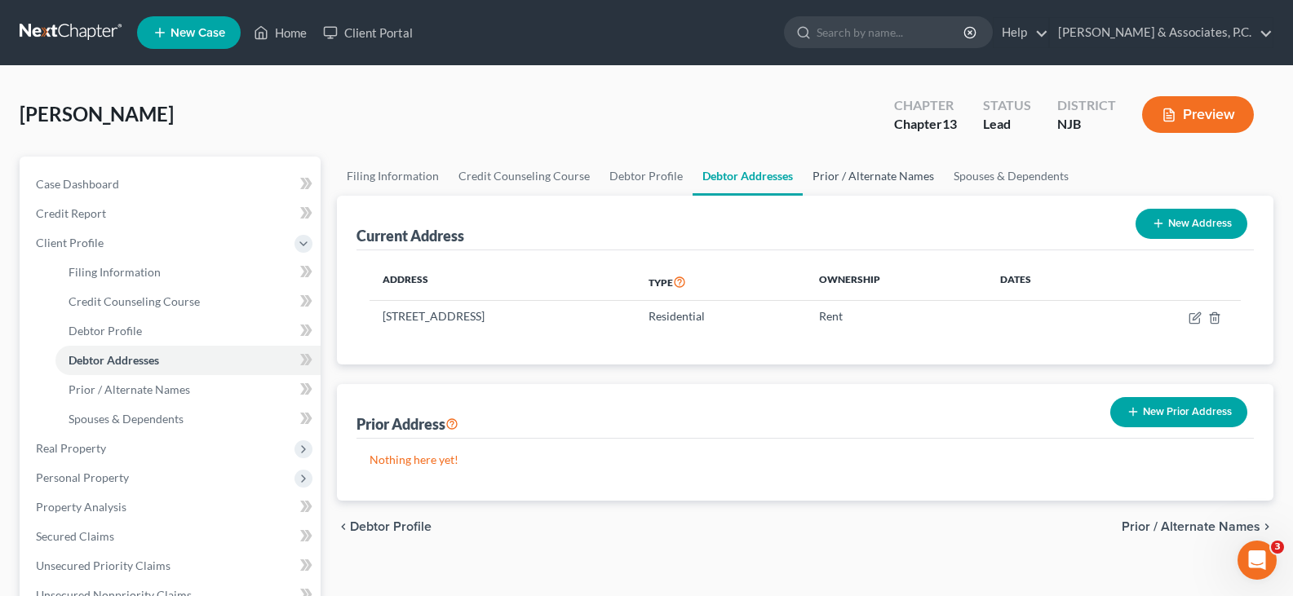
click at [831, 175] on link "Prior / Alternate Names" at bounding box center [873, 176] width 141 height 39
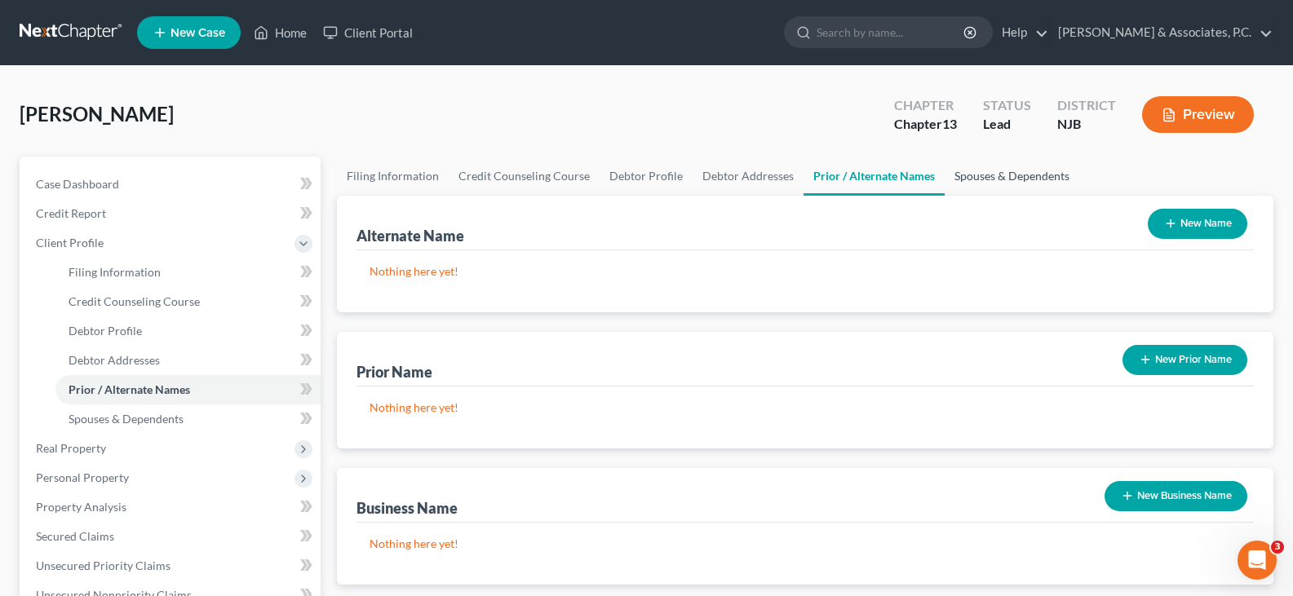
click at [975, 175] on link "Spouses & Dependents" at bounding box center [1012, 176] width 135 height 39
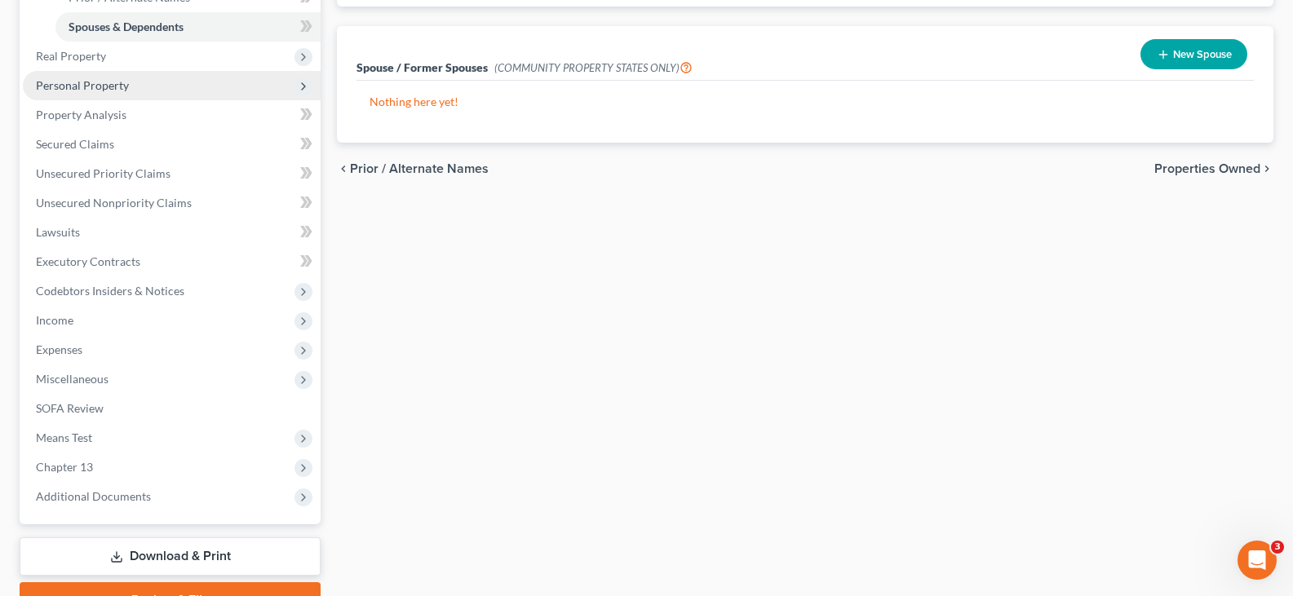
scroll to position [476, 0]
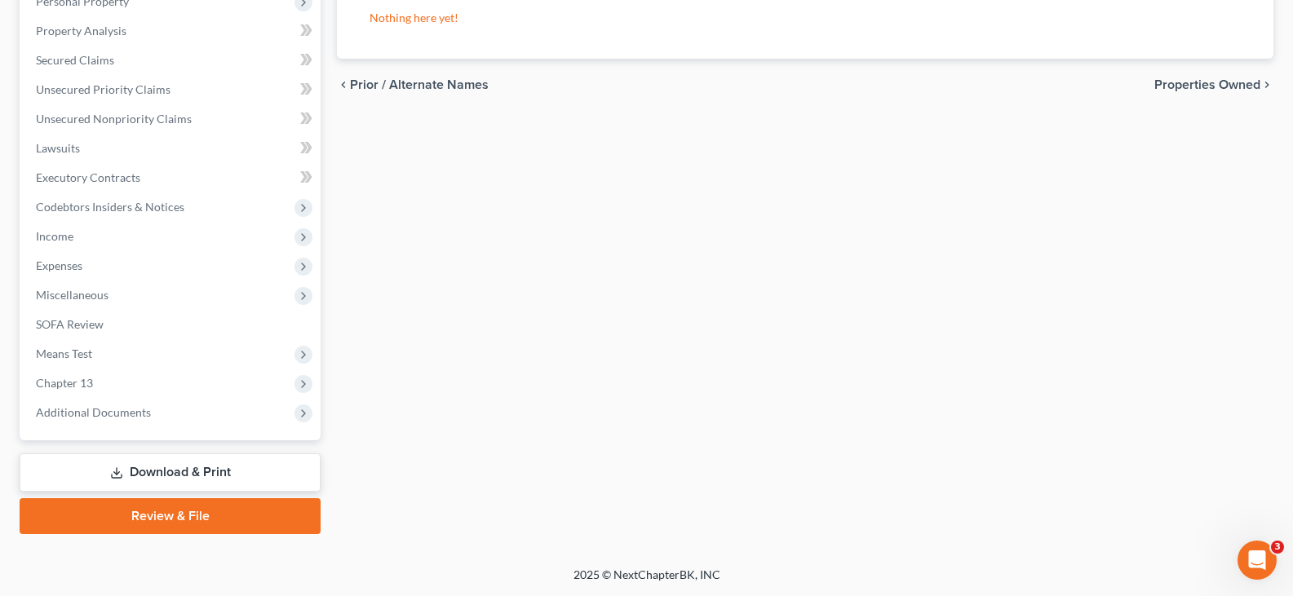
click at [170, 468] on link "Download & Print" at bounding box center [170, 473] width 301 height 38
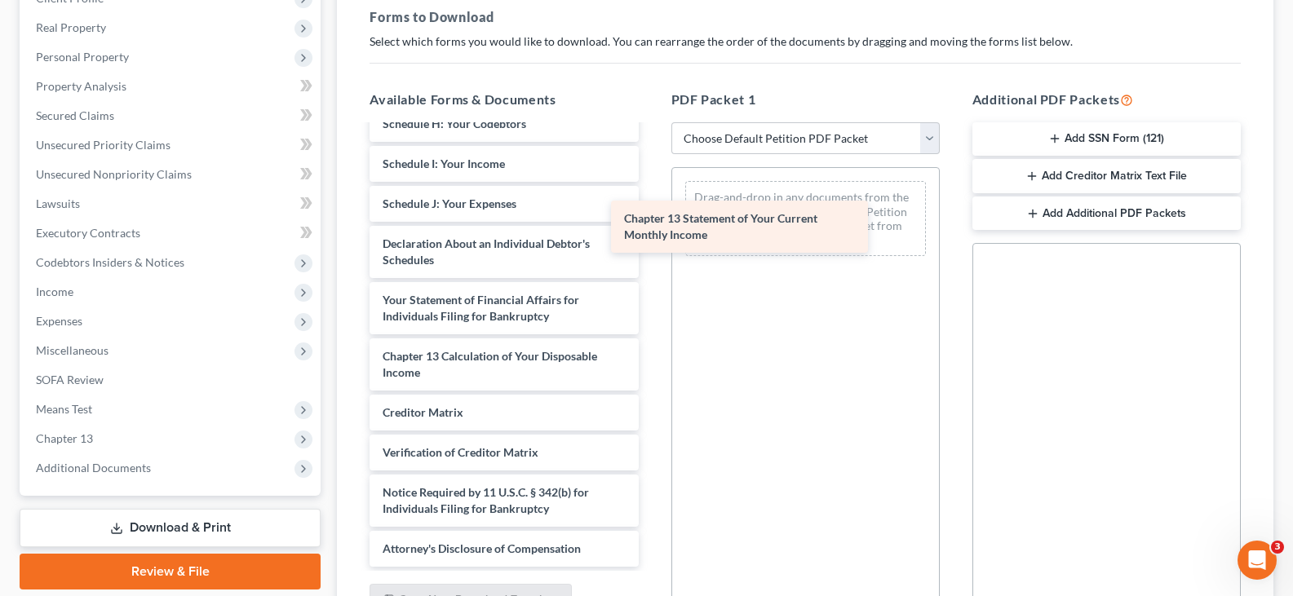
scroll to position [382, 0]
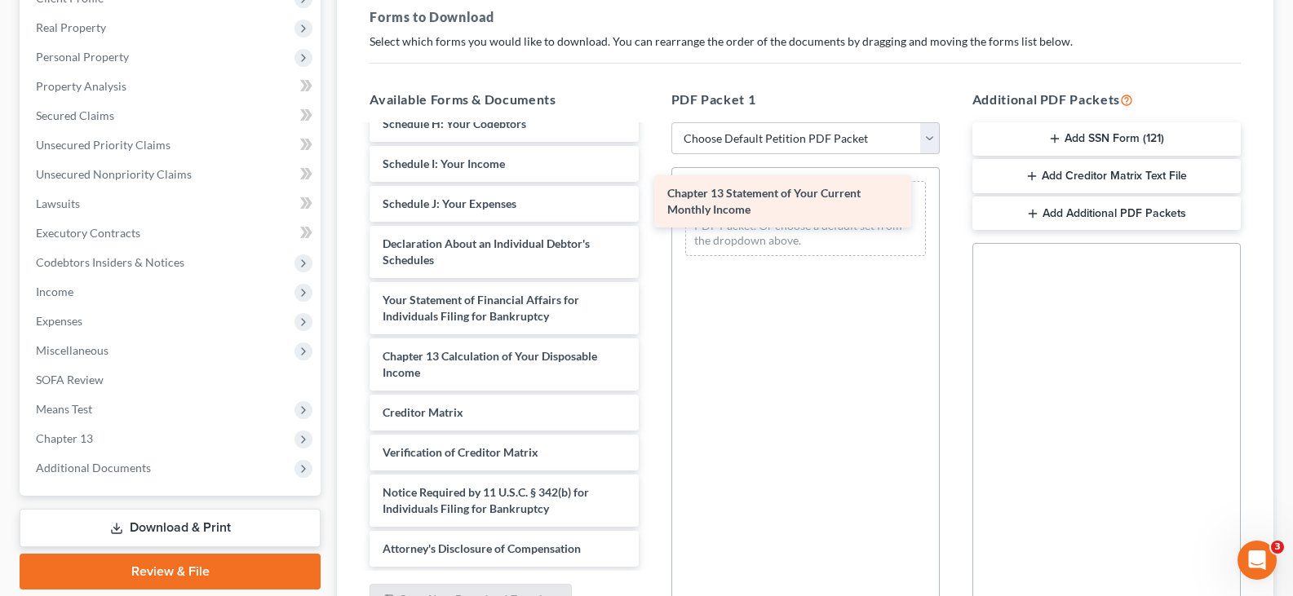
drag, startPoint x: 462, startPoint y: 301, endPoint x: 746, endPoint y: 194, distance: 304.1
click at [651, 194] on div "Chapter 13 Statement of Your Current Monthly Income Voluntary Petition for Indi…" at bounding box center [504, 164] width 295 height 806
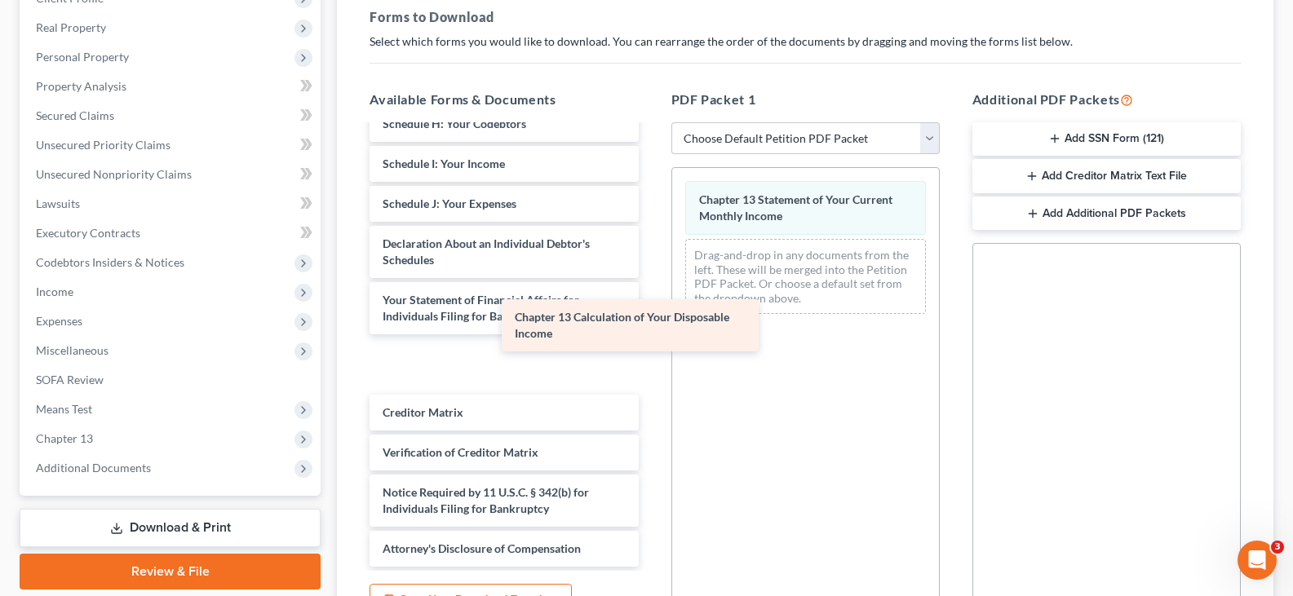
scroll to position [326, 0]
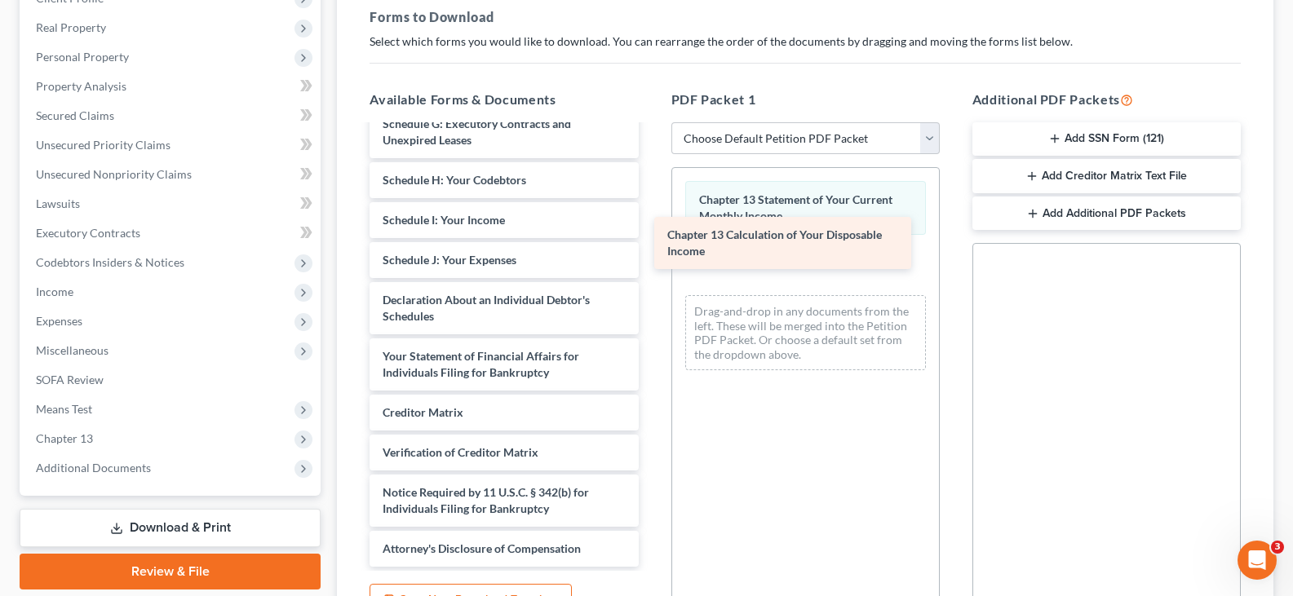
drag, startPoint x: 492, startPoint y: 362, endPoint x: 773, endPoint y: 250, distance: 303.1
click at [651, 249] on div "Chapter 13 Calculation of Your Disposable Income Voluntary Petition for Individ…" at bounding box center [504, 192] width 295 height 750
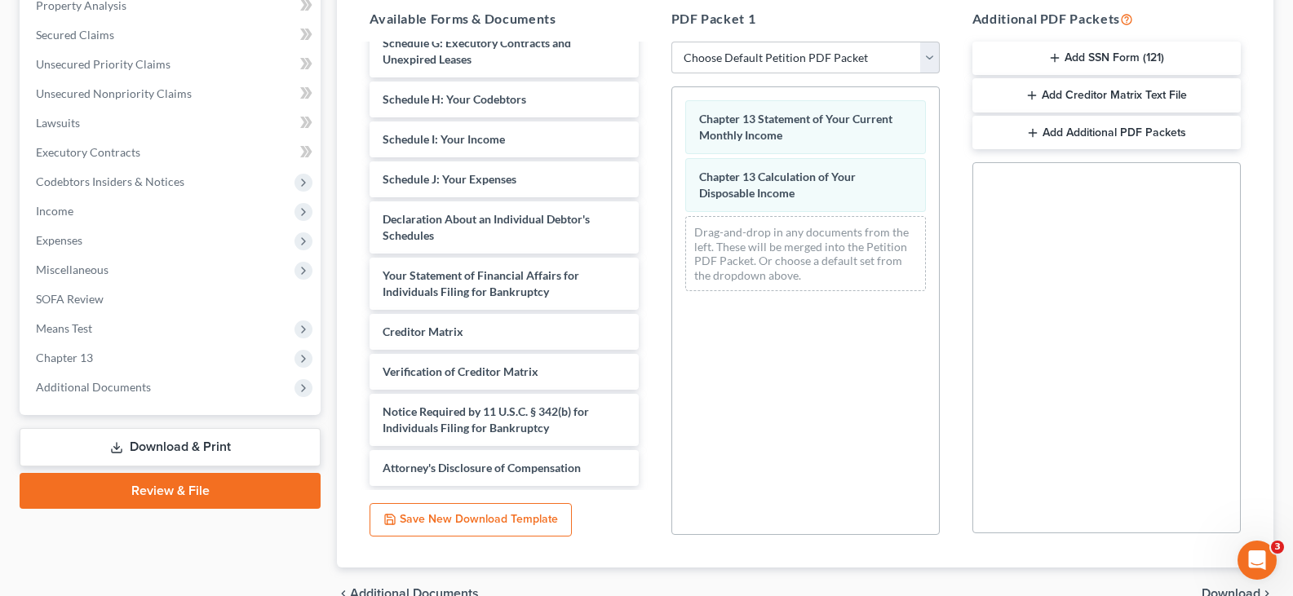
scroll to position [411, 0]
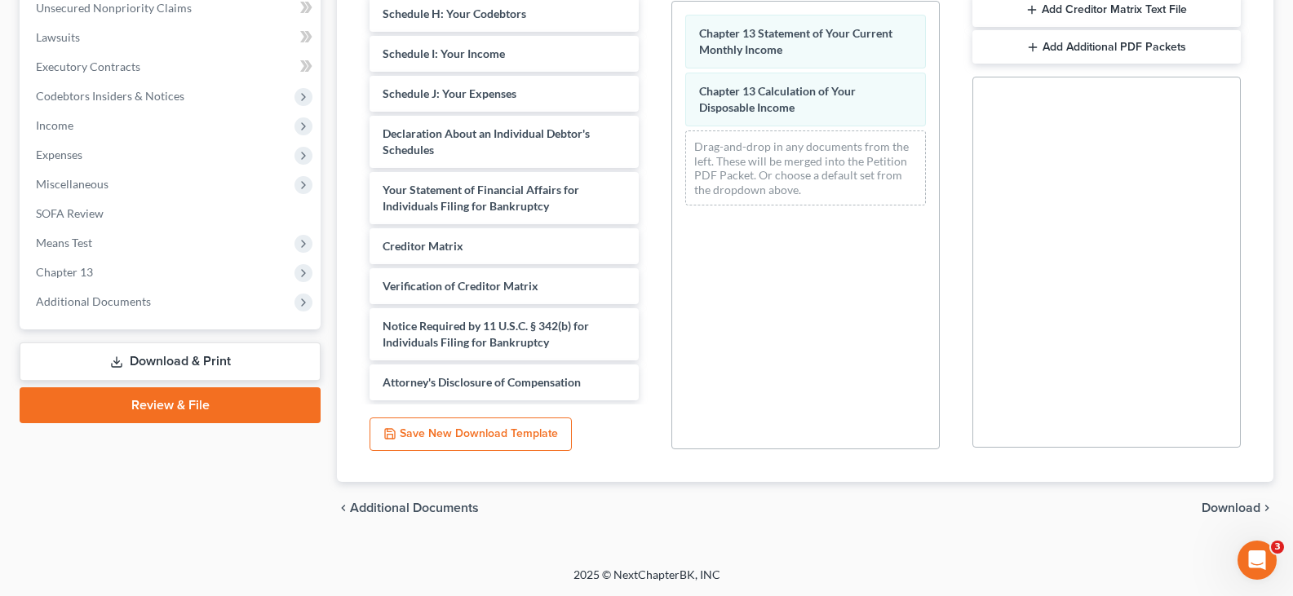
click at [1207, 507] on span "Download" at bounding box center [1231, 508] width 59 height 13
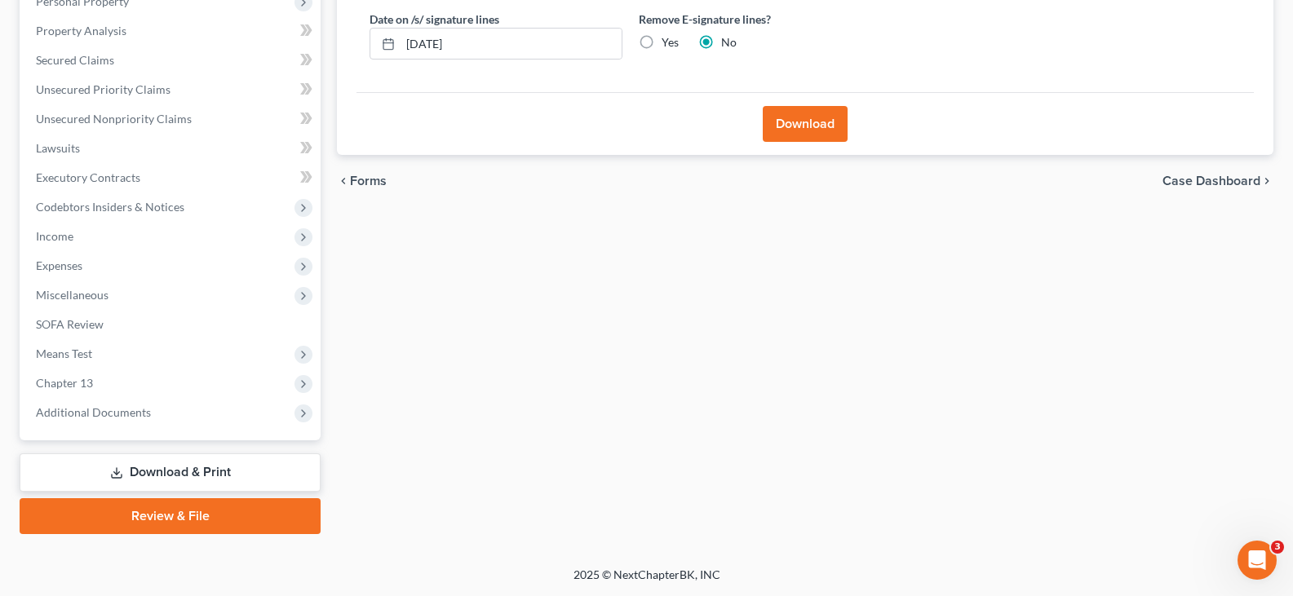
scroll to position [300, 0]
click at [813, 124] on button "Download" at bounding box center [805, 124] width 85 height 36
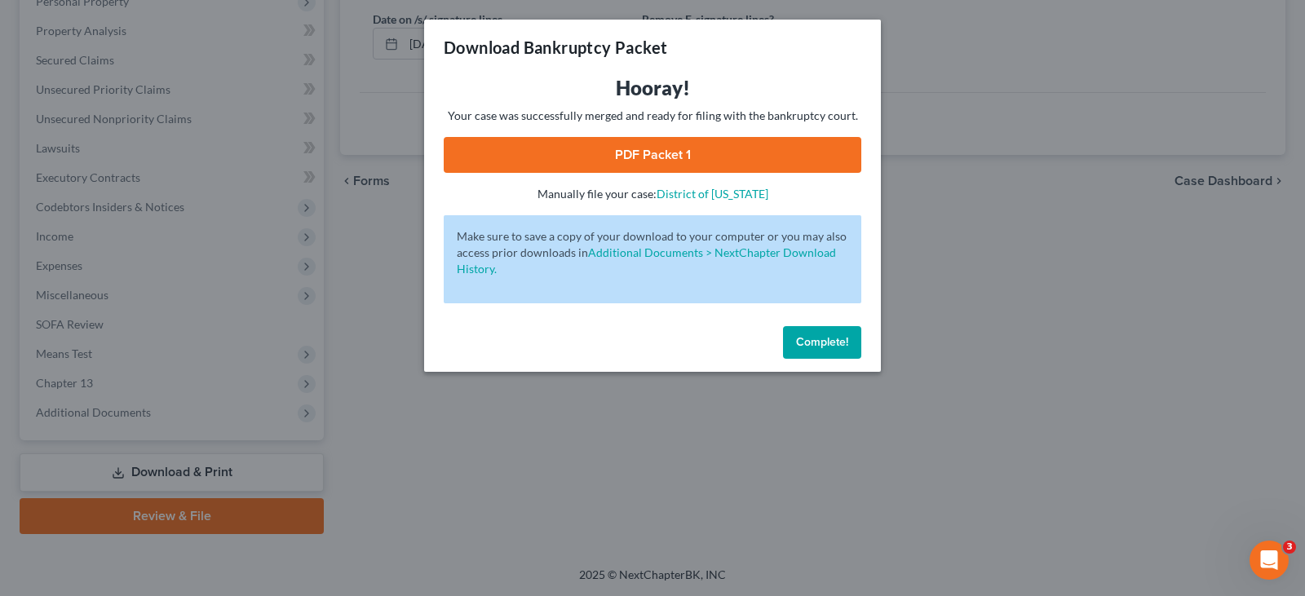
click at [701, 148] on link "PDF Packet 1" at bounding box center [653, 155] width 418 height 36
drag, startPoint x: 817, startPoint y: 344, endPoint x: 678, endPoint y: 259, distance: 163.3
click at [817, 344] on span "Complete!" at bounding box center [822, 342] width 52 height 14
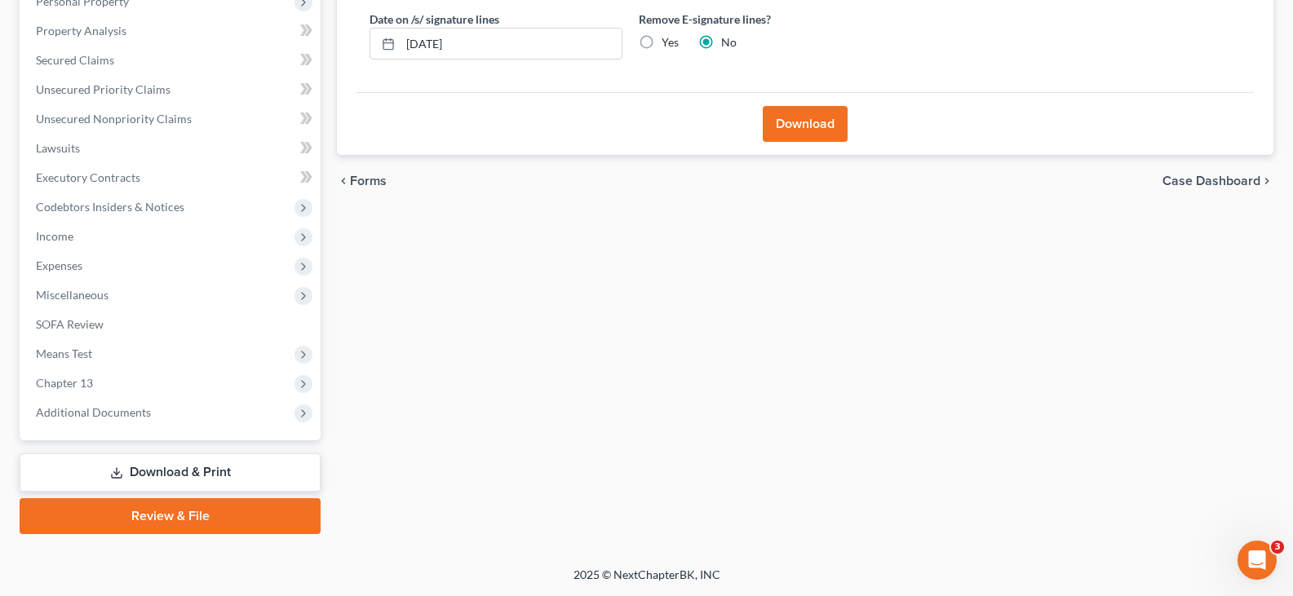
scroll to position [0, 0]
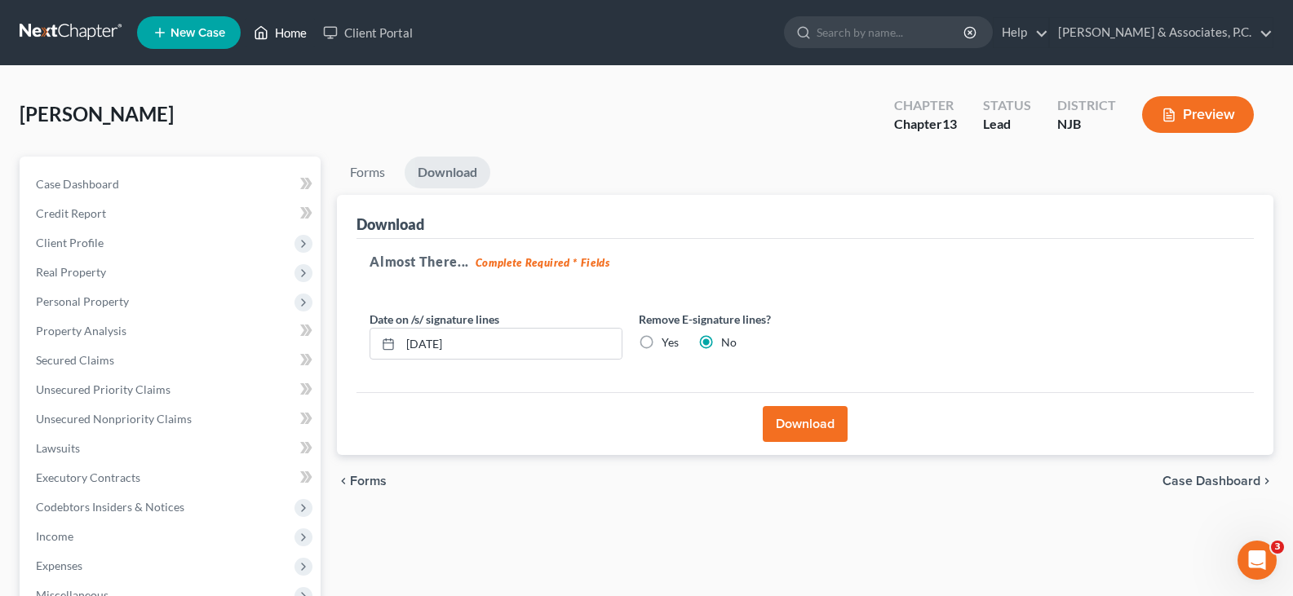
click at [283, 31] on link "Home" at bounding box center [280, 32] width 69 height 29
